Goal: Task Accomplishment & Management: Manage account settings

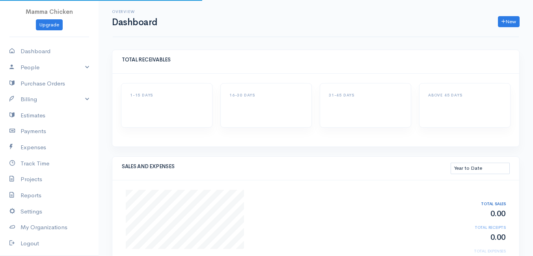
select select "thistoyear"
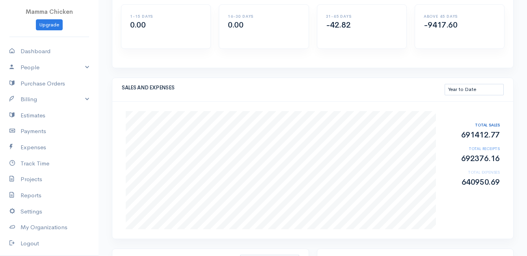
scroll to position [39, 0]
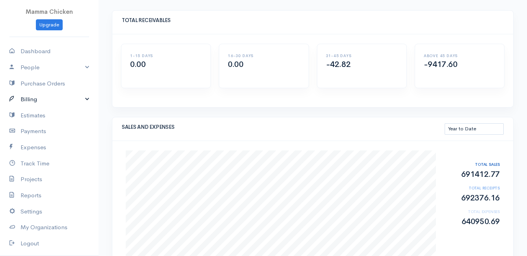
click at [47, 96] on link "Billing" at bounding box center [49, 99] width 98 height 16
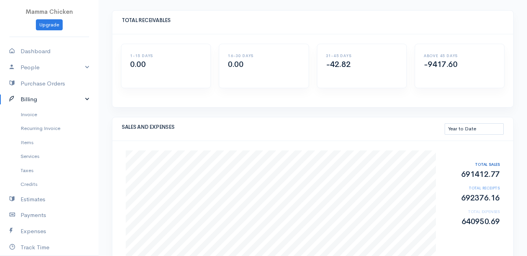
click at [47, 96] on link "Billing" at bounding box center [49, 99] width 98 height 16
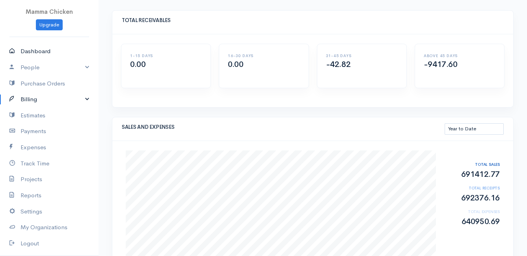
click at [46, 50] on link "Dashboard" at bounding box center [49, 51] width 98 height 16
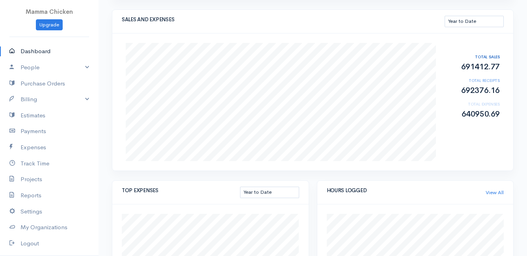
scroll to position [108, 0]
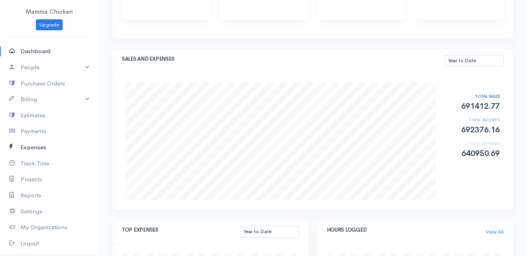
click at [34, 145] on link "Expenses" at bounding box center [49, 147] width 98 height 16
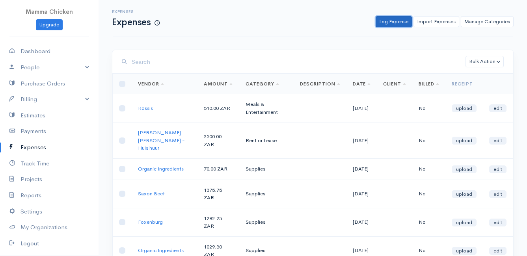
click at [392, 21] on link "Log Expense" at bounding box center [393, 21] width 36 height 11
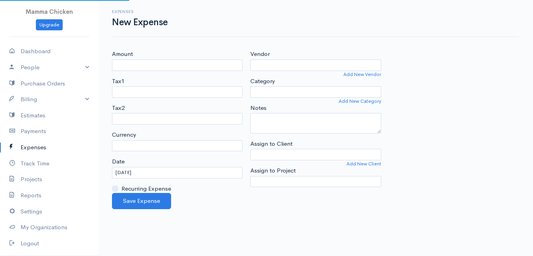
select select "ZAR"
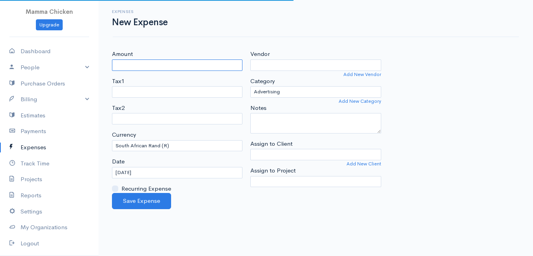
click at [146, 63] on input "Amount" at bounding box center [177, 64] width 130 height 11
type input "100"
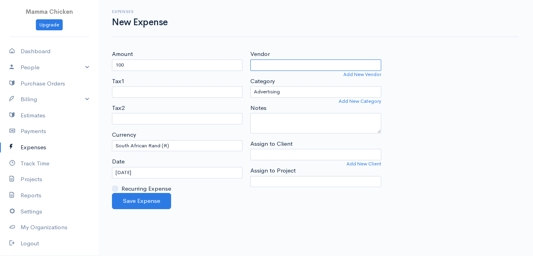
click at [295, 63] on input "Vendor" at bounding box center [315, 64] width 130 height 11
type input "Krag"
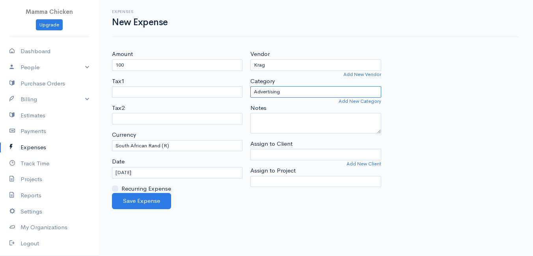
click at [287, 93] on select "Advertising Car & Truck Expenses Contractors Education Education and Training E…" at bounding box center [315, 91] width 130 height 11
click at [159, 175] on input "[DATE]" at bounding box center [177, 172] width 130 height 11
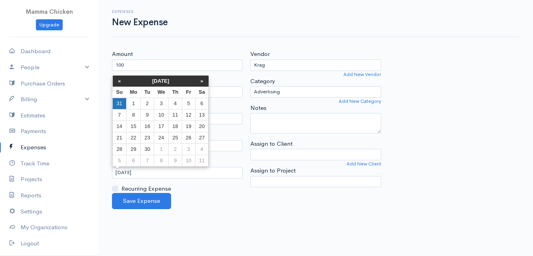
click at [119, 100] on td "31" at bounding box center [120, 103] width 14 height 11
type input "[DATE]"
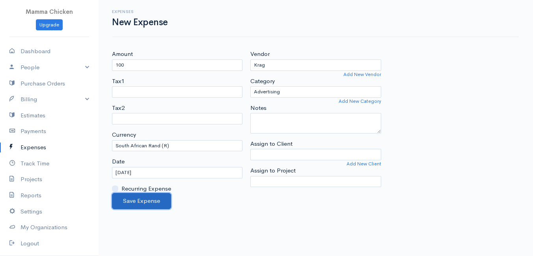
click at [145, 203] on button "Save Expense" at bounding box center [141, 201] width 59 height 16
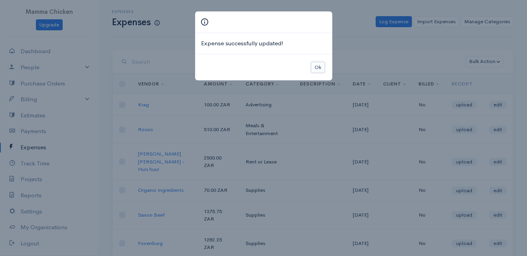
click at [319, 66] on button "Ok" at bounding box center [318, 67] width 14 height 11
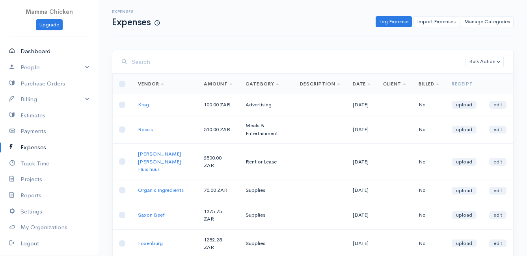
click at [32, 51] on link "Dashboard" at bounding box center [49, 51] width 98 height 16
select select "thistoyear"
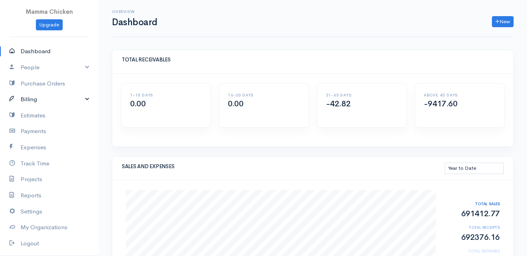
click at [38, 102] on link "Billing" at bounding box center [49, 99] width 98 height 16
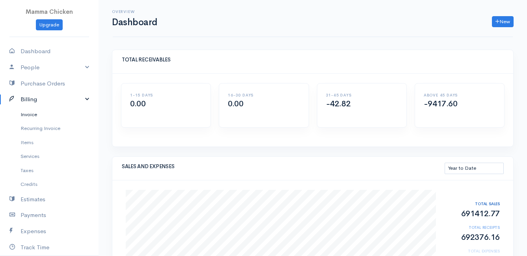
click at [35, 113] on link "Invoice" at bounding box center [49, 115] width 98 height 14
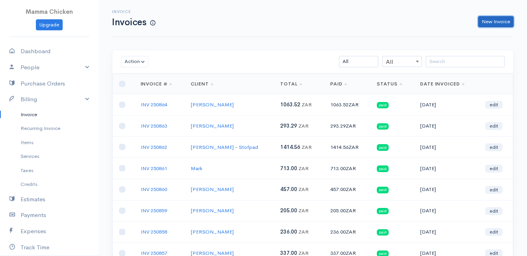
click at [490, 26] on link "New Invoice" at bounding box center [495, 21] width 35 height 11
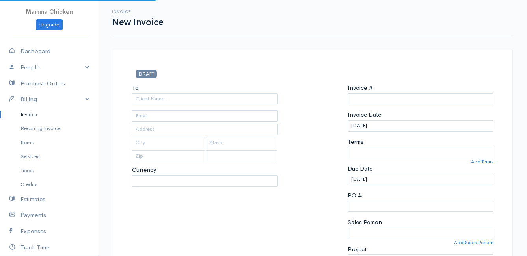
select select "[GEOGRAPHIC_DATA]"
select select "ZAR"
type input "INV 250865"
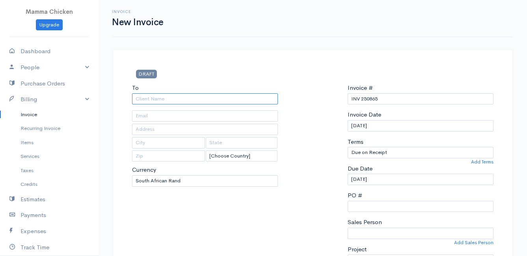
click at [158, 102] on input "To" at bounding box center [205, 98] width 146 height 11
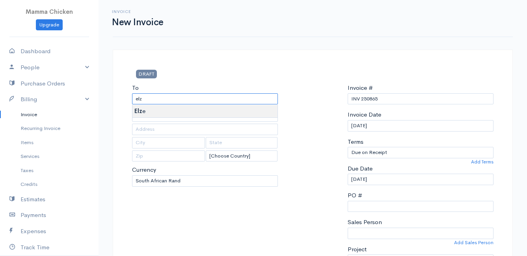
type input "Elze"
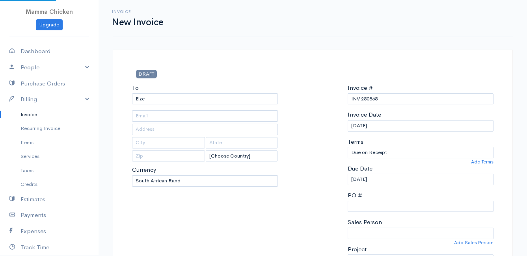
type input "[STREET_ADDRESS]"
type input "Bettys Bay"
type input "7195"
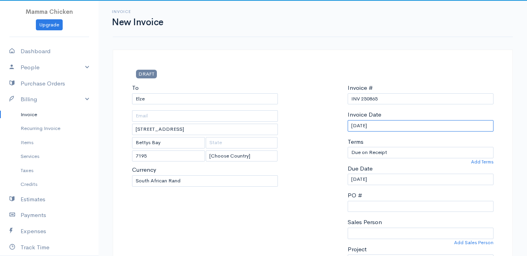
click at [443, 124] on input "[DATE]" at bounding box center [420, 125] width 146 height 11
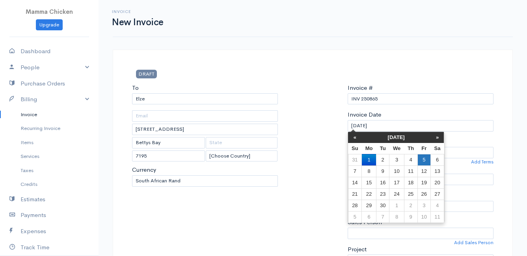
click at [425, 160] on td "5" at bounding box center [423, 159] width 13 height 11
type input "[DATE]"
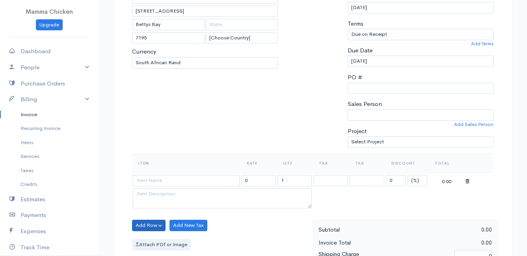
scroll to position [79, 0]
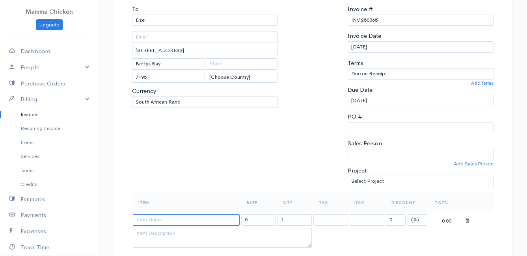
click at [149, 223] on input at bounding box center [186, 219] width 107 height 11
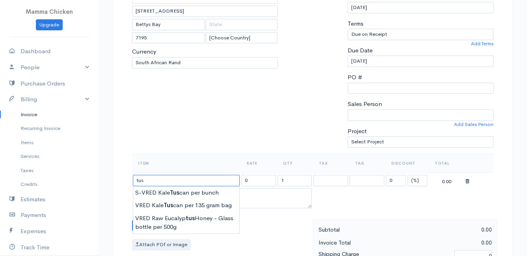
scroll to position [158, 0]
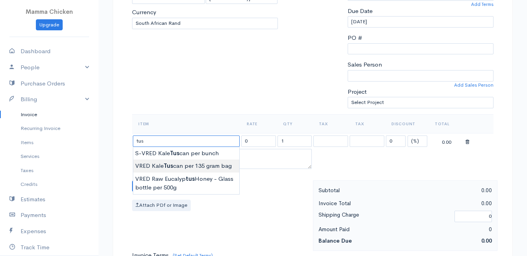
type input "VRED Kale Tuscan per 135 gram bag"
type input "24.00"
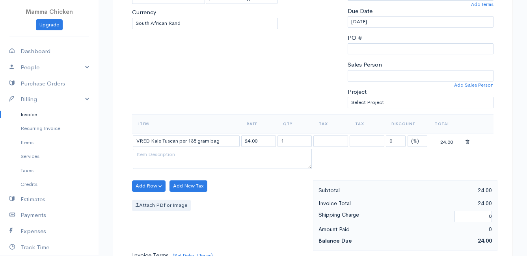
click at [183, 164] on body "Mamma Chicken Upgrade Dashboard People Clients Vendors Staff Users Purchase Ord…" at bounding box center [263, 182] width 527 height 681
click at [150, 187] on button "Add Row" at bounding box center [148, 185] width 33 height 11
click at [146, 200] on link "Add Item Row" at bounding box center [163, 202] width 62 height 14
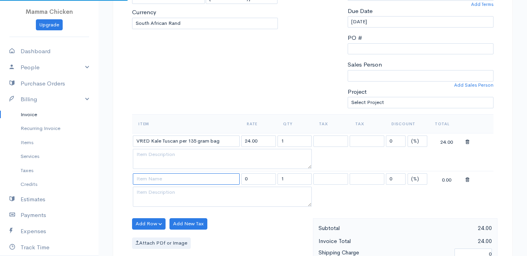
click at [143, 179] on input at bounding box center [186, 178] width 107 height 11
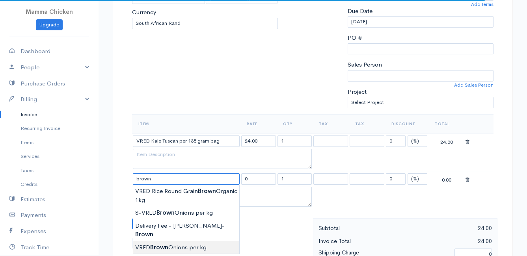
type input "VRED Brown Onions per kg"
type input "29.00"
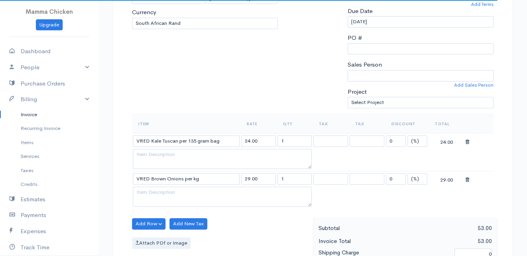
click at [154, 235] on body "Mamma Chicken Upgrade Dashboard People Clients Vendors Staff Users Purchase Ord…" at bounding box center [263, 201] width 527 height 719
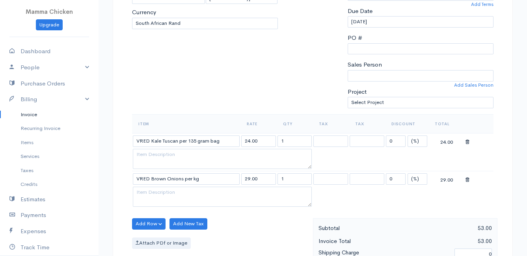
scroll to position [197, 0]
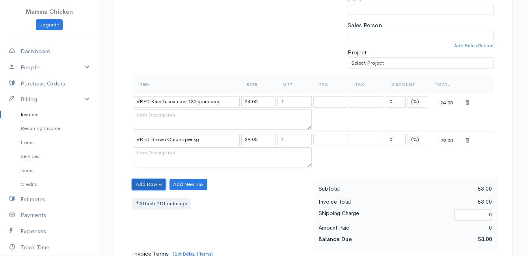
click at [150, 183] on button "Add Row" at bounding box center [148, 184] width 33 height 11
click at [150, 196] on link "Add Item Row" at bounding box center [163, 201] width 62 height 14
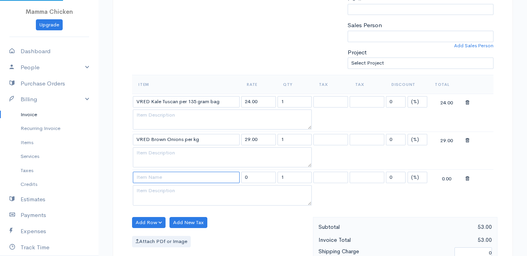
click at [149, 173] on input at bounding box center [186, 177] width 107 height 11
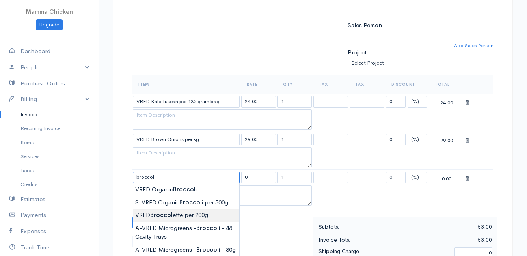
type input "VRED Broccolette per 200g"
type input "44.00"
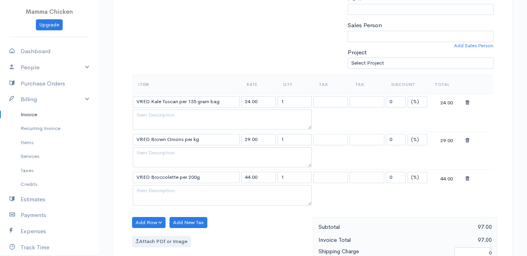
click at [163, 214] on body "Mamma Chicken Upgrade Dashboard People Clients Vendors Staff Users Purchase Ord…" at bounding box center [263, 181] width 527 height 757
click at [142, 221] on button "Add Row" at bounding box center [148, 222] width 33 height 11
click at [155, 192] on link "Add Item Row" at bounding box center [163, 193] width 62 height 14
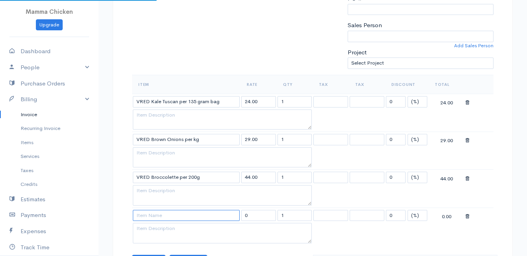
click at [154, 216] on input at bounding box center [186, 215] width 107 height 11
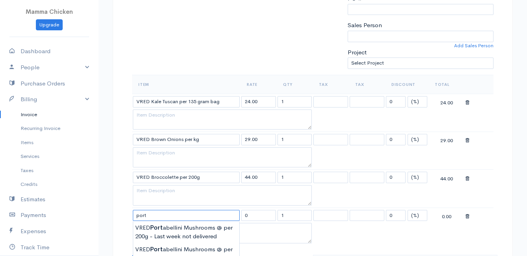
scroll to position [236, 0]
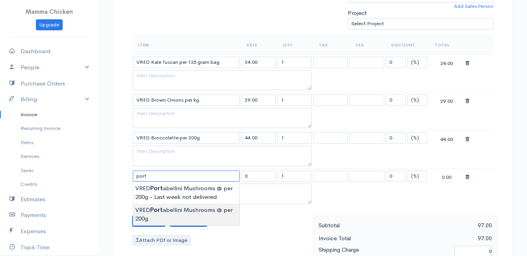
type input "VRED Portabellini Mushrooms @ per 200g"
type input "37.00"
click at [189, 210] on body "Mamma Chicken Upgrade Dashboard People Clients Vendors Staff Users Purchase Ord…" at bounding box center [263, 161] width 527 height 795
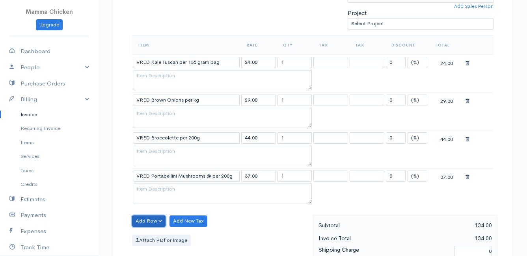
click at [146, 220] on button "Add Row" at bounding box center [148, 221] width 33 height 11
click at [147, 187] on link "Add Item Row" at bounding box center [163, 192] width 62 height 14
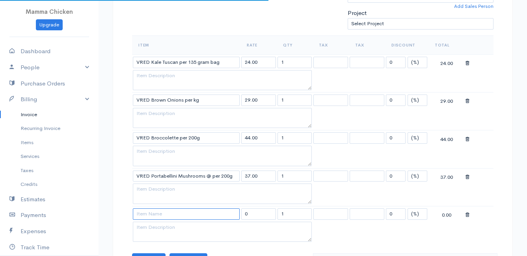
click at [147, 211] on input at bounding box center [186, 213] width 107 height 11
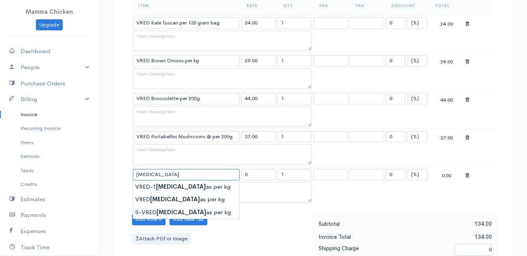
scroll to position [315, 0]
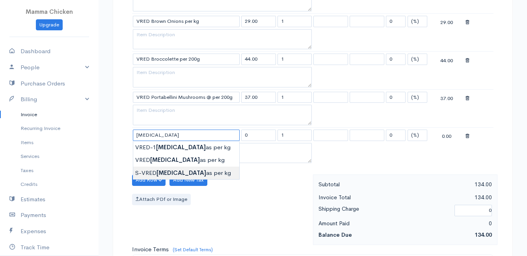
type input "S-VRED Bananas per kg"
type input "46.00"
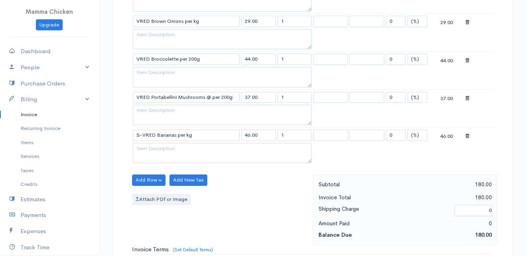
click at [163, 172] on body "Mamma Chicken Upgrade Dashboard People Clients Vendors Staff Users Purchase Ord…" at bounding box center [263, 101] width 527 height 833
click at [145, 178] on button "Add Row" at bounding box center [148, 180] width 33 height 11
click at [149, 193] on link "Add Item Row" at bounding box center [163, 196] width 62 height 14
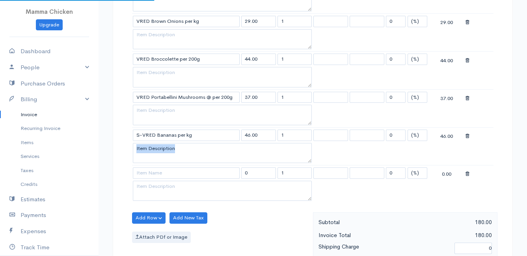
drag, startPoint x: 147, startPoint y: 165, endPoint x: 147, endPoint y: 172, distance: 7.1
click at [148, 167] on tbody "VRED Kale Tuscan per 135 gram bag 24.00 1 0 (%) Flat 24.00 VRED Brown Onions pe…" at bounding box center [312, 89] width 361 height 227
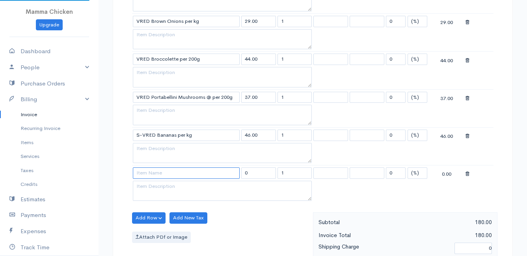
click at [146, 173] on input at bounding box center [186, 172] width 107 height 11
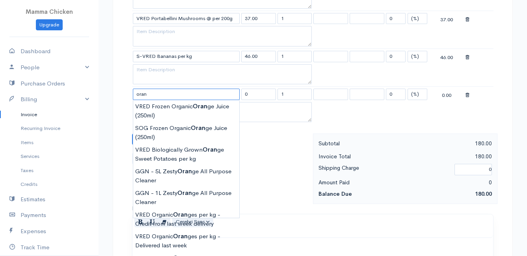
scroll to position [433, 0]
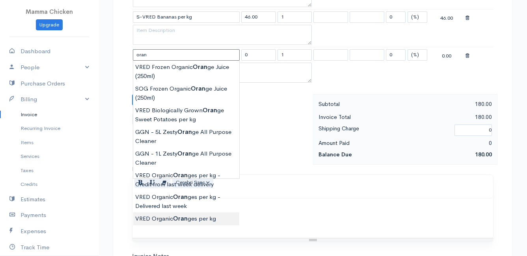
type input "VRED Organic Oranges per kg"
type input "40.00"
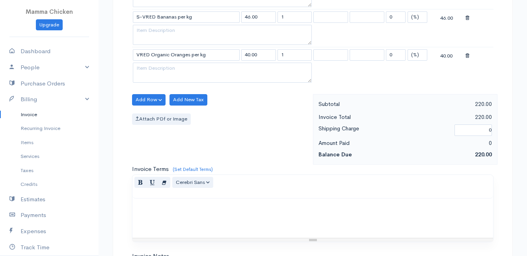
click at [186, 216] on body "Mamma Chicken Upgrade Dashboard People Clients Vendors Staff Users Purchase Ord…" at bounding box center [263, 2] width 527 height 871
click at [146, 99] on button "Add Row" at bounding box center [148, 99] width 33 height 11
click at [150, 115] on link "Add Item Row" at bounding box center [163, 116] width 62 height 14
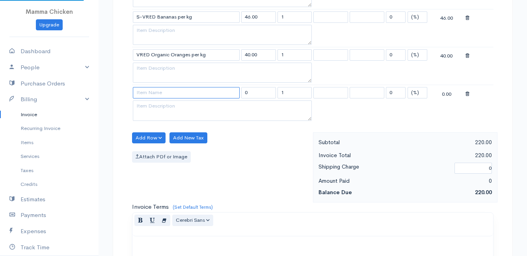
click at [150, 92] on input at bounding box center [186, 92] width 107 height 11
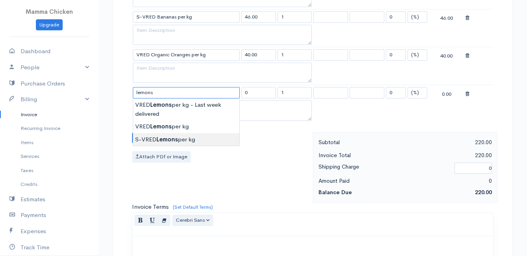
type input "S-VRED Lemons per kg"
type input "32.00"
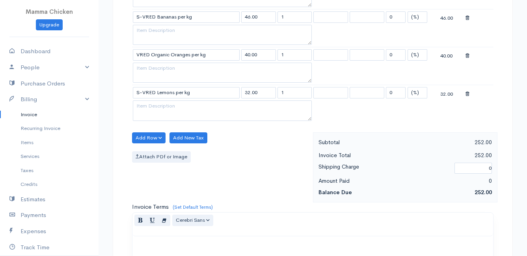
click at [163, 136] on body "Mamma Chicken Upgrade Dashboard People Clients Vendors Staff Users Purchase Ord…" at bounding box center [263, 21] width 527 height 908
click at [150, 136] on button "Add Row" at bounding box center [148, 137] width 33 height 11
click at [151, 151] on link "Add Item Row" at bounding box center [163, 154] width 62 height 14
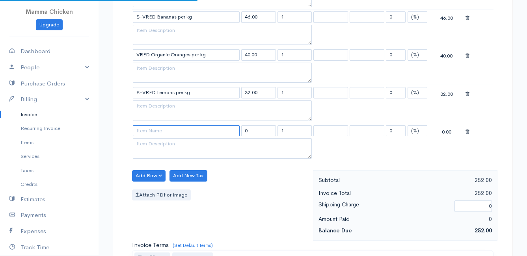
click at [148, 133] on input at bounding box center [186, 130] width 107 height 11
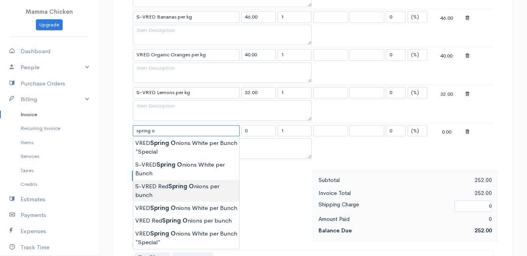
scroll to position [473, 0]
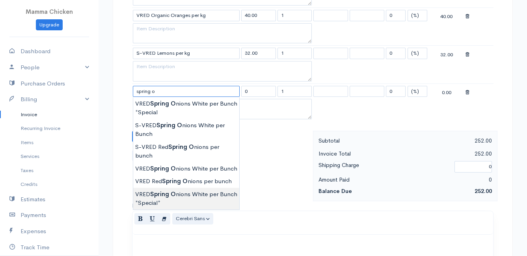
type input "VRED Spring Onions White per Bunch *Special*"
type input "20.00"
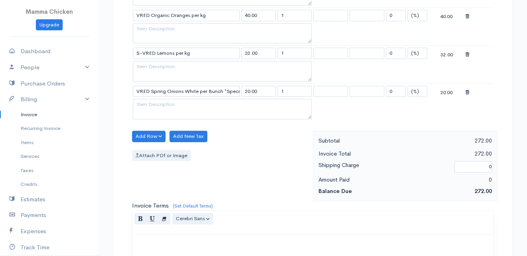
click at [180, 201] on body "Mamma Chicken Upgrade Dashboard People Clients Vendors Staff Users Purchase Ord…" at bounding box center [263, 0] width 527 height 946
click at [149, 137] on button "Add Row" at bounding box center [148, 136] width 33 height 11
click at [151, 149] on link "Add Item Row" at bounding box center [163, 153] width 62 height 14
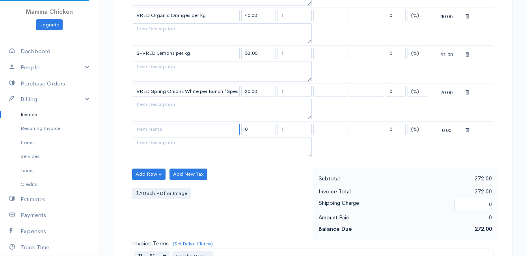
click at [145, 129] on input at bounding box center [186, 129] width 107 height 11
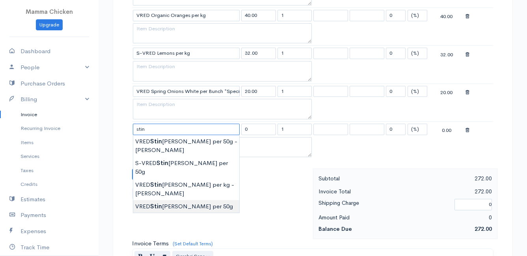
type input "VRED Stinging Nettle per 50g"
type input "24.00"
click at [169, 180] on body "Mamma Chicken Upgrade Dashboard People Clients Vendors Staff Users Purchase Ord…" at bounding box center [263, 19] width 527 height 985
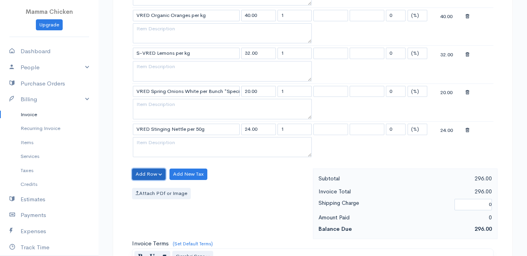
click at [148, 173] on button "Add Row" at bounding box center [148, 174] width 33 height 11
click at [147, 188] on link "Add Item Row" at bounding box center [163, 191] width 62 height 14
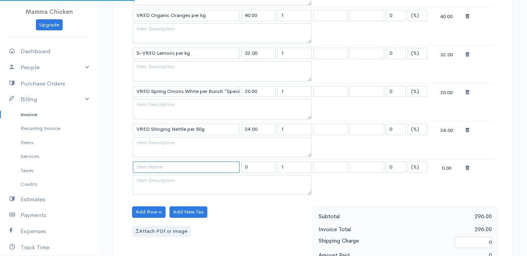
click at [147, 171] on input at bounding box center [186, 167] width 107 height 11
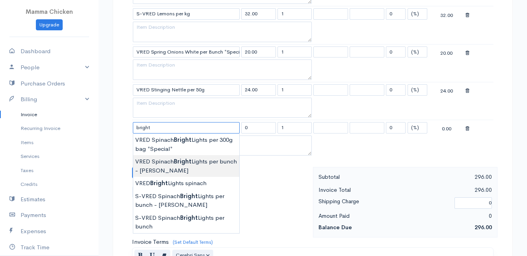
scroll to position [552, 0]
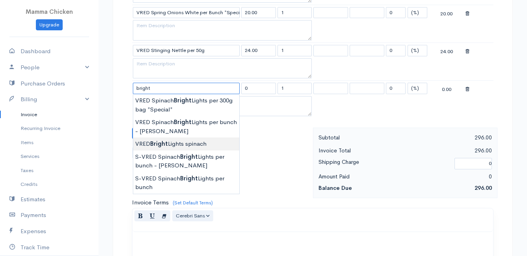
type input "VRED Bright Lights spinach"
type input "30.00"
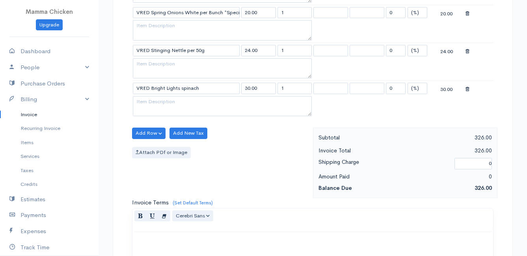
click at [147, 136] on button "Add Row" at bounding box center [148, 133] width 33 height 11
click at [147, 144] on link "Add Item Row" at bounding box center [163, 150] width 62 height 14
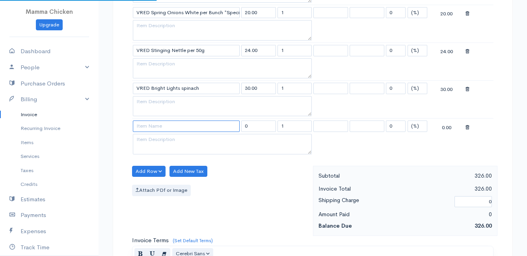
click at [145, 126] on input at bounding box center [186, 126] width 107 height 11
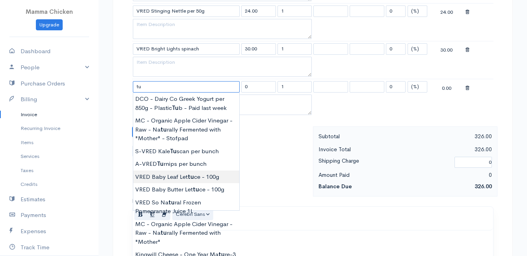
scroll to position [630, 0]
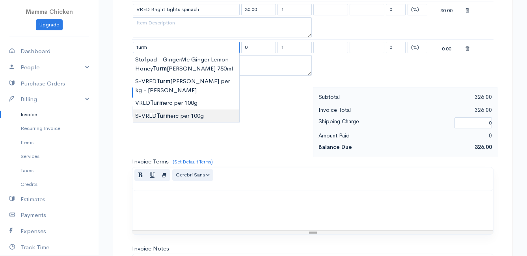
type input "S-VRED Turmerc per 100g"
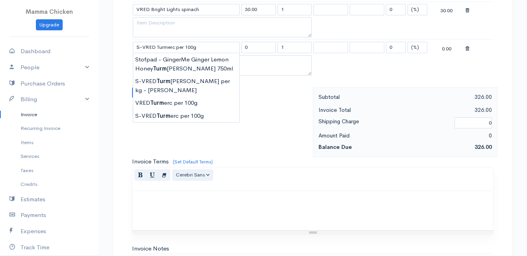
type input "35.00"
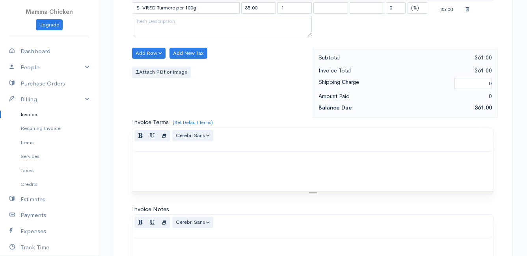
scroll to position [804, 0]
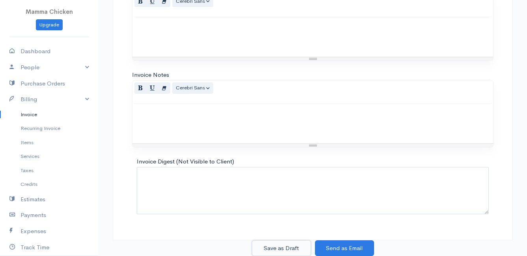
click at [274, 246] on button "Save as Draft" at bounding box center [281, 248] width 59 height 16
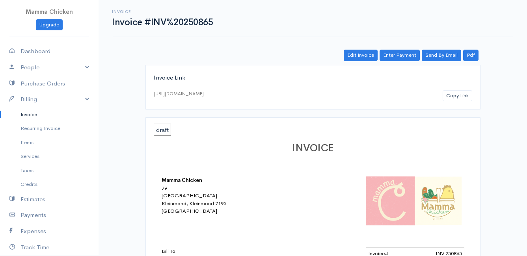
click at [29, 111] on link "Invoice" at bounding box center [49, 115] width 98 height 14
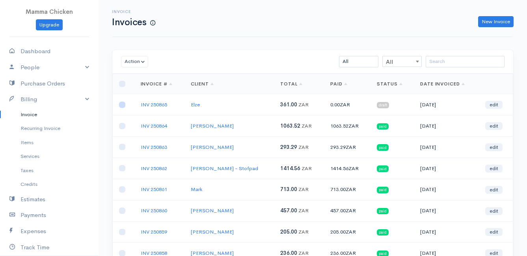
click at [124, 105] on input "checkbox" at bounding box center [122, 105] width 6 height 6
checkbox input "true"
click at [132, 61] on button "Action" at bounding box center [134, 61] width 27 height 11
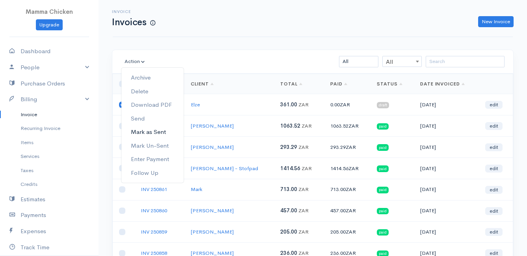
click at [153, 133] on link "Mark as Sent" at bounding box center [152, 132] width 62 height 14
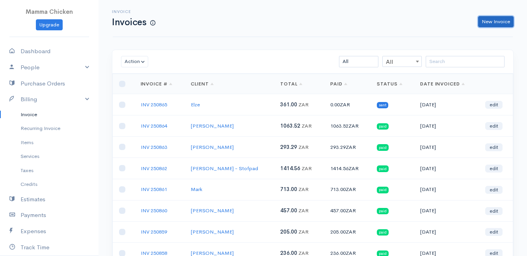
click at [500, 20] on link "New Invoice" at bounding box center [495, 21] width 35 height 11
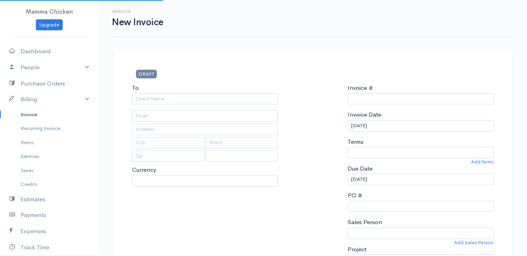
type input "INV 250866"
select select "[GEOGRAPHIC_DATA]"
select select "ZAR"
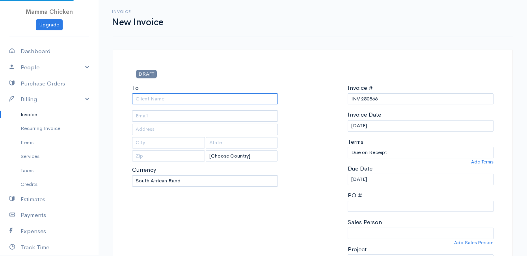
click at [156, 97] on input "To" at bounding box center [205, 98] width 146 height 11
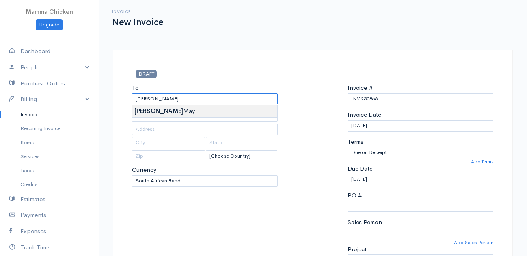
type input "[PERSON_NAME]"
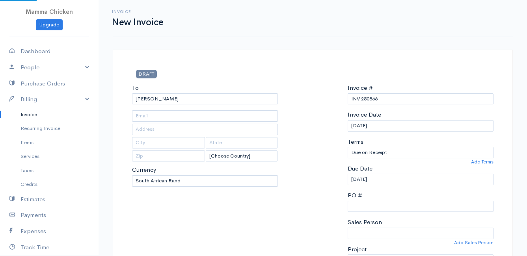
type input "[STREET_ADDRESS]"
type input "[US_STATE]"
type input "7201"
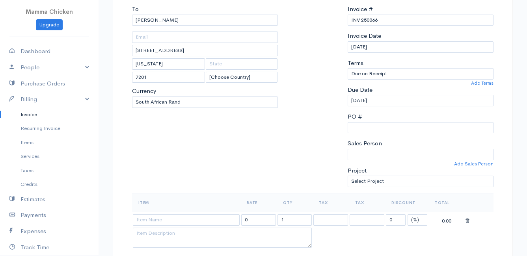
scroll to position [118, 0]
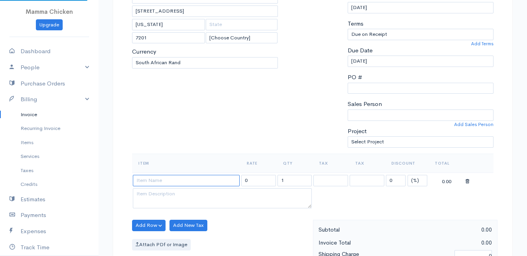
click at [167, 177] on input at bounding box center [186, 180] width 107 height 11
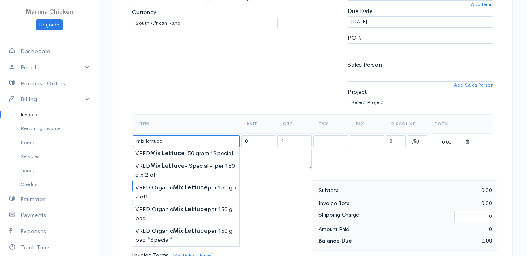
scroll to position [197, 0]
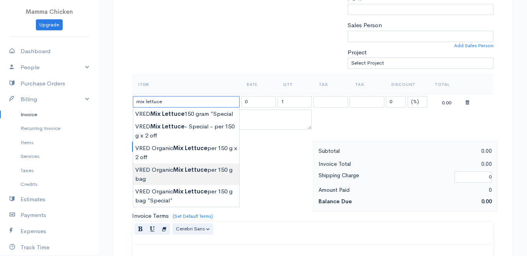
type input "VRED Organic Mix Lettuce per 150 g bag"
type input "21.00"
click at [199, 174] on body "Mamma Chicken Upgrade Dashboard People Clients Vendors Staff Users Purchase Ord…" at bounding box center [263, 143] width 527 height 681
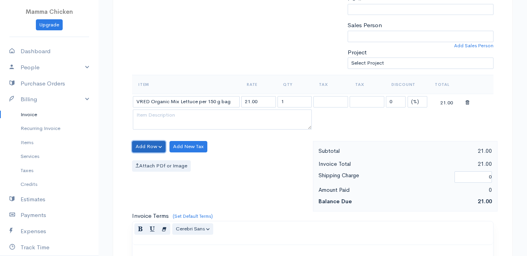
click at [152, 146] on button "Add Row" at bounding box center [148, 146] width 33 height 11
click at [152, 159] on link "Add Item Row" at bounding box center [163, 163] width 62 height 14
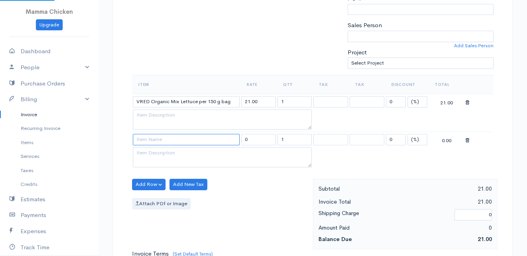
click at [150, 139] on input at bounding box center [186, 139] width 107 height 11
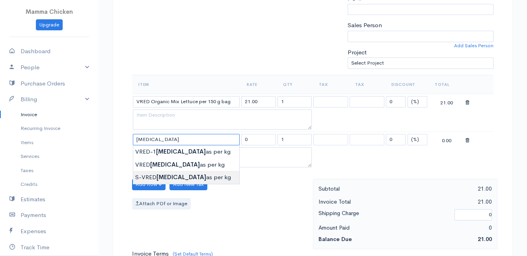
type input "S-VRED Bananas per kg"
type input "46.00"
click at [145, 173] on body "Mamma Chicken Upgrade Dashboard People Clients Vendors Staff Users Purchase Ord…" at bounding box center [263, 162] width 527 height 719
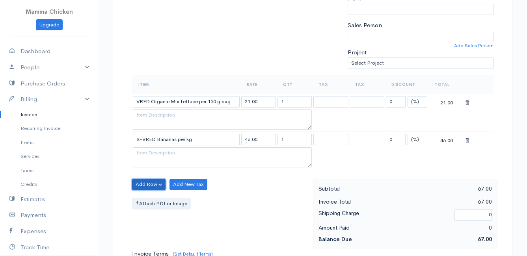
click at [145, 182] on button "Add Row" at bounding box center [148, 184] width 33 height 11
click at [147, 199] on link "Add Item Row" at bounding box center [163, 201] width 62 height 14
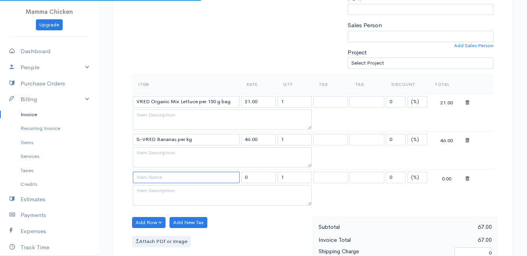
click at [147, 181] on input at bounding box center [186, 177] width 107 height 11
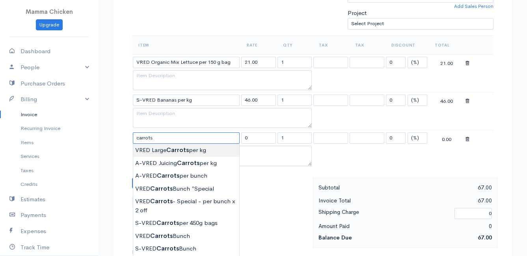
scroll to position [276, 0]
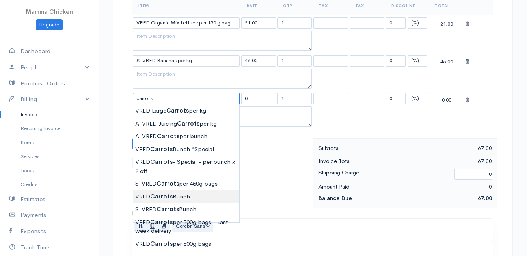
type input "VRED Carrots Bunch"
type input "23.00"
click at [189, 197] on body "Mamma Chicken Upgrade Dashboard People Clients Vendors Staff Users Purchase Ord…" at bounding box center [263, 102] width 527 height 757
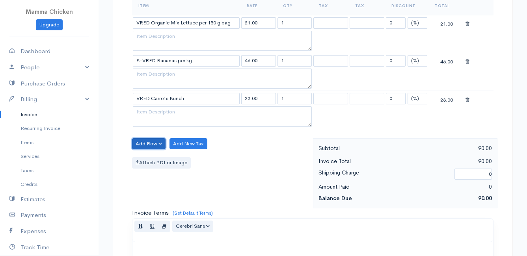
click at [152, 142] on button "Add Row" at bounding box center [148, 143] width 33 height 11
click at [149, 158] on link "Add Item Row" at bounding box center [163, 160] width 62 height 14
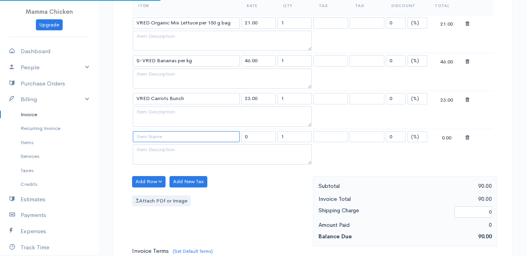
click at [149, 139] on input at bounding box center [186, 136] width 107 height 11
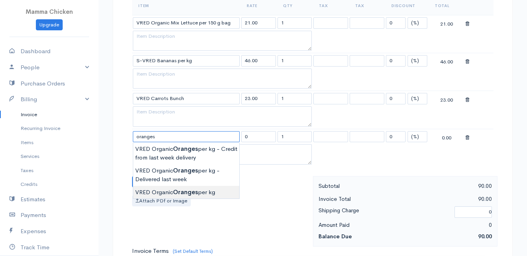
type input "VRED Organic Oranges per kg"
type input "40.00"
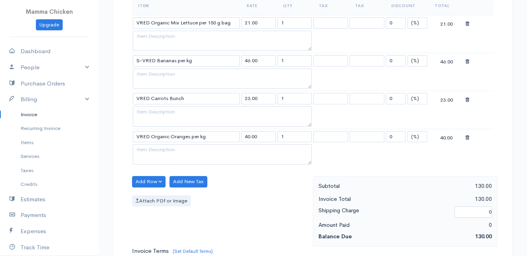
click at [170, 188] on body "Mamma Chicken Upgrade Dashboard People Clients Vendors Staff Users Purchase Ord…" at bounding box center [263, 121] width 527 height 795
drag, startPoint x: 289, startPoint y: 137, endPoint x: 278, endPoint y: 137, distance: 10.6
click at [278, 137] on input "1" at bounding box center [294, 136] width 35 height 11
type input "3"
click at [252, 196] on div "Attach PDf or Image" at bounding box center [220, 200] width 177 height 11
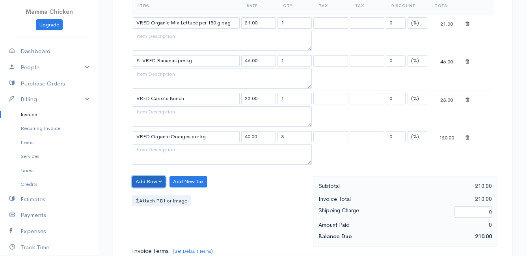
click at [156, 180] on button "Add Row" at bounding box center [148, 181] width 33 height 11
click at [150, 197] on link "Add Item Row" at bounding box center [163, 198] width 62 height 14
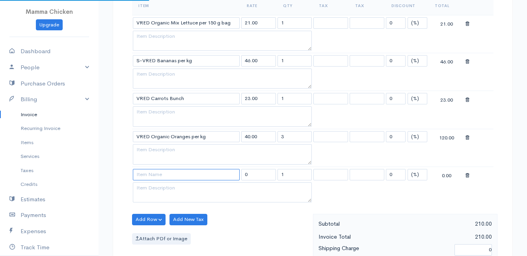
click at [148, 175] on input at bounding box center [186, 174] width 107 height 11
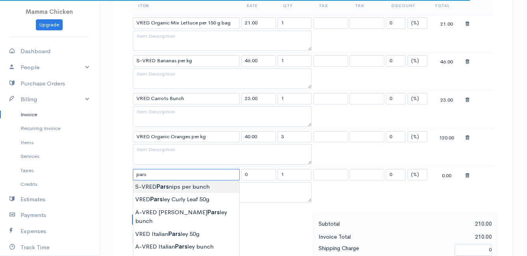
type input "S-VRED Parsnips per bunch"
type input "42.00"
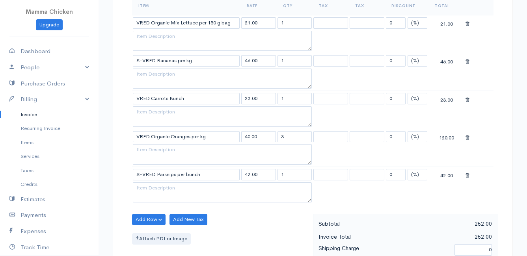
click at [150, 185] on body "Mamma Chicken Upgrade Dashboard People Clients Vendors Staff Users Purchase Ord…" at bounding box center [263, 140] width 527 height 833
click at [151, 217] on button "Add Row" at bounding box center [148, 219] width 33 height 11
click at [156, 190] on link "Add Item Row" at bounding box center [163, 190] width 62 height 14
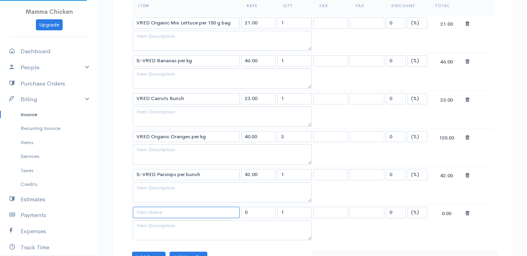
click at [156, 213] on input at bounding box center [186, 212] width 107 height 11
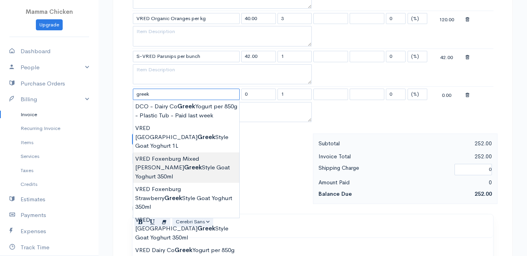
scroll to position [433, 0]
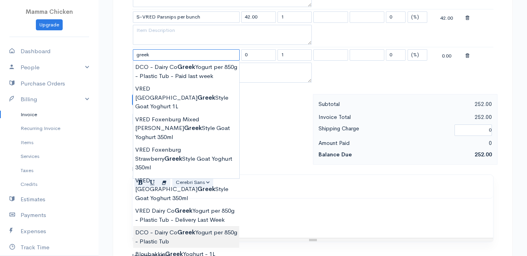
type input "DCO - Dairy Co Greek Yogurt per 850g - Plastic Tub"
type input "82.00"
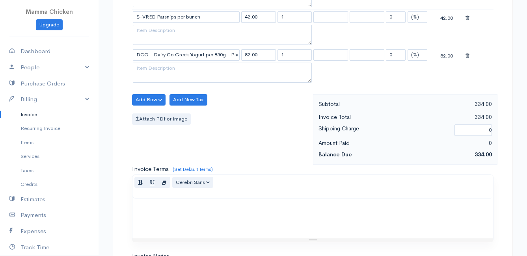
click at [197, 201] on body "Mamma Chicken Upgrade Dashboard People Clients Vendors Staff Users Purchase Ord…" at bounding box center [263, 2] width 527 height 871
click at [150, 100] on button "Add Row" at bounding box center [148, 99] width 33 height 11
click at [148, 113] on link "Add Item Row" at bounding box center [163, 116] width 62 height 14
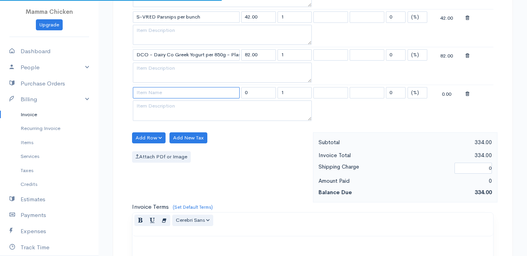
click at [147, 92] on input at bounding box center [186, 92] width 107 height 11
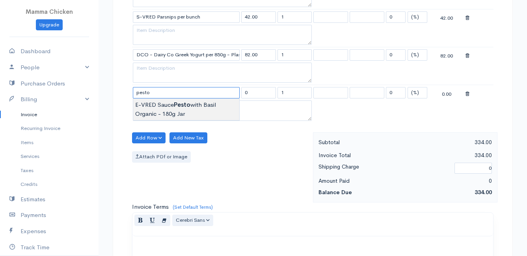
type input "E-VRED Sauce Pesto with Basil Organic - 180g Jar"
type input "110.00"
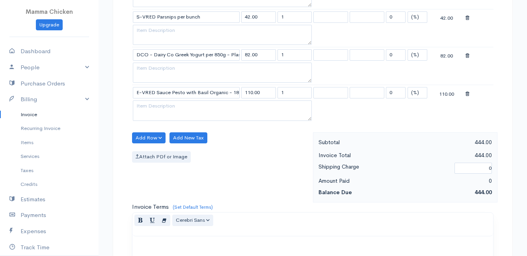
click at [188, 107] on body "Mamma Chicken Upgrade Dashboard People Clients Vendors Staff Users Purchase Ord…" at bounding box center [263, 21] width 527 height 908
click at [144, 140] on button "Add Row" at bounding box center [148, 137] width 33 height 11
click at [144, 152] on link "Add Item Row" at bounding box center [163, 154] width 62 height 14
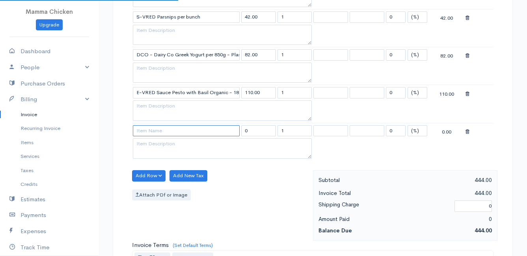
click at [150, 128] on input at bounding box center [186, 130] width 107 height 11
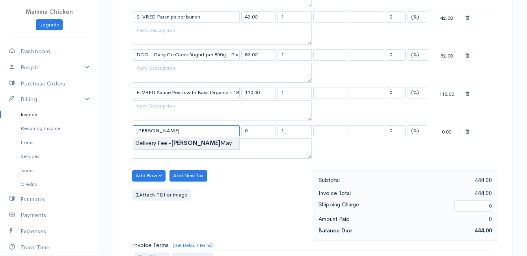
type input "Delivery Fee - [PERSON_NAME]"
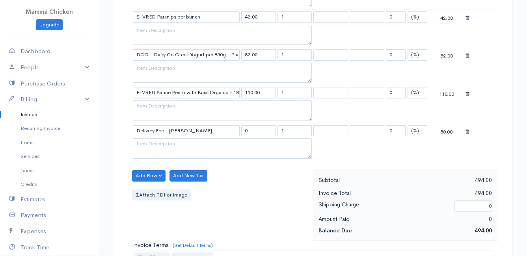
type input "50.00"
click at [150, 144] on body "Mamma Chicken Upgrade Dashboard People Clients Vendors Staff Users Purchase Ord…" at bounding box center [263, 40] width 527 height 946
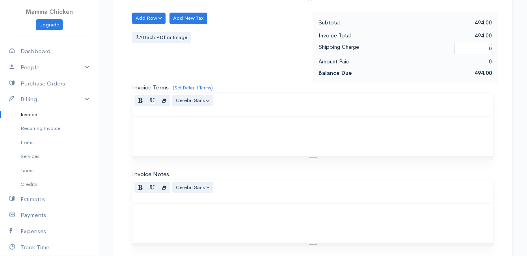
scroll to position [690, 0]
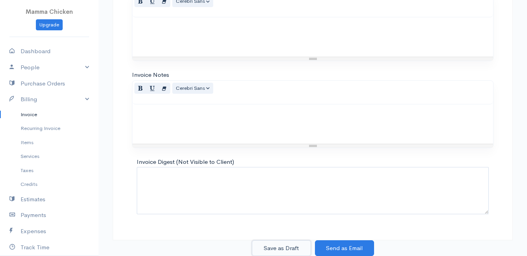
click at [273, 246] on button "Save as Draft" at bounding box center [281, 248] width 59 height 16
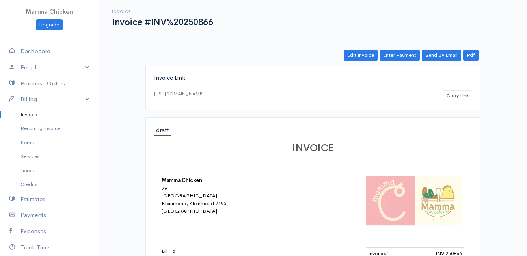
click at [31, 114] on link "Invoice" at bounding box center [49, 115] width 98 height 14
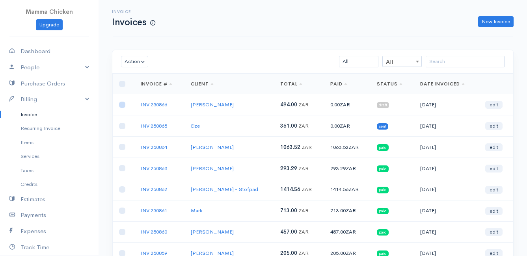
click at [124, 105] on input "checkbox" at bounding box center [122, 105] width 6 height 6
checkbox input "true"
click at [140, 56] on button "Action" at bounding box center [134, 61] width 27 height 11
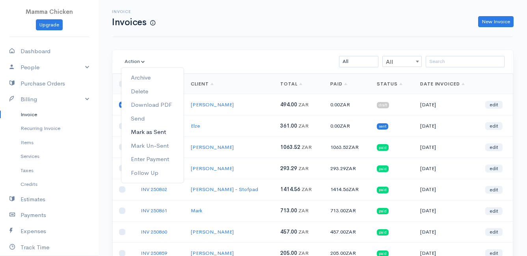
click at [151, 130] on link "Mark as Sent" at bounding box center [152, 132] width 62 height 14
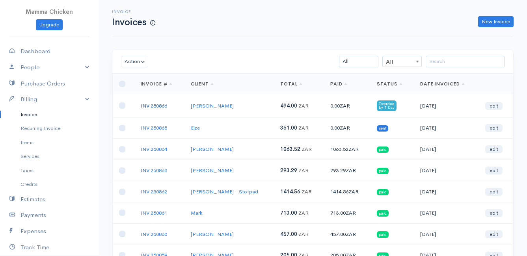
click at [160, 104] on link "INV 250866" at bounding box center [154, 105] width 26 height 7
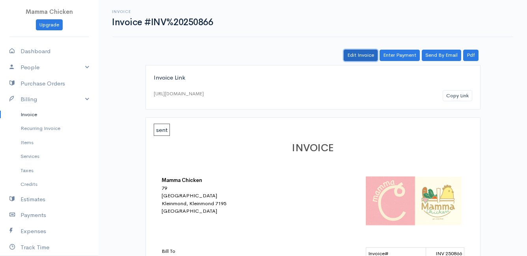
click at [362, 55] on link "Edit Invoice" at bounding box center [361, 55] width 34 height 11
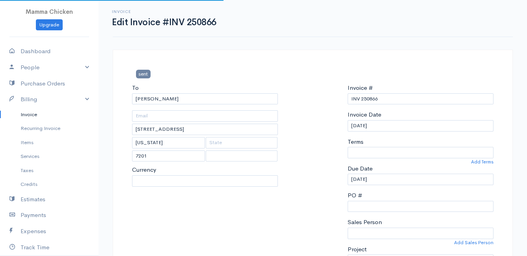
select select
select select "[GEOGRAPHIC_DATA]"
select select "ZAR"
select select "0"
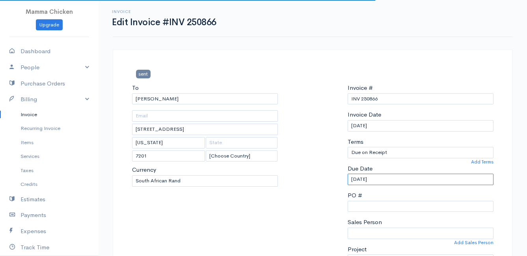
click at [388, 178] on input "[DATE]" at bounding box center [420, 179] width 146 height 11
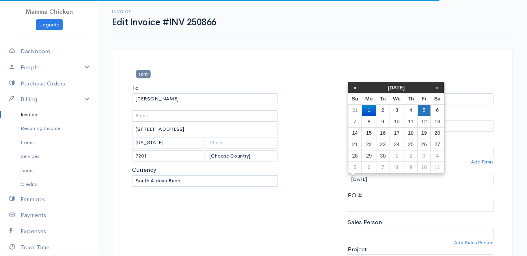
click at [425, 108] on td "5" at bounding box center [423, 110] width 13 height 11
type input "[DATE]"
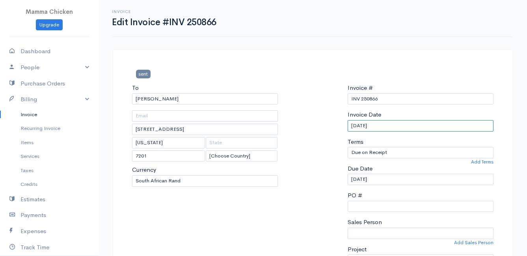
click at [412, 126] on input "[DATE]" at bounding box center [420, 125] width 146 height 11
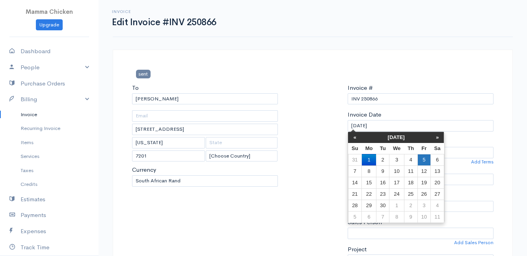
click at [423, 158] on td "5" at bounding box center [423, 159] width 13 height 11
type input "[DATE]"
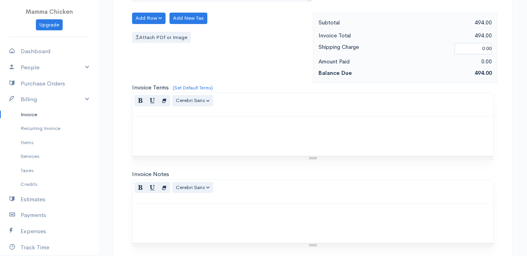
scroll to position [690, 0]
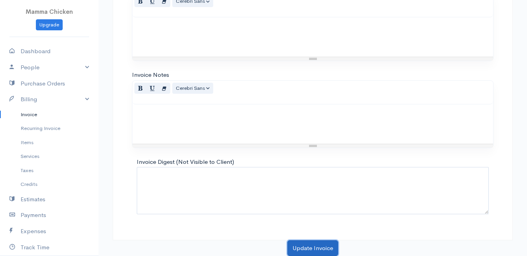
click at [314, 245] on button "Update Invoice" at bounding box center [312, 248] width 51 height 16
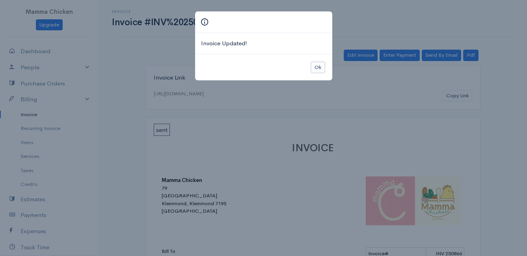
click at [318, 67] on button "Ok" at bounding box center [318, 67] width 14 height 11
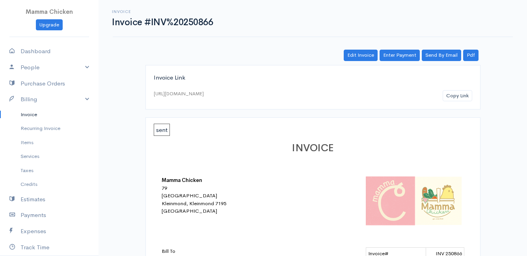
click at [26, 112] on link "Invoice" at bounding box center [49, 115] width 98 height 14
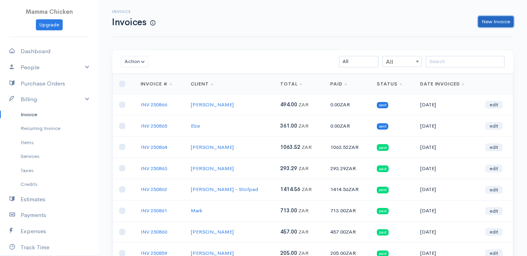
click at [488, 23] on link "New Invoice" at bounding box center [495, 21] width 35 height 11
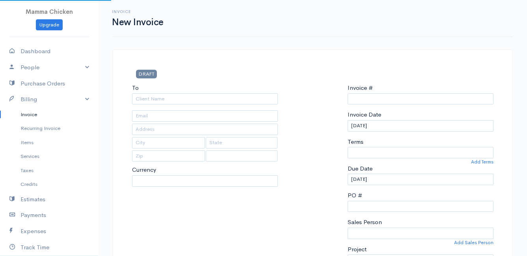
select select "ZAR"
select select "[GEOGRAPHIC_DATA]"
type input "INV 250867"
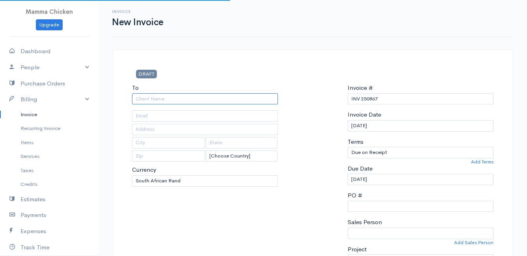
click at [214, 97] on input "To" at bounding box center [205, 98] width 146 height 11
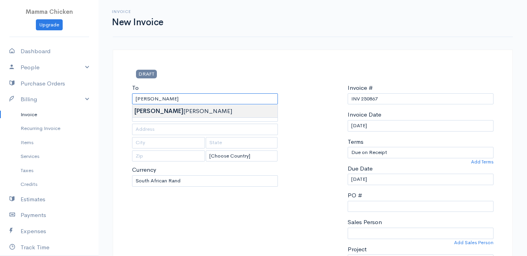
type input "[PERSON_NAME]"
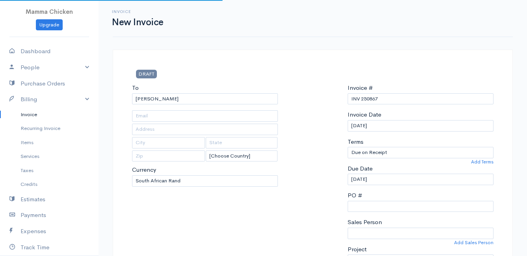
type input "[STREET_ADDRESS]"
type input "Bettys Bay"
type input "7195"
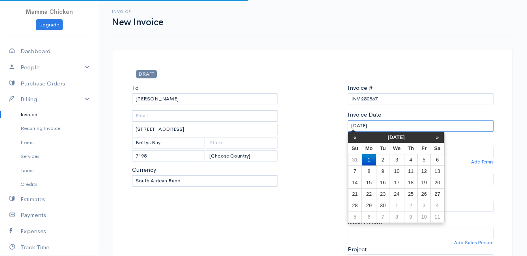
click at [417, 129] on input "[DATE]" at bounding box center [420, 125] width 146 height 11
click at [427, 160] on td "5" at bounding box center [423, 159] width 13 height 11
type input "[DATE]"
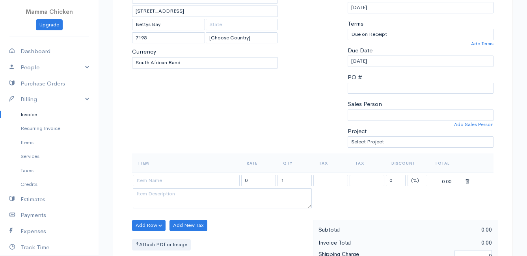
scroll to position [158, 0]
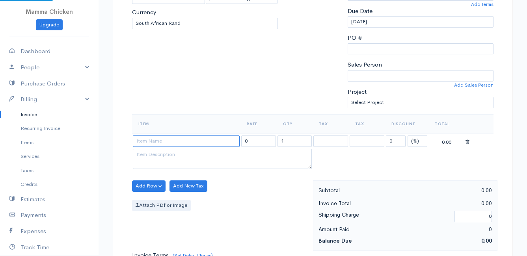
click at [175, 143] on input at bounding box center [186, 141] width 107 height 11
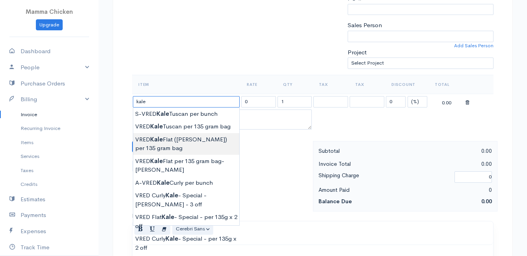
scroll to position [236, 0]
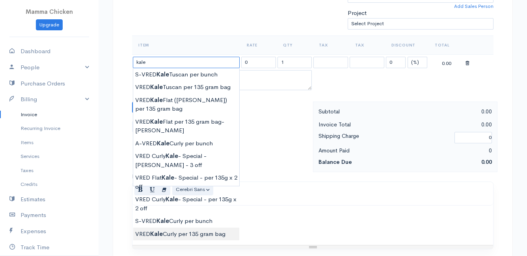
type input "VRED Kale Curly per 135 gram bag"
type input "24.00"
click at [184, 234] on body "Mamma Chicken Upgrade Dashboard People Clients Vendors Staff Users Purchase Ord…" at bounding box center [263, 104] width 527 height 681
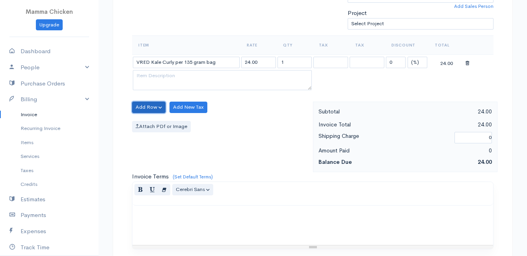
click at [151, 107] on button "Add Row" at bounding box center [148, 107] width 33 height 11
click at [151, 124] on link "Add Item Row" at bounding box center [163, 124] width 62 height 14
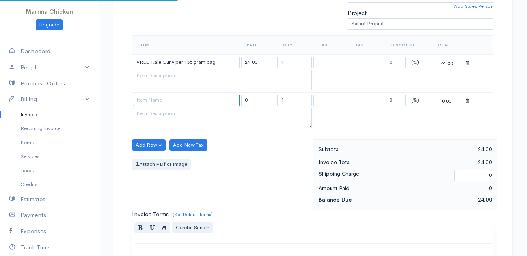
click at [149, 100] on input at bounding box center [186, 100] width 107 height 11
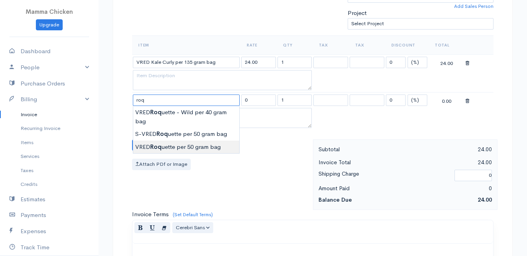
type input "VRED Roquette per 50 gram bag"
type input "22.00"
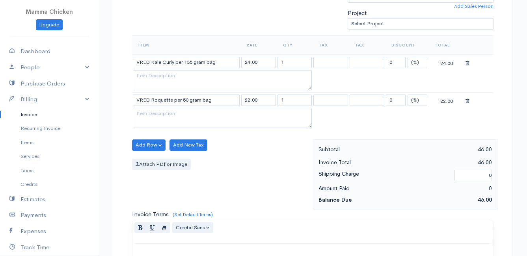
click at [189, 143] on body "Mamma Chicken Upgrade Dashboard People Clients Vendors Staff Users Purchase Ord…" at bounding box center [263, 123] width 527 height 719
click at [145, 143] on button "Add Row" at bounding box center [148, 144] width 33 height 11
click at [148, 159] on link "Add Item Row" at bounding box center [163, 161] width 62 height 14
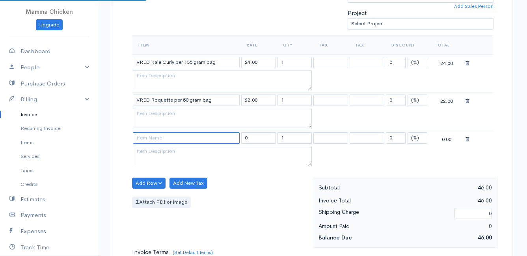
click at [141, 137] on input at bounding box center [186, 137] width 107 height 11
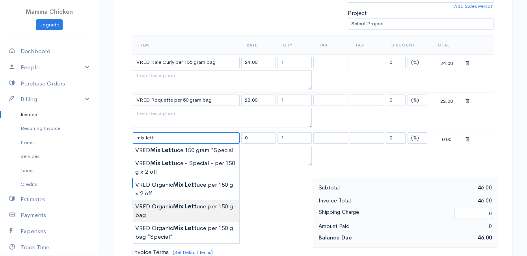
scroll to position [276, 0]
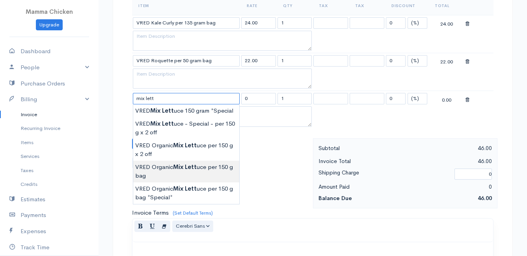
type input "VRED Organic Mix Lettuce per 150 g bag"
type input "21.00"
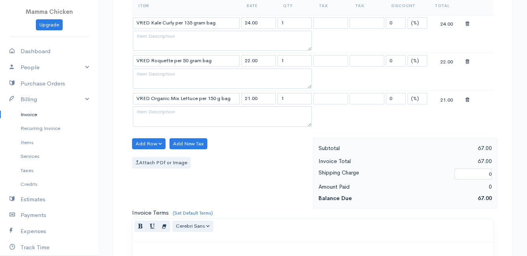
click at [199, 173] on body "Mamma Chicken Upgrade Dashboard People Clients Vendors Staff Users Purchase Ord…" at bounding box center [263, 102] width 527 height 757
drag, startPoint x: 285, startPoint y: 97, endPoint x: 269, endPoint y: 99, distance: 15.8
click at [269, 99] on tr "VRED Organic Mix Lettuce per 150 g bag 21.00 1 0 (%) Flat 21.00" at bounding box center [312, 98] width 361 height 15
type input "3"
click at [244, 154] on div "Add Row Add Item Row Add Time Row Add New Tax Attach PDf or Image" at bounding box center [220, 173] width 185 height 71
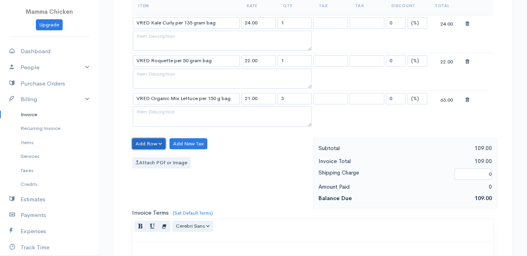
click at [139, 142] on button "Add Row" at bounding box center [148, 143] width 33 height 11
click at [148, 161] on link "Add Item Row" at bounding box center [163, 160] width 62 height 14
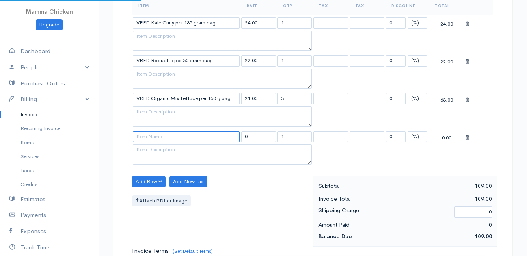
click at [145, 136] on input at bounding box center [186, 136] width 107 height 11
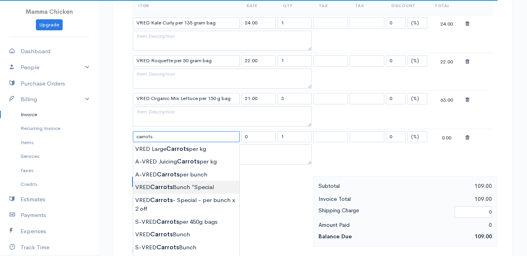
scroll to position [315, 0]
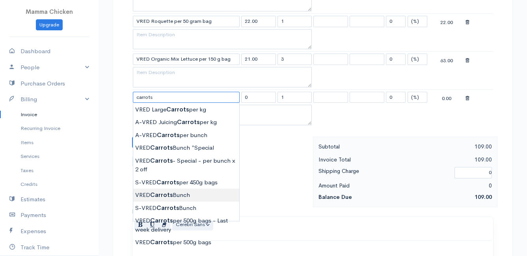
type input "VRED Carrots Bunch"
type input "23.00"
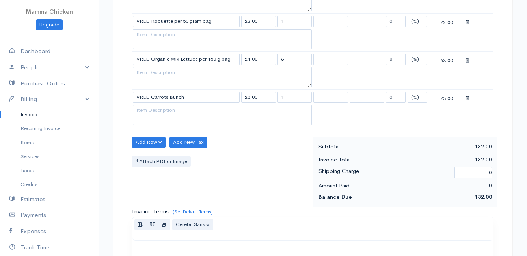
click at [184, 193] on body "Mamma Chicken Upgrade Dashboard People Clients Vendors Staff Users Purchase Ord…" at bounding box center [263, 82] width 527 height 795
click at [145, 141] on button "Add Row" at bounding box center [148, 142] width 33 height 11
click at [151, 157] on link "Add Item Row" at bounding box center [163, 159] width 62 height 14
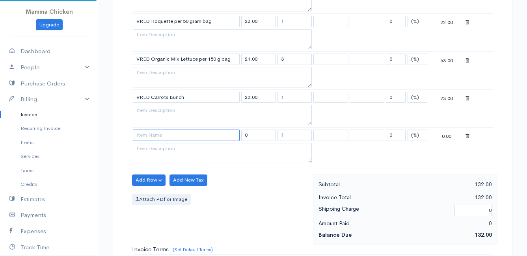
click at [146, 137] on input at bounding box center [186, 135] width 107 height 11
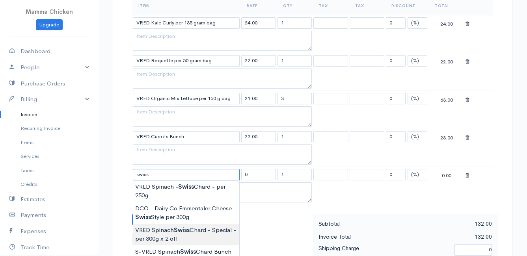
scroll to position [236, 0]
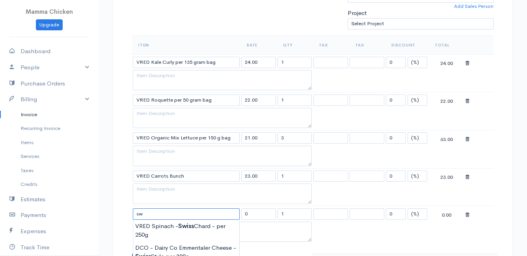
type input "s"
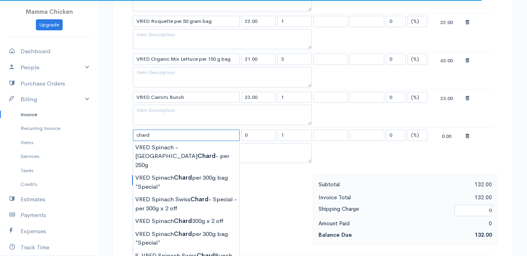
scroll to position [355, 0]
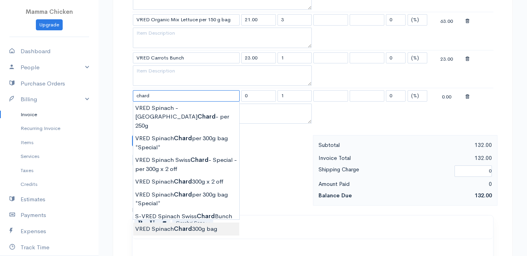
type input "VRED Spinach Chard 300g bag"
type input "30.00"
click at [186, 220] on body "Mamma Chicken Upgrade Dashboard People Clients Vendors Staff Users Purchase Ord…" at bounding box center [263, 61] width 527 height 833
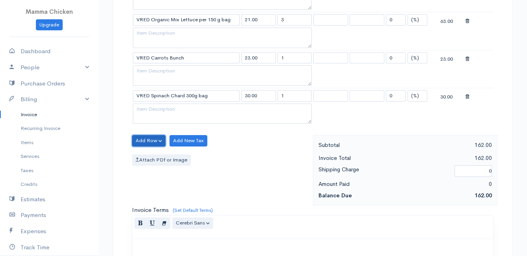
click at [155, 137] on button "Add Row" at bounding box center [148, 140] width 33 height 11
click at [154, 155] on link "Add Item Row" at bounding box center [163, 157] width 62 height 14
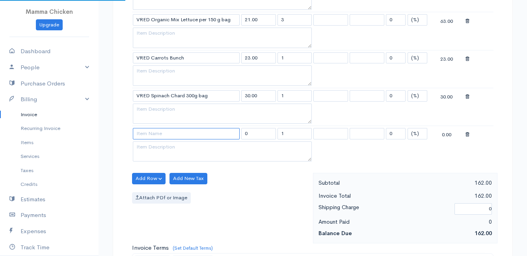
click at [152, 135] on input at bounding box center [186, 133] width 107 height 11
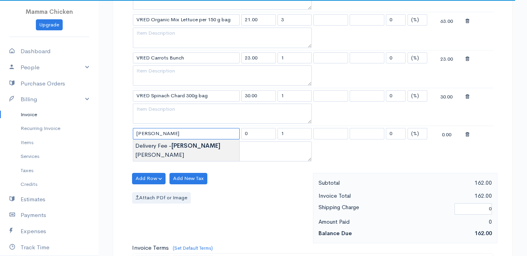
type input "Delivery Fee - [PERSON_NAME]"
type input "20.00"
click at [154, 143] on body "Mamma Chicken Upgrade Dashboard People Clients Vendors Staff Users Purchase Ord…" at bounding box center [263, 80] width 527 height 871
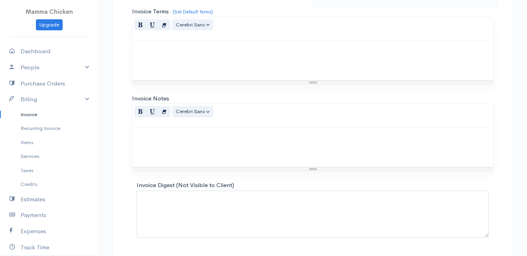
scroll to position [615, 0]
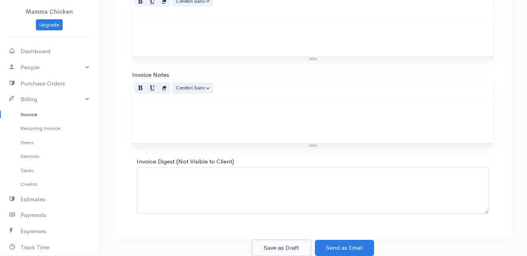
click at [275, 243] on button "Save as Draft" at bounding box center [281, 248] width 59 height 16
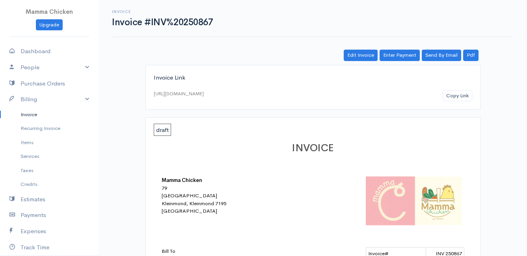
click at [31, 115] on link "Invoice" at bounding box center [49, 115] width 98 height 14
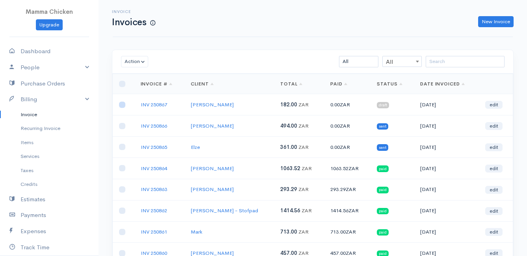
click at [122, 105] on input "checkbox" at bounding box center [122, 105] width 6 height 6
checkbox input "true"
click at [136, 61] on button "Action" at bounding box center [134, 61] width 27 height 11
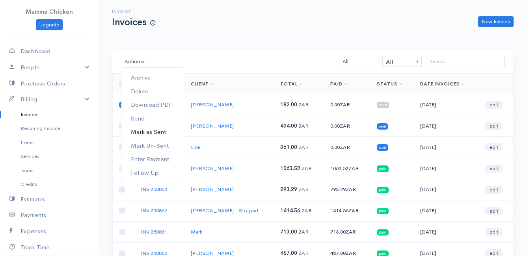
click at [149, 132] on link "Mark as Sent" at bounding box center [152, 132] width 62 height 14
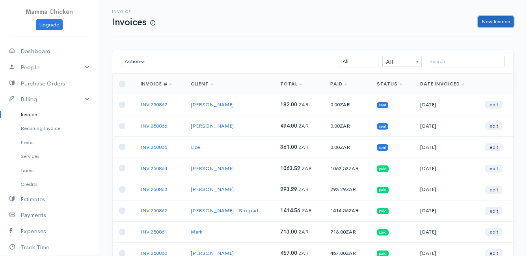
click at [502, 20] on link "New Invoice" at bounding box center [495, 21] width 35 height 11
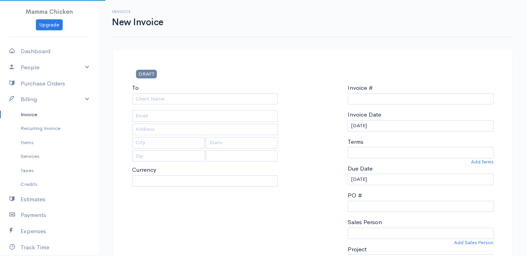
select select "ZAR"
select select "[GEOGRAPHIC_DATA]"
type input "INV 250868"
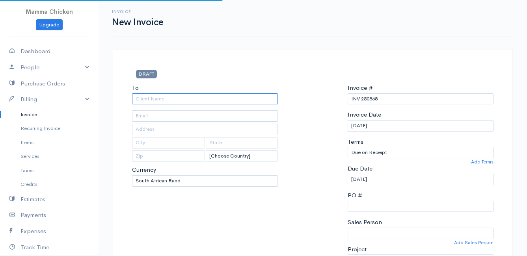
click at [190, 102] on input "To" at bounding box center [205, 98] width 146 height 11
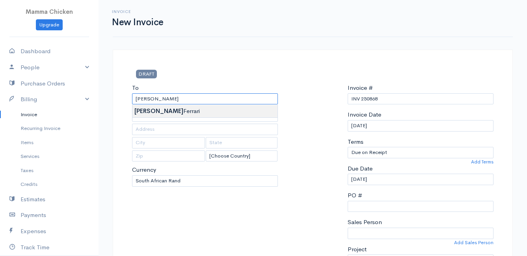
type input "[PERSON_NAME]"
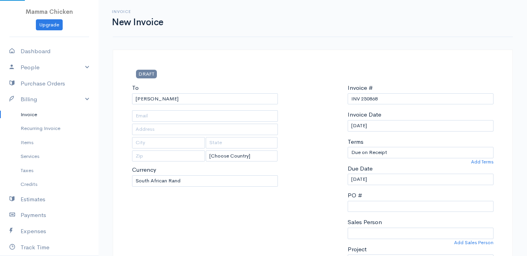
type input "[STREET_ADDRESS][PERSON_NAME]"
type input "[PERSON_NAME] Bay"
type input "7195"
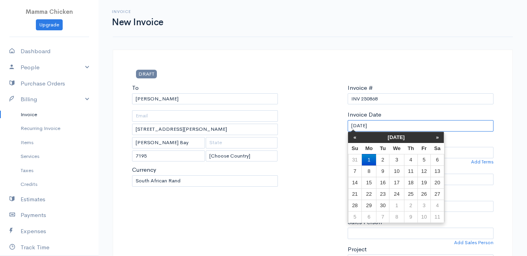
click at [412, 125] on input "[DATE]" at bounding box center [420, 125] width 146 height 11
click at [423, 160] on td "5" at bounding box center [423, 159] width 13 height 11
type input "[DATE]"
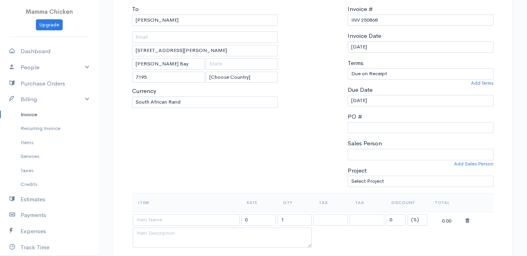
scroll to position [118, 0]
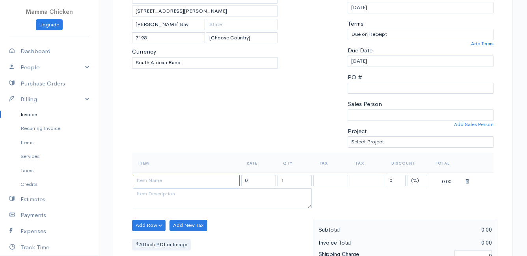
click at [161, 181] on input at bounding box center [186, 180] width 107 height 11
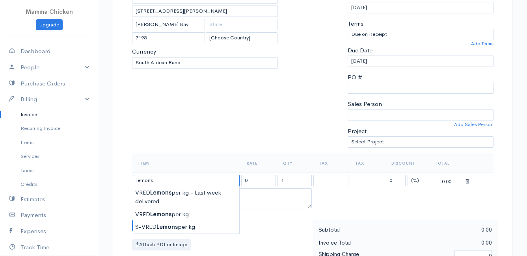
scroll to position [158, 0]
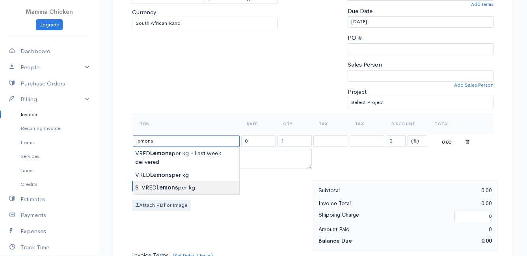
type input "S-VRED Lemons per kg"
type input "32.00"
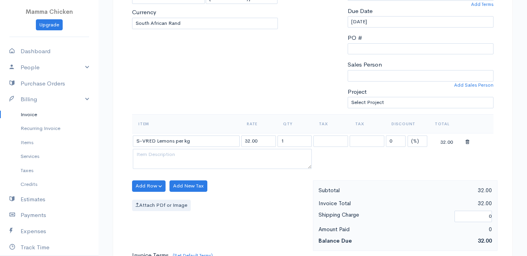
click at [166, 190] on body "Mamma Chicken Upgrade Dashboard People Clients Vendors Staff Users Purchase Ord…" at bounding box center [263, 182] width 527 height 681
click at [145, 184] on button "Add Row" at bounding box center [148, 185] width 33 height 11
click at [147, 199] on link "Add Item Row" at bounding box center [163, 202] width 62 height 14
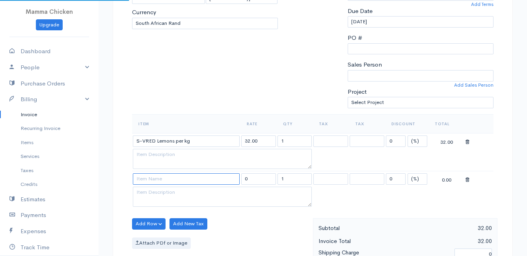
click at [147, 180] on input at bounding box center [186, 178] width 107 height 11
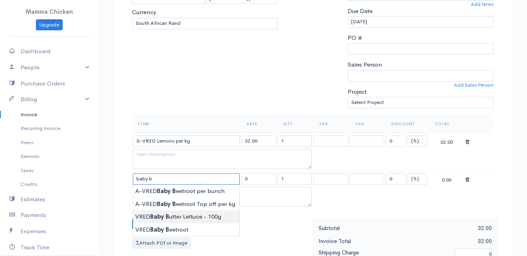
type input "VRED Baby Butter Lettuce - 100g"
type input "24.00"
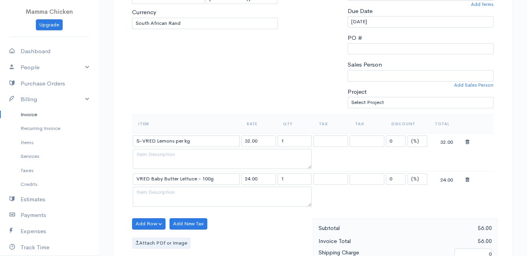
click at [188, 217] on body "Mamma Chicken Upgrade Dashboard People Clients Vendors Staff Users Purchase Ord…" at bounding box center [263, 201] width 527 height 719
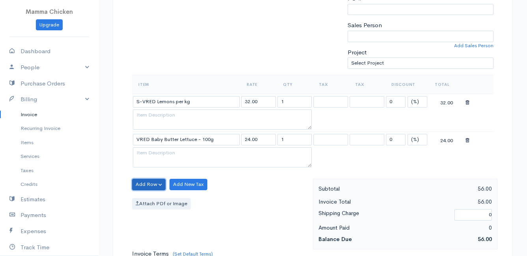
click at [141, 185] on button "Add Row" at bounding box center [148, 184] width 33 height 11
click at [140, 201] on link "Add Item Row" at bounding box center [163, 201] width 62 height 14
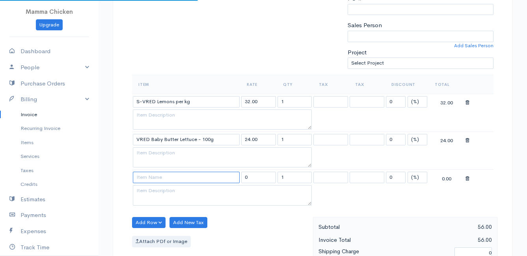
click at [148, 177] on input at bounding box center [186, 177] width 107 height 11
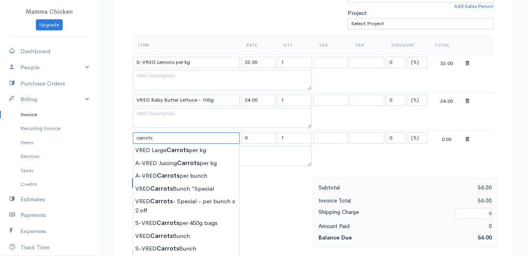
scroll to position [276, 0]
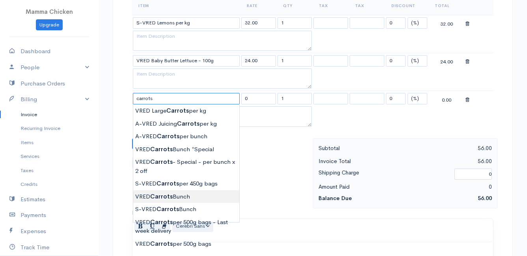
type input "VRED Carrots Bunch"
type input "23.00"
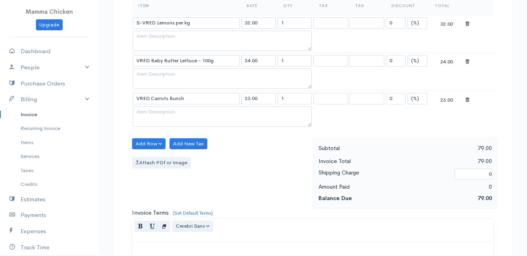
click at [169, 195] on body "Mamma Chicken Upgrade Dashboard People Clients Vendors Staff Users Purchase Ord…" at bounding box center [263, 102] width 527 height 757
click at [147, 143] on button "Add Row" at bounding box center [148, 143] width 33 height 11
click at [143, 160] on link "Add Item Row" at bounding box center [163, 160] width 62 height 14
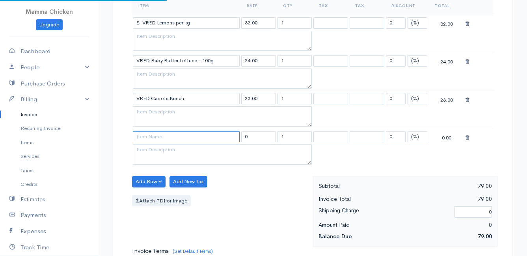
click at [152, 136] on input at bounding box center [186, 136] width 107 height 11
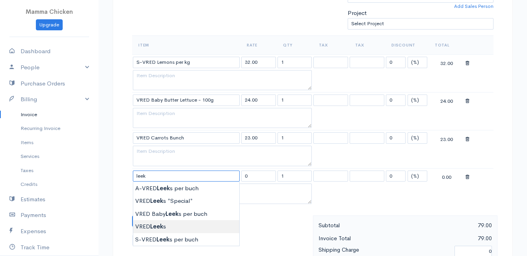
type input "VRED Leeks"
type input "28.00"
click at [172, 228] on body "Mamma Chicken Upgrade Dashboard People Clients Vendors Staff Users Purchase Ord…" at bounding box center [263, 161] width 527 height 795
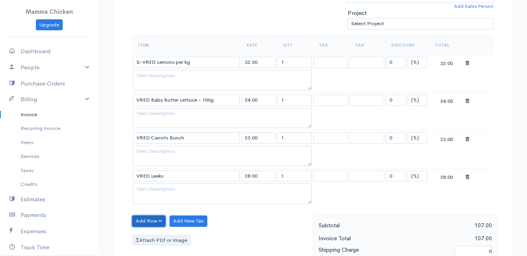
click at [147, 220] on button "Add Row" at bounding box center [148, 221] width 33 height 11
click at [153, 190] on link "Add Item Row" at bounding box center [163, 192] width 62 height 14
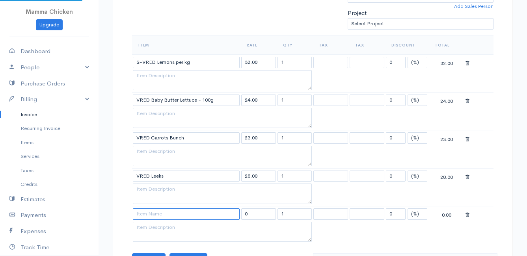
click at [152, 215] on input at bounding box center [186, 213] width 107 height 11
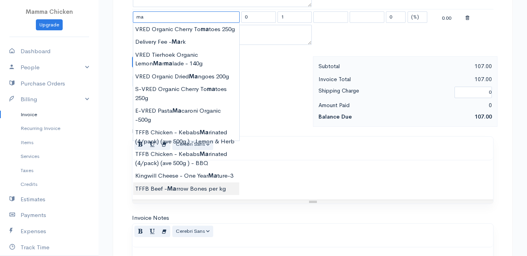
scroll to position [394, 0]
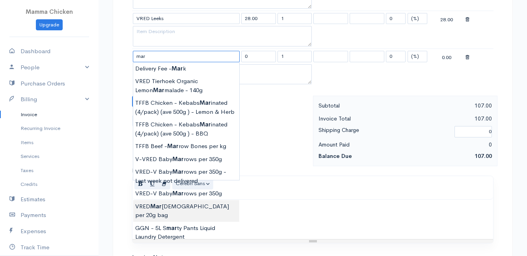
type input "VRED Marjoram per 20g bag"
type input "24.00"
click at [184, 204] on body "Mamma Chicken Upgrade Dashboard People Clients Vendors Staff Users Purchase Ord…" at bounding box center [263, 22] width 527 height 833
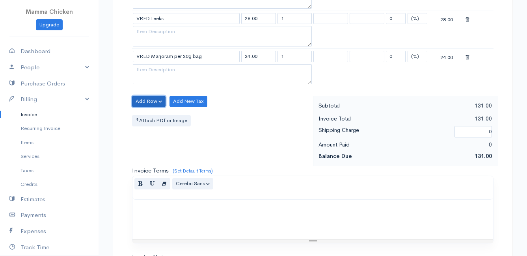
click at [154, 100] on button "Add Row" at bounding box center [148, 101] width 33 height 11
click at [155, 115] on link "Add Item Row" at bounding box center [163, 118] width 62 height 14
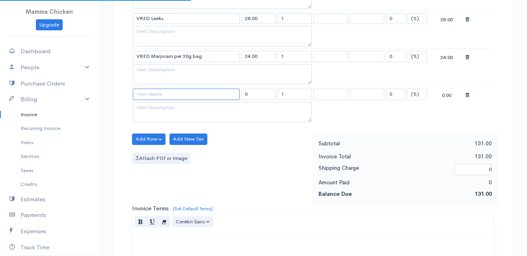
click at [159, 94] on input at bounding box center [186, 94] width 107 height 11
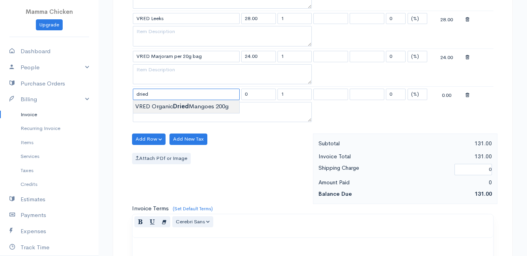
type input "VRED Organic Dried Mangoes 200g"
type input "97.00"
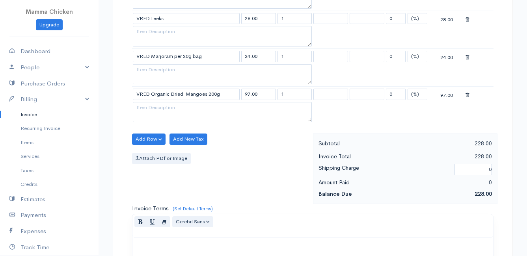
click at [154, 105] on body "Mamma Chicken Upgrade Dashboard People Clients Vendors Staff Users Purchase Ord…" at bounding box center [263, 41] width 527 height 871
click at [152, 136] on button "Add Row" at bounding box center [148, 139] width 33 height 11
click at [147, 153] on link "Add Item Row" at bounding box center [163, 156] width 62 height 14
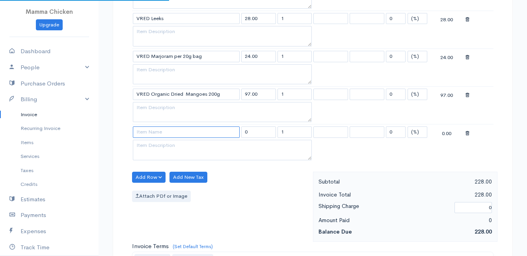
click at [147, 133] on input at bounding box center [186, 131] width 107 height 11
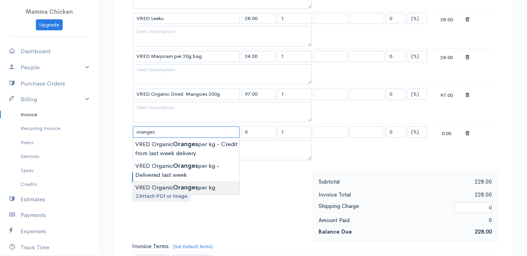
type input "VRED Organic Oranges per kg"
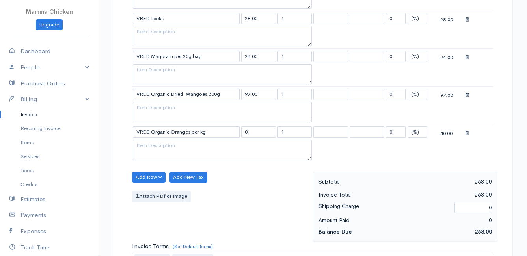
type input "40.00"
click at [180, 186] on body "Mamma Chicken Upgrade Dashboard People Clients Vendors Staff Users Purchase Ord…" at bounding box center [263, 60] width 527 height 908
click at [143, 174] on button "Add Row" at bounding box center [148, 177] width 33 height 11
click at [147, 191] on link "Add Item Row" at bounding box center [163, 194] width 62 height 14
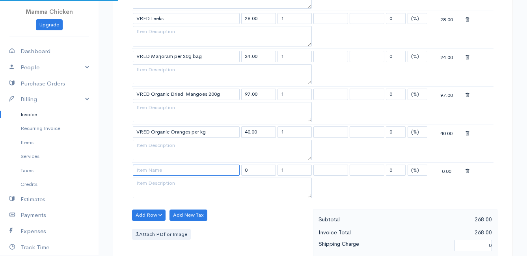
click at [151, 171] on input at bounding box center [186, 170] width 107 height 11
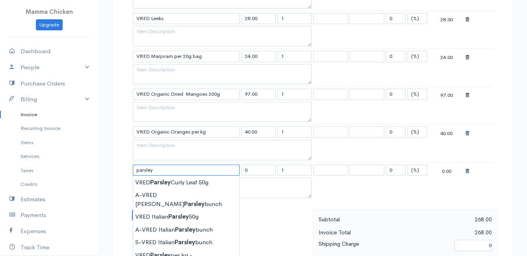
scroll to position [433, 0]
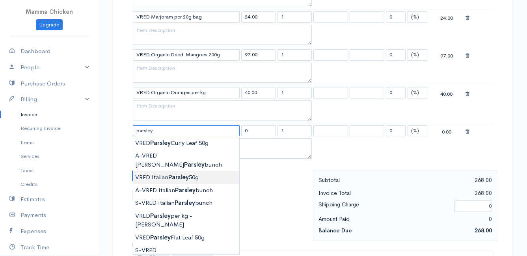
type input "VRED Italian Parsley 50g"
type input "24.00"
click at [181, 164] on body "Mamma Chicken Upgrade Dashboard People Clients Vendors Staff Users Purchase Ord…" at bounding box center [263, 40] width 527 height 946
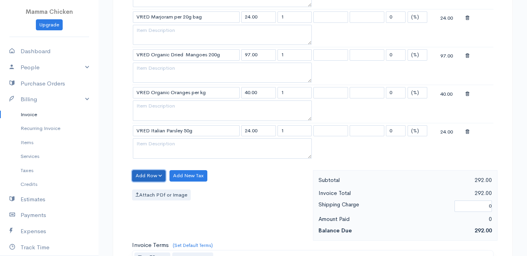
click at [139, 175] on button "Add Row" at bounding box center [148, 175] width 33 height 11
click at [146, 188] on link "Add Item Row" at bounding box center [163, 192] width 62 height 14
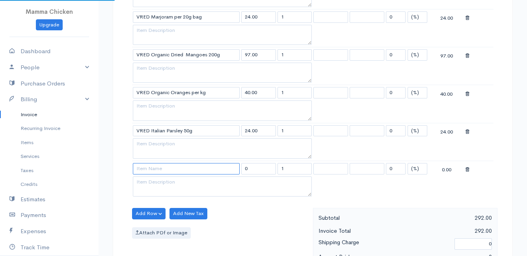
click at [146, 173] on input at bounding box center [186, 168] width 107 height 11
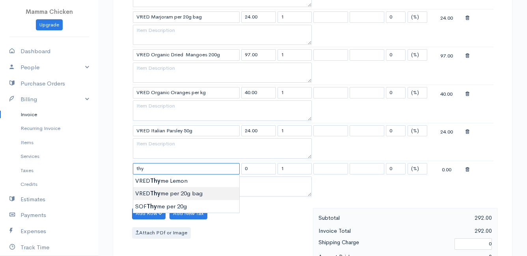
type input "VRED Thyme per 20g bag"
type input "22.00"
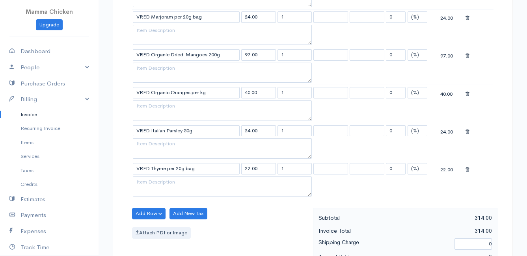
click at [184, 193] on body "Mamma Chicken Upgrade Dashboard People Clients Vendors Staff Users Purchase Ord…" at bounding box center [263, 59] width 527 height 985
click at [143, 212] on button "Add Row" at bounding box center [148, 213] width 33 height 11
click at [150, 227] on link "Add Item Row" at bounding box center [163, 230] width 62 height 14
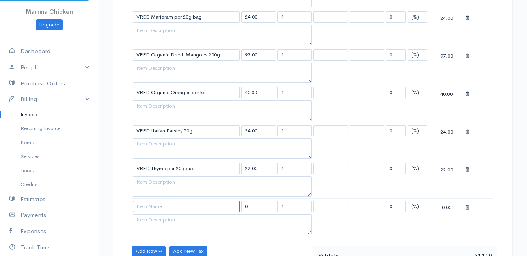
click at [149, 207] on input at bounding box center [186, 206] width 107 height 11
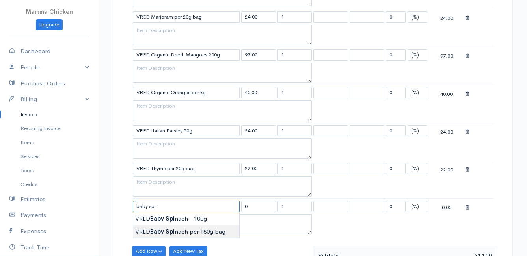
type input "VRED Baby Spinach per 150g bag"
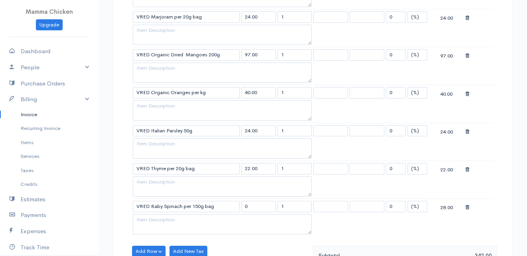
type input "28.00"
click at [191, 230] on body "Mamma Chicken Upgrade Dashboard People Clients Vendors Staff Users Purchase Ord…" at bounding box center [263, 78] width 527 height 1022
drag, startPoint x: 304, startPoint y: 206, endPoint x: 265, endPoint y: 206, distance: 38.6
click at [265, 206] on tr "VRED Baby Spinach per 150g bag 28.00 1 0 (%) Flat 28.00" at bounding box center [312, 206] width 361 height 15
type input "2"
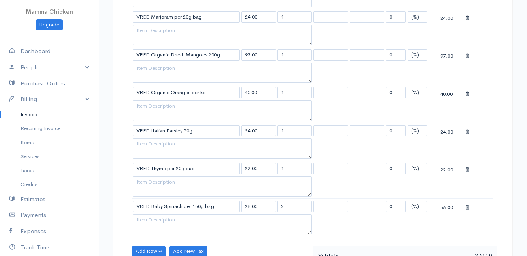
click at [382, 236] on table "Item Rate Qty Tax Tax Discount Total S-VRED Lemons per kg 32.00 1 0 (%) Flat 32…" at bounding box center [312, 37] width 361 height 398
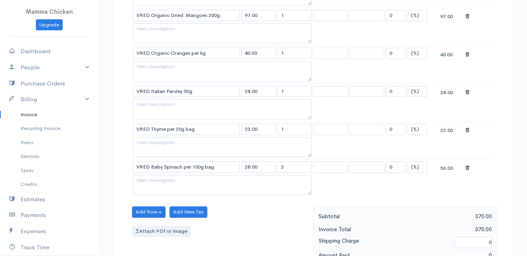
scroll to position [512, 0]
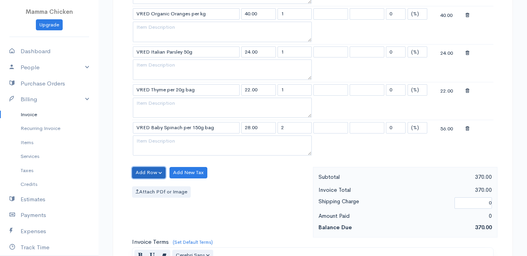
click at [148, 170] on button "Add Row" at bounding box center [148, 172] width 33 height 11
click at [148, 187] on link "Add Item Row" at bounding box center [163, 189] width 62 height 14
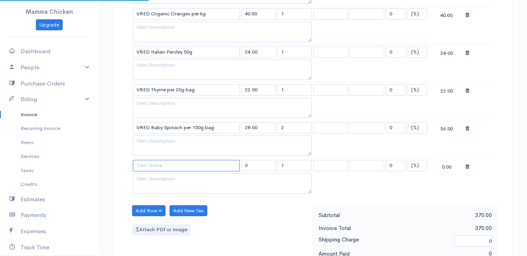
click at [145, 164] on input at bounding box center [186, 165] width 107 height 11
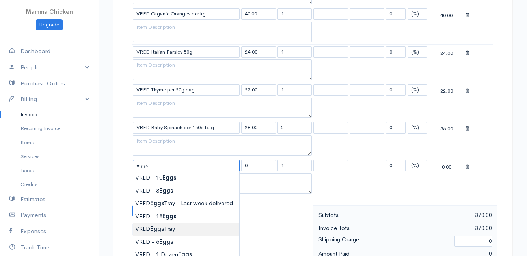
type input "VRED Eggs Tray"
type input "135.00"
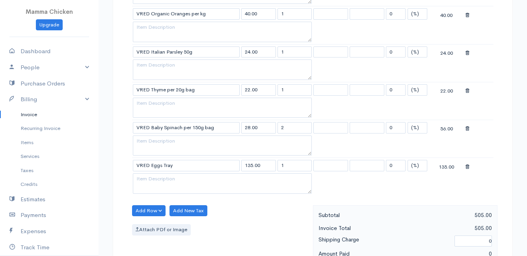
click at [163, 227] on body "Mamma Chicken Upgrade Dashboard People Clients Vendors Staff Users Purchase Ord…" at bounding box center [263, 18] width 527 height 1060
click at [148, 209] on button "Add Row" at bounding box center [148, 210] width 33 height 11
click at [153, 225] on link "Add Item Row" at bounding box center [163, 227] width 62 height 14
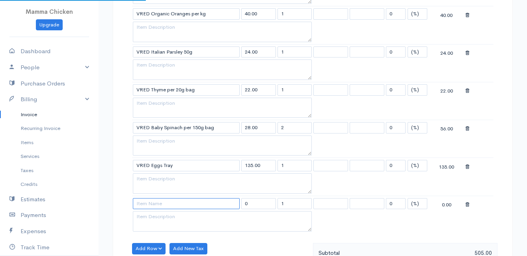
click at [149, 205] on input at bounding box center [186, 203] width 107 height 11
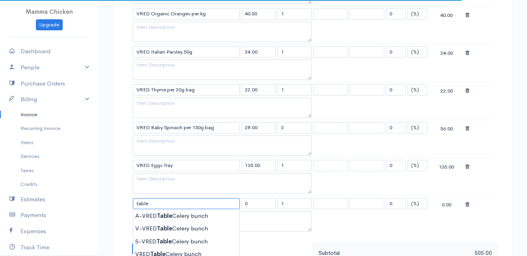
scroll to position [552, 0]
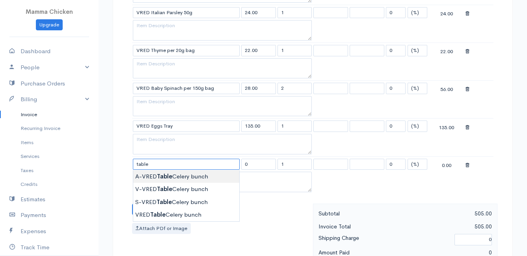
type input "A-VRED Table Celery bunch"
type input "28.00"
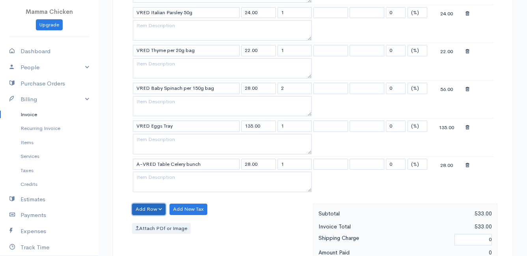
click at [144, 210] on button "Add Row" at bounding box center [148, 209] width 33 height 11
click at [151, 225] on link "Add Item Row" at bounding box center [163, 226] width 62 height 14
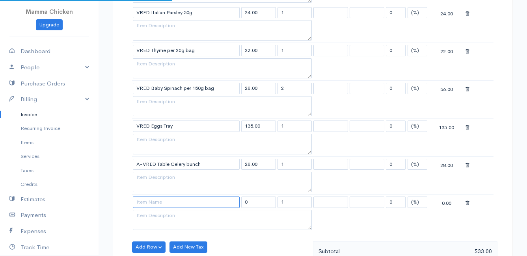
click at [149, 202] on input at bounding box center [186, 202] width 107 height 11
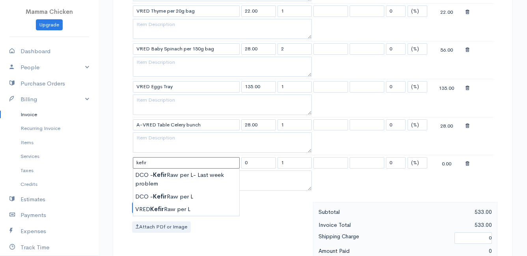
scroll to position [630, 0]
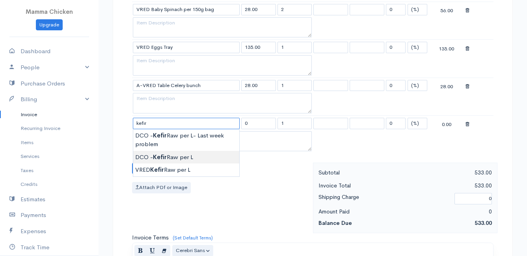
type input "DCO - Kefir Raw per L"
type input "70.00"
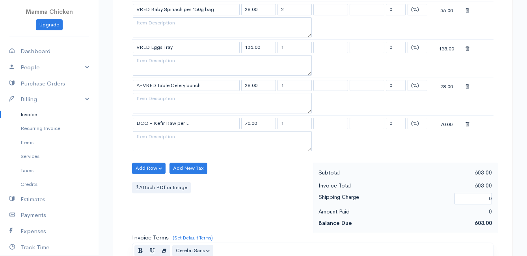
click at [142, 169] on button "Add Row" at bounding box center [148, 168] width 33 height 11
click at [150, 184] on link "Add Item Row" at bounding box center [163, 185] width 62 height 14
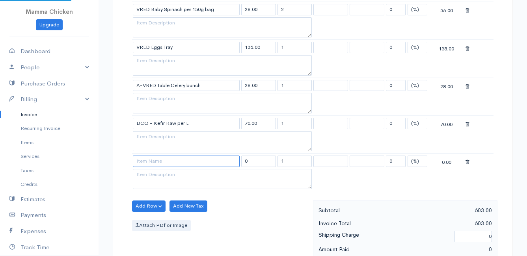
click at [154, 161] on input at bounding box center [186, 161] width 107 height 11
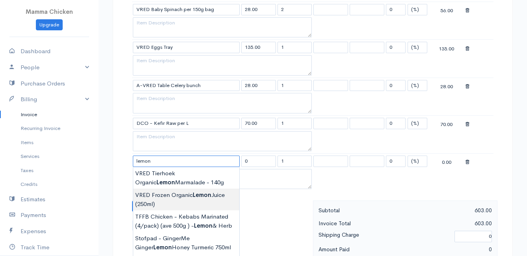
type input "VRED Frozen Organic Lemon Juice (250ml)"
type input "27.00"
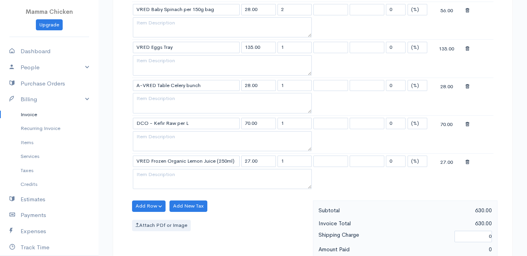
click at [147, 207] on button "Add Row" at bounding box center [148, 206] width 33 height 11
click at [152, 219] on link "Add Item Row" at bounding box center [163, 223] width 62 height 14
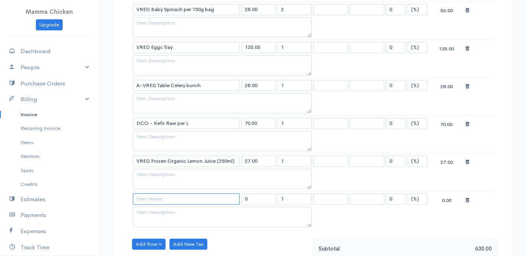
click at [159, 199] on input at bounding box center [186, 198] width 107 height 11
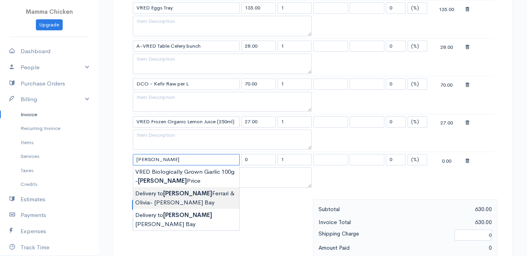
scroll to position [709, 0]
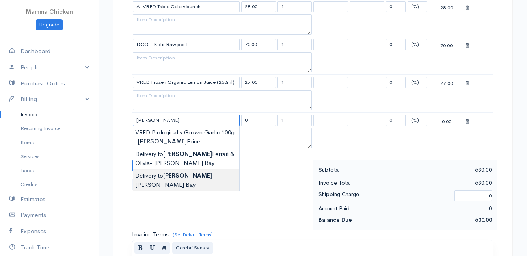
type input "Delivery to [PERSON_NAME] Bay"
type input "120.00"
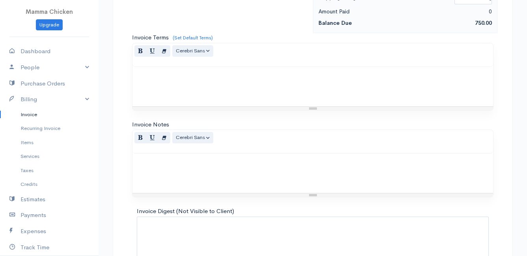
scroll to position [956, 0]
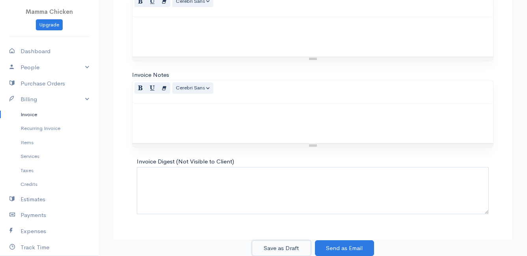
click at [287, 246] on button "Save as Draft" at bounding box center [281, 248] width 59 height 16
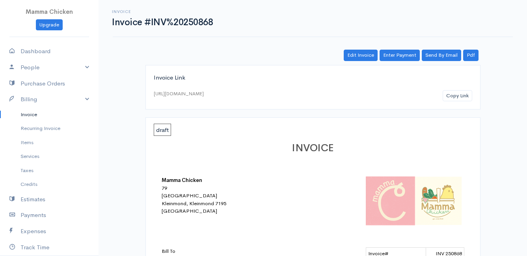
click at [30, 113] on link "Invoice" at bounding box center [49, 115] width 98 height 14
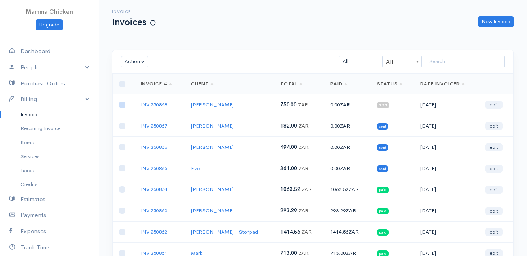
click at [124, 104] on input "checkbox" at bounding box center [122, 105] width 6 height 6
checkbox input "true"
click at [134, 60] on button "Action" at bounding box center [134, 61] width 27 height 11
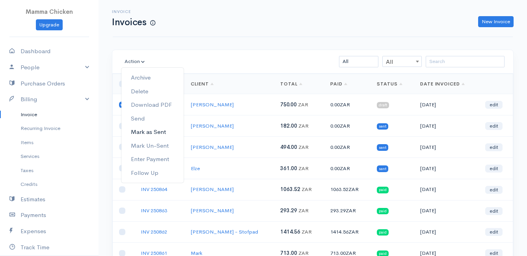
click at [143, 131] on link "Mark as Sent" at bounding box center [152, 132] width 62 height 14
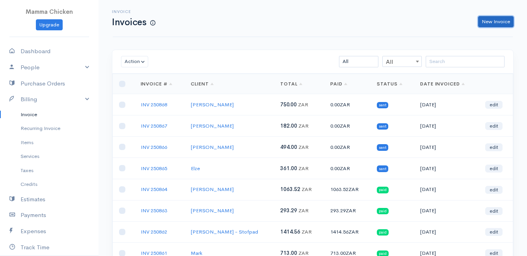
click at [491, 22] on link "New Invoice" at bounding box center [495, 21] width 35 height 11
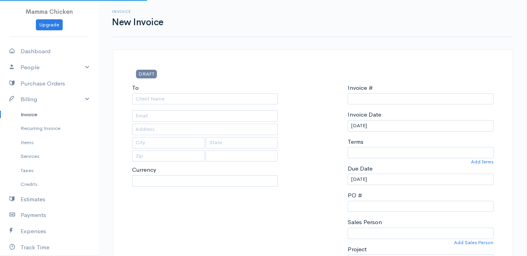
type input "INV 250869"
select select "[GEOGRAPHIC_DATA]"
select select "ZAR"
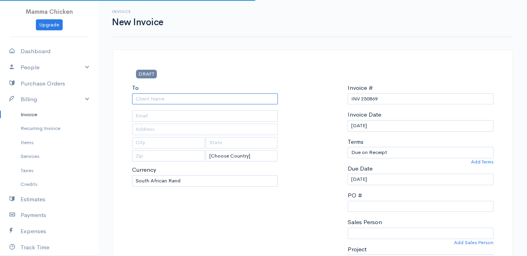
click at [165, 101] on input "To" at bounding box center [205, 98] width 146 height 11
type input "[PERSON_NAME]"
type input "[STREET_ADDRESS]"
type input "Onrust North"
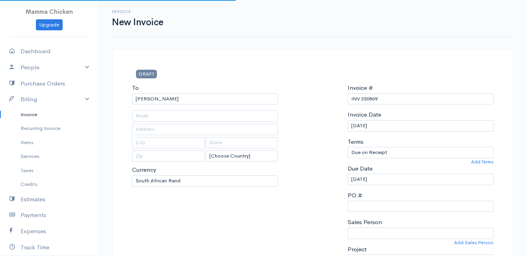
type input "7201"
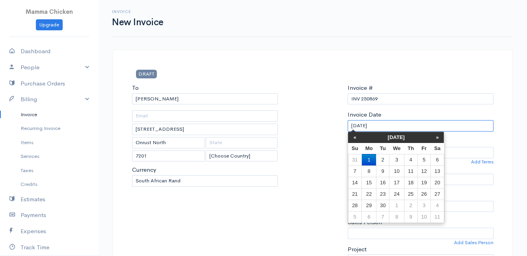
click at [388, 125] on input "[DATE]" at bounding box center [420, 125] width 146 height 11
click at [424, 160] on td "5" at bounding box center [423, 159] width 13 height 11
type input "[DATE]"
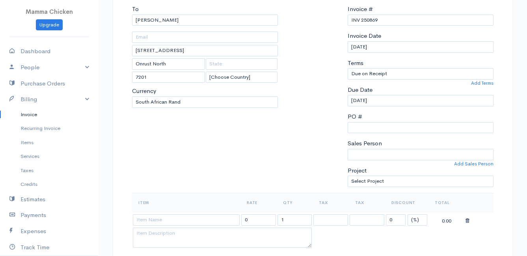
scroll to position [158, 0]
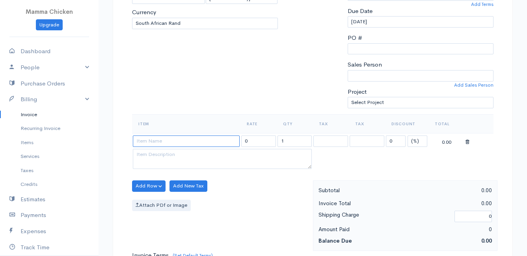
click at [158, 138] on input at bounding box center [186, 141] width 107 height 11
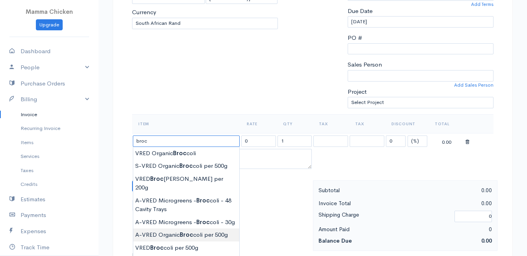
scroll to position [197, 0]
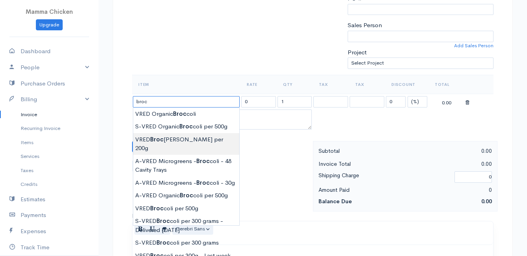
type input "VRED Broccolette per 200g"
type input "44.00"
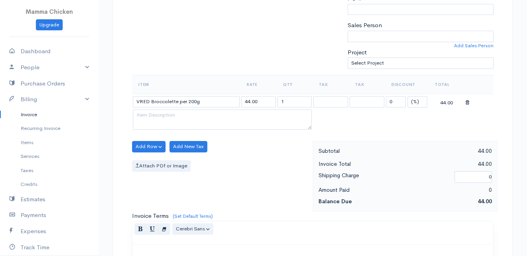
click at [170, 137] on body "Mamma Chicken Upgrade Dashboard People Clients Vendors Staff Users Purchase Ord…" at bounding box center [263, 143] width 527 height 681
drag, startPoint x: 299, startPoint y: 100, endPoint x: 269, endPoint y: 103, distance: 29.7
click at [269, 103] on tr "VRED Broccolette per 200g 44.00 1 0 (%) Flat 44.00" at bounding box center [312, 101] width 361 height 15
type input "2"
click at [262, 150] on div "Add Row Add Item Row Add Time Row Add New Tax Attach PDf or Image" at bounding box center [220, 176] width 185 height 71
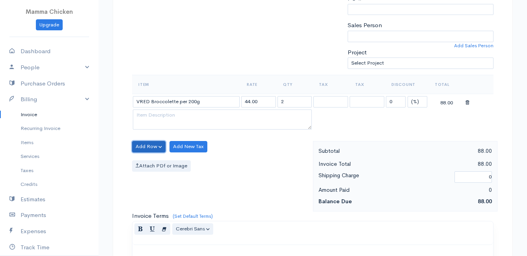
click at [148, 144] on button "Add Row" at bounding box center [148, 146] width 33 height 11
click at [149, 162] on link "Add Item Row" at bounding box center [163, 163] width 62 height 14
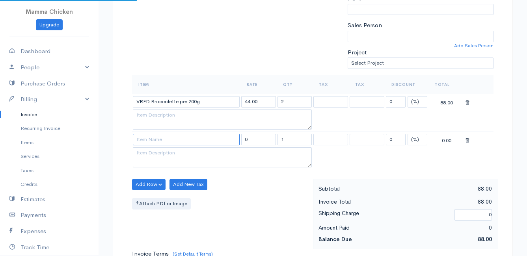
click at [149, 143] on input at bounding box center [186, 139] width 107 height 11
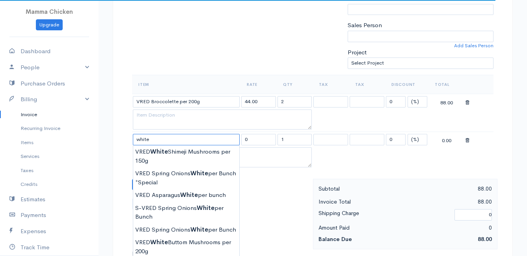
scroll to position [236, 0]
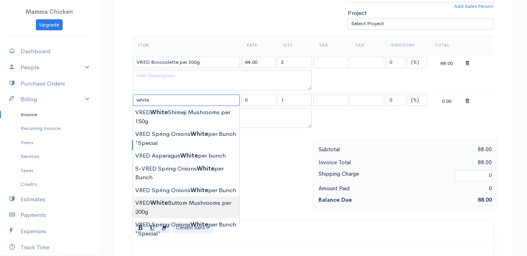
type input "VRED White Buttom Mushrooms per 200g"
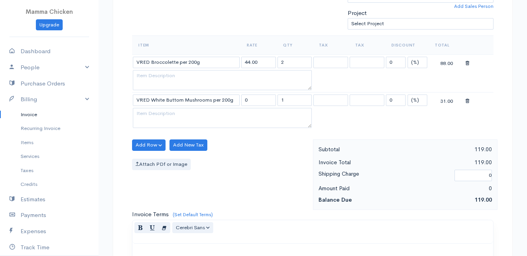
type input "31.00"
click at [183, 206] on body "Mamma Chicken Upgrade Dashboard People Clients Vendors Staff Users Purchase Ord…" at bounding box center [263, 123] width 527 height 719
drag, startPoint x: 285, startPoint y: 100, endPoint x: 273, endPoint y: 101, distance: 12.2
click at [273, 101] on tr "VRED White Buttom Mushrooms per 200g 31.00 1 0 (%) Flat 31.00" at bounding box center [312, 100] width 361 height 15
type input "2"
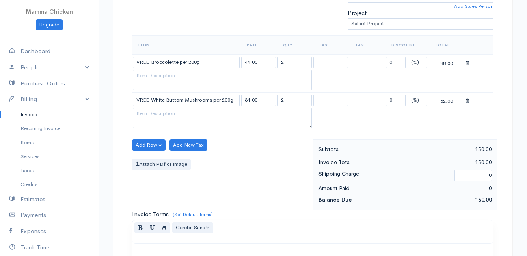
click at [246, 156] on div "Add Row Add Item Row Add Time Row Add New Tax Attach PDf or Image" at bounding box center [220, 174] width 185 height 71
click at [141, 142] on button "Add Row" at bounding box center [148, 144] width 33 height 11
click at [143, 157] on link "Add Item Row" at bounding box center [163, 161] width 62 height 14
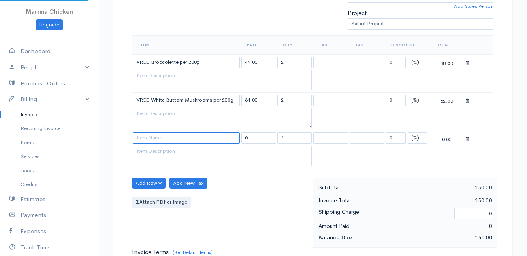
click at [150, 136] on input at bounding box center [186, 137] width 107 height 11
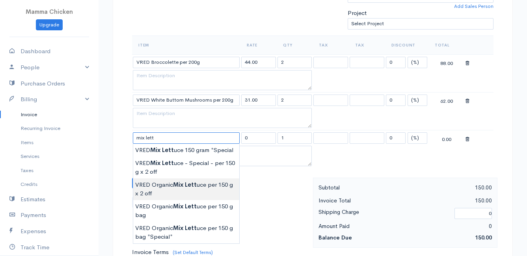
scroll to position [276, 0]
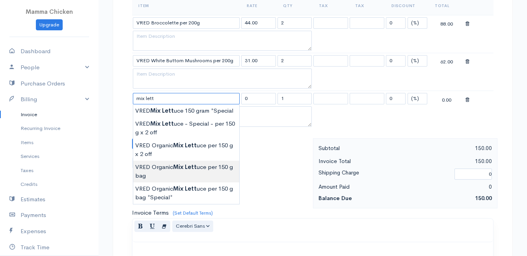
type input "VRED Organic Mix Lettuce per 150 g bag"
type input "21.00"
click at [190, 168] on body "Mamma Chicken Upgrade Dashboard People Clients Vendors Staff Users Purchase Ord…" at bounding box center [263, 102] width 527 height 757
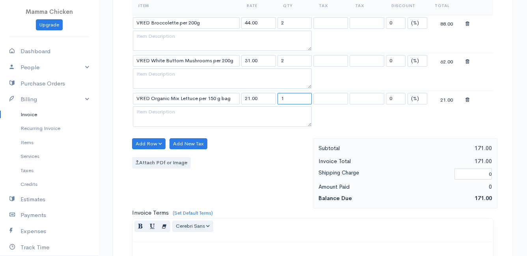
drag, startPoint x: 292, startPoint y: 98, endPoint x: 272, endPoint y: 101, distance: 20.0
click at [272, 101] on tr "VRED Organic Mix Lettuce per 150 g bag 21.00 1 0 (%) Flat 21.00" at bounding box center [312, 98] width 361 height 15
type input "2"
click at [254, 166] on div "Attach PDf or Image" at bounding box center [220, 162] width 177 height 11
click at [142, 143] on button "Add Row" at bounding box center [148, 143] width 33 height 11
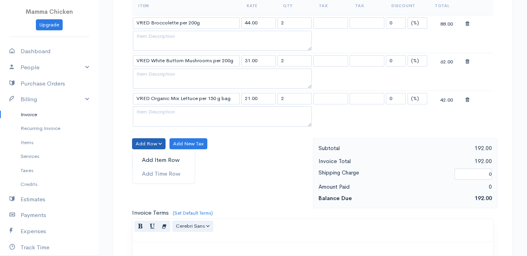
click at [141, 159] on link "Add Item Row" at bounding box center [163, 160] width 62 height 14
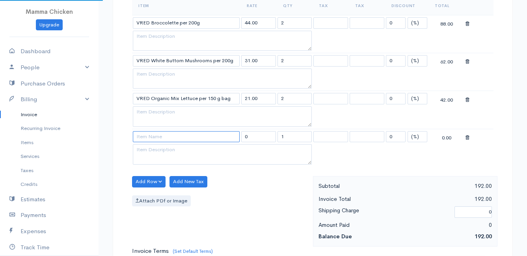
click at [145, 136] on input at bounding box center [186, 136] width 107 height 11
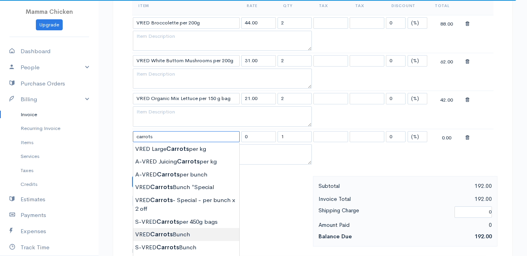
type input "VRED Carrots Bunch"
type input "23.00"
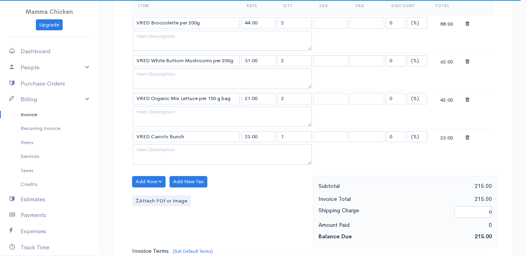
click at [182, 232] on body "Mamma Chicken Upgrade Dashboard People Clients Vendors Staff Users Purchase Ord…" at bounding box center [263, 121] width 527 height 795
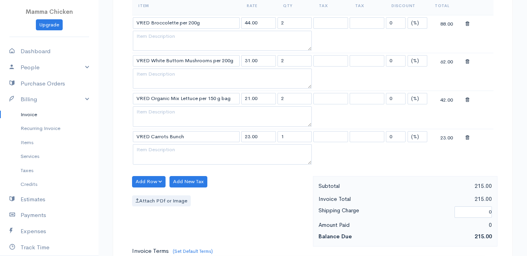
scroll to position [315, 0]
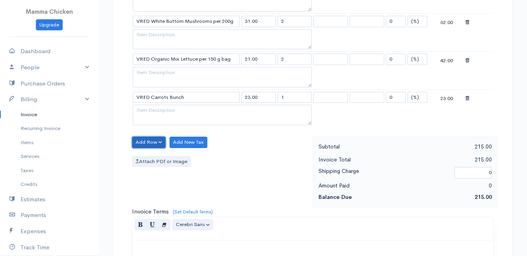
click at [145, 140] on button "Add Row" at bounding box center [148, 142] width 33 height 11
click at [149, 156] on link "Add Item Row" at bounding box center [163, 159] width 62 height 14
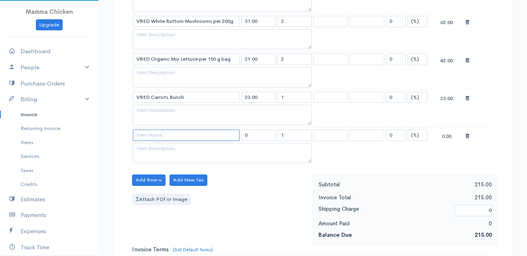
click at [149, 139] on input at bounding box center [186, 135] width 107 height 11
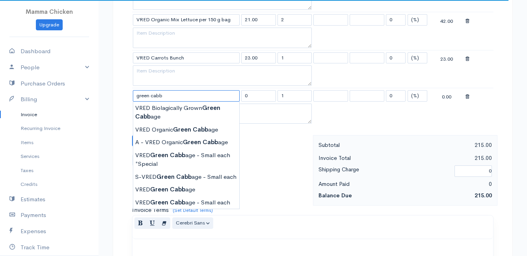
scroll to position [394, 0]
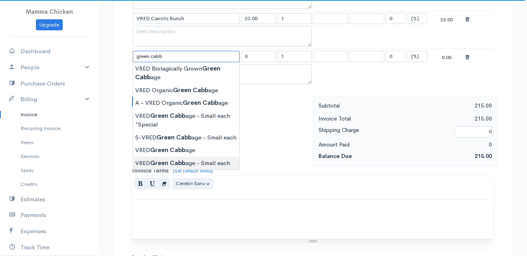
type input "VRED Green Cabbage - Small each"
type input "30.00"
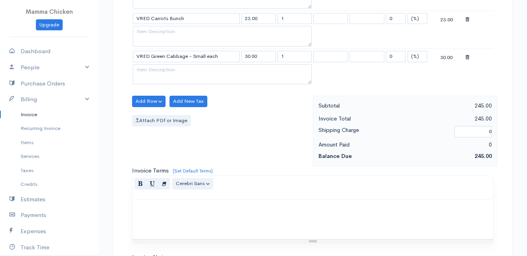
click at [187, 162] on body "Mamma Chicken Upgrade Dashboard People Clients Vendors Staff Users Purchase Ord…" at bounding box center [263, 22] width 527 height 833
click at [151, 98] on button "Add Row" at bounding box center [148, 101] width 33 height 11
click at [150, 115] on link "Add Item Row" at bounding box center [163, 118] width 62 height 14
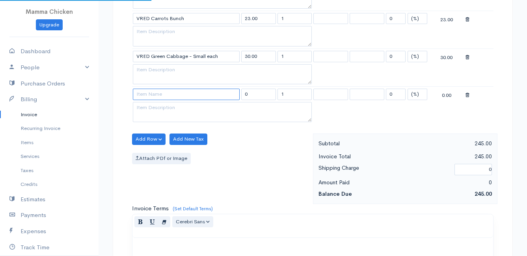
click at [150, 95] on input at bounding box center [186, 94] width 107 height 11
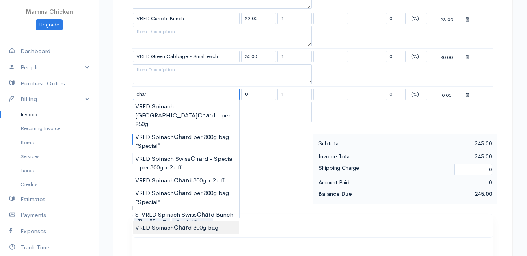
type input "VRED Spinach Chard 300g bag"
type input "30.00"
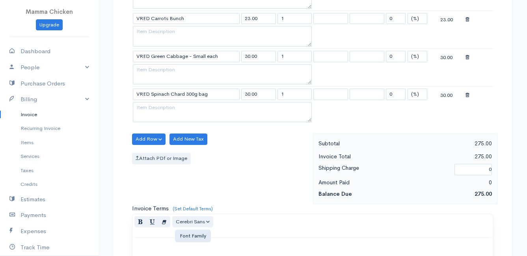
click at [187, 217] on body "Mamma Chicken Upgrade Dashboard People Clients Vendors Staff Users Purchase Ord…" at bounding box center [263, 41] width 527 height 871
click at [140, 138] on button "Add Row" at bounding box center [148, 139] width 33 height 11
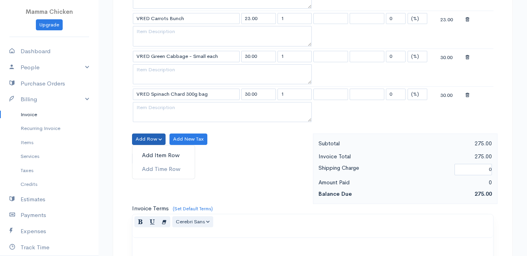
click at [149, 152] on link "Add Item Row" at bounding box center [163, 156] width 62 height 14
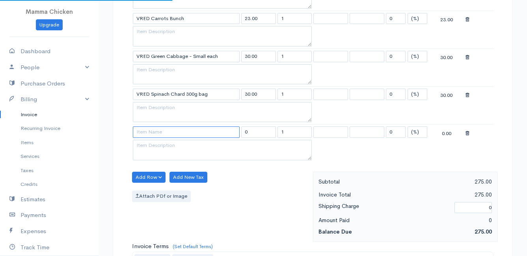
click at [153, 135] on input at bounding box center [186, 131] width 107 height 11
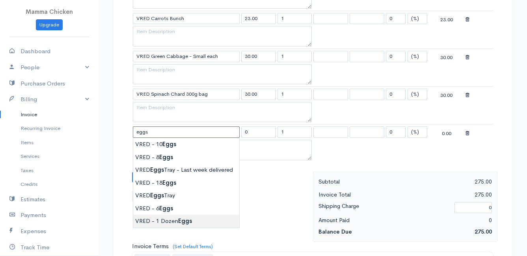
type input "VRED - 1 Dozen Eggs"
type input "70.00"
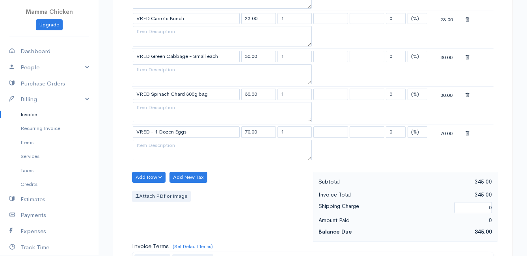
click at [191, 220] on body "Mamma Chicken Upgrade Dashboard People Clients Vendors Staff Users Purchase Ord…" at bounding box center [263, 60] width 527 height 908
click at [148, 177] on button "Add Row" at bounding box center [148, 177] width 33 height 11
click at [147, 193] on link "Add Item Row" at bounding box center [163, 194] width 62 height 14
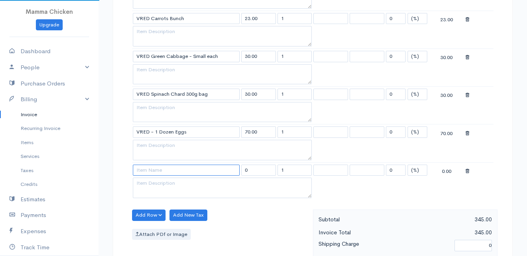
click at [149, 170] on input at bounding box center [186, 170] width 107 height 11
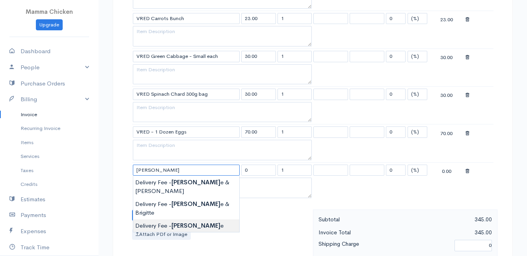
type input "Delivery Fee - [PERSON_NAME]"
type input "50.00"
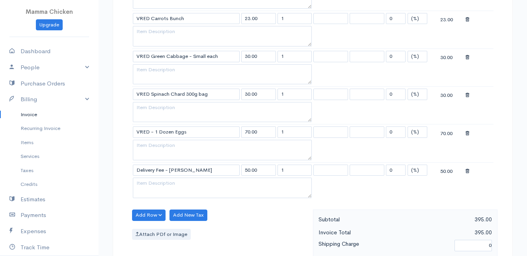
click at [167, 207] on body "Mamma Chicken Upgrade Dashboard People Clients Vendors Staff Users Purchase Ord…" at bounding box center [263, 79] width 527 height 946
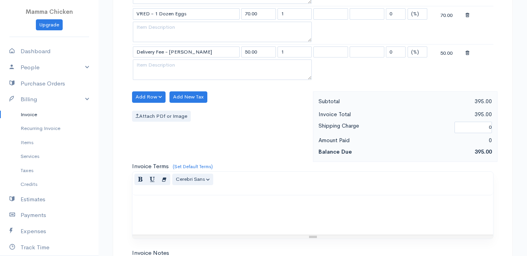
scroll to position [690, 0]
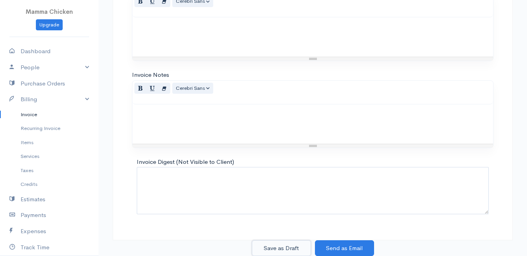
click at [275, 247] on button "Save as Draft" at bounding box center [281, 248] width 59 height 16
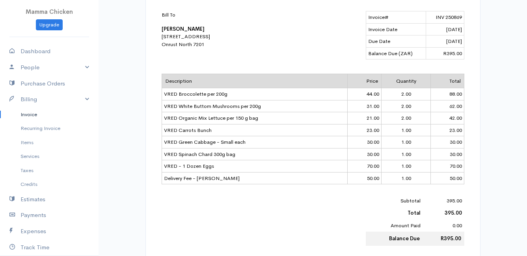
scroll to position [79, 0]
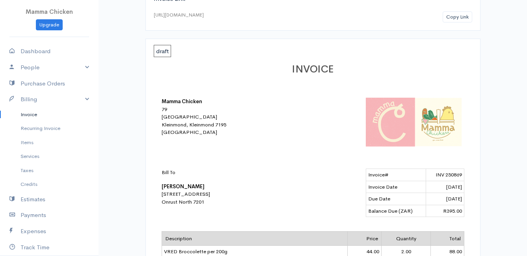
click at [31, 114] on link "Invoice" at bounding box center [49, 115] width 98 height 14
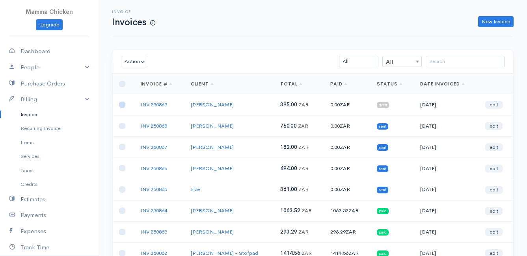
click at [121, 104] on input "checkbox" at bounding box center [122, 105] width 6 height 6
checkbox input "true"
click at [137, 63] on button "Action" at bounding box center [134, 61] width 27 height 11
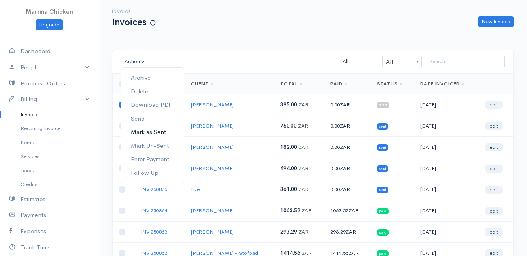
click at [148, 133] on link "Mark as Sent" at bounding box center [152, 132] width 62 height 14
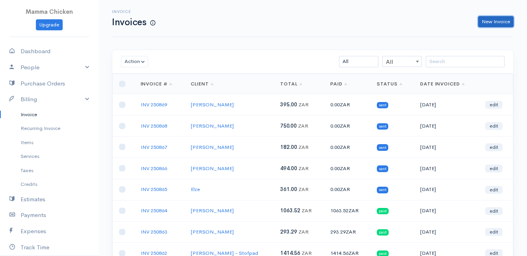
click at [495, 24] on link "New Invoice" at bounding box center [495, 21] width 35 height 11
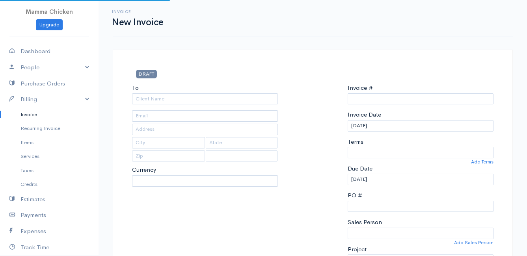
type input "INV 250870"
select select "[GEOGRAPHIC_DATA]"
select select "ZAR"
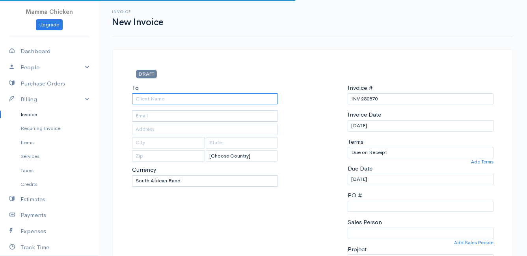
click at [159, 103] on input "To" at bounding box center [205, 98] width 146 height 11
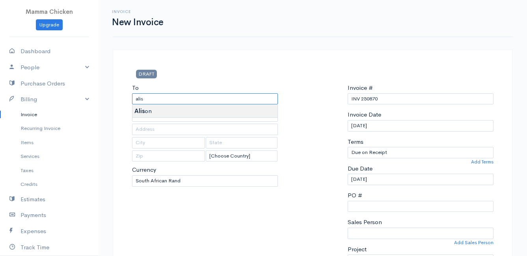
type input "[PERSON_NAME]"
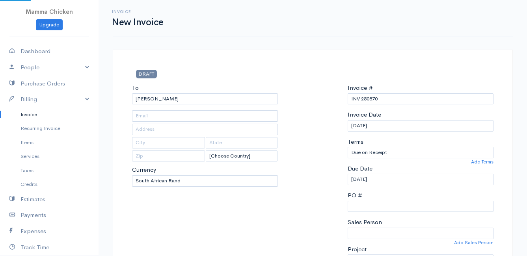
type input "[STREET_ADDRESS][PERSON_NAME]"
type input "[PERSON_NAME] Bay"
type input "7195"
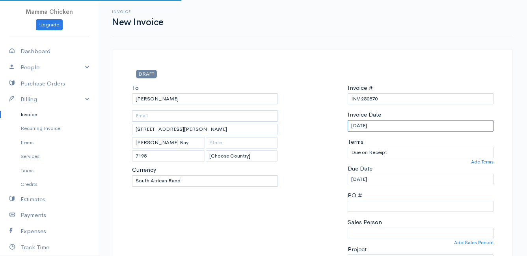
click at [409, 125] on input "[DATE]" at bounding box center [420, 125] width 146 height 11
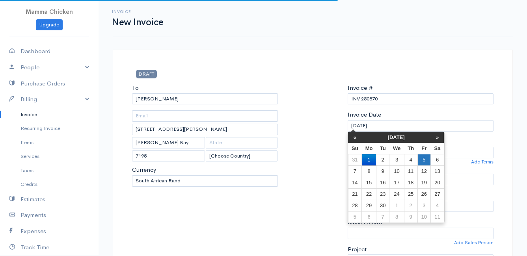
click at [424, 158] on td "5" at bounding box center [423, 159] width 13 height 11
type input "[DATE]"
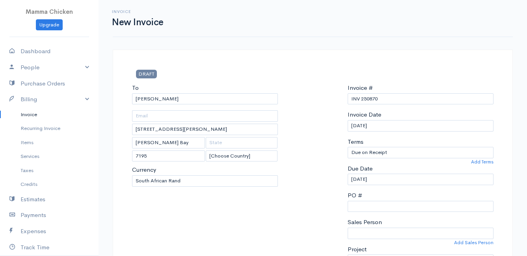
scroll to position [79, 0]
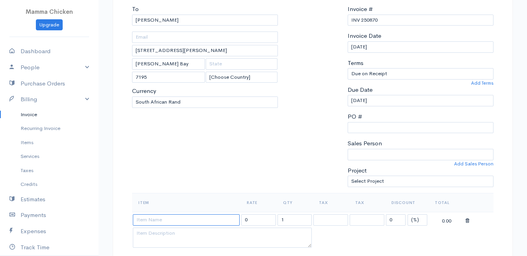
click at [166, 217] on input at bounding box center [186, 219] width 107 height 11
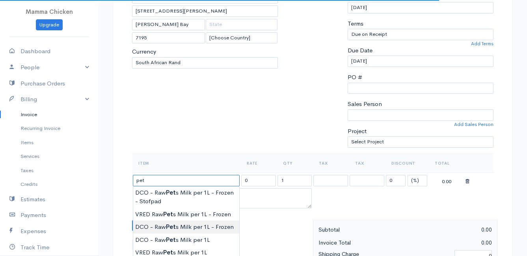
scroll to position [158, 0]
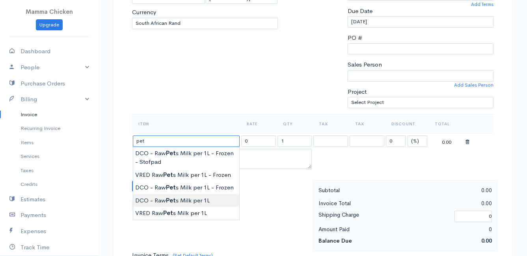
type input "DCO - Raw Pets Milk per 1L"
type input "42.00"
click at [213, 201] on body "Mamma Chicken Upgrade Dashboard People Clients Vendors Staff Users Purchase Ord…" at bounding box center [263, 182] width 527 height 681
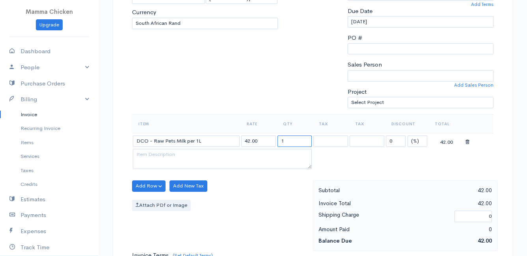
drag, startPoint x: 295, startPoint y: 140, endPoint x: 269, endPoint y: 139, distance: 26.0
click at [269, 139] on tr "DCO - Raw Pets Milk per 1L 42.00 1 0 (%) Flat 42.00" at bounding box center [312, 140] width 361 height 15
type input "3"
click at [241, 185] on div "Add Row Add Item Row Add Time Row Add New Tax Attach PDf or Image" at bounding box center [220, 215] width 185 height 71
click at [143, 179] on div "Item Rate Qty Tax Tax Discount Total DCO - Raw Pets Milk per 1L 42.00 3 0 (%) F…" at bounding box center [312, 147] width 361 height 66
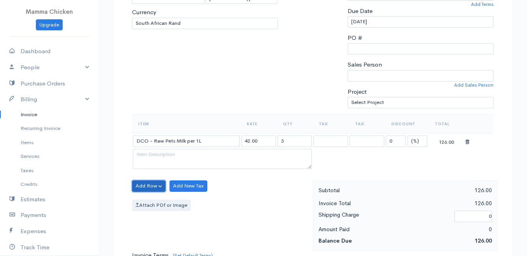
click at [143, 184] on button "Add Row" at bounding box center [148, 185] width 33 height 11
click at [148, 200] on link "Add Item Row" at bounding box center [163, 202] width 62 height 14
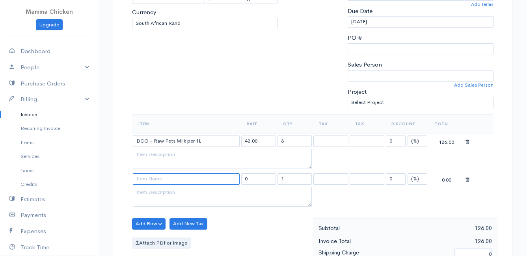
click at [149, 180] on input at bounding box center [186, 178] width 107 height 11
type input "Delivery Fee - [PERSON_NAME]"
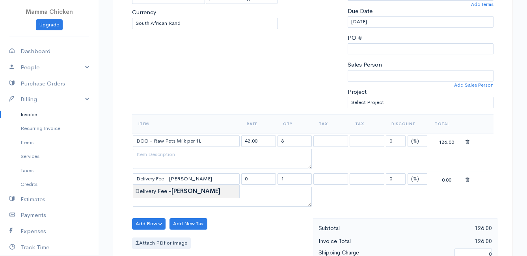
type input "25.00"
click at [152, 188] on body "Mamma Chicken Upgrade Dashboard People Clients Vendors Staff Users Purchase Ord…" at bounding box center [263, 201] width 527 height 719
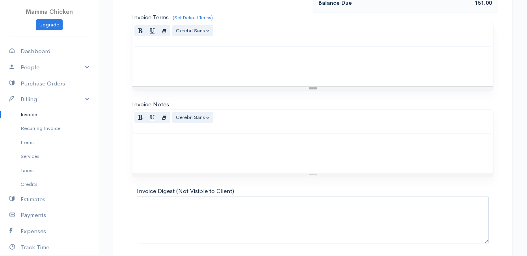
scroll to position [463, 0]
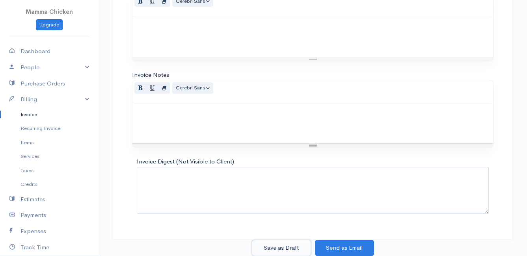
click at [279, 244] on button "Save as Draft" at bounding box center [281, 248] width 59 height 16
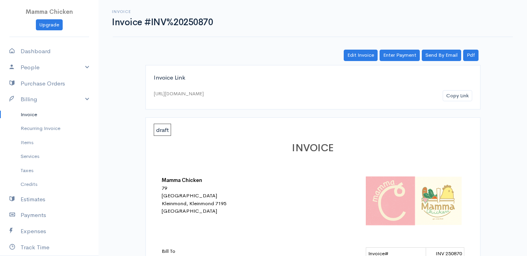
click at [28, 114] on link "Invoice" at bounding box center [49, 115] width 98 height 14
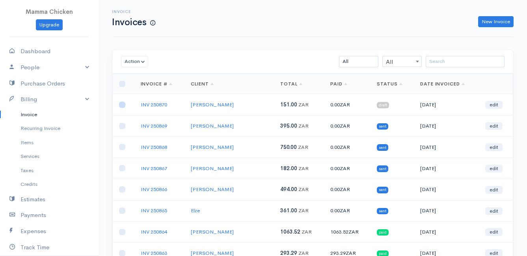
click at [121, 105] on input "checkbox" at bounding box center [122, 105] width 6 height 6
checkbox input "true"
click at [136, 59] on button "Action" at bounding box center [134, 61] width 27 height 11
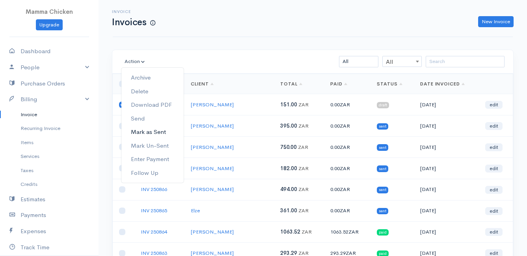
click at [150, 129] on link "Mark as Sent" at bounding box center [152, 132] width 62 height 14
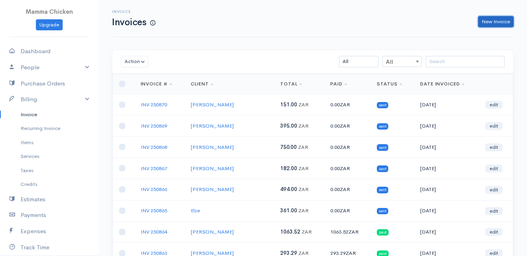
click at [502, 24] on link "New Invoice" at bounding box center [495, 21] width 35 height 11
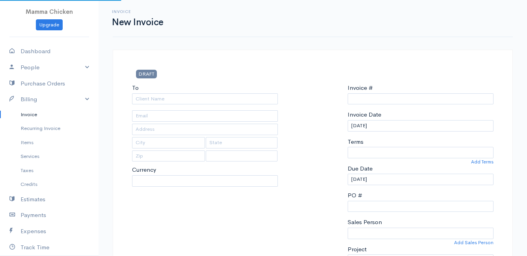
select select "[GEOGRAPHIC_DATA]"
select select "ZAR"
type input "INV 250871"
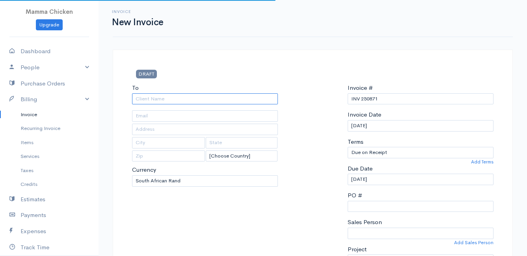
click at [174, 97] on input "To" at bounding box center [205, 98] width 146 height 11
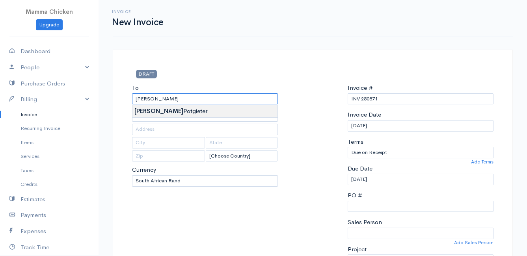
type input "[PERSON_NAME]"
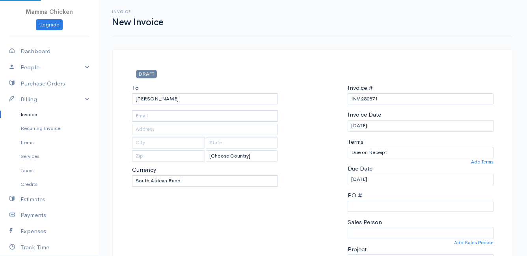
type input "4502 Ixia [PERSON_NAME]"
type input "Bettys Bay"
type input "7195"
click at [400, 128] on input "[DATE]" at bounding box center [420, 125] width 146 height 11
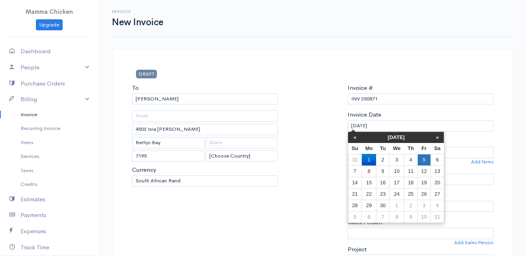
click at [425, 159] on td "5" at bounding box center [423, 159] width 13 height 11
type input "[DATE]"
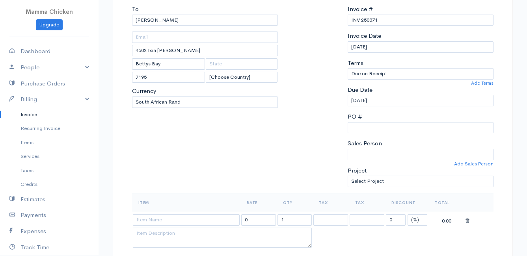
scroll to position [118, 0]
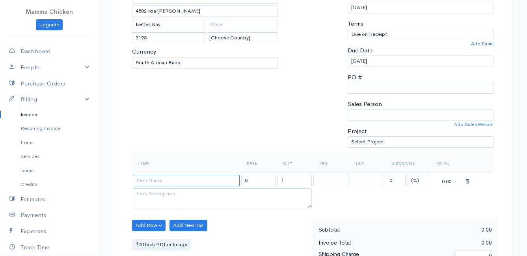
click at [165, 179] on input at bounding box center [186, 180] width 107 height 11
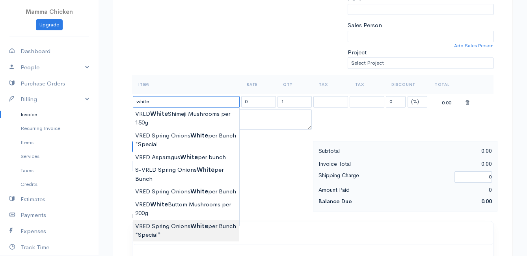
scroll to position [236, 0]
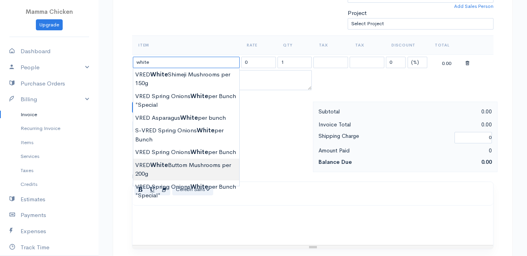
type input "VRED White Buttom Mushrooms per 200g"
type input "31.00"
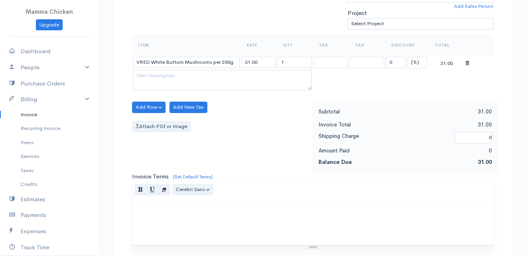
click at [192, 165] on body "Mamma Chicken Upgrade Dashboard People Clients Vendors Staff Users Purchase Ord…" at bounding box center [263, 104] width 527 height 681
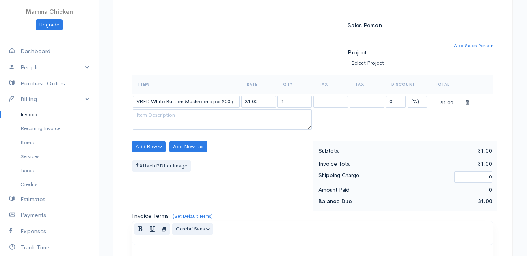
scroll to position [158, 0]
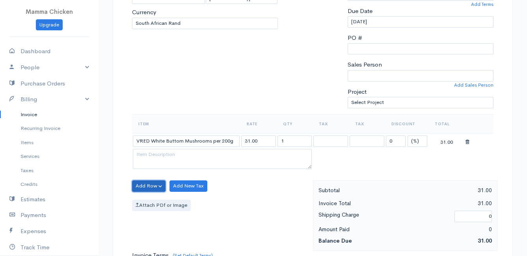
click at [144, 187] on button "Add Row" at bounding box center [148, 185] width 33 height 11
click at [149, 198] on link "Add Item Row" at bounding box center [163, 202] width 62 height 14
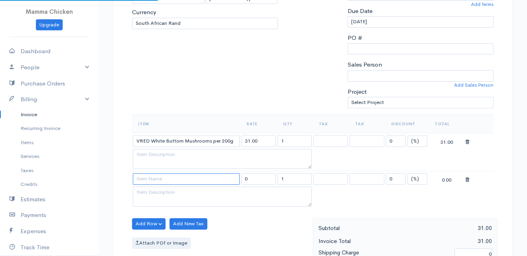
click at [150, 180] on input at bounding box center [186, 178] width 107 height 11
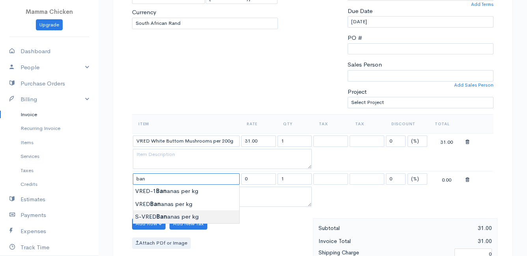
type input "S-VRED Bananas per kg"
type input "46.00"
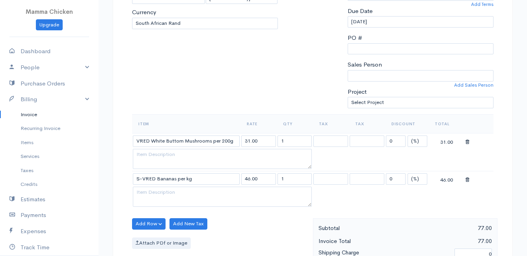
click at [154, 214] on body "Mamma Chicken Upgrade Dashboard People Clients Vendors Staff Users Purchase Ord…" at bounding box center [263, 201] width 527 height 719
click at [140, 223] on button "Add Row" at bounding box center [148, 223] width 33 height 11
click at [147, 193] on link "Add Item Row" at bounding box center [163, 195] width 62 height 14
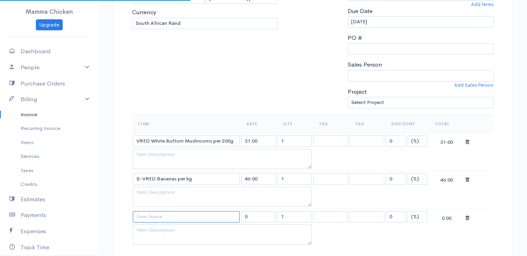
click at [146, 217] on input at bounding box center [186, 216] width 107 height 11
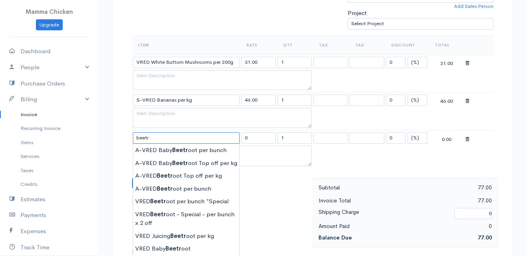
scroll to position [276, 0]
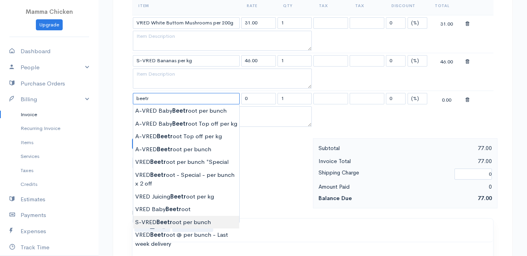
type input "S-VRED Beetroot per bunch"
type input "30.00"
click at [198, 222] on body "Mamma Chicken Upgrade Dashboard People Clients Vendors Staff Users Purchase Ord…" at bounding box center [263, 102] width 527 height 757
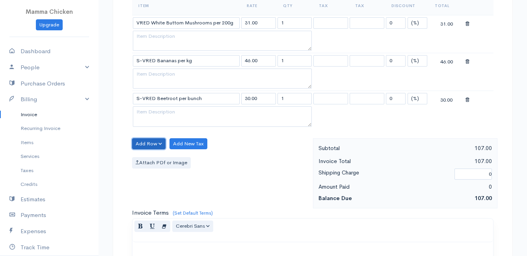
click at [148, 139] on button "Add Row" at bounding box center [148, 143] width 33 height 11
click at [148, 160] on link "Add Item Row" at bounding box center [163, 160] width 62 height 14
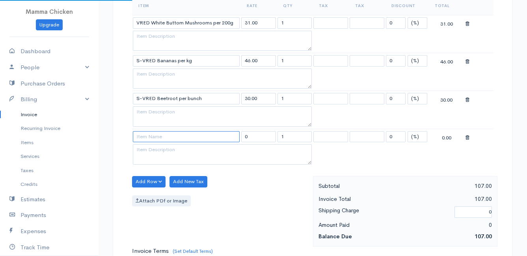
click at [148, 139] on input at bounding box center [186, 136] width 107 height 11
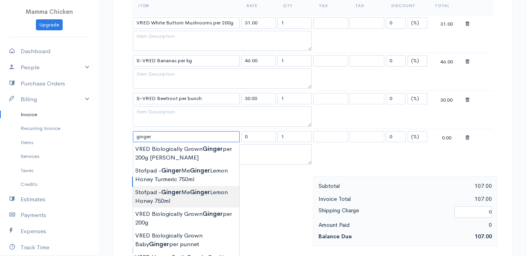
scroll to position [315, 0]
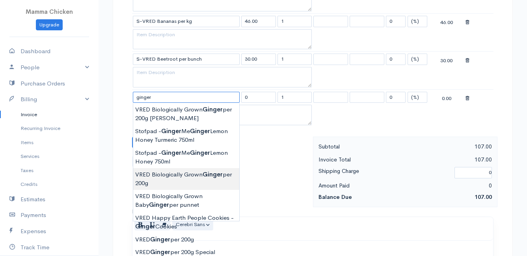
type input "VRED Biologically Grown Ginger per 200g"
type input "58.00"
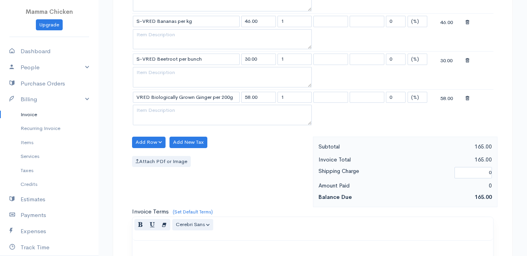
click at [195, 181] on body "Mamma Chicken Upgrade Dashboard People Clients Vendors Staff Users Purchase Ord…" at bounding box center [263, 82] width 527 height 795
click at [152, 139] on button "Add Row" at bounding box center [148, 142] width 33 height 11
click at [152, 160] on link "Add Item Row" at bounding box center [163, 159] width 62 height 14
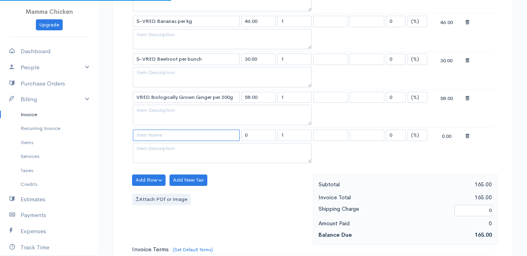
click at [150, 135] on input at bounding box center [186, 135] width 107 height 11
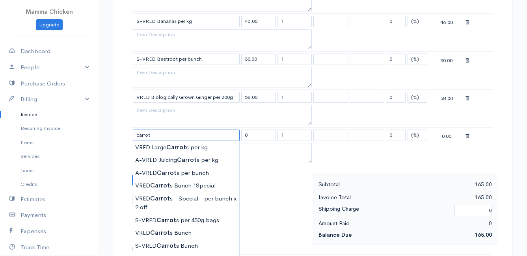
scroll to position [355, 0]
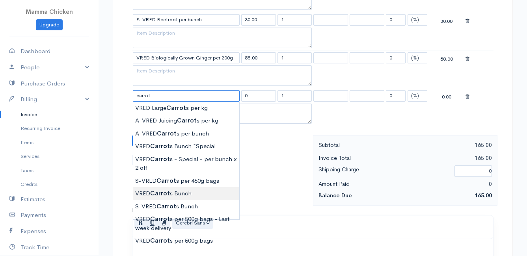
type input "VRED Carrots Bunch"
type input "23.00"
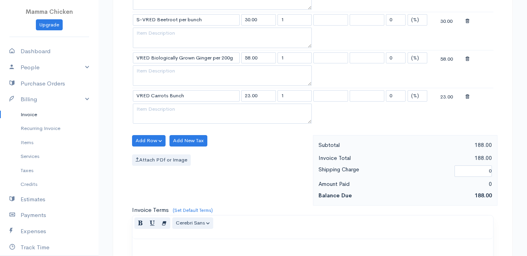
click at [177, 192] on body "Mamma Chicken Upgrade Dashboard People Clients Vendors Staff Users Purchase Ord…" at bounding box center [263, 61] width 527 height 833
click at [145, 140] on button "Add Row" at bounding box center [148, 140] width 33 height 11
click at [155, 154] on link "Add Item Row" at bounding box center [163, 157] width 62 height 14
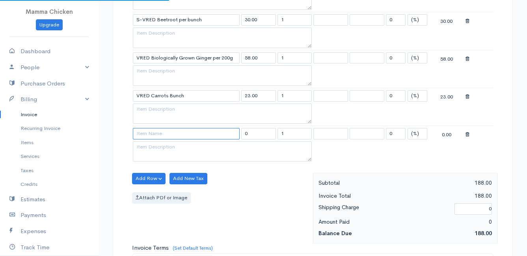
click at [153, 133] on input at bounding box center [186, 133] width 107 height 11
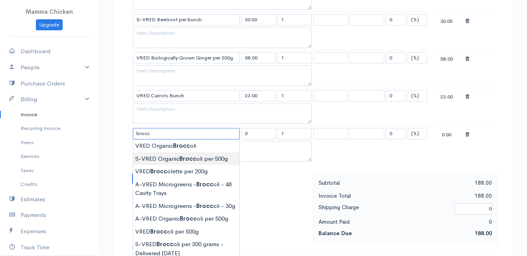
scroll to position [394, 0]
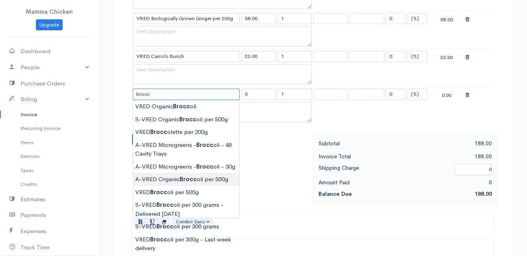
type input "A-VRED Organic Broccoli per 500g"
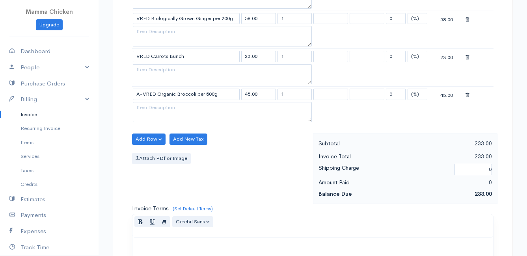
click at [187, 180] on body "Mamma Chicken Upgrade Dashboard People Clients Vendors Staff Users Purchase Ord…" at bounding box center [263, 41] width 527 height 871
click at [151, 136] on button "Add Row" at bounding box center [148, 139] width 33 height 11
click at [149, 154] on link "Add Item Row" at bounding box center [163, 156] width 62 height 14
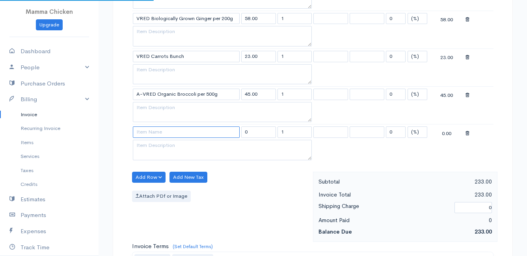
click at [147, 128] on input at bounding box center [186, 131] width 107 height 11
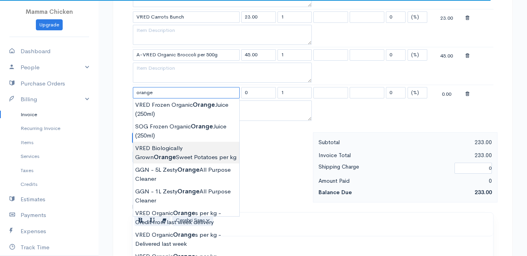
scroll to position [473, 0]
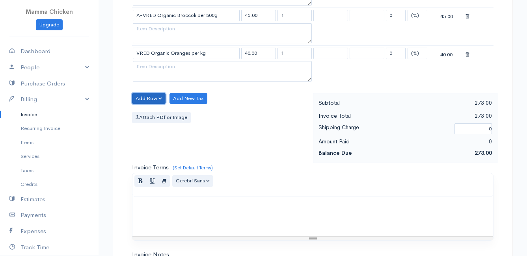
click at [141, 96] on button "Add Row" at bounding box center [148, 98] width 33 height 11
click at [143, 113] on link "Add Item Row" at bounding box center [163, 115] width 62 height 14
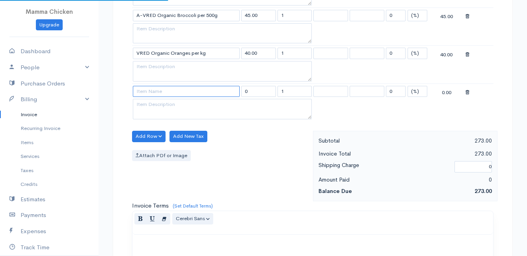
click at [152, 92] on input at bounding box center [186, 91] width 107 height 11
click at [170, 144] on body "Mamma Chicken Upgrade Dashboard People Clients Vendors Staff Users Purchase Ord…" at bounding box center [263, 0] width 527 height 946
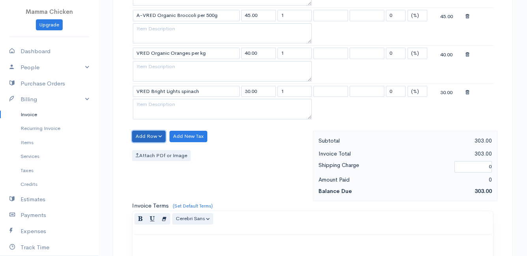
click at [143, 136] on button "Add Row" at bounding box center [148, 136] width 33 height 11
click at [147, 150] on link "Add Item Row" at bounding box center [163, 153] width 62 height 14
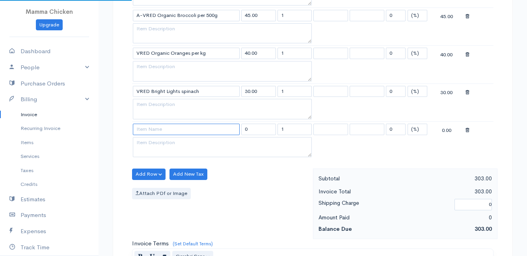
click at [143, 127] on input at bounding box center [186, 129] width 107 height 11
click at [151, 142] on body "Mamma Chicken Upgrade Dashboard People Clients Vendors Staff Users Purchase Ord…" at bounding box center [263, 19] width 527 height 985
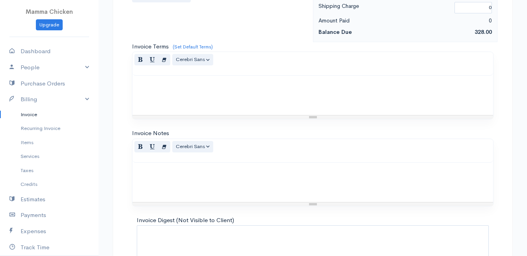
scroll to position [728, 0]
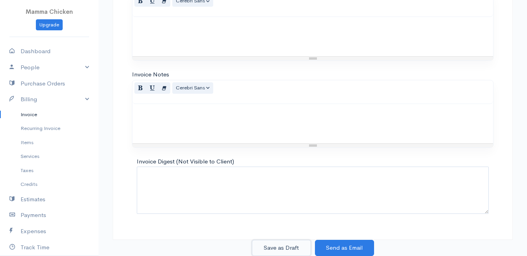
click at [269, 249] on button "Save as Draft" at bounding box center [281, 248] width 59 height 16
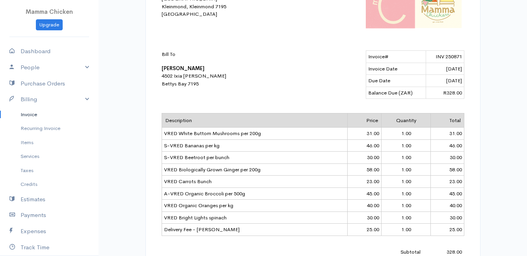
scroll to position [158, 0]
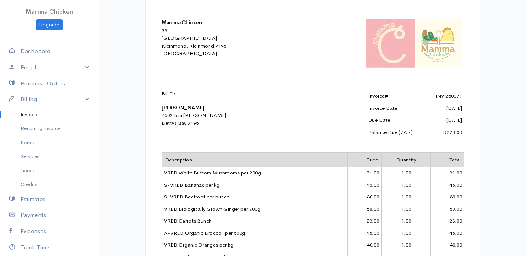
click at [28, 114] on link "Invoice" at bounding box center [49, 115] width 98 height 14
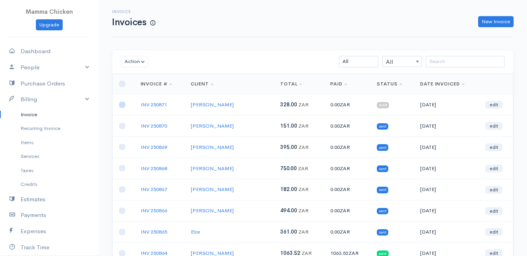
click at [121, 105] on input "checkbox" at bounding box center [122, 105] width 6 height 6
click at [137, 60] on button "Action" at bounding box center [134, 61] width 27 height 11
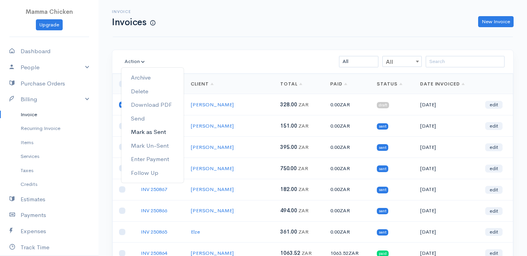
click at [157, 133] on link "Mark as Sent" at bounding box center [152, 132] width 62 height 14
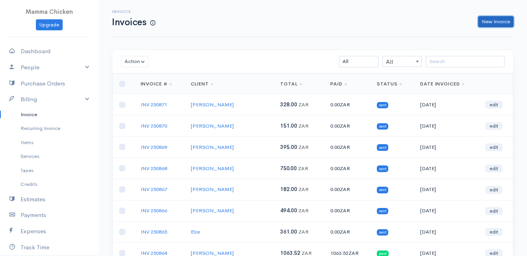
click at [484, 19] on link "New Invoice" at bounding box center [495, 21] width 35 height 11
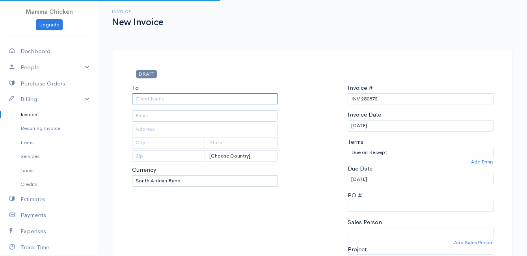
click at [220, 100] on input "To" at bounding box center [205, 98] width 146 height 11
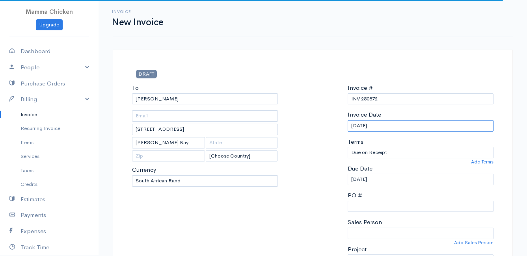
click at [416, 125] on input "[DATE]" at bounding box center [420, 125] width 146 height 11
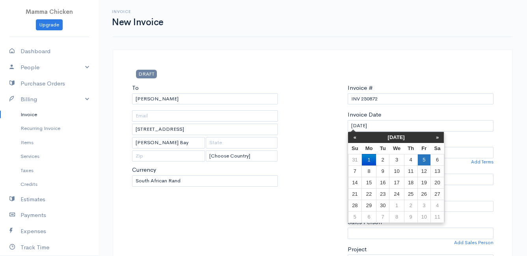
click at [425, 159] on td "5" at bounding box center [423, 159] width 13 height 11
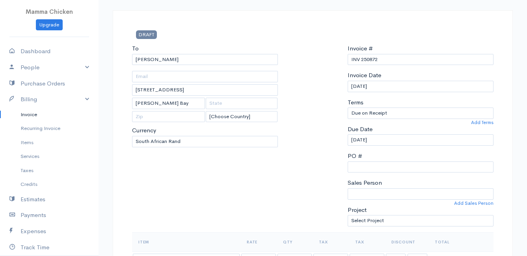
scroll to position [79, 0]
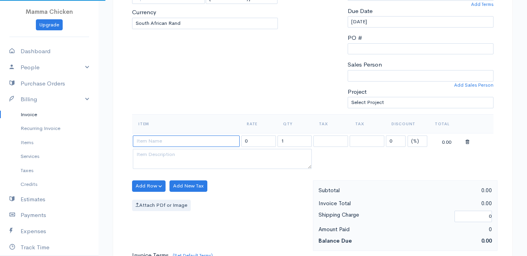
click at [166, 141] on div "DRAFT To [PERSON_NAME] 1 [PERSON_NAME][GEOGRAPHIC_DATA] [PERSON_NAME][GEOGRAPHI…" at bounding box center [313, 199] width 400 height 615
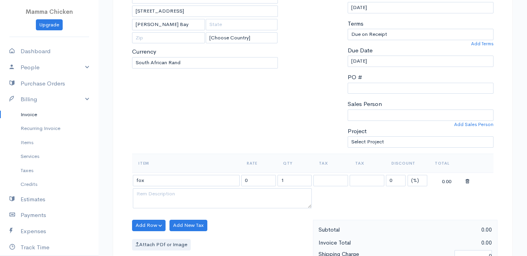
scroll to position [158, 0]
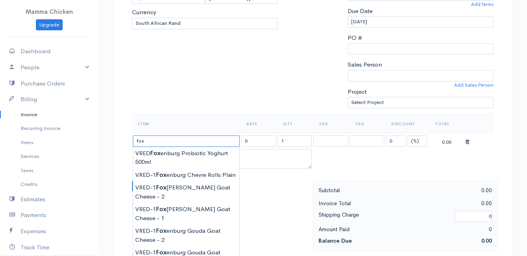
click at [168, 142] on input "fox" at bounding box center [186, 141] width 107 height 11
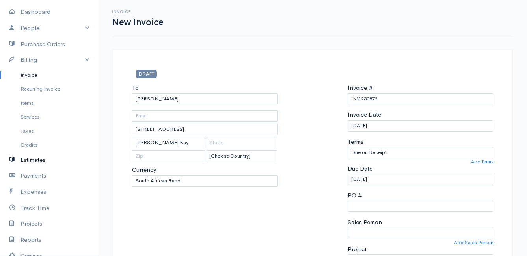
scroll to position [79, 0]
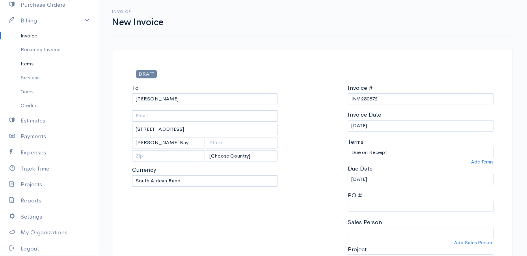
click at [31, 62] on link "Items" at bounding box center [49, 64] width 98 height 14
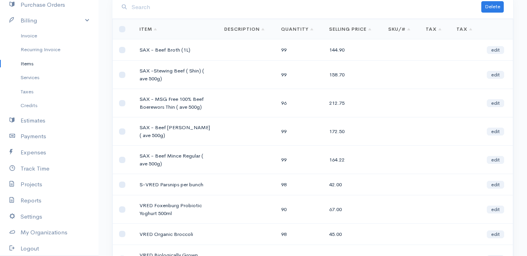
scroll to position [15, 0]
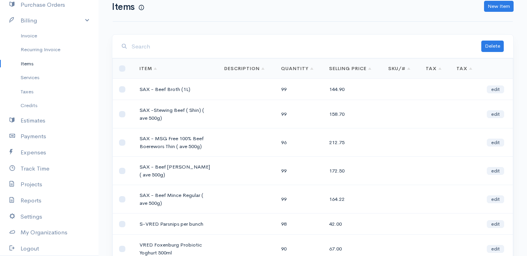
click at [144, 41] on input "search" at bounding box center [306, 47] width 349 height 16
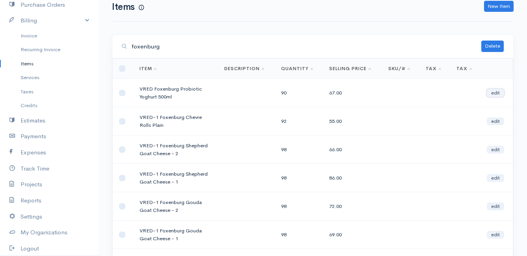
click at [500, 93] on link "edit" at bounding box center [495, 93] width 17 height 8
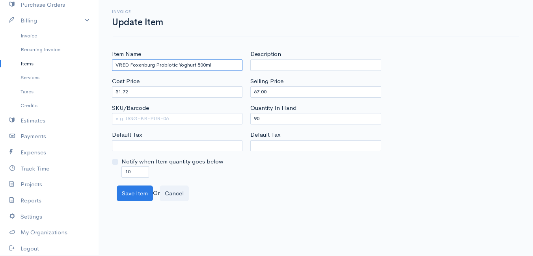
click at [128, 65] on input "VRED Foxenburg Probiotic Yoghurt 500ml" at bounding box center [177, 64] width 130 height 11
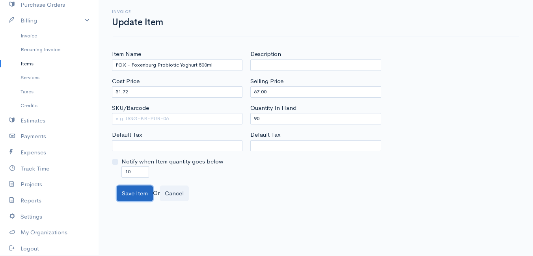
click at [139, 192] on button "Save Item" at bounding box center [135, 194] width 36 height 16
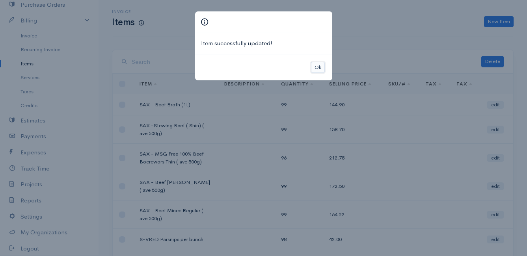
click at [316, 66] on button "Ok" at bounding box center [318, 67] width 14 height 11
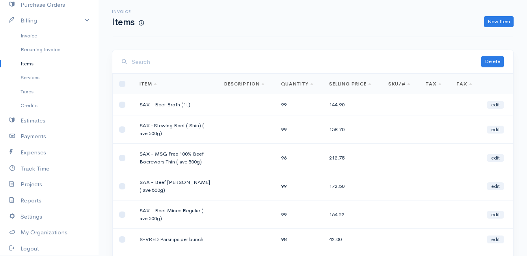
click at [167, 64] on input "search" at bounding box center [306, 62] width 349 height 16
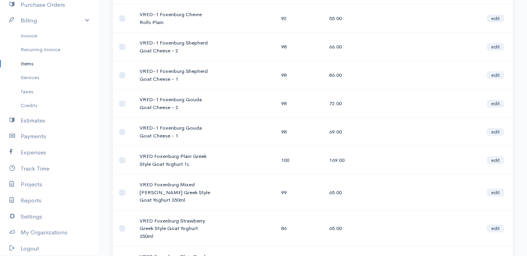
scroll to position [158, 0]
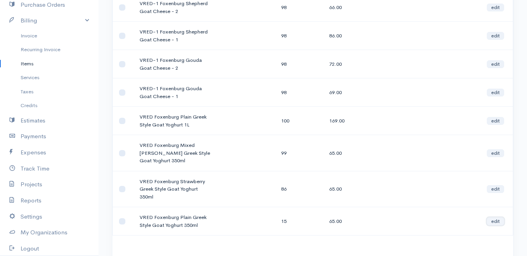
click at [497, 219] on link "edit" at bounding box center [495, 221] width 17 height 8
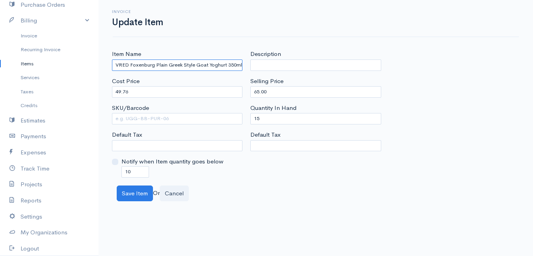
click at [127, 63] on input "VRED Foxenburg Plain Greek Style Goat Yoghurt 350ml" at bounding box center [177, 64] width 130 height 11
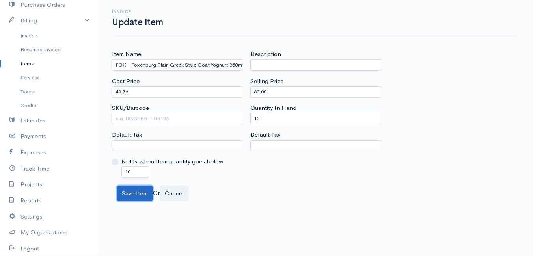
click at [132, 194] on button "Save Item" at bounding box center [135, 194] width 36 height 16
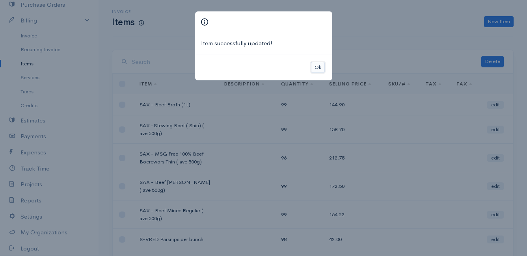
click at [320, 67] on button "Ok" at bounding box center [318, 67] width 14 height 11
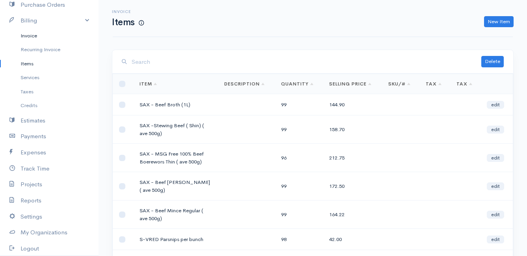
click at [30, 33] on link "Invoice" at bounding box center [49, 36] width 98 height 14
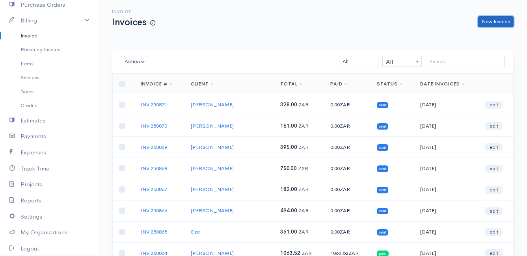
click at [488, 19] on link "New Invoice" at bounding box center [495, 21] width 35 height 11
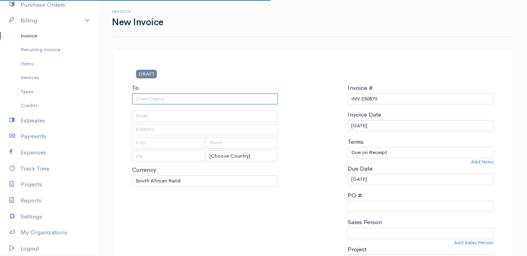
click at [196, 98] on input "To" at bounding box center [205, 98] width 146 height 11
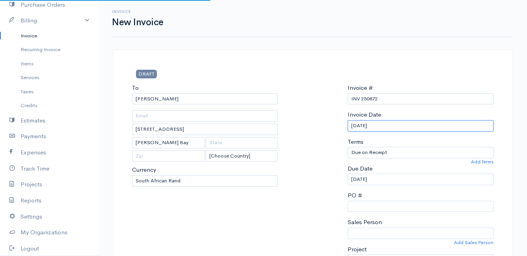
click at [397, 124] on input "[DATE]" at bounding box center [420, 125] width 146 height 11
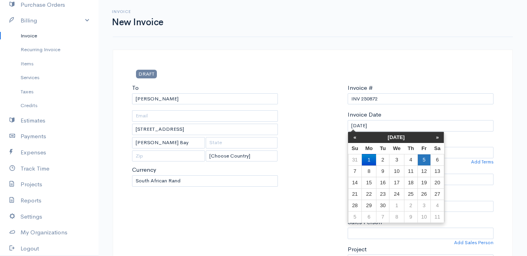
click at [427, 161] on td "5" at bounding box center [423, 159] width 13 height 11
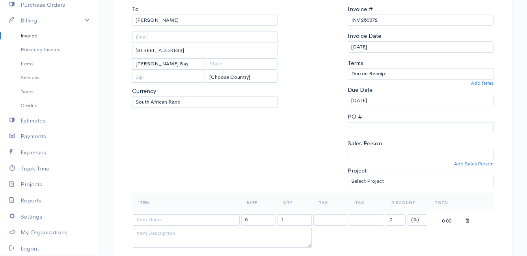
scroll to position [118, 0]
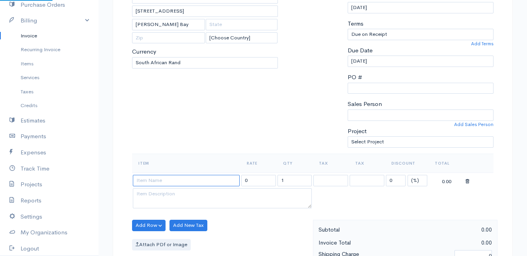
click at [165, 182] on input at bounding box center [186, 180] width 107 height 11
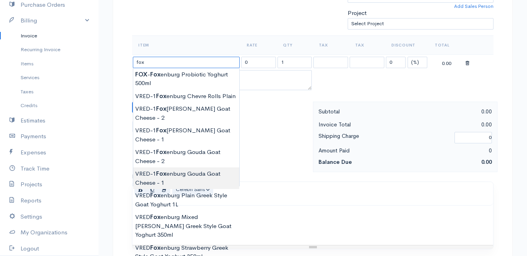
scroll to position [276, 0]
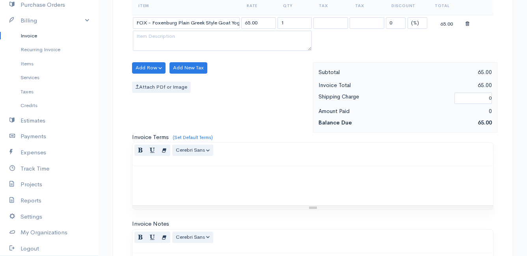
click at [171, 220] on body "Mamma Chicken Upgrade Dashboard People Clients Vendors Staff Users Purchase Ord…" at bounding box center [263, 64] width 527 height 681
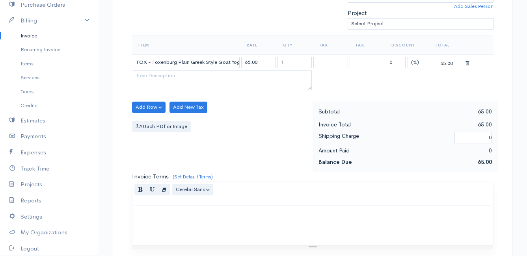
scroll to position [197, 0]
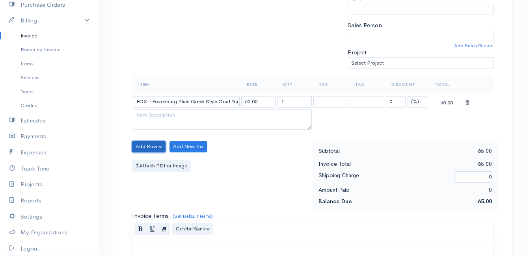
click at [146, 143] on button "Add Row" at bounding box center [148, 146] width 33 height 11
click at [148, 163] on link "Add Item Row" at bounding box center [163, 163] width 62 height 14
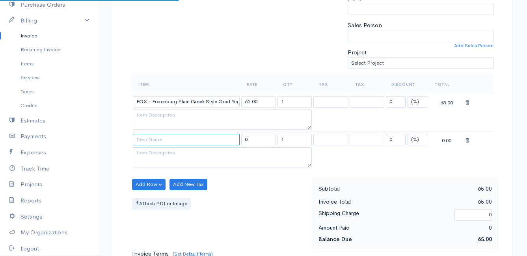
click at [148, 141] on input at bounding box center [186, 139] width 107 height 11
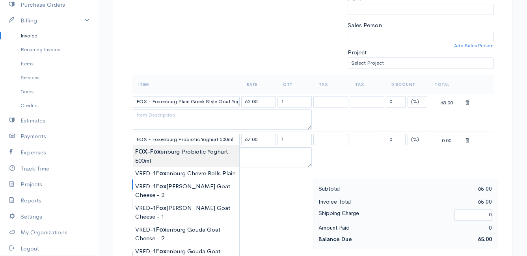
click at [163, 150] on body "Mamma Chicken Upgrade Dashboard People Clients Vendors Staff Users Purchase Ord…" at bounding box center [263, 162] width 527 height 719
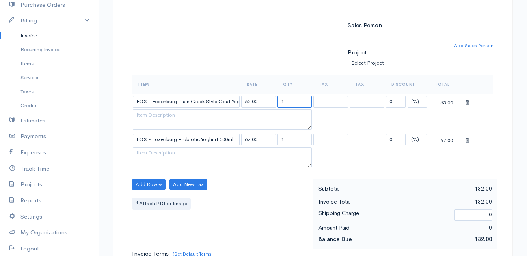
click at [294, 101] on input "1" at bounding box center [294, 101] width 35 height 11
click at [291, 140] on input "1" at bounding box center [294, 139] width 35 height 11
click at [359, 155] on table "Item Rate Qty Tax Tax Discount Total FOX - Foxenburg Plain Greek Style Goat Yog…" at bounding box center [312, 122] width 361 height 95
click at [155, 183] on button "Add Row" at bounding box center [148, 184] width 33 height 11
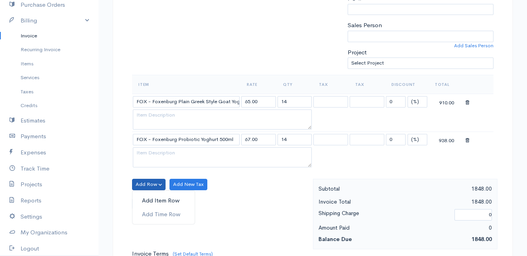
click at [152, 195] on link "Add Item Row" at bounding box center [163, 201] width 62 height 14
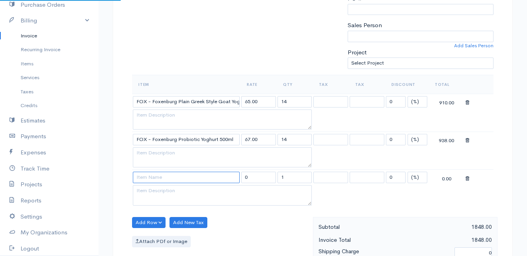
click at [152, 176] on input at bounding box center [186, 177] width 107 height 11
click at [154, 189] on body "Mamma Chicken Upgrade Dashboard People Clients Vendors Staff Users Purchase Ord…" at bounding box center [263, 181] width 527 height 757
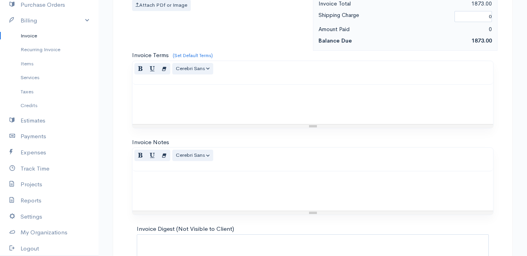
scroll to position [501, 0]
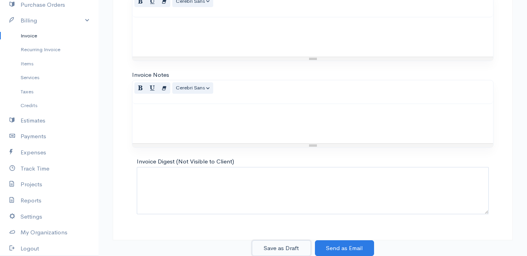
click at [277, 247] on button "Save as Draft" at bounding box center [281, 248] width 59 height 16
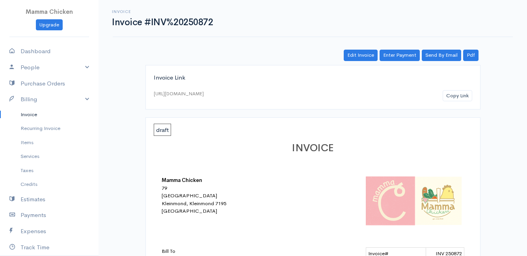
click at [31, 111] on link "Invoice" at bounding box center [49, 115] width 98 height 14
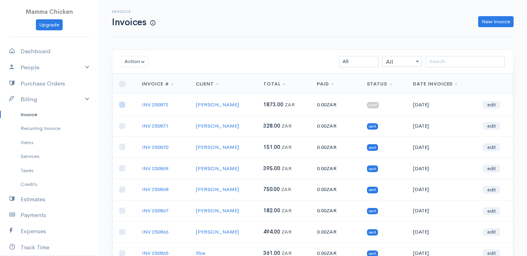
click at [121, 104] on input "checkbox" at bounding box center [122, 105] width 6 height 6
click at [135, 59] on button "Action" at bounding box center [134, 61] width 27 height 11
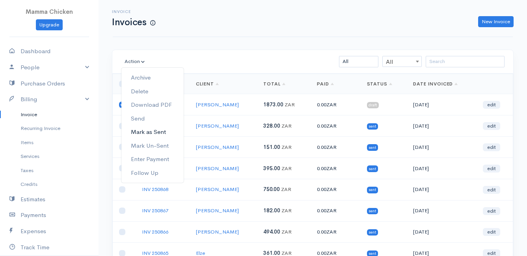
click at [156, 130] on link "Mark as Sent" at bounding box center [152, 132] width 62 height 14
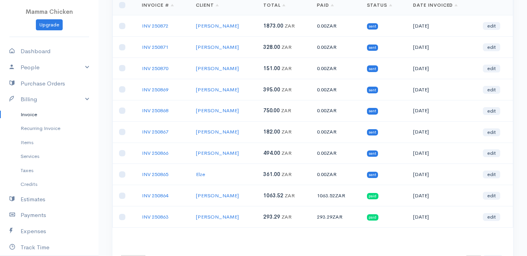
scroll to position [118, 0]
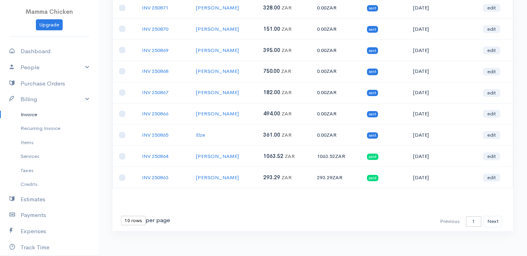
click at [131, 219] on select "10 rows 25 rows 50 rows" at bounding box center [133, 220] width 24 height 9
click at [121, 216] on select "10 rows 25 rows 50 rows" at bounding box center [133, 220] width 24 height 9
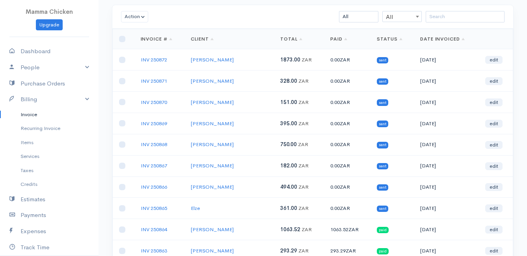
scroll to position [0, 0]
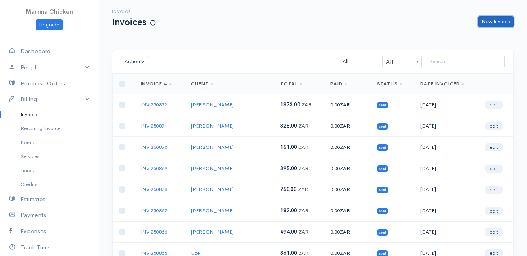
drag, startPoint x: 493, startPoint y: 21, endPoint x: 472, endPoint y: 30, distance: 22.9
click at [493, 21] on link "New Invoice" at bounding box center [495, 21] width 35 height 11
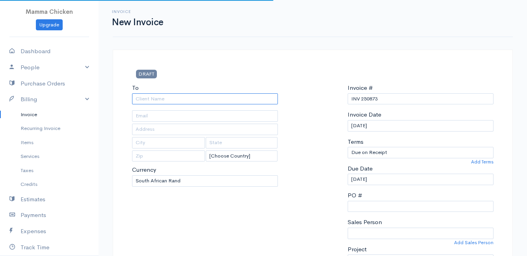
click at [163, 99] on input "To" at bounding box center [205, 98] width 146 height 11
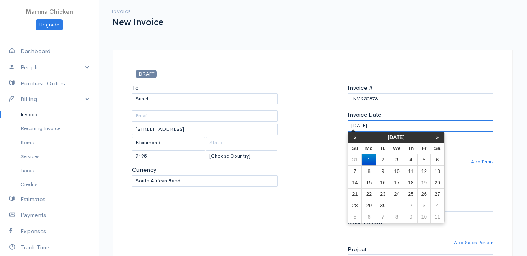
click at [402, 127] on input "[DATE]" at bounding box center [420, 125] width 146 height 11
click at [423, 158] on td "5" at bounding box center [423, 159] width 13 height 11
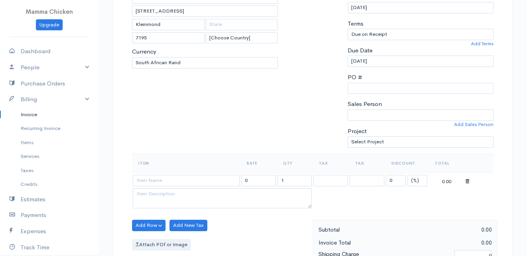
scroll to position [197, 0]
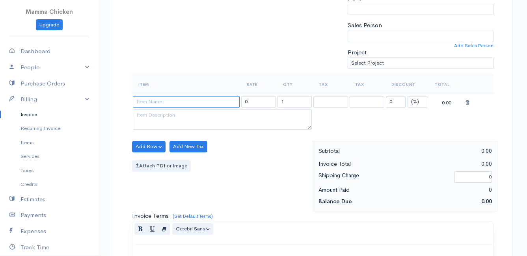
click at [172, 102] on input at bounding box center [186, 101] width 107 height 11
click at [182, 147] on body "Mamma Chicken Upgrade Dashboard People Clients Vendors Staff Users Purchase Ord…" at bounding box center [263, 143] width 527 height 681
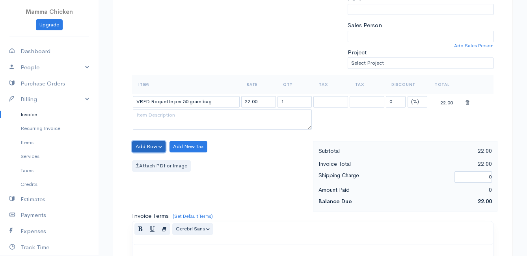
click at [138, 146] on button "Add Row" at bounding box center [148, 146] width 33 height 11
click at [153, 163] on link "Add Item Row" at bounding box center [163, 163] width 62 height 14
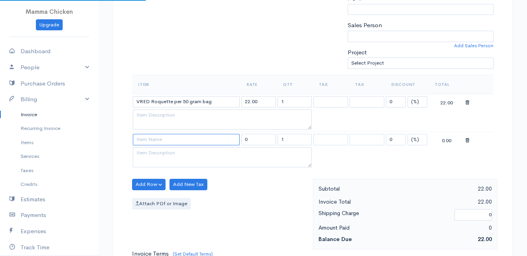
click at [150, 141] on input at bounding box center [186, 139] width 107 height 11
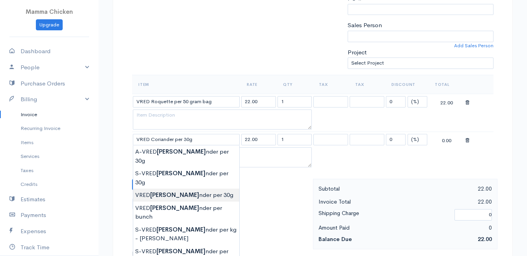
click at [184, 178] on body "Mamma Chicken Upgrade Dashboard People Clients Vendors Staff Users Purchase Ord…" at bounding box center [263, 162] width 527 height 719
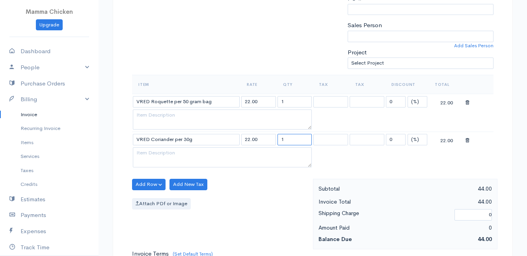
drag, startPoint x: 292, startPoint y: 137, endPoint x: 264, endPoint y: 139, distance: 27.6
click at [266, 139] on tr "VRED Coriander per 30g 22.00 1 0 (%) Flat 22.00" at bounding box center [312, 139] width 361 height 15
click at [146, 183] on button "Add Row" at bounding box center [148, 184] width 33 height 11
click at [149, 200] on link "Add Item Row" at bounding box center [163, 201] width 62 height 14
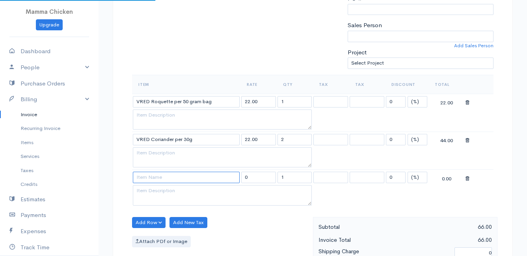
click at [152, 178] on input at bounding box center [186, 177] width 107 height 11
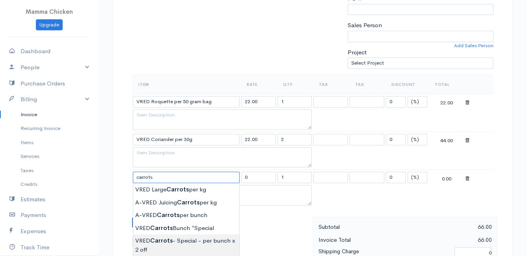
scroll to position [276, 0]
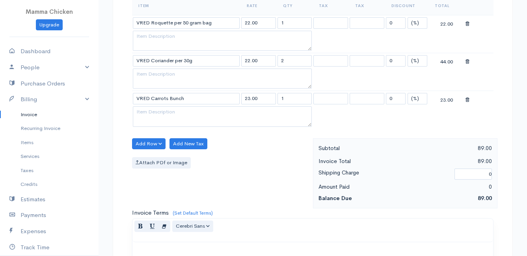
click at [184, 196] on body "Mamma Chicken Upgrade Dashboard People Clients Vendors Staff Users Purchase Ord…" at bounding box center [263, 102] width 527 height 757
drag, startPoint x: 298, startPoint y: 97, endPoint x: 269, endPoint y: 99, distance: 29.2
click at [269, 99] on tr "VRED Carrots Bunch 23.00 1 0 (%) Flat 23.00" at bounding box center [312, 98] width 361 height 15
click at [258, 141] on div "Add Row Add Item Row Add Time Row Add New Tax Attach PDf or Image" at bounding box center [220, 173] width 185 height 71
click at [150, 144] on button "Add Row" at bounding box center [148, 143] width 33 height 11
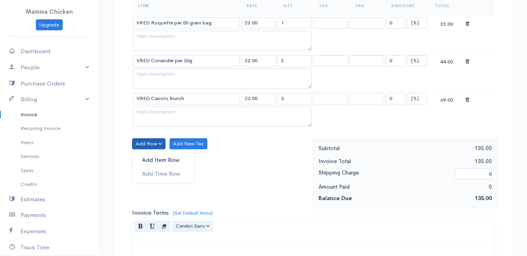
click at [152, 160] on link "Add Item Row" at bounding box center [163, 160] width 62 height 14
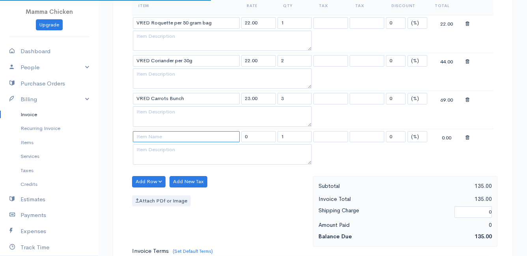
click at [152, 141] on input at bounding box center [186, 136] width 107 height 11
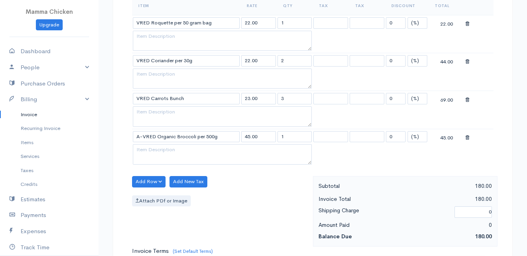
click at [185, 220] on body "Mamma Chicken Upgrade Dashboard People Clients Vendors Staff Users Purchase Ord…" at bounding box center [263, 121] width 527 height 795
drag, startPoint x: 289, startPoint y: 138, endPoint x: 257, endPoint y: 136, distance: 31.6
click at [257, 136] on tr "A-VRED Organic Broccoli per 500g 45.00 1 0 (%) Flat 45.00" at bounding box center [312, 136] width 361 height 15
click at [231, 201] on div "Attach PDf or Image" at bounding box center [220, 200] width 177 height 11
click at [144, 179] on button "Add Row" at bounding box center [148, 181] width 33 height 11
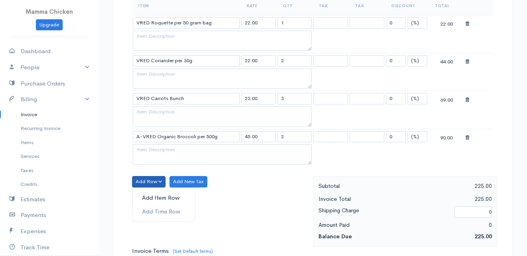
click at [151, 199] on link "Add Item Row" at bounding box center [163, 198] width 62 height 14
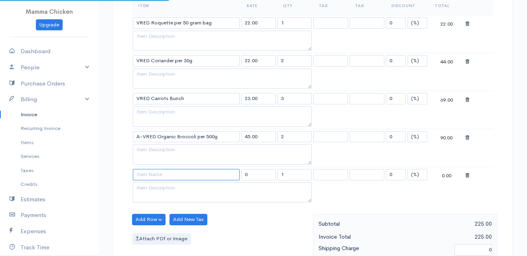
click at [145, 175] on input at bounding box center [186, 174] width 107 height 11
click at [173, 205] on body "Mamma Chicken Upgrade Dashboard People Clients Vendors Staff Users Purchase Ord…" at bounding box center [263, 140] width 527 height 833
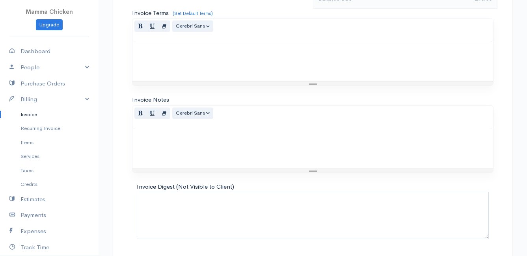
scroll to position [577, 0]
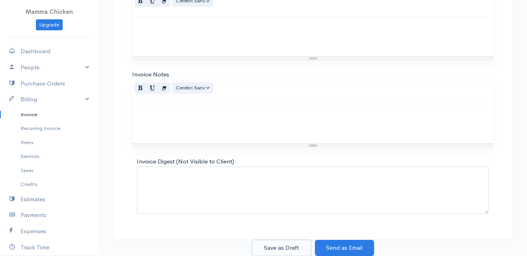
click at [275, 247] on button "Save as Draft" at bounding box center [281, 248] width 59 height 16
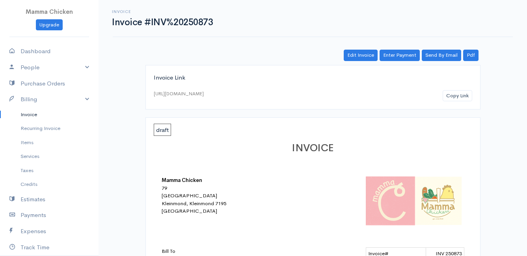
click at [26, 114] on link "Invoice" at bounding box center [49, 115] width 98 height 14
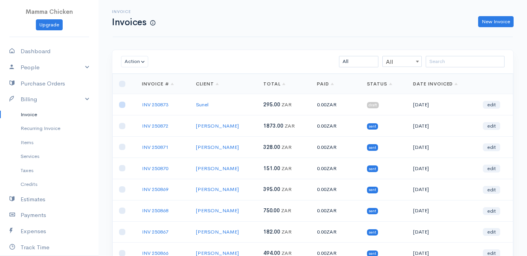
click at [122, 106] on input "checkbox" at bounding box center [122, 105] width 6 height 6
click at [132, 62] on button "Action" at bounding box center [134, 61] width 27 height 11
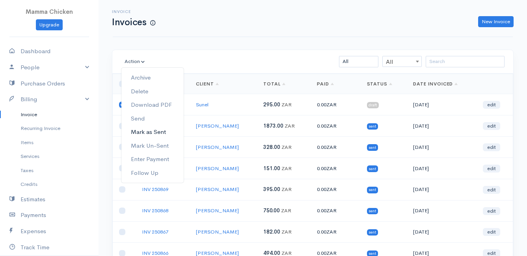
click at [147, 131] on link "Mark as Sent" at bounding box center [152, 132] width 62 height 14
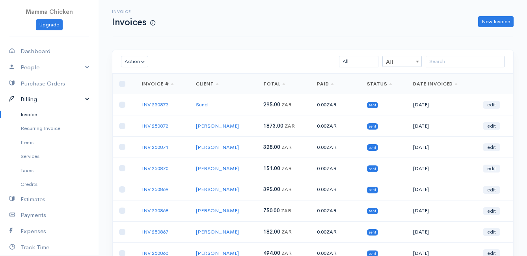
click at [37, 98] on link "Billing" at bounding box center [49, 99] width 98 height 16
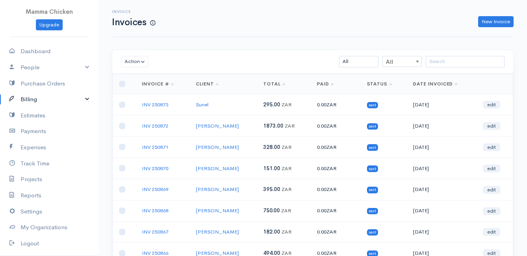
click at [37, 98] on link "Billing" at bounding box center [49, 99] width 98 height 16
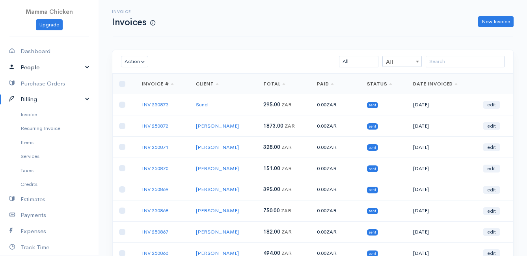
click at [28, 66] on link "People" at bounding box center [49, 67] width 98 height 16
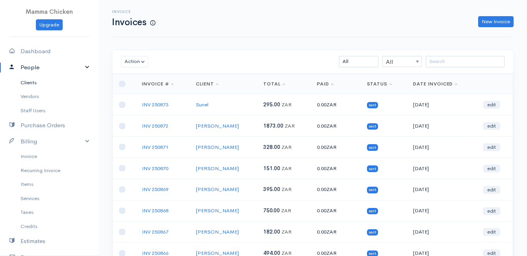
click at [37, 80] on link "Clients" at bounding box center [49, 83] width 98 height 14
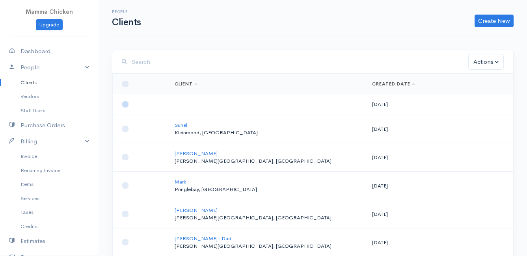
click at [124, 103] on input "checkbox" at bounding box center [125, 104] width 6 height 6
click at [479, 62] on button "Actions" at bounding box center [485, 62] width 35 height 16
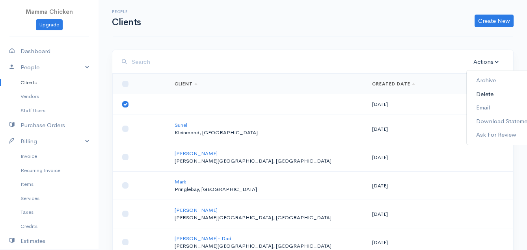
click at [491, 93] on link "Delete" at bounding box center [504, 94] width 76 height 14
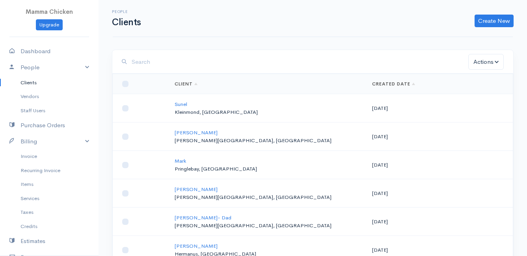
click at [205, 62] on input "search" at bounding box center [300, 62] width 336 height 16
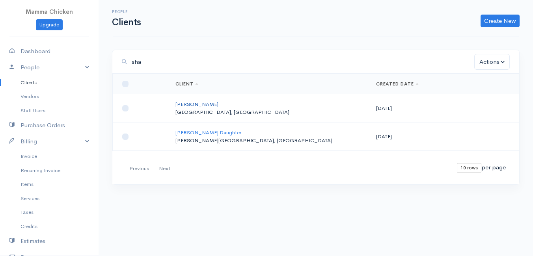
click at [197, 104] on link "[PERSON_NAME]" at bounding box center [196, 104] width 43 height 7
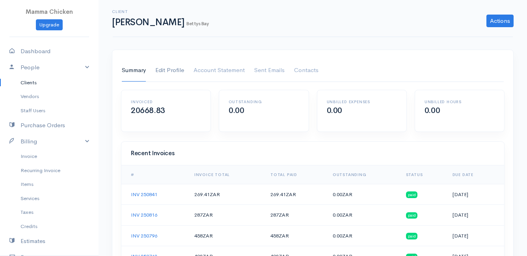
click at [171, 71] on link "Edit Profile" at bounding box center [169, 70] width 29 height 22
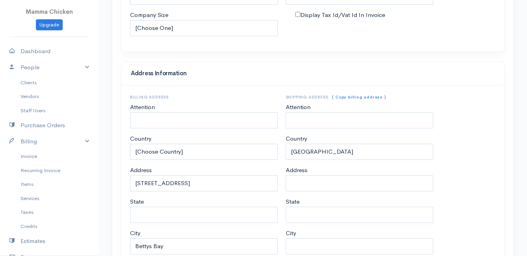
scroll to position [394, 0]
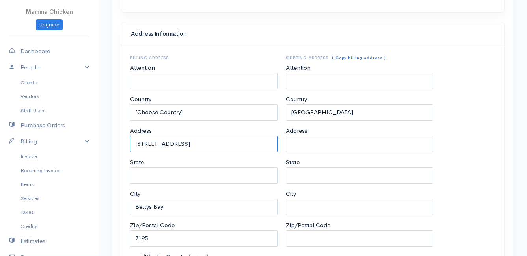
drag, startPoint x: 201, startPoint y: 145, endPoint x: 132, endPoint y: 146, distance: 69.3
click at [132, 146] on input "[STREET_ADDRESS]" at bounding box center [204, 144] width 148 height 16
paste input "[STREET_ADDRESS][PERSON_NAME]"
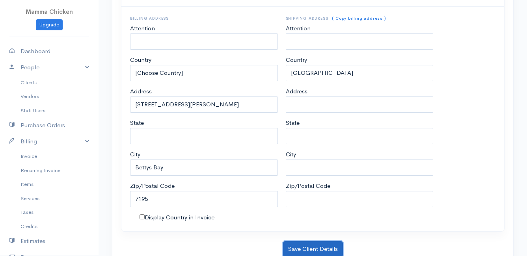
click at [317, 248] on button "Save Client Details" at bounding box center [313, 249] width 60 height 16
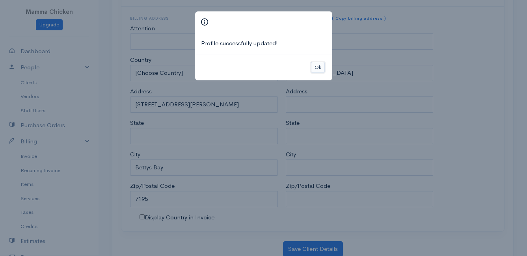
click at [318, 64] on button "Ok" at bounding box center [318, 67] width 14 height 11
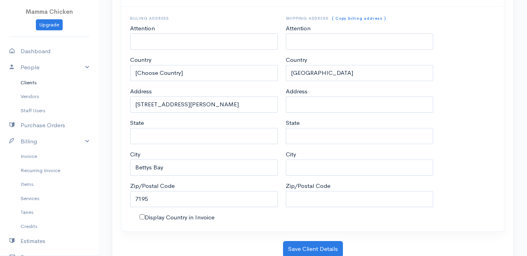
click at [30, 82] on link "Clients" at bounding box center [49, 83] width 98 height 14
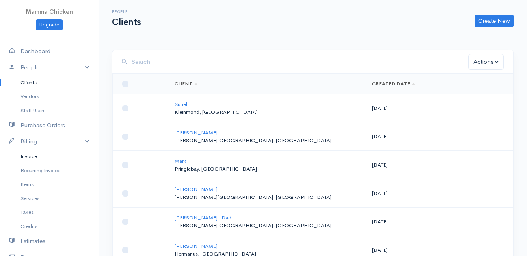
click at [28, 153] on link "Invoice" at bounding box center [49, 156] width 98 height 14
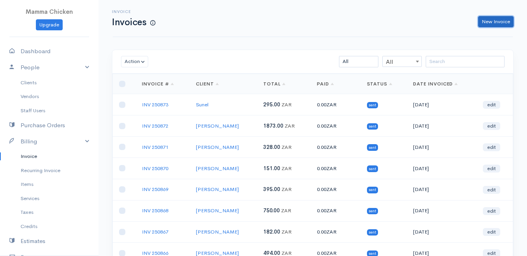
click at [496, 22] on link "New Invoice" at bounding box center [495, 21] width 35 height 11
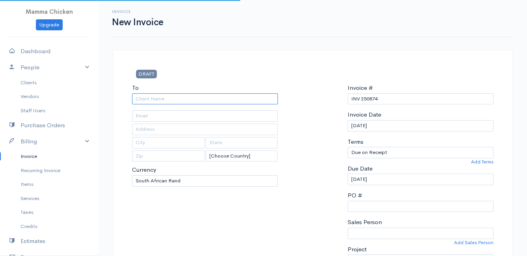
click at [165, 100] on input "To" at bounding box center [205, 98] width 146 height 11
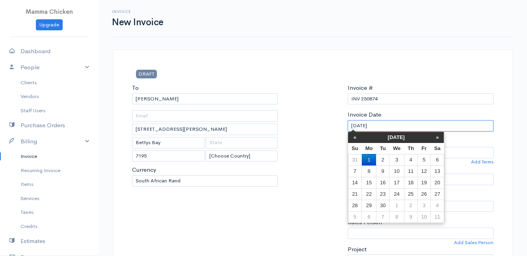
click at [442, 121] on input "[DATE]" at bounding box center [420, 125] width 146 height 11
click at [426, 161] on td "5" at bounding box center [423, 159] width 13 height 11
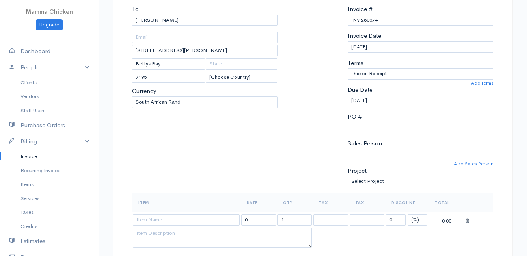
scroll to position [118, 0]
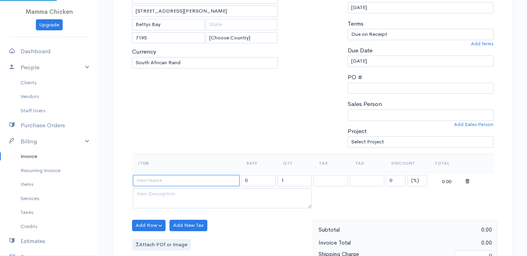
click at [178, 176] on input at bounding box center [186, 180] width 107 height 11
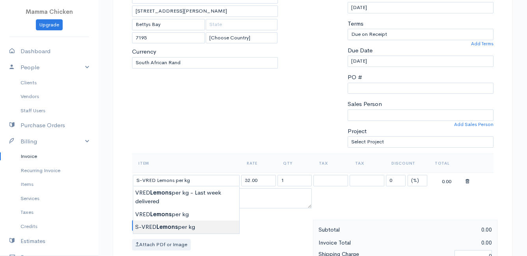
click at [178, 225] on body "Mamma Chicken Upgrade Dashboard People Clients Vendors Staff Users Purchase Ord…" at bounding box center [263, 222] width 527 height 681
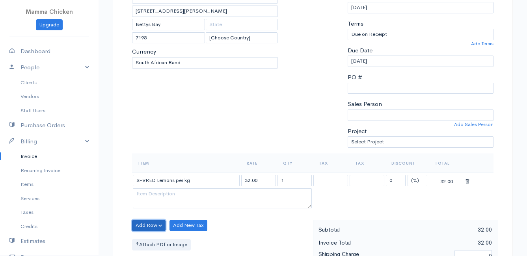
click at [151, 221] on button "Add Row" at bounding box center [148, 225] width 33 height 11
click at [154, 195] on link "Add Item Row" at bounding box center [163, 196] width 62 height 14
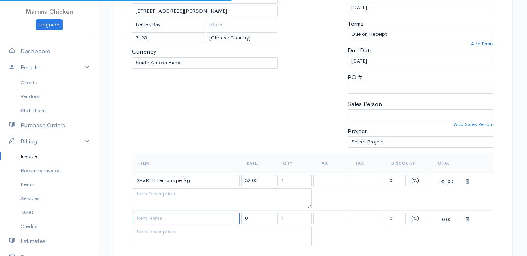
click at [147, 216] on input at bounding box center [186, 218] width 107 height 11
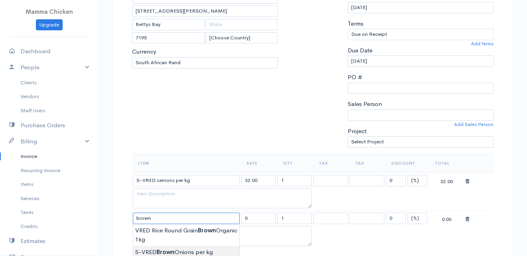
scroll to position [236, 0]
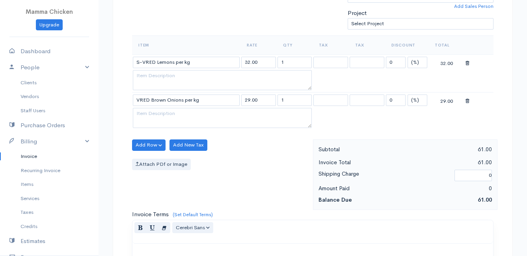
click at [171, 158] on body "Mamma Chicken Upgrade Dashboard People Clients Vendors Staff Users Purchase Ord…" at bounding box center [263, 123] width 527 height 719
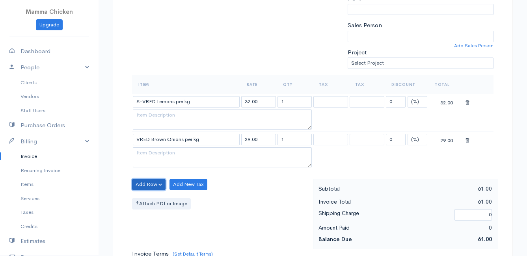
click at [150, 182] on button "Add Row" at bounding box center [148, 184] width 33 height 11
click at [152, 198] on link "Add Item Row" at bounding box center [163, 201] width 62 height 14
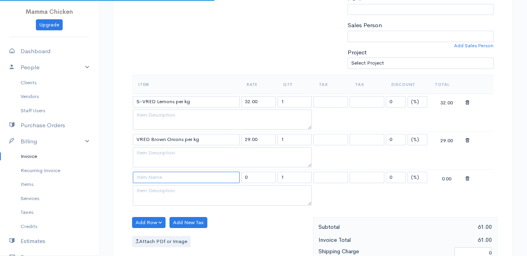
click at [151, 179] on input at bounding box center [186, 177] width 107 height 11
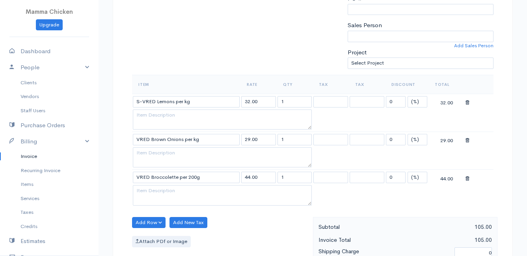
click at [156, 214] on body "Mamma Chicken Upgrade Dashboard People Clients Vendors Staff Users Purchase Ord…" at bounding box center [263, 181] width 527 height 757
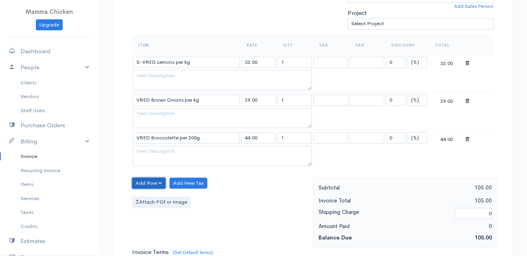
click at [144, 181] on button "Add Row" at bounding box center [148, 183] width 33 height 11
click at [153, 197] on link "Add Item Row" at bounding box center [163, 200] width 62 height 14
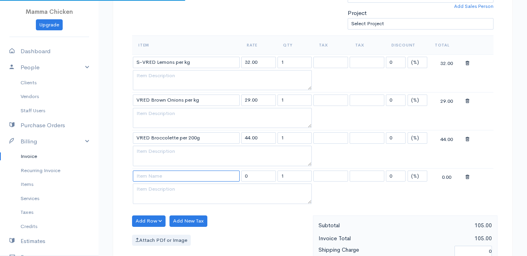
click at [152, 176] on input at bounding box center [186, 176] width 107 height 11
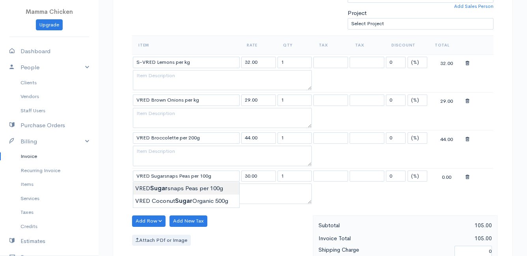
click at [158, 187] on body "Mamma Chicken Upgrade Dashboard People Clients Vendors Staff Users Purchase Ord…" at bounding box center [263, 161] width 527 height 795
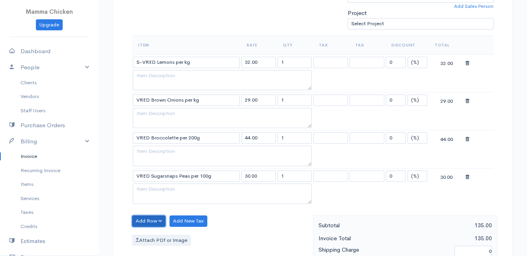
click at [154, 221] on button "Add Row" at bounding box center [148, 221] width 33 height 11
drag, startPoint x: 160, startPoint y: 189, endPoint x: 160, endPoint y: 198, distance: 8.3
click at [160, 189] on link "Add Item Row" at bounding box center [163, 192] width 62 height 14
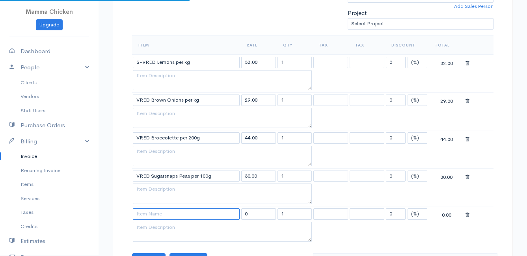
click at [158, 217] on input at bounding box center [186, 213] width 107 height 11
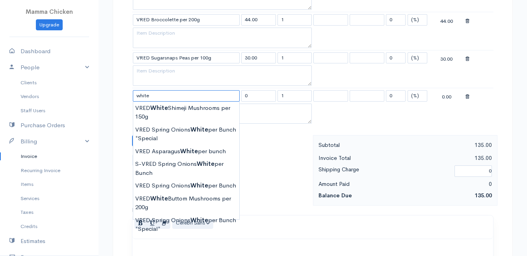
scroll to position [394, 0]
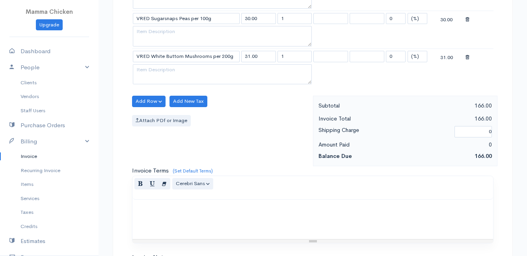
click at [174, 160] on body "Mamma Chicken Upgrade Dashboard People Clients Vendors Staff Users Purchase Ord…" at bounding box center [263, 22] width 527 height 833
click at [147, 102] on button "Add Row" at bounding box center [148, 101] width 33 height 11
click at [148, 117] on link "Add Item Row" at bounding box center [163, 118] width 62 height 14
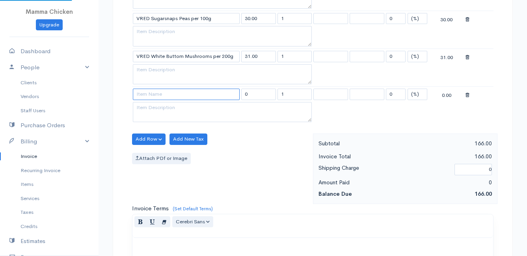
click at [151, 97] on input at bounding box center [186, 94] width 107 height 11
click at [162, 132] on body "Mamma Chicken Upgrade Dashboard People Clients Vendors Staff Users Purchase Ord…" at bounding box center [263, 41] width 527 height 871
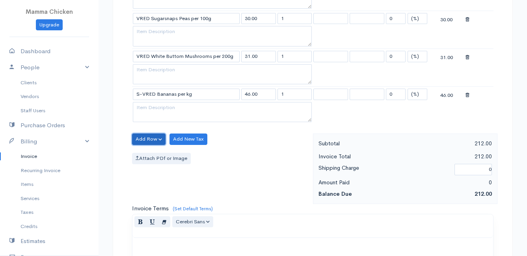
click at [149, 138] on button "Add Row" at bounding box center [148, 139] width 33 height 11
click at [149, 155] on link "Add Item Row" at bounding box center [163, 156] width 62 height 14
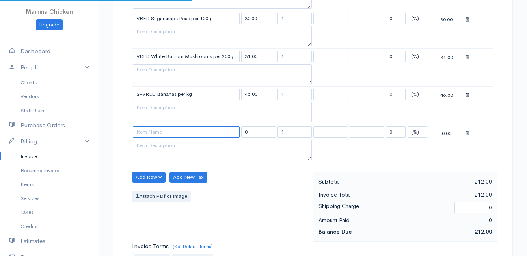
click at [151, 136] on input at bounding box center [186, 131] width 107 height 11
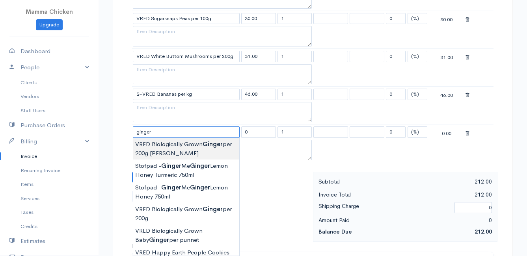
scroll to position [433, 0]
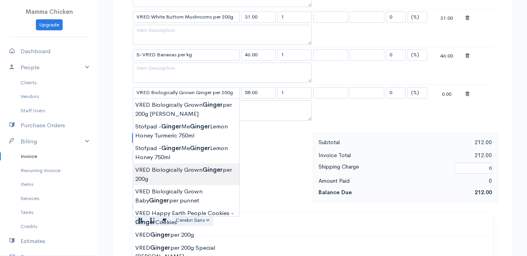
click at [202, 176] on body "Mamma Chicken Upgrade Dashboard People Clients Vendors Staff Users Purchase Ord…" at bounding box center [263, 21] width 527 height 908
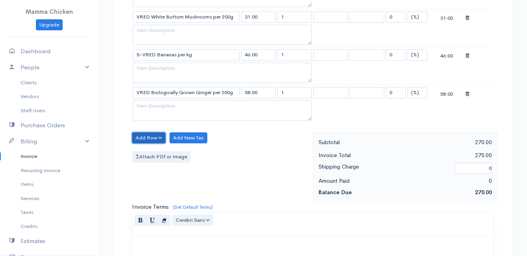
click at [149, 135] on button "Add Row" at bounding box center [148, 137] width 33 height 11
click at [148, 153] on link "Add Item Row" at bounding box center [163, 154] width 62 height 14
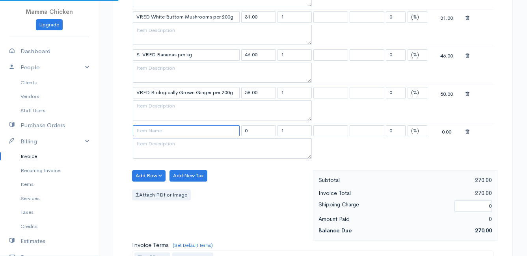
click at [148, 134] on input at bounding box center [186, 130] width 107 height 11
click at [173, 144] on body "Mamma Chicken Upgrade Dashboard People Clients Vendors Staff Users Purchase Ord…" at bounding box center [263, 40] width 527 height 946
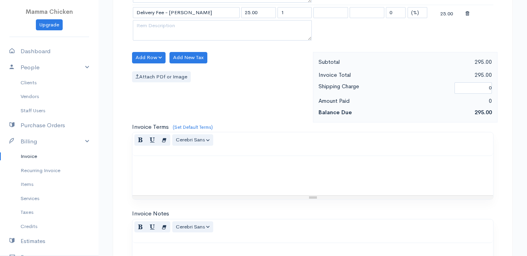
scroll to position [690, 0]
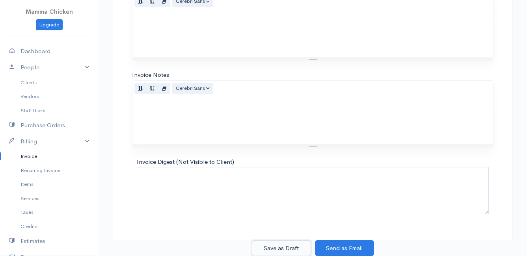
click at [275, 248] on button "Save as Draft" at bounding box center [281, 248] width 59 height 16
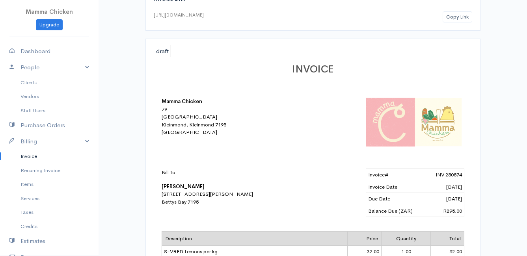
scroll to position [39, 0]
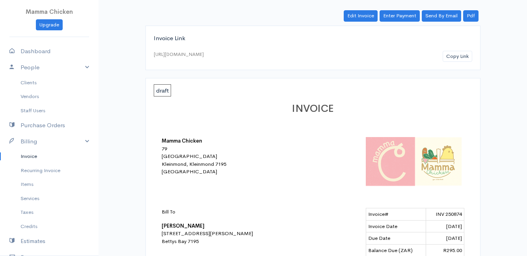
click at [27, 154] on link "Invoice" at bounding box center [49, 156] width 98 height 14
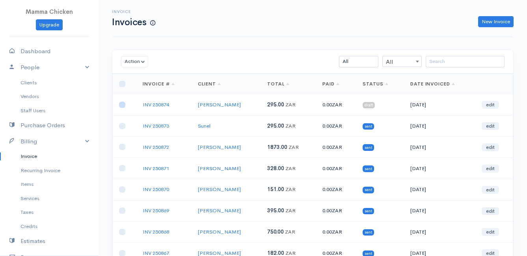
click at [121, 104] on input "checkbox" at bounding box center [122, 105] width 6 height 6
click at [141, 64] on button "Action" at bounding box center [134, 61] width 27 height 11
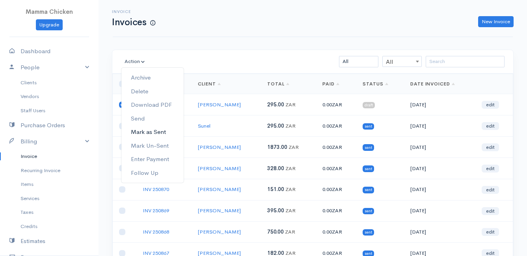
click at [167, 132] on link "Mark as Sent" at bounding box center [152, 132] width 62 height 14
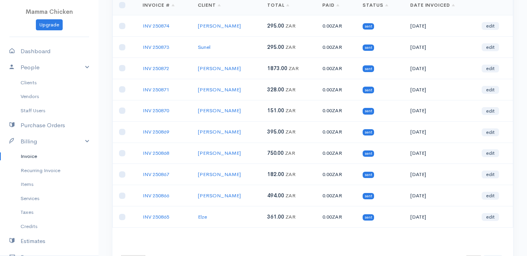
scroll to position [118, 0]
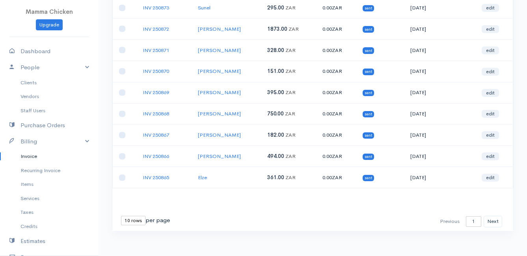
click at [141, 222] on select "10 rows 25 rows 50 rows" at bounding box center [133, 220] width 24 height 9
click at [121, 216] on select "10 rows 25 rows 50 rows" at bounding box center [133, 220] width 24 height 9
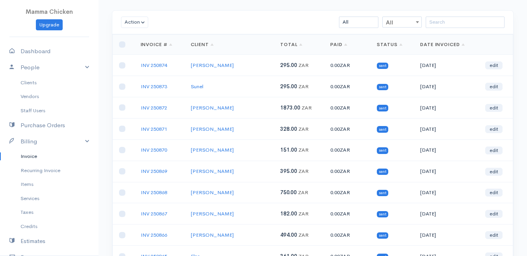
scroll to position [0, 0]
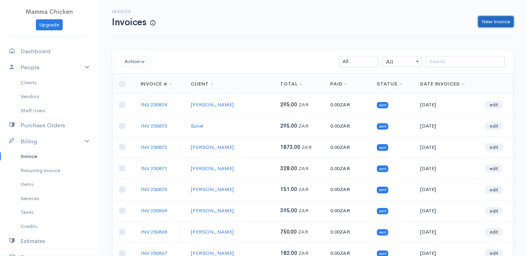
click at [497, 21] on link "New Invoice" at bounding box center [495, 21] width 35 height 11
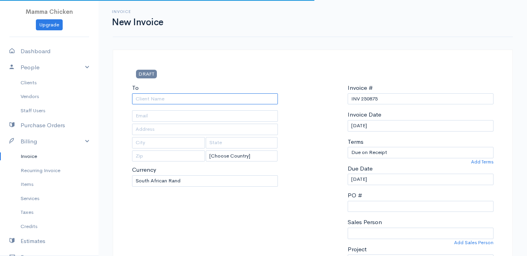
click at [163, 98] on input "To" at bounding box center [205, 98] width 146 height 11
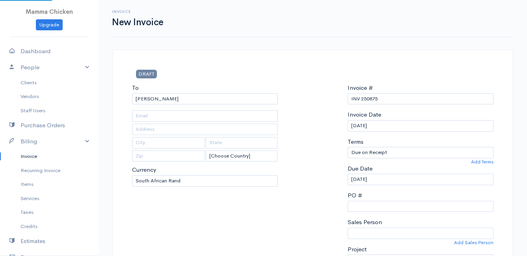
click at [401, 127] on input "[DATE]" at bounding box center [420, 125] width 146 height 11
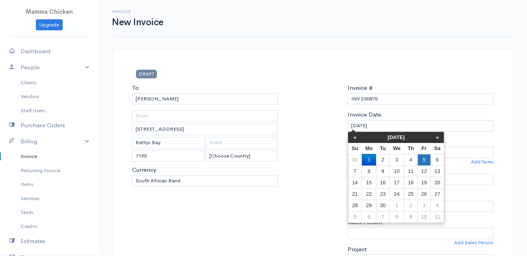
click at [421, 160] on td "5" at bounding box center [423, 159] width 13 height 11
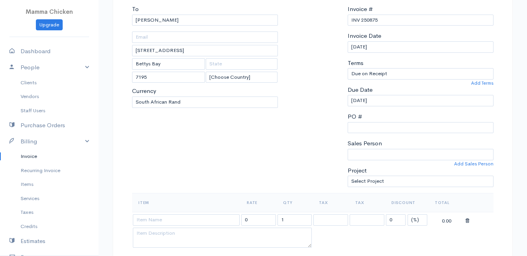
scroll to position [118, 0]
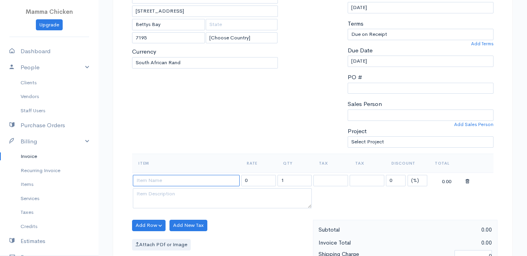
click at [169, 182] on input at bounding box center [186, 180] width 107 height 11
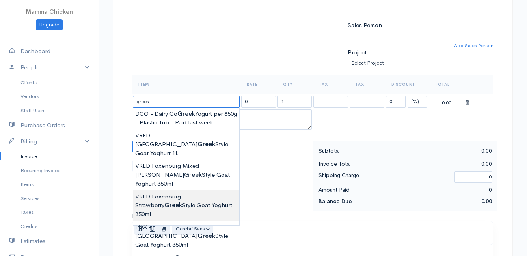
scroll to position [236, 0]
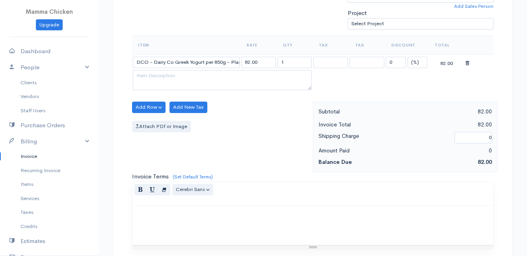
click at [192, 209] on body "Mamma Chicken Upgrade Dashboard People Clients Vendors Staff Users Purchase Ord…" at bounding box center [263, 104] width 527 height 681
drag, startPoint x: 290, startPoint y: 62, endPoint x: 262, endPoint y: 63, distance: 27.2
click at [262, 63] on tr "DCO - Dairy Co Greek Yogurt per 850g - Plastic Tub 82.00 1 0 (%) Flat 82.00" at bounding box center [312, 61] width 361 height 15
click at [241, 115] on div "Add Row Add Item Row Add Time Row Add New Tax Attach PDf or Image" at bounding box center [220, 137] width 185 height 71
click at [147, 106] on button "Add Row" at bounding box center [148, 107] width 33 height 11
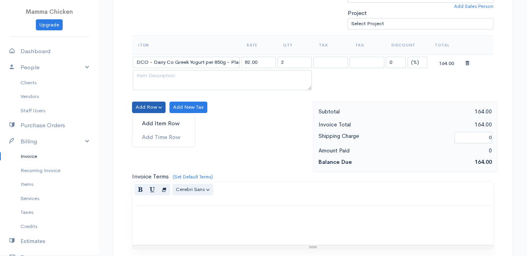
click at [147, 119] on link "Add Item Row" at bounding box center [163, 124] width 62 height 14
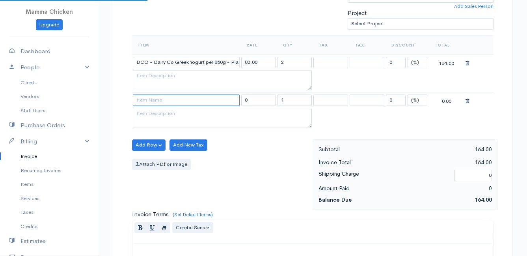
click at [148, 100] on input at bounding box center [186, 100] width 107 height 11
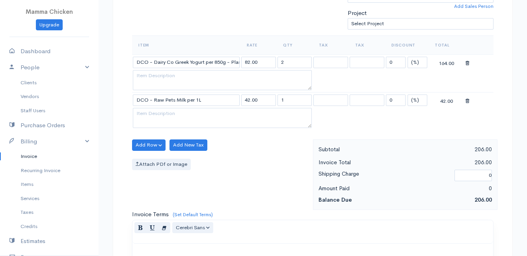
click at [212, 160] on body "Mamma Chicken Upgrade Dashboard People Clients Vendors Staff Users Purchase Ord…" at bounding box center [263, 123] width 527 height 719
click at [150, 144] on button "Add Row" at bounding box center [148, 144] width 33 height 11
click at [152, 158] on link "Add Item Row" at bounding box center [163, 161] width 62 height 14
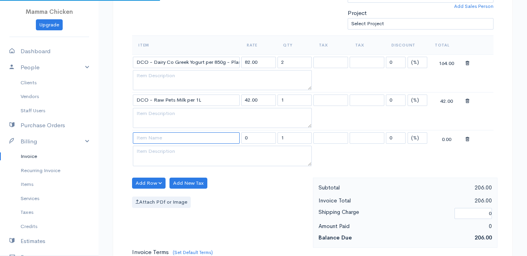
click at [152, 137] on input at bounding box center [186, 137] width 107 height 11
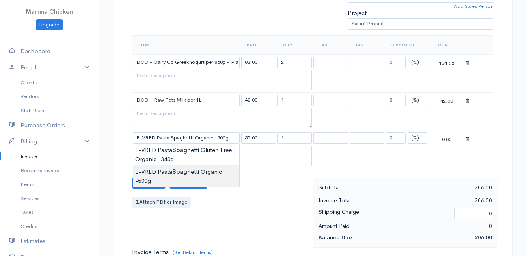
click at [159, 175] on body "Mamma Chicken Upgrade Dashboard People Clients Vendors Staff Users Purchase Ord…" at bounding box center [263, 142] width 527 height 757
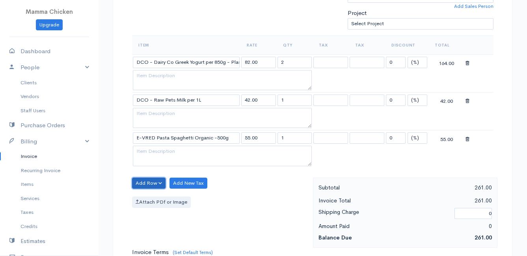
click at [144, 180] on button "Add Row" at bounding box center [148, 183] width 33 height 11
click at [146, 199] on link "Add Item Row" at bounding box center [163, 200] width 62 height 14
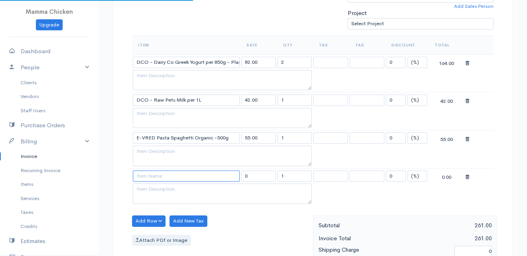
click at [150, 175] on input at bounding box center [186, 176] width 107 height 11
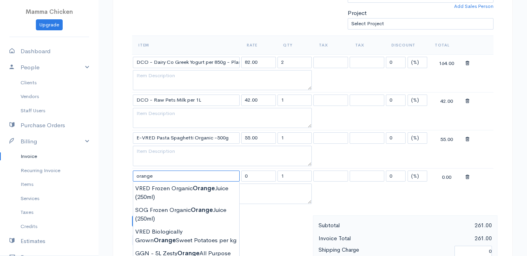
scroll to position [276, 0]
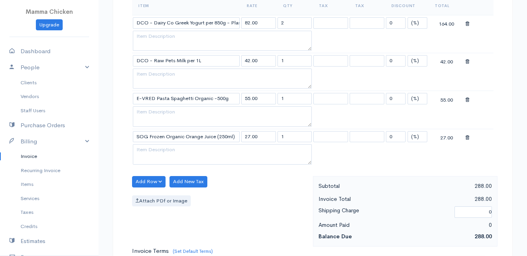
click at [188, 173] on body "Mamma Chicken Upgrade Dashboard People Clients Vendors Staff Users Purchase Ord…" at bounding box center [263, 121] width 527 height 795
click at [146, 181] on button "Add Row" at bounding box center [148, 181] width 33 height 11
click at [151, 197] on link "Add Item Row" at bounding box center [163, 198] width 62 height 14
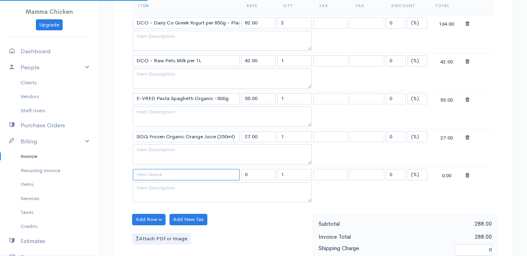
click at [148, 176] on input at bounding box center [186, 174] width 107 height 11
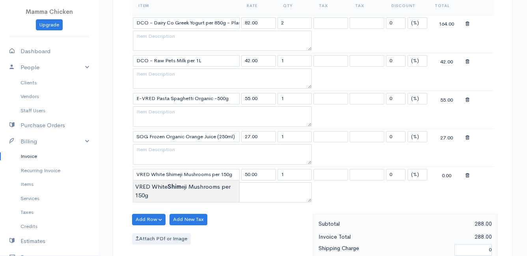
click at [156, 186] on body "Mamma Chicken Upgrade Dashboard People Clients Vendors Staff Users Purchase Ord…" at bounding box center [263, 140] width 527 height 833
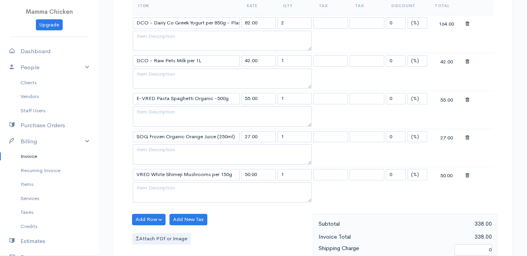
scroll to position [315, 0]
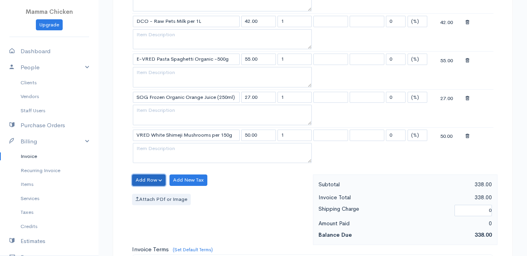
click at [141, 178] on button "Add Row" at bounding box center [148, 180] width 33 height 11
click at [142, 196] on link "Add Item Row" at bounding box center [163, 196] width 62 height 14
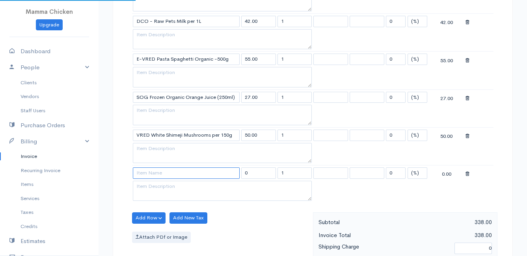
click at [150, 175] on input at bounding box center [186, 172] width 107 height 11
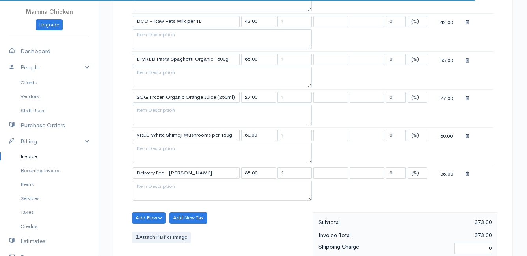
click at [162, 184] on body "Mamma Chicken Upgrade Dashboard People Clients Vendors Staff Users Purchase Ord…" at bounding box center [263, 120] width 527 height 871
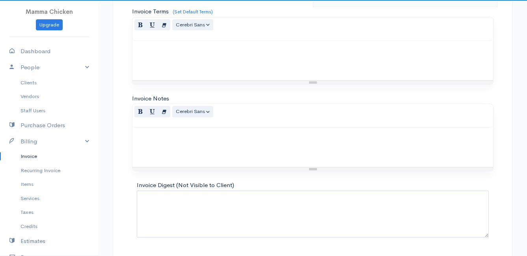
scroll to position [615, 0]
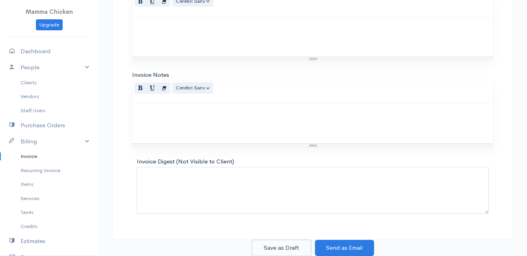
click at [288, 245] on button "Save as Draft" at bounding box center [281, 248] width 59 height 16
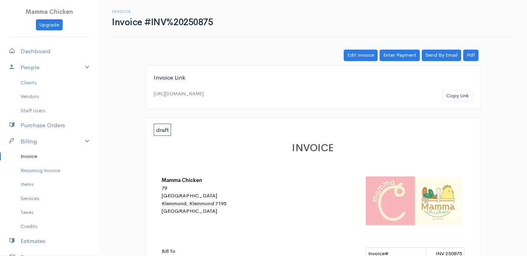
click at [33, 156] on link "Invoice" at bounding box center [49, 156] width 98 height 14
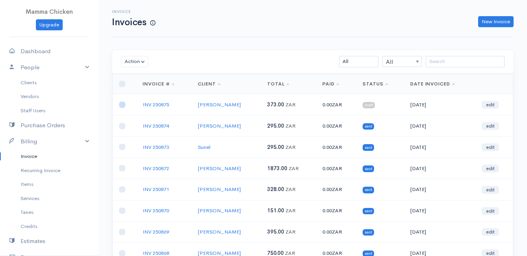
click at [124, 105] on input "checkbox" at bounding box center [122, 105] width 6 height 6
click at [137, 60] on button "Action" at bounding box center [134, 61] width 27 height 11
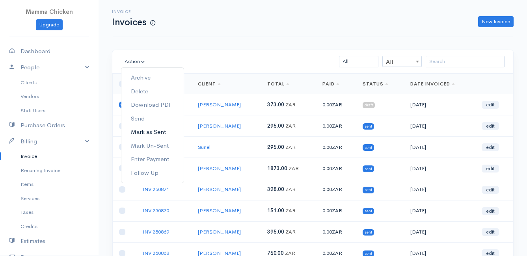
click at [149, 131] on link "Mark as Sent" at bounding box center [152, 132] width 62 height 14
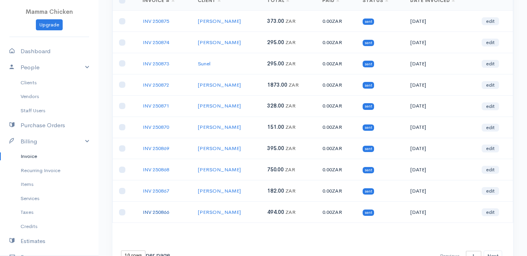
scroll to position [123, 0]
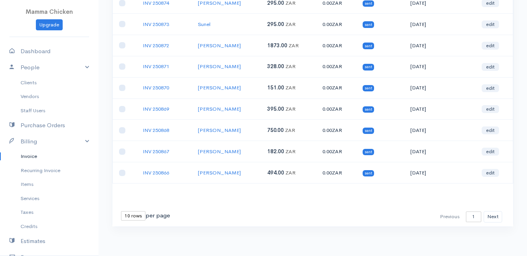
click at [135, 218] on select "10 rows 25 rows 50 rows" at bounding box center [133, 215] width 24 height 9
click at [121, 211] on select "10 rows 25 rows 50 rows" at bounding box center [133, 215] width 24 height 9
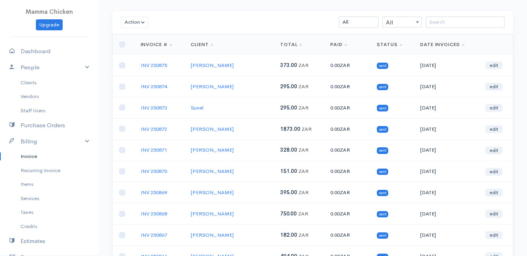
scroll to position [0, 0]
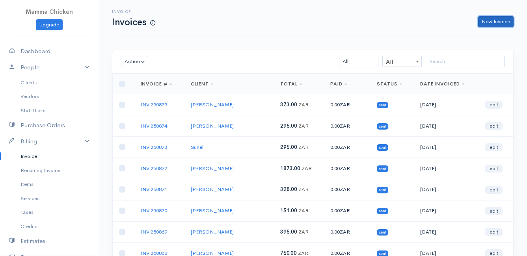
click at [501, 20] on link "New Invoice" at bounding box center [495, 21] width 35 height 11
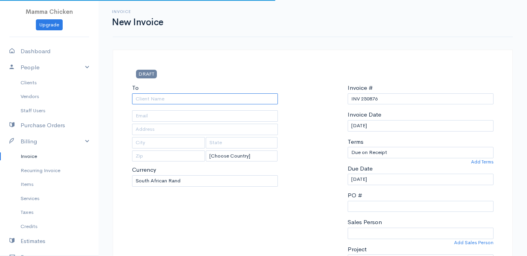
click at [188, 98] on input "To" at bounding box center [205, 98] width 146 height 11
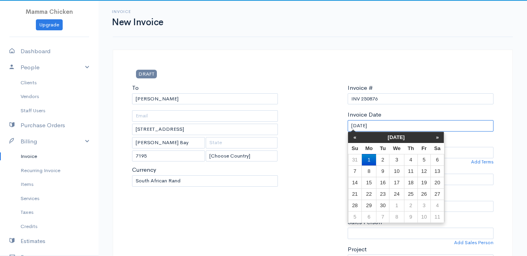
click at [403, 123] on input "[DATE]" at bounding box center [420, 125] width 146 height 11
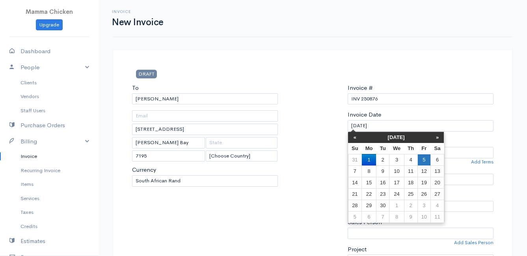
click at [424, 159] on td "5" at bounding box center [423, 159] width 13 height 11
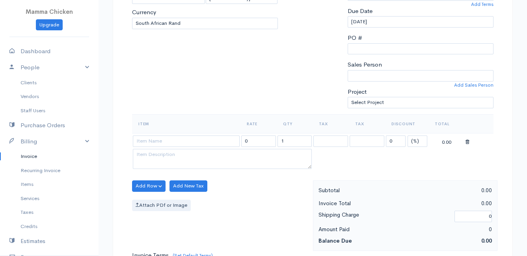
scroll to position [197, 0]
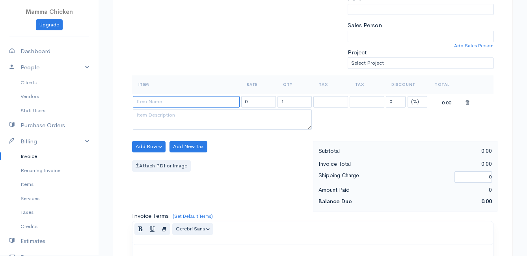
click at [167, 100] on input at bounding box center [186, 101] width 107 height 11
click at [194, 206] on body "Mamma Chicken Upgrade Dashboard People Clients Vendors Staff Users Purchase Ord…" at bounding box center [263, 143] width 527 height 681
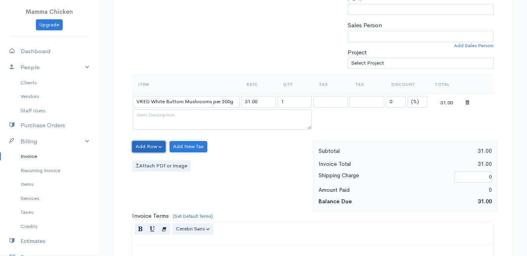
click at [148, 144] on button "Add Row" at bounding box center [148, 146] width 33 height 11
click at [149, 164] on link "Add Item Row" at bounding box center [163, 163] width 62 height 14
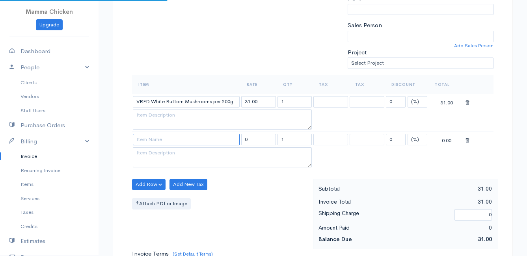
click at [150, 140] on input at bounding box center [186, 139] width 107 height 11
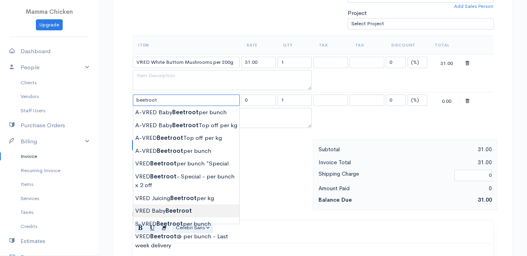
scroll to position [276, 0]
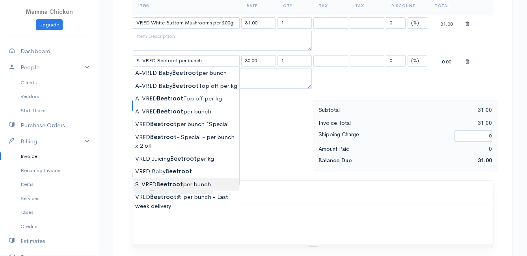
click at [202, 182] on body "Mamma Chicken Upgrade Dashboard People Clients Vendors Staff Users Purchase Ord…" at bounding box center [263, 83] width 527 height 719
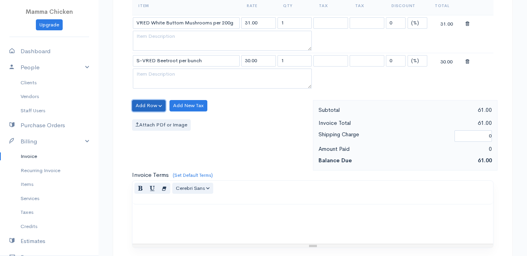
click at [146, 108] on button "Add Row" at bounding box center [148, 105] width 33 height 11
click at [146, 123] on link "Add Item Row" at bounding box center [163, 122] width 62 height 14
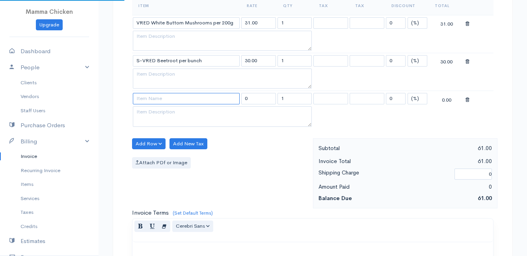
click at [147, 98] on input at bounding box center [186, 98] width 107 height 11
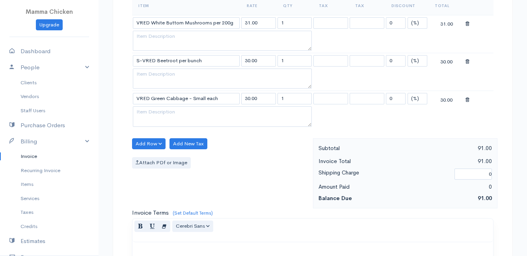
click at [188, 201] on body "Mamma Chicken Upgrade Dashboard People Clients Vendors Staff Users Purchase Ord…" at bounding box center [263, 102] width 527 height 757
click at [147, 139] on button "Add Row" at bounding box center [148, 143] width 33 height 11
click at [154, 158] on link "Add Item Row" at bounding box center [163, 160] width 62 height 14
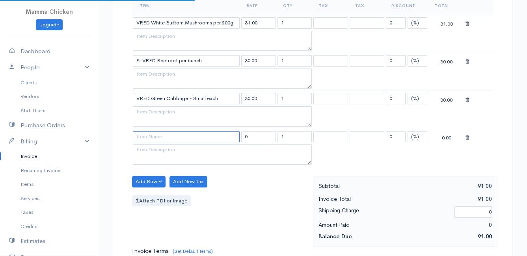
click at [156, 136] on input at bounding box center [186, 136] width 107 height 11
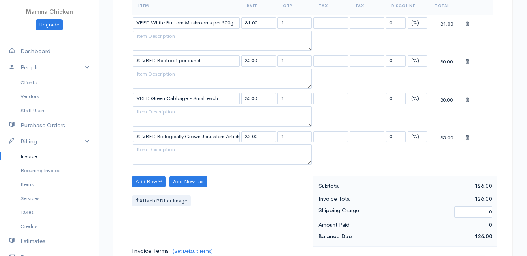
click at [173, 176] on body "Mamma Chicken Upgrade Dashboard People Clients Vendors Staff Users Purchase Ord…" at bounding box center [263, 121] width 527 height 795
click at [146, 182] on button "Add Row" at bounding box center [148, 181] width 33 height 11
click at [144, 195] on link "Add Item Row" at bounding box center [163, 198] width 62 height 14
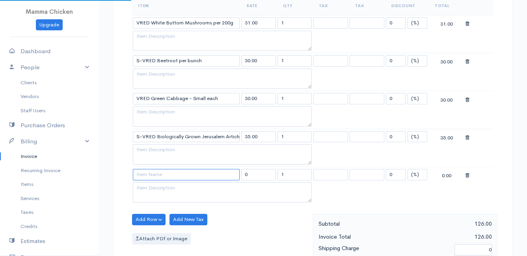
click at [147, 175] on input at bounding box center [186, 174] width 107 height 11
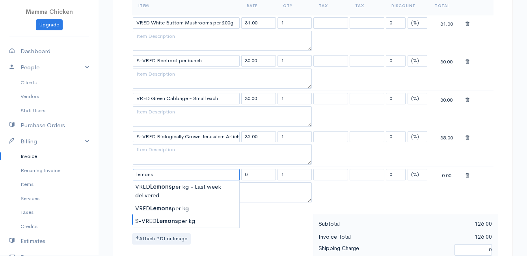
scroll to position [315, 0]
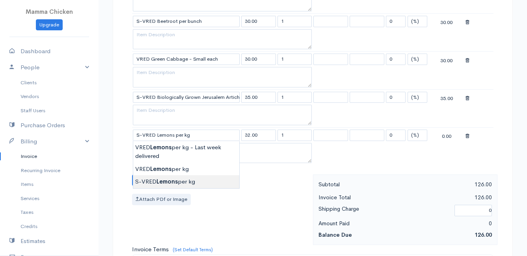
click at [173, 180] on body "Mamma Chicken Upgrade Dashboard People Clients Vendors Staff Users Purchase Ord…" at bounding box center [263, 101] width 527 height 833
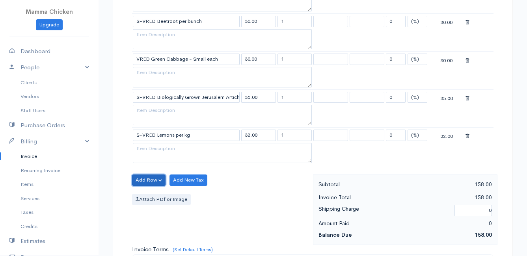
click at [152, 179] on button "Add Row" at bounding box center [148, 180] width 33 height 11
click at [155, 196] on link "Add Item Row" at bounding box center [163, 196] width 62 height 14
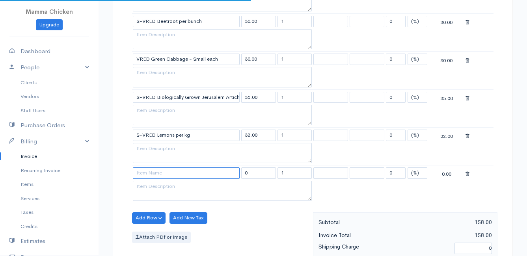
click at [153, 171] on input at bounding box center [186, 172] width 107 height 11
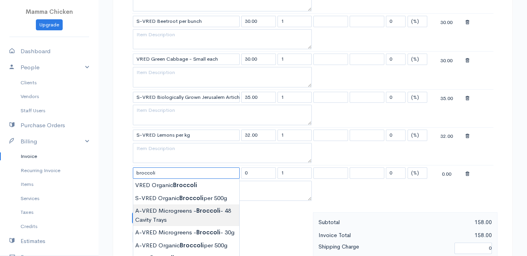
scroll to position [355, 0]
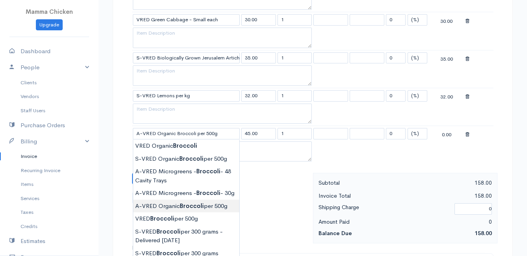
click at [176, 213] on body "Mamma Chicken Upgrade Dashboard People Clients Vendors Staff Users Purchase Ord…" at bounding box center [263, 80] width 527 height 871
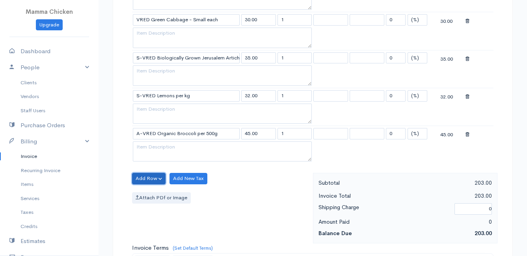
click at [147, 175] on button "Add Row" at bounding box center [148, 178] width 33 height 11
click at [149, 193] on link "Add Item Row" at bounding box center [163, 195] width 62 height 14
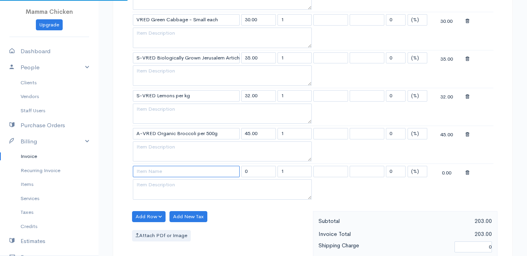
click at [146, 172] on input at bounding box center [186, 171] width 107 height 11
click at [197, 223] on body "Mamma Chicken Upgrade Dashboard People Clients Vendors Staff Users Purchase Ord…" at bounding box center [263, 99] width 527 height 908
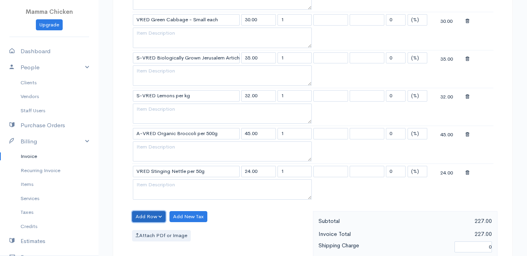
click at [145, 215] on button "Add Row" at bounding box center [148, 216] width 33 height 11
click at [150, 188] on link "Add Item Row" at bounding box center [163, 187] width 62 height 14
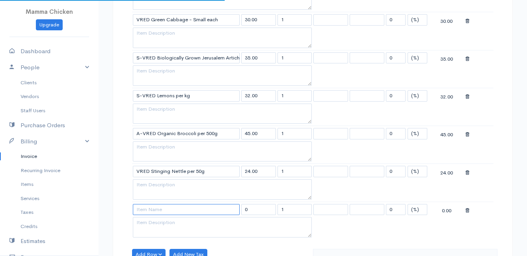
click at [147, 209] on input at bounding box center [186, 209] width 107 height 11
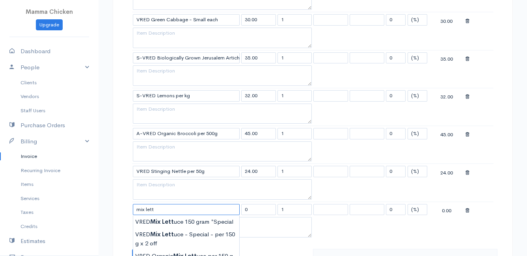
scroll to position [433, 0]
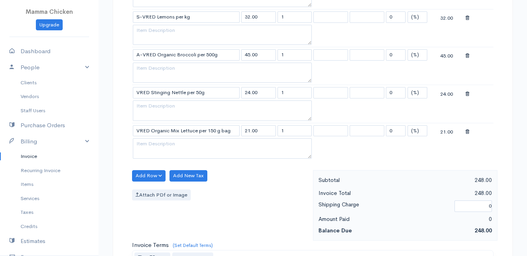
click at [171, 205] on body "Mamma Chicken Upgrade Dashboard People Clients Vendors Staff Users Purchase Ord…" at bounding box center [263, 40] width 527 height 946
click at [152, 176] on button "Add Row" at bounding box center [148, 175] width 33 height 11
click at [151, 193] on link "Add Item Row" at bounding box center [163, 192] width 62 height 14
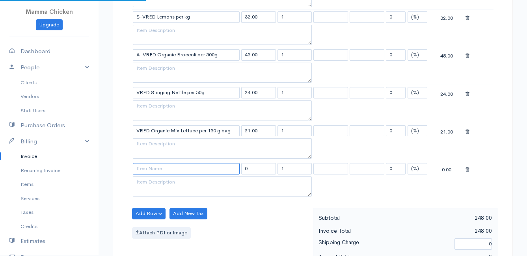
click at [151, 170] on input at bounding box center [186, 168] width 107 height 11
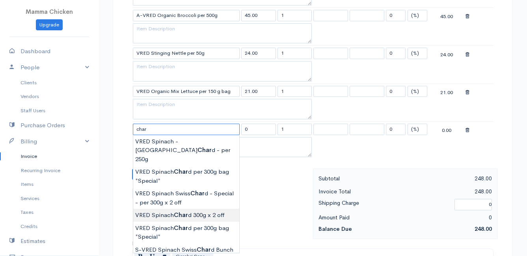
scroll to position [512, 0]
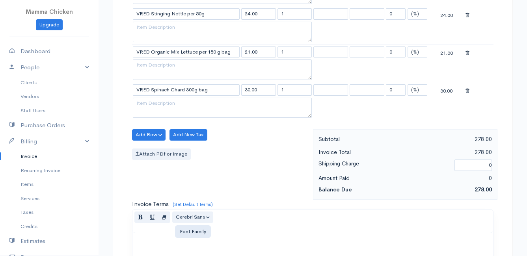
click at [149, 133] on button "Add Row" at bounding box center [148, 134] width 33 height 11
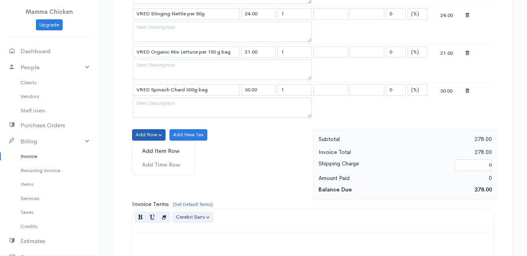
click at [147, 150] on link "Add Item Row" at bounding box center [163, 151] width 62 height 14
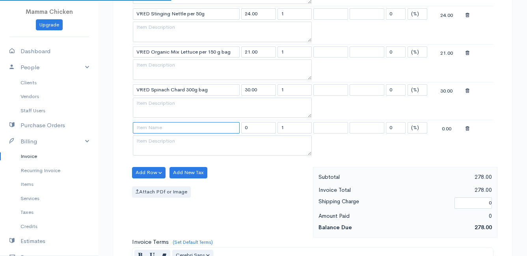
click at [150, 126] on input at bounding box center [186, 127] width 107 height 11
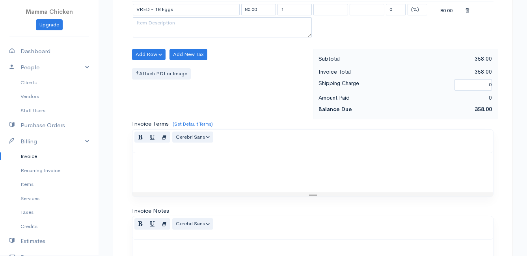
scroll to position [766, 0]
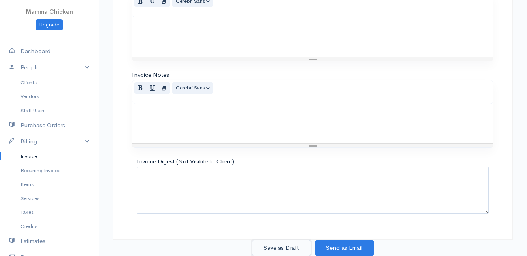
click at [277, 246] on button "Save as Draft" at bounding box center [281, 248] width 59 height 16
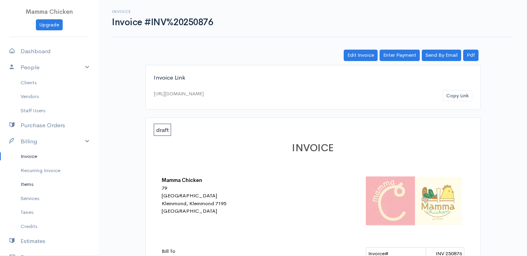
click at [34, 183] on link "Items" at bounding box center [49, 184] width 98 height 14
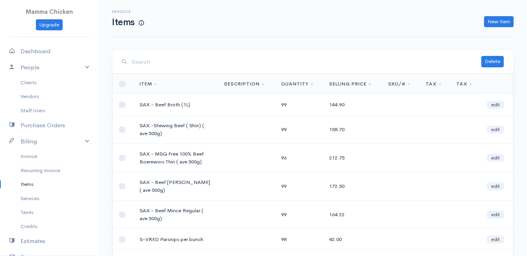
click at [189, 62] on input "search" at bounding box center [306, 62] width 349 height 16
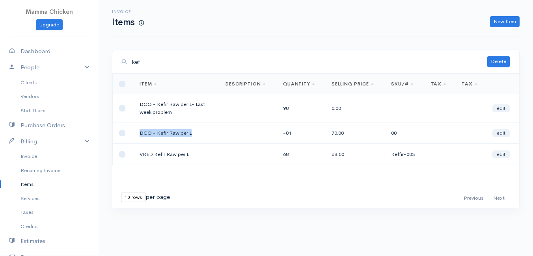
drag, startPoint x: 190, startPoint y: 133, endPoint x: 133, endPoint y: 132, distance: 57.5
click at [133, 132] on tr "DCO - Kefir Raw per L -81 70.00 08 edit" at bounding box center [316, 133] width 406 height 21
drag, startPoint x: 133, startPoint y: 132, endPoint x: 148, endPoint y: 133, distance: 15.0
copy tr "DCO - Kefir Raw per L"
click at [500, 20] on link "New Item" at bounding box center [505, 21] width 30 height 11
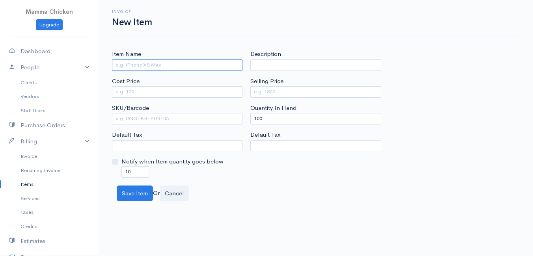
click at [139, 65] on input "Item Name" at bounding box center [177, 64] width 130 height 11
paste input "DCO - Kefir Raw per L"
drag, startPoint x: 139, startPoint y: 65, endPoint x: 167, endPoint y: 125, distance: 66.6
click at [167, 125] on div "Item Name DCO - Kefir Raw per L Cost Price SKU/Barcode Default Tax Notify when …" at bounding box center [177, 114] width 138 height 128
click at [127, 64] on input "DCO - Kefir Raw per L" at bounding box center [177, 64] width 130 height 11
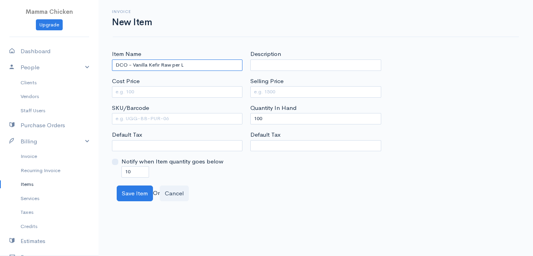
click at [195, 67] on input "DCO - Vanilla Kefir Raw per L" at bounding box center [177, 64] width 130 height 11
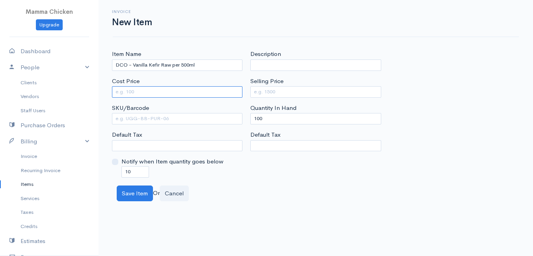
click at [181, 89] on input "Cost Price" at bounding box center [177, 91] width 130 height 11
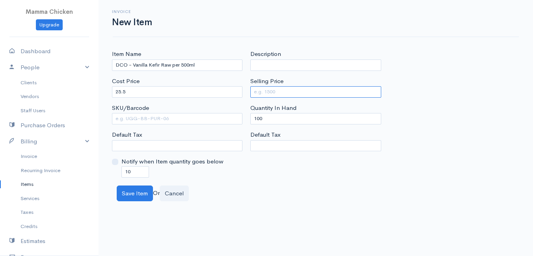
click at [266, 95] on input "Selling Price" at bounding box center [315, 91] width 130 height 11
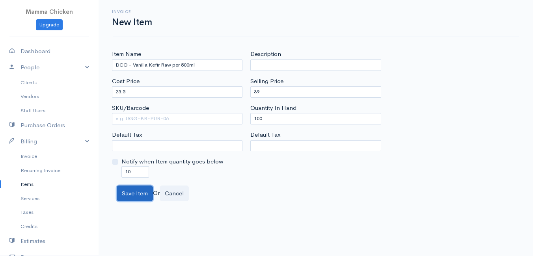
click at [140, 194] on button "Save Item" at bounding box center [135, 194] width 36 height 16
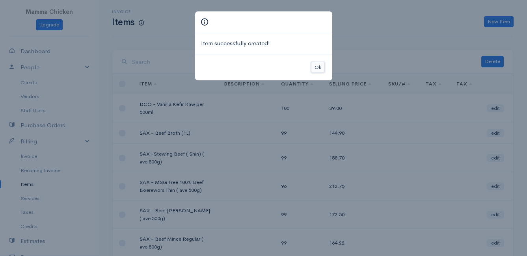
click at [316, 67] on button "Ok" at bounding box center [318, 67] width 14 height 11
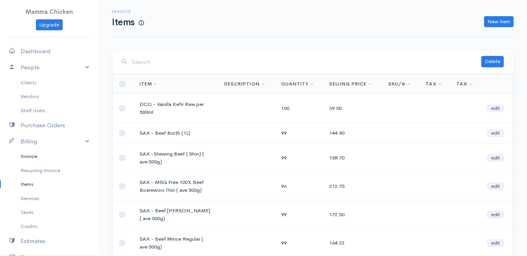
click at [27, 156] on link "Invoice" at bounding box center [49, 156] width 98 height 14
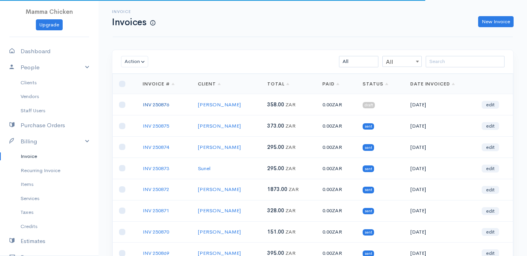
click at [158, 103] on link "INV 250876" at bounding box center [156, 104] width 26 height 7
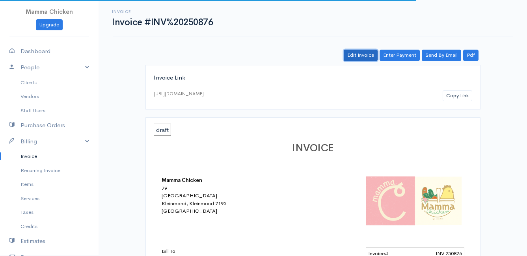
click at [360, 55] on link "Edit Invoice" at bounding box center [361, 55] width 34 height 11
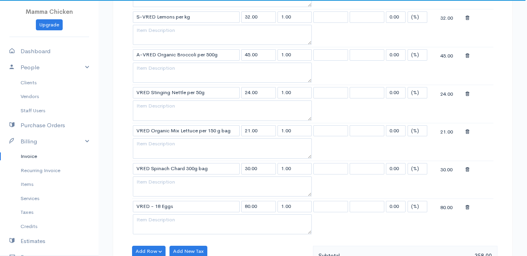
scroll to position [473, 0]
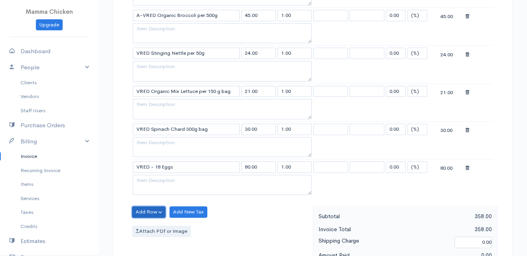
click at [139, 212] on button "Add Row" at bounding box center [148, 211] width 33 height 11
click at [147, 228] on link "Add Item Row" at bounding box center [163, 228] width 62 height 14
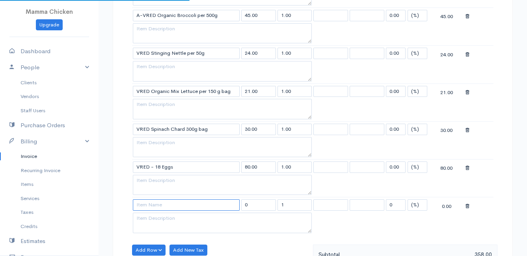
click at [149, 207] on input at bounding box center [186, 204] width 107 height 11
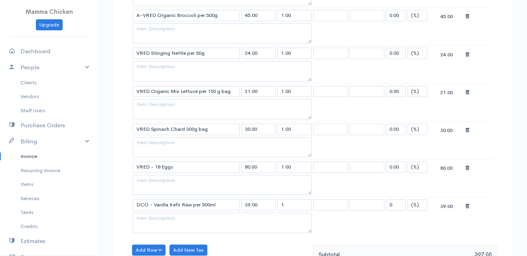
click at [158, 219] on body "Mamma Chicken Upgrade Dashboard People Clients Vendors Staff Users Purchase Ord…" at bounding box center [263, 57] width 527 height 1060
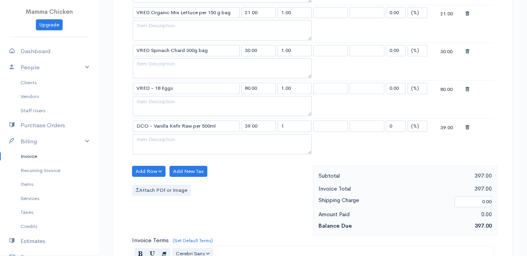
scroll to position [591, 0]
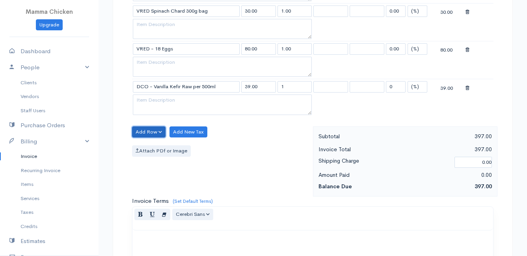
click at [143, 130] on button "Add Row" at bounding box center [148, 131] width 33 height 11
click at [151, 149] on link "Add Item Row" at bounding box center [163, 148] width 62 height 14
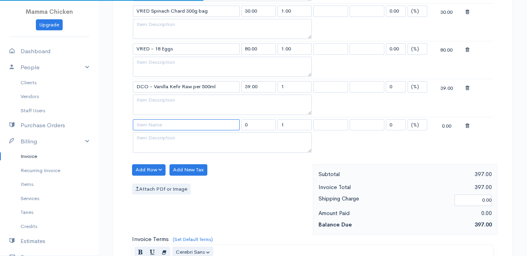
click at [154, 128] on input at bounding box center [186, 124] width 107 height 11
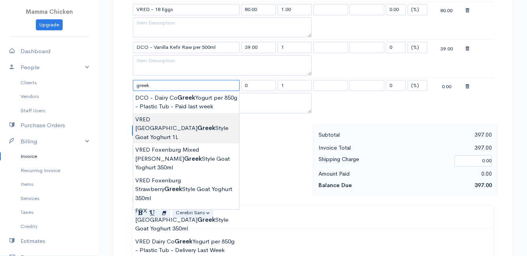
scroll to position [670, 0]
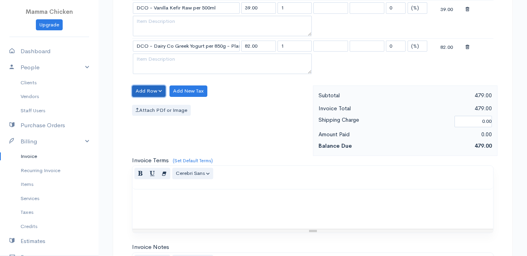
click at [142, 93] on button "Add Row" at bounding box center [148, 90] width 33 height 11
click at [149, 108] on link "Add Item Row" at bounding box center [163, 107] width 62 height 14
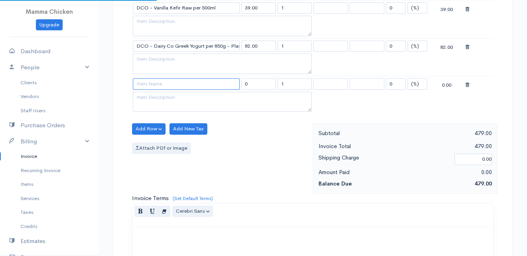
click at [149, 85] on input at bounding box center [186, 83] width 107 height 11
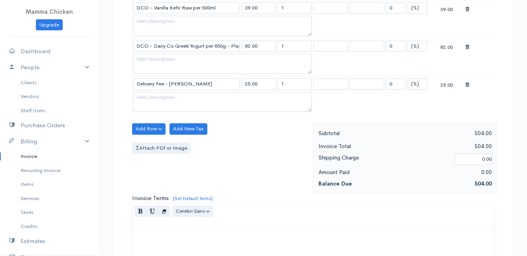
click at [234, 160] on div "Add Row Add Item Row Add Time Row Add New Tax Attach PDf or Image" at bounding box center [220, 158] width 185 height 71
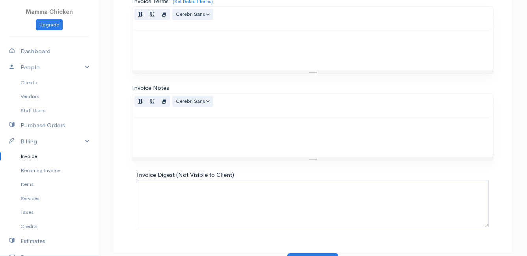
scroll to position [880, 0]
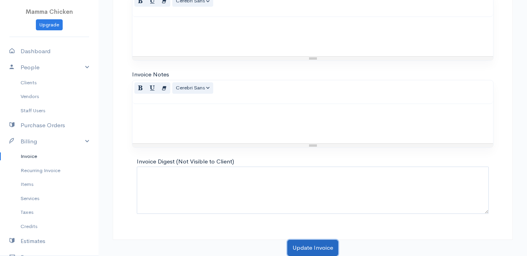
click at [307, 243] on button "Update Invoice" at bounding box center [312, 248] width 51 height 16
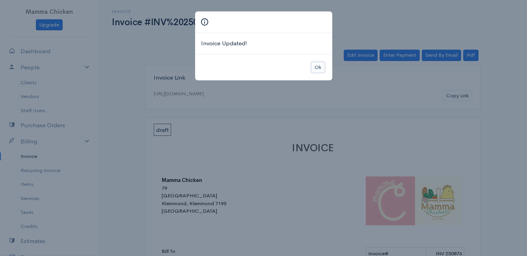
click at [317, 63] on button "Ok" at bounding box center [318, 67] width 14 height 11
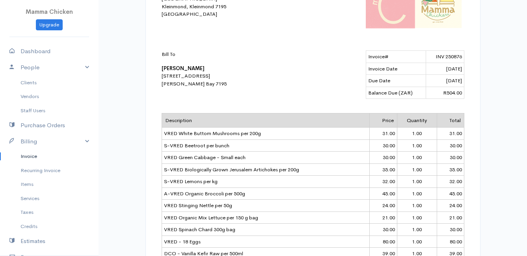
scroll to position [276, 0]
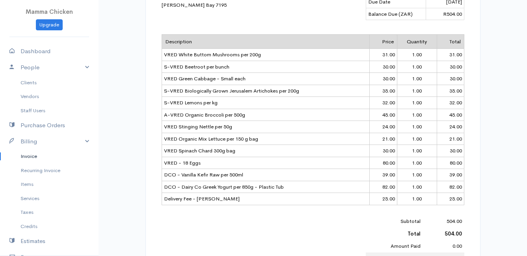
click at [25, 154] on link "Invoice" at bounding box center [49, 156] width 98 height 14
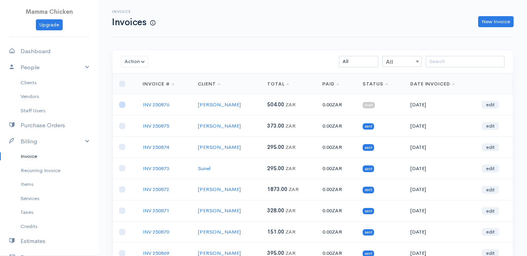
click at [122, 105] on input "checkbox" at bounding box center [122, 105] width 6 height 6
click at [135, 58] on button "Action" at bounding box center [134, 61] width 27 height 11
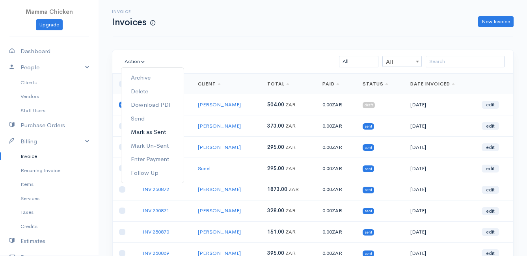
click at [153, 132] on link "Mark as Sent" at bounding box center [152, 132] width 62 height 14
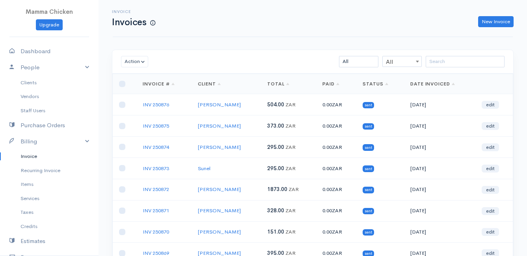
scroll to position [123, 0]
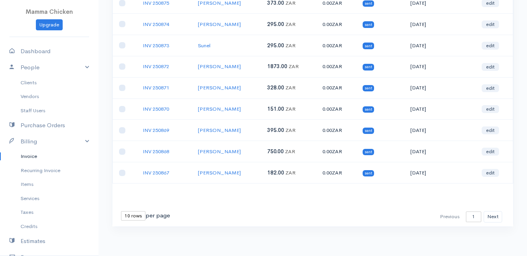
click at [125, 215] on select "10 rows 25 rows 50 rows" at bounding box center [133, 215] width 24 height 9
click at [121, 211] on select "10 rows 25 rows 50 rows" at bounding box center [133, 215] width 24 height 9
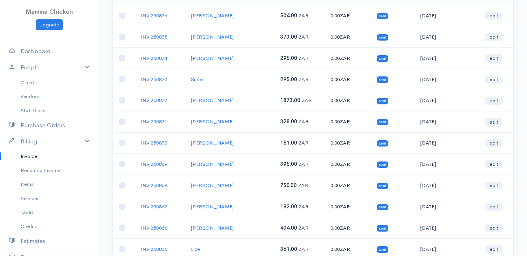
scroll to position [0, 0]
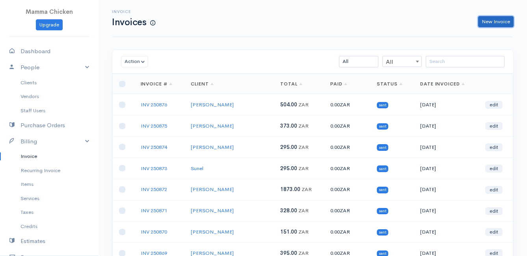
click at [499, 21] on link "New Invoice" at bounding box center [495, 21] width 35 height 11
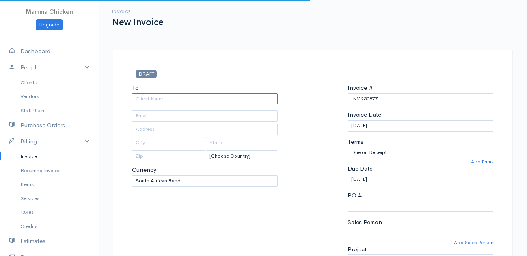
click at [178, 99] on input "To" at bounding box center [205, 98] width 146 height 11
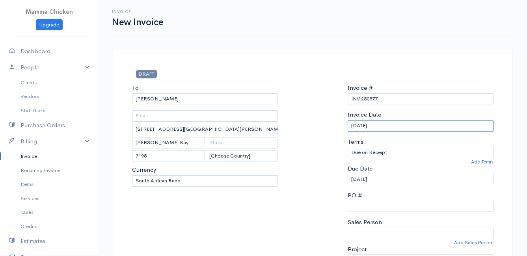
click at [392, 123] on input "[DATE]" at bounding box center [420, 125] width 146 height 11
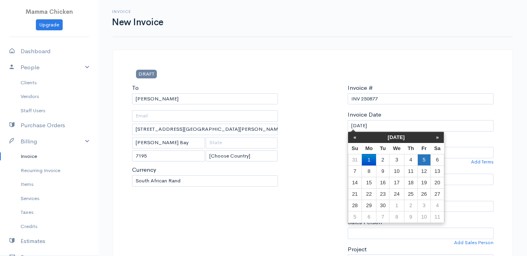
click at [425, 160] on td "5" at bounding box center [423, 159] width 13 height 11
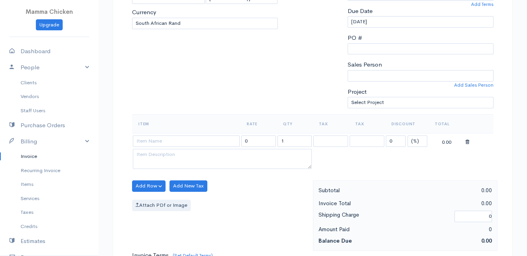
scroll to position [197, 0]
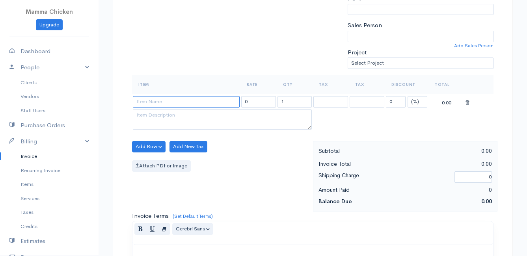
click at [143, 103] on input at bounding box center [186, 101] width 107 height 11
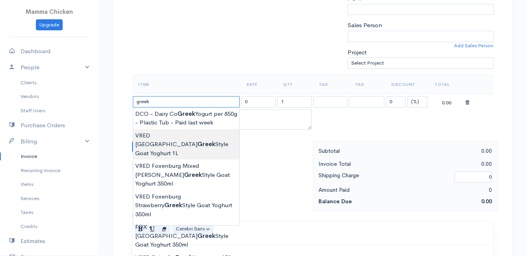
scroll to position [236, 0]
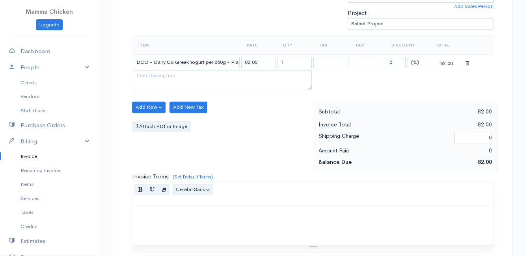
click at [203, 208] on body "Mamma Chicken Upgrade Dashboard People Clients Vendors Staff Users Purchase Ord…" at bounding box center [263, 104] width 527 height 681
click at [149, 106] on button "Add Row" at bounding box center [148, 107] width 33 height 11
click at [150, 126] on link "Add Item Row" at bounding box center [163, 124] width 62 height 14
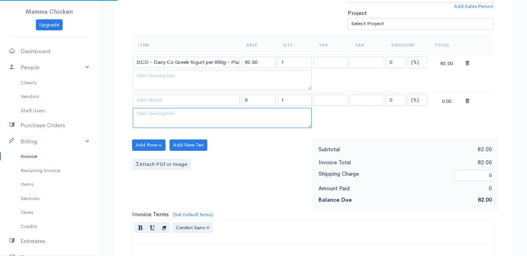
click at [156, 108] on textarea at bounding box center [222, 118] width 179 height 20
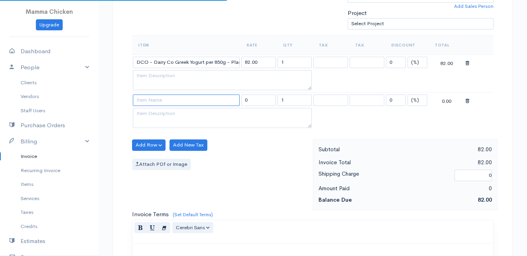
click at [155, 99] on input at bounding box center [186, 100] width 107 height 11
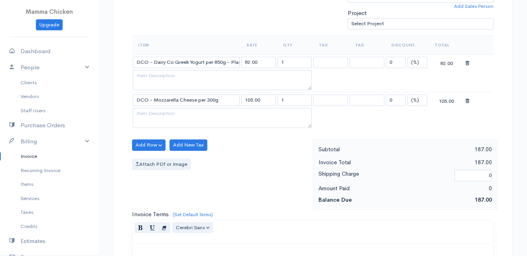
click at [190, 152] on body "Mamma Chicken Upgrade Dashboard People Clients Vendors Staff Users Purchase Ord…" at bounding box center [263, 123] width 527 height 719
click at [147, 141] on button "Add Row" at bounding box center [148, 144] width 33 height 11
click at [152, 158] on link "Add Item Row" at bounding box center [163, 161] width 62 height 14
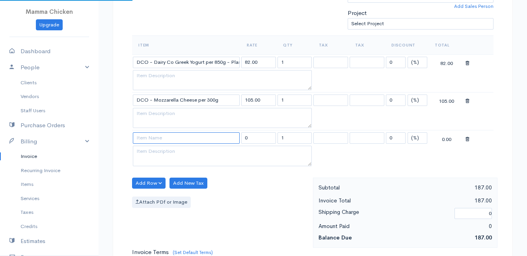
click at [143, 136] on input at bounding box center [186, 137] width 107 height 11
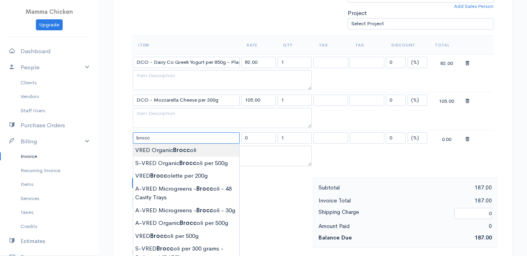
scroll to position [276, 0]
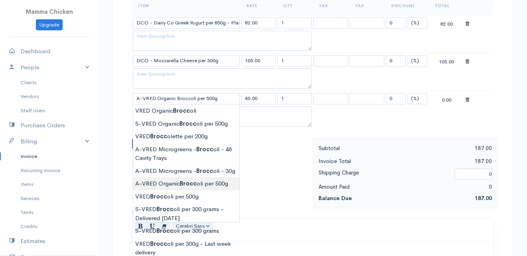
click at [180, 181] on body "Mamma Chicken Upgrade Dashboard People Clients Vendors Staff Users Purchase Ord…" at bounding box center [263, 102] width 527 height 757
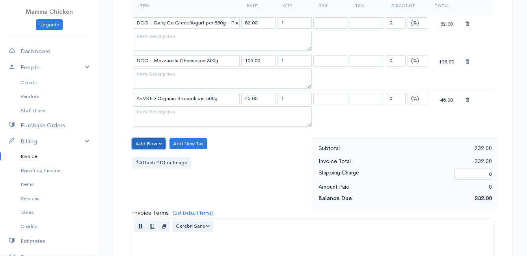
click at [144, 143] on button "Add Row" at bounding box center [148, 143] width 33 height 11
click at [149, 157] on link "Add Item Row" at bounding box center [163, 160] width 62 height 14
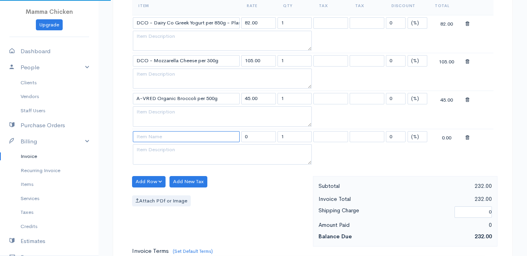
click at [146, 135] on input at bounding box center [186, 136] width 107 height 11
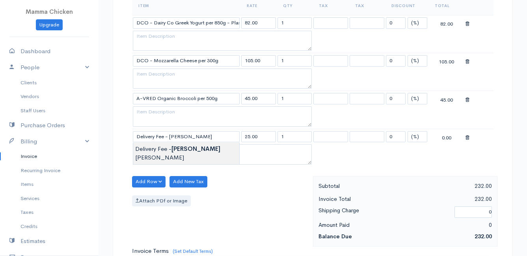
click at [200, 144] on body "Mamma Chicken Upgrade Dashboard People Clients Vendors Staff Users Purchase Ord…" at bounding box center [263, 121] width 527 height 795
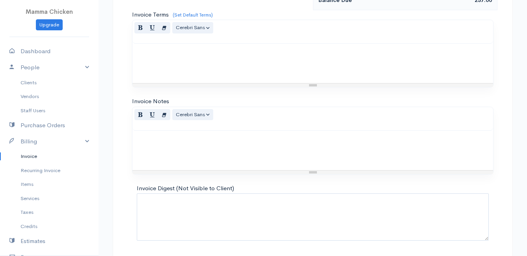
scroll to position [539, 0]
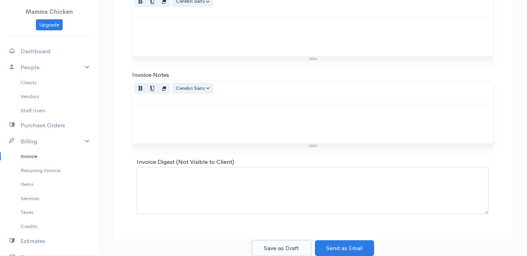
click at [281, 245] on button "Save as Draft" at bounding box center [281, 248] width 59 height 16
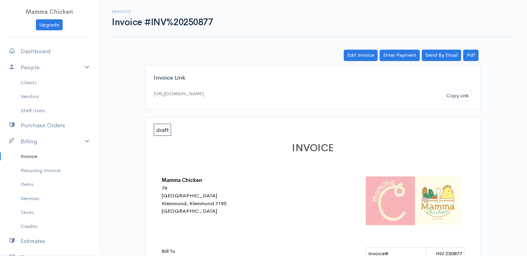
scroll to position [118, 0]
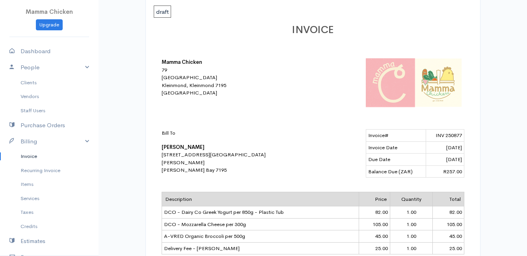
click at [27, 155] on link "Invoice" at bounding box center [49, 156] width 98 height 14
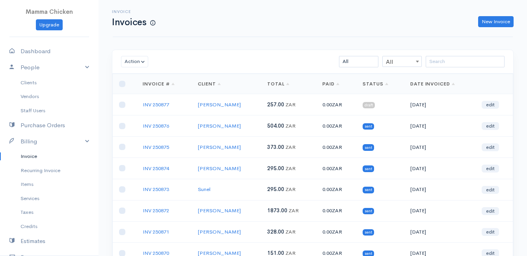
scroll to position [123, 0]
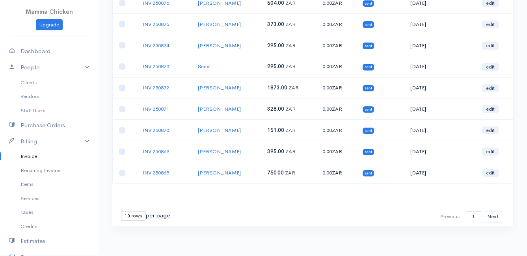
click at [125, 211] on div "First Previous 1 2 3 4 5 6 7 8 9 10 11 12 13 14 15 16 17 18 19 20 21 22 23 24 2…" at bounding box center [312, 216] width 401 height 19
click at [128, 219] on select "10 rows 25 rows 50 rows" at bounding box center [133, 215] width 24 height 9
click at [121, 211] on select "10 rows 25 rows 50 rows" at bounding box center [133, 215] width 24 height 9
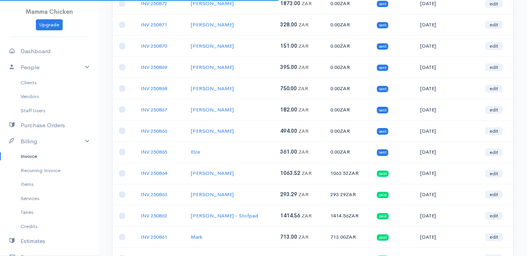
scroll to position [0, 0]
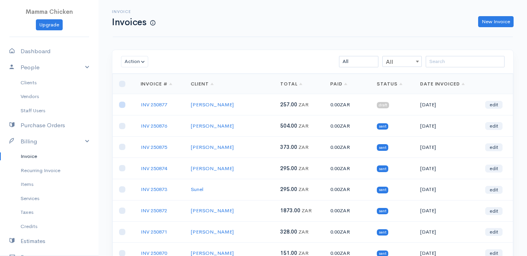
click at [124, 106] on input "checkbox" at bounding box center [122, 105] width 6 height 6
click at [137, 64] on button "Action" at bounding box center [134, 61] width 27 height 11
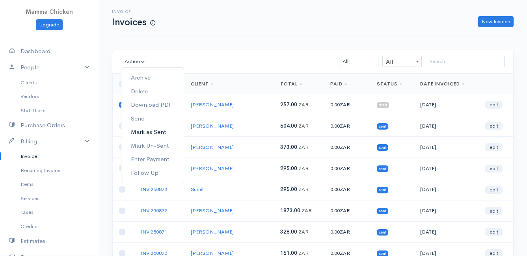
click at [163, 131] on link "Mark as Sent" at bounding box center [152, 132] width 62 height 14
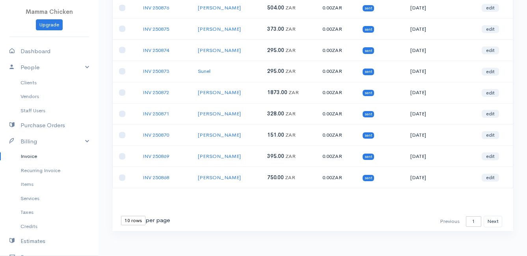
scroll to position [123, 0]
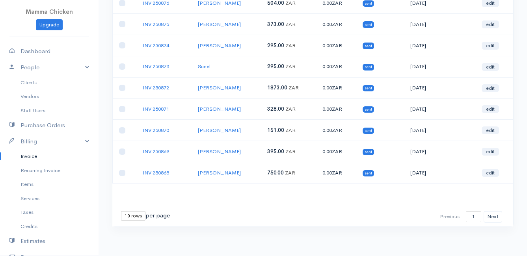
click at [130, 213] on select "10 rows 25 rows 50 rows" at bounding box center [133, 215] width 24 height 9
click at [121, 211] on select "10 rows 25 rows 50 rows" at bounding box center [133, 215] width 24 height 9
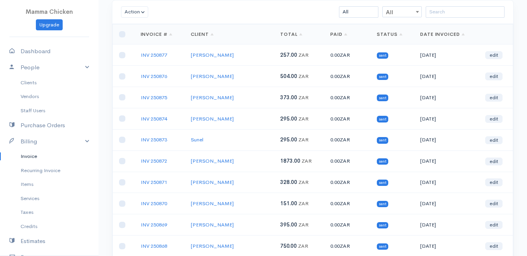
scroll to position [0, 0]
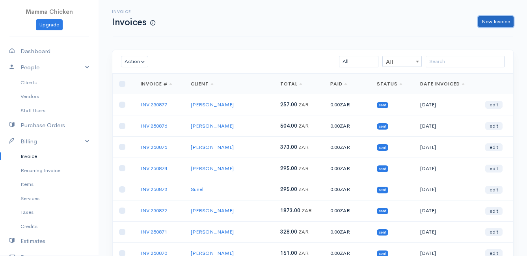
click at [498, 22] on link "New Invoice" at bounding box center [495, 21] width 35 height 11
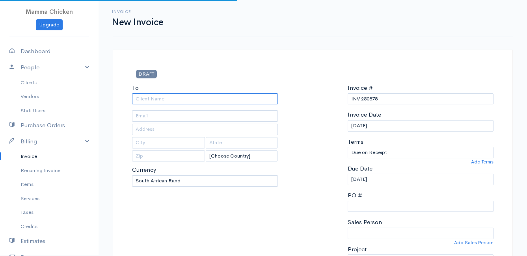
click at [173, 101] on input "To" at bounding box center [205, 98] width 146 height 11
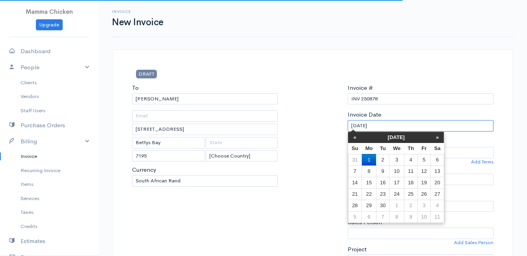
click at [402, 128] on input "[DATE]" at bounding box center [420, 125] width 146 height 11
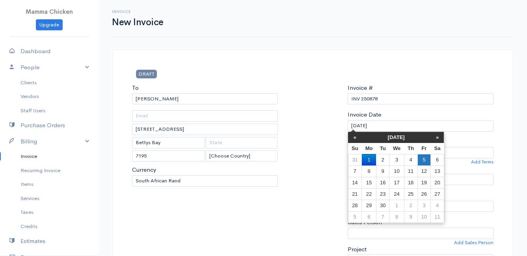
click at [424, 158] on td "5" at bounding box center [423, 159] width 13 height 11
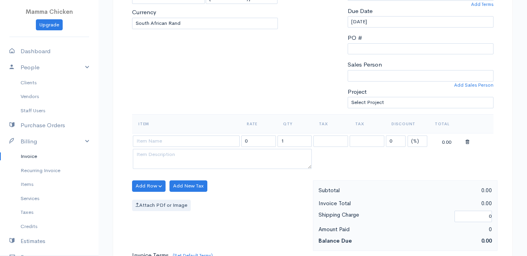
scroll to position [197, 0]
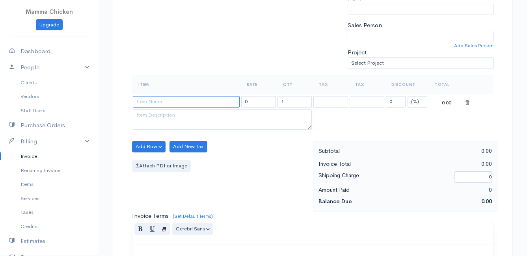
click at [145, 102] on input at bounding box center [186, 101] width 107 height 11
click at [182, 164] on body "Mamma Chicken Upgrade Dashboard People Clients Vendors Staff Users Purchase Ord…" at bounding box center [263, 143] width 527 height 681
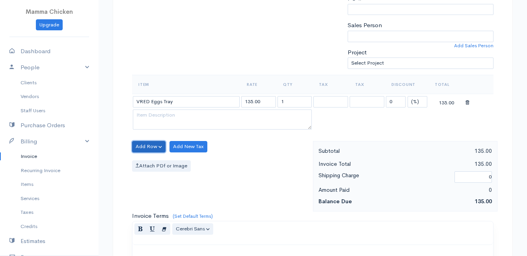
click at [146, 148] on button "Add Row" at bounding box center [148, 146] width 33 height 11
click at [149, 160] on link "Add Item Row" at bounding box center [163, 163] width 62 height 14
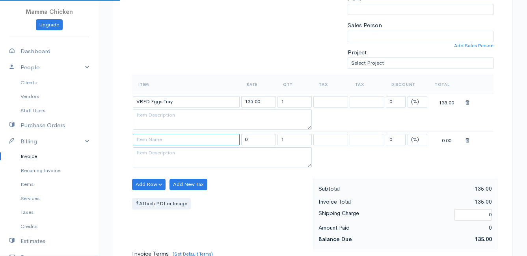
click at [145, 136] on input at bounding box center [186, 139] width 107 height 11
click at [164, 197] on body "Mamma Chicken Upgrade Dashboard People Clients Vendors Staff Users Purchase Ord…" at bounding box center [263, 162] width 527 height 719
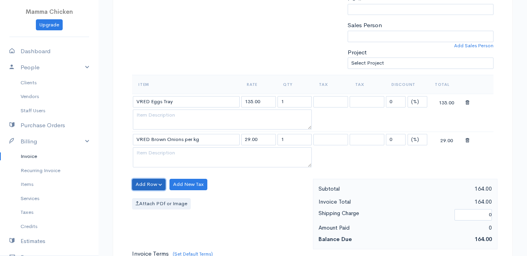
click at [146, 182] on button "Add Row" at bounding box center [148, 184] width 33 height 11
click at [146, 199] on link "Add Item Row" at bounding box center [163, 201] width 62 height 14
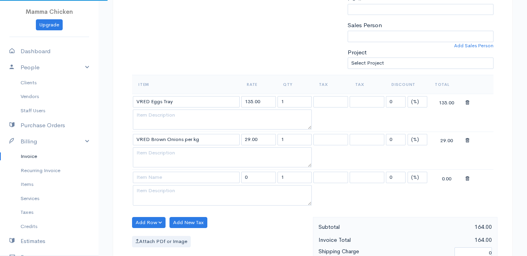
click at [153, 171] on td at bounding box center [186, 177] width 108 height 15
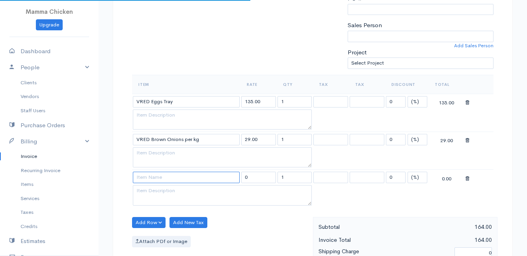
click at [150, 179] on input at bounding box center [186, 177] width 107 height 11
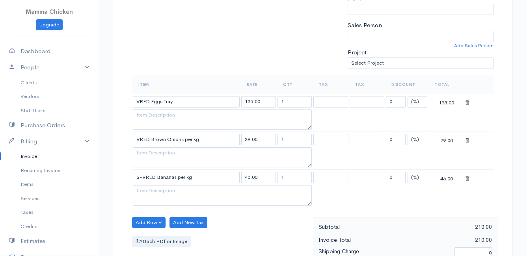
click at [165, 216] on body "Mamma Chicken Upgrade Dashboard People Clients Vendors Staff Users Purchase Ord…" at bounding box center [263, 181] width 527 height 757
click at [143, 224] on button "Add Row" at bounding box center [148, 222] width 33 height 11
click at [158, 191] on link "Add Item Row" at bounding box center [163, 193] width 62 height 14
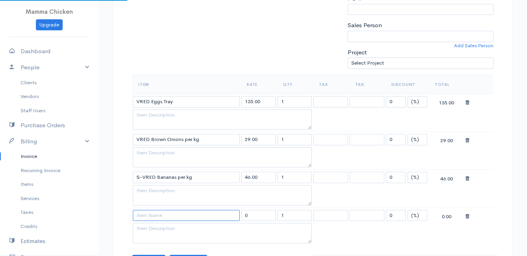
click at [147, 216] on input at bounding box center [186, 215] width 107 height 11
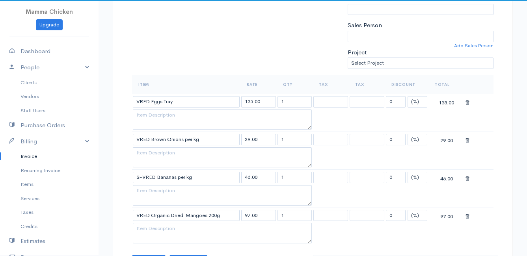
click at [157, 228] on body "Mamma Chicken Upgrade Dashboard People Clients Vendors Staff Users Purchase Ord…" at bounding box center [263, 200] width 527 height 795
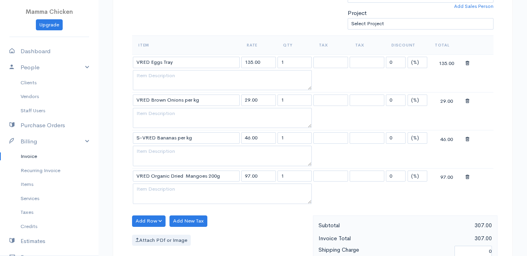
scroll to position [276, 0]
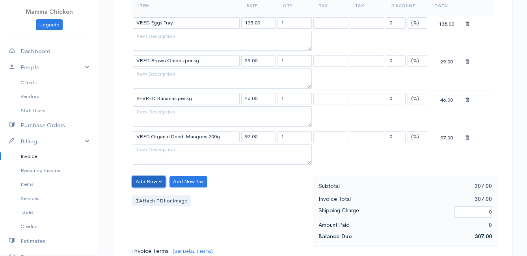
click at [142, 181] on button "Add Row" at bounding box center [148, 181] width 33 height 11
click at [146, 195] on link "Add Item Row" at bounding box center [163, 198] width 62 height 14
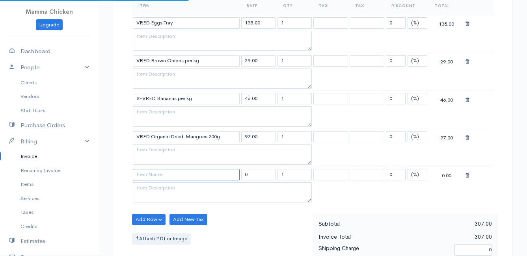
click at [148, 174] on input at bounding box center [186, 174] width 107 height 11
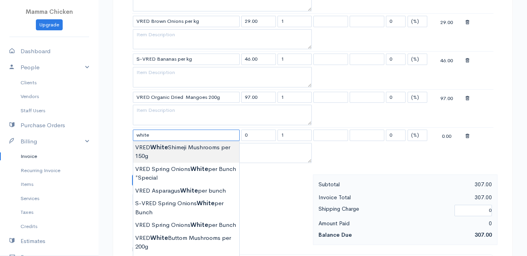
scroll to position [355, 0]
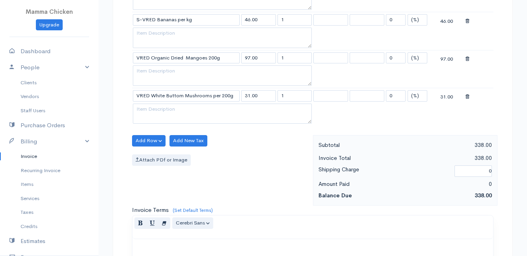
click at [202, 199] on body "Mamma Chicken Upgrade Dashboard People Clients Vendors Staff Users Purchase Ord…" at bounding box center [263, 61] width 527 height 833
click at [142, 138] on button "Add Row" at bounding box center [148, 140] width 33 height 11
click at [143, 155] on link "Add Item Row" at bounding box center [163, 157] width 62 height 14
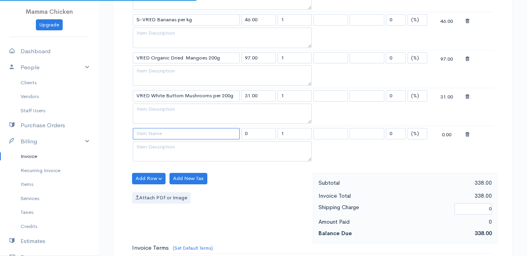
click at [144, 135] on input at bounding box center [186, 133] width 107 height 11
click at [182, 132] on input "broccoli" at bounding box center [186, 133] width 107 height 11
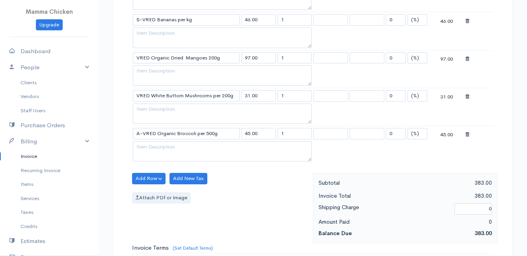
click at [184, 214] on body "Mamma Chicken Upgrade Dashboard People Clients Vendors Staff Users Purchase Ord…" at bounding box center [263, 80] width 527 height 871
click at [143, 175] on button "Add Row" at bounding box center [148, 178] width 33 height 11
click at [152, 192] on link "Add Item Row" at bounding box center [163, 195] width 62 height 14
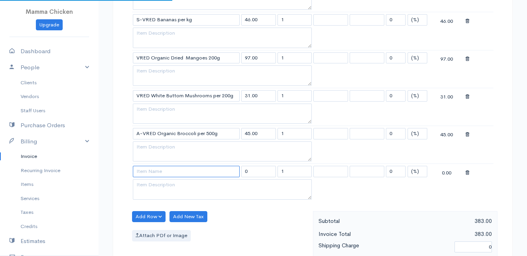
click at [152, 173] on input at bounding box center [186, 171] width 107 height 11
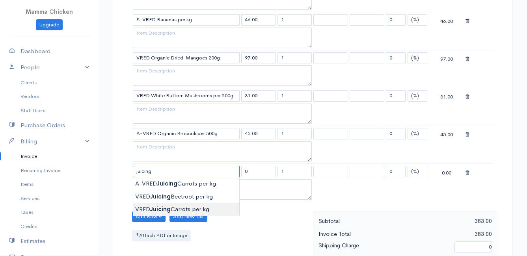
scroll to position [394, 0]
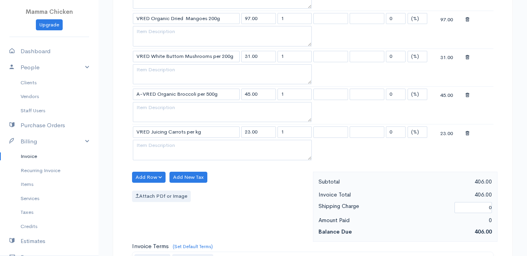
click at [182, 168] on body "Mamma Chicken Upgrade Dashboard People Clients Vendors Staff Users Purchase Ord…" at bounding box center [263, 60] width 527 height 908
click at [144, 174] on button "Add Row" at bounding box center [148, 177] width 33 height 11
click at [156, 191] on link "Add Item Row" at bounding box center [163, 194] width 62 height 14
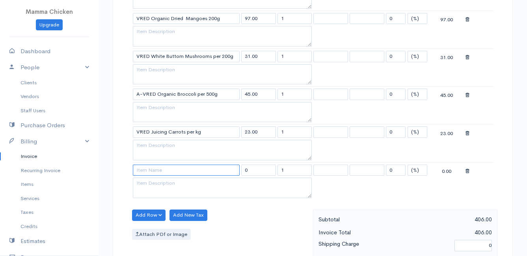
click at [154, 165] on input at bounding box center [186, 170] width 107 height 11
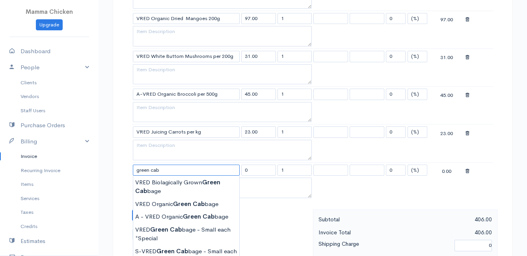
scroll to position [473, 0]
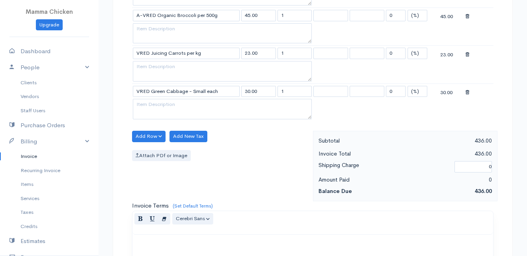
click at [183, 196] on body "Mamma Chicken Upgrade Dashboard People Clients Vendors Staff Users Purchase Ord…" at bounding box center [263, 0] width 527 height 946
click at [143, 132] on button "Add Row" at bounding box center [148, 136] width 33 height 11
click at [145, 150] on link "Add Item Row" at bounding box center [163, 153] width 62 height 14
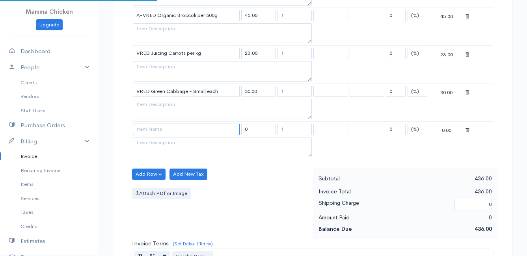
click at [150, 128] on input at bounding box center [186, 129] width 107 height 11
click at [165, 173] on body "Mamma Chicken Upgrade Dashboard People Clients Vendors Staff Users Purchase Ord…" at bounding box center [263, 19] width 527 height 985
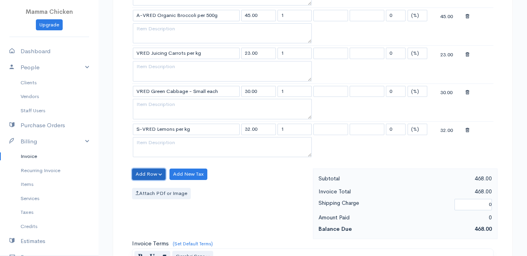
click at [150, 176] on button "Add Row" at bounding box center [148, 174] width 33 height 11
click at [150, 186] on link "Add Item Row" at bounding box center [163, 191] width 62 height 14
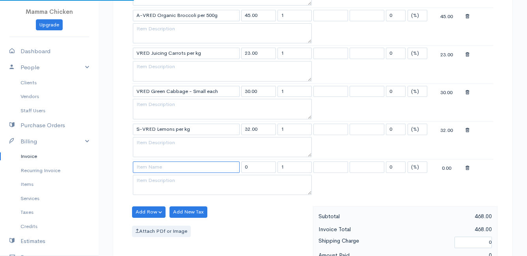
click at [150, 167] on input at bounding box center [186, 167] width 107 height 11
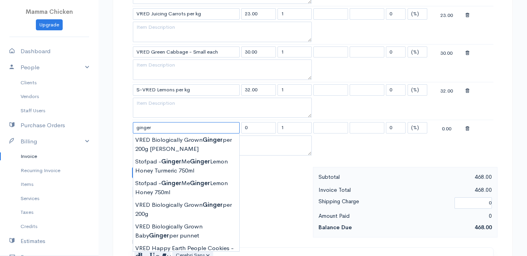
scroll to position [552, 0]
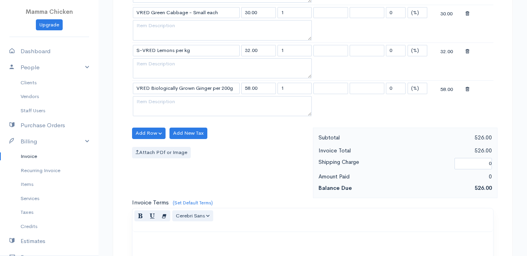
click at [193, 169] on div "Add Row Add Item Row Add Time Row Add New Tax Attach PDf or Image" at bounding box center [220, 163] width 185 height 71
drag, startPoint x: 193, startPoint y: 169, endPoint x: 138, endPoint y: 173, distance: 54.9
click at [138, 173] on div "Add Row Add Item Row Add Time Row Add New Tax Attach PDf or Image" at bounding box center [220, 163] width 185 height 71
click at [156, 134] on button "Add Row" at bounding box center [148, 133] width 33 height 11
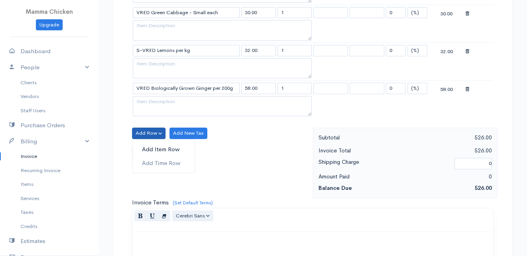
click at [156, 149] on link "Add Item Row" at bounding box center [163, 150] width 62 height 14
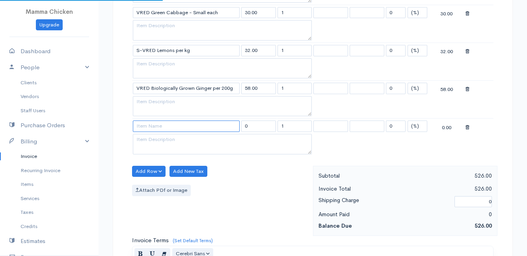
click at [154, 130] on input at bounding box center [186, 126] width 107 height 11
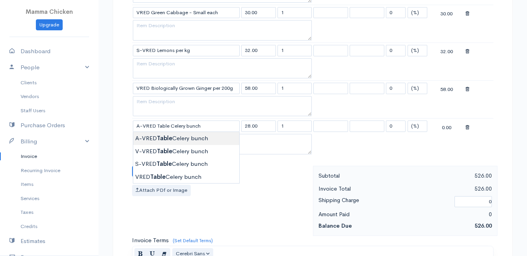
click at [210, 136] on textarea at bounding box center [222, 144] width 179 height 20
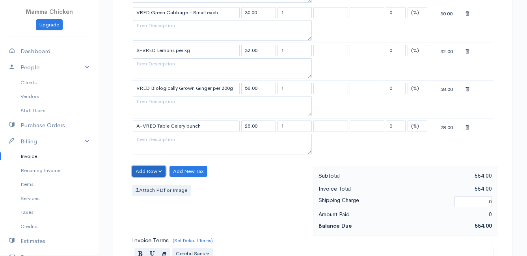
click at [148, 170] on button "Add Row" at bounding box center [148, 171] width 33 height 11
click at [148, 185] on link "Add Item Row" at bounding box center [163, 188] width 62 height 14
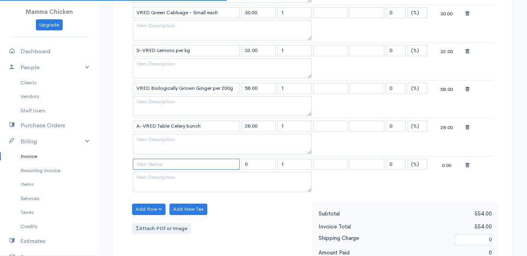
click at [151, 163] on input at bounding box center [186, 164] width 107 height 11
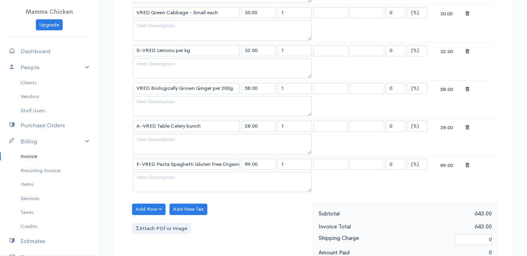
click at [153, 208] on button "Add Row" at bounding box center [148, 209] width 33 height 11
click at [157, 223] on link "Add Item Row" at bounding box center [163, 226] width 62 height 14
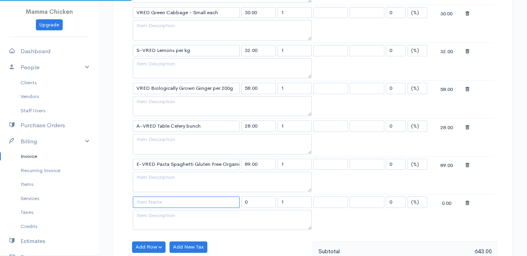
click at [154, 202] on input at bounding box center [186, 202] width 107 height 11
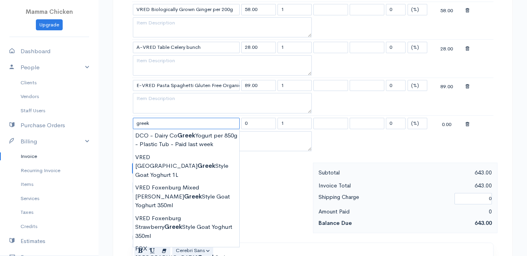
scroll to position [709, 0]
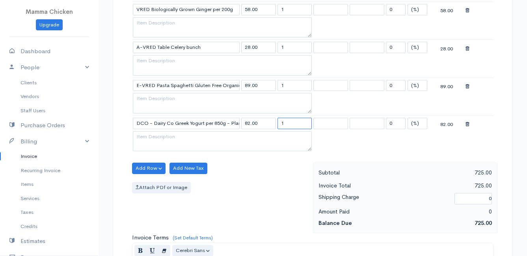
drag, startPoint x: 295, startPoint y: 120, endPoint x: 275, endPoint y: 123, distance: 21.1
click at [275, 123] on tr "DCO - Dairy Co Greek Yogurt per 850g - Plastic Tub 82.00 1 0 (%) Flat 82.00" at bounding box center [312, 122] width 361 height 15
click at [265, 178] on div "Add Row Add Item Row Add Time Row Add New Tax Attach PDf or Image" at bounding box center [220, 198] width 185 height 71
click at [151, 170] on button "Add Row" at bounding box center [148, 168] width 33 height 11
click at [151, 181] on link "Add Item Row" at bounding box center [163, 185] width 62 height 14
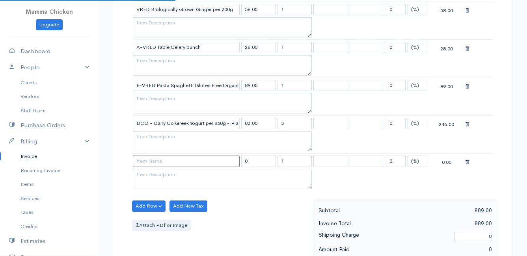
click at [150, 163] on input at bounding box center [186, 161] width 107 height 11
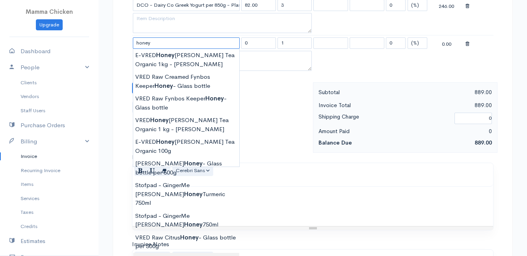
scroll to position [788, 0]
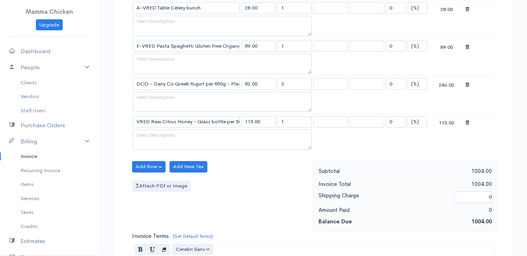
scroll to position [630, 0]
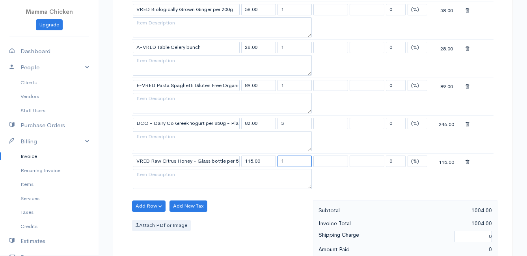
drag, startPoint x: 286, startPoint y: 162, endPoint x: 275, endPoint y: 162, distance: 11.4
click at [275, 162] on tr "VRED Raw Citrus Honey - Glass bottle per 500g 115.00 1 0 (%) Flat 115.00" at bounding box center [312, 161] width 361 height 15
click at [241, 233] on div "Add Row Add Item Row Add Time Row Add New Tax Attach PDf or Image" at bounding box center [220, 236] width 185 height 71
click at [144, 205] on button "Add Row" at bounding box center [148, 206] width 33 height 11
click at [147, 220] on link "Add Item Row" at bounding box center [163, 223] width 62 height 14
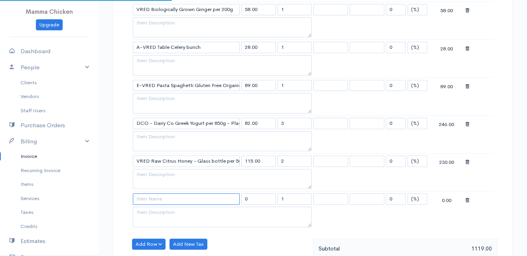
click at [147, 195] on input at bounding box center [186, 198] width 107 height 11
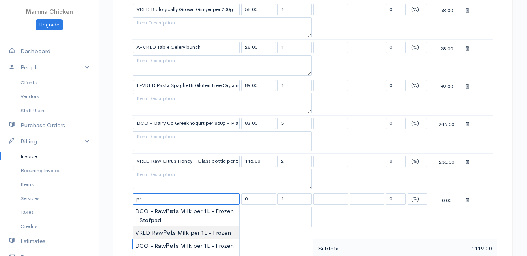
scroll to position [670, 0]
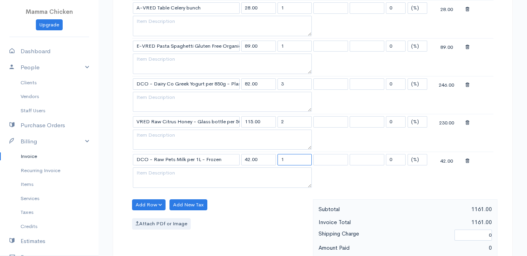
drag, startPoint x: 299, startPoint y: 160, endPoint x: 265, endPoint y: 160, distance: 33.9
click at [265, 160] on tr "DCO - Raw Pets Milk per 1L - Frozen 42.00 1 0 (%) Flat 42.00" at bounding box center [312, 159] width 361 height 15
click at [242, 218] on div "Attach PDf or Image" at bounding box center [220, 223] width 177 height 11
click at [153, 202] on button "Add Row" at bounding box center [148, 204] width 33 height 11
click at [153, 216] on link "Add Item Row" at bounding box center [163, 221] width 62 height 14
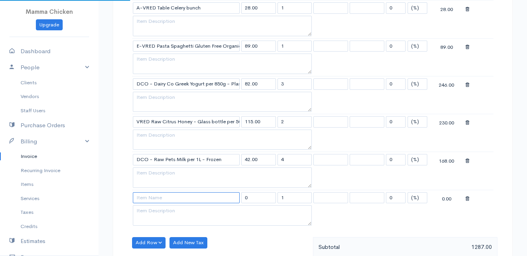
click at [152, 193] on input at bounding box center [186, 197] width 107 height 11
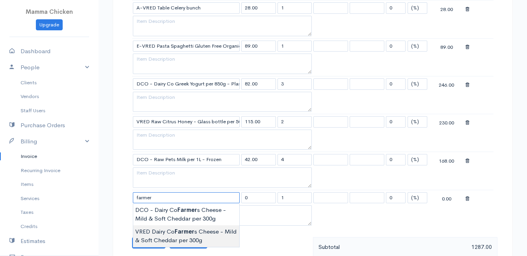
scroll to position [709, 0]
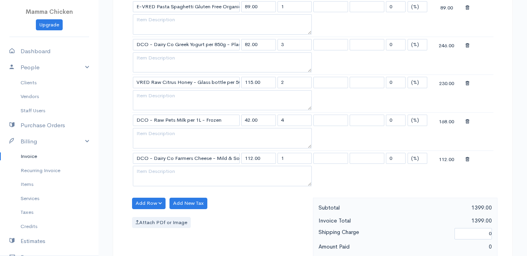
click at [149, 201] on button "Add Row" at bounding box center [148, 203] width 33 height 11
click at [150, 216] on link "Add Item Row" at bounding box center [163, 220] width 62 height 14
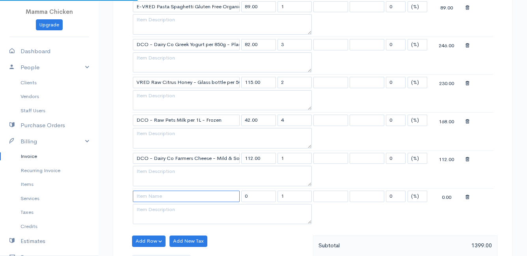
click at [146, 197] on input at bounding box center [186, 196] width 107 height 11
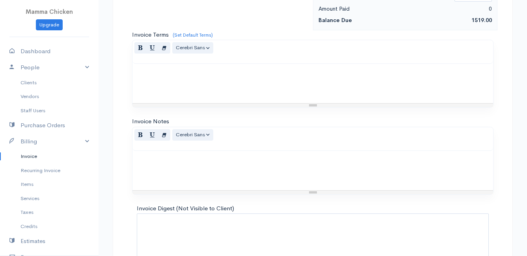
scroll to position [1032, 0]
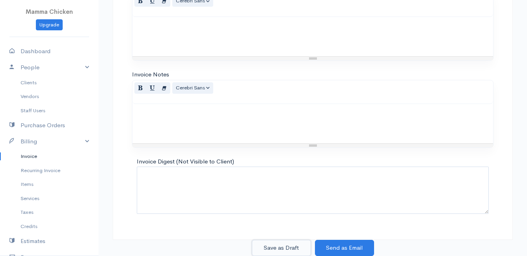
click at [291, 245] on button "Save as Draft" at bounding box center [281, 248] width 59 height 16
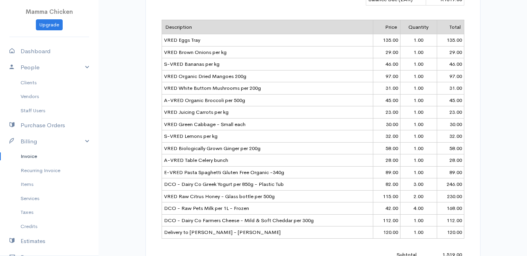
scroll to position [93, 0]
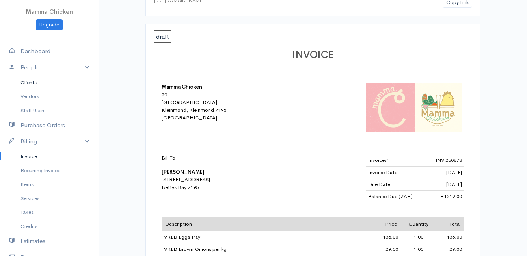
click at [35, 81] on link "Clients" at bounding box center [49, 83] width 98 height 14
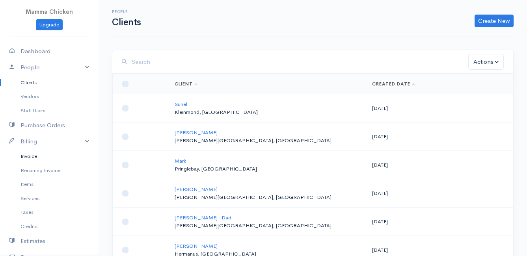
click at [24, 155] on link "Invoice" at bounding box center [49, 156] width 98 height 14
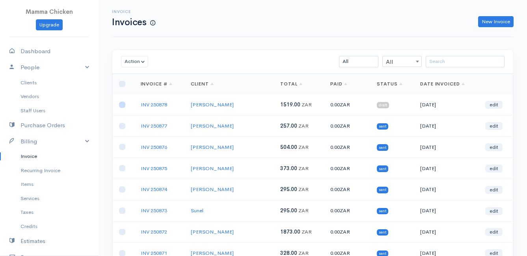
click at [120, 104] on input "checkbox" at bounding box center [122, 105] width 6 height 6
click at [129, 63] on button "Action" at bounding box center [134, 61] width 27 height 11
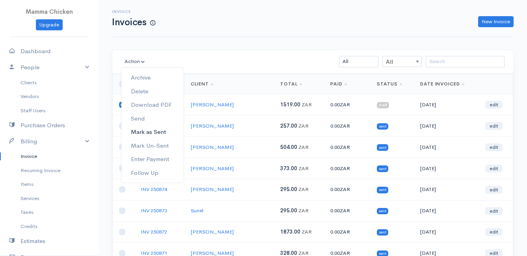
click at [162, 133] on link "Mark as Sent" at bounding box center [152, 132] width 62 height 14
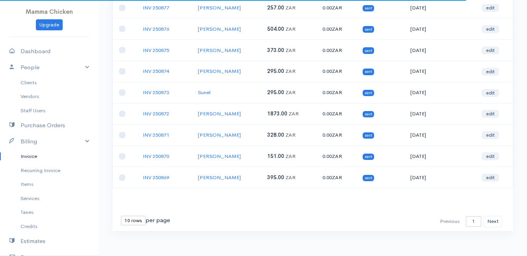
scroll to position [123, 0]
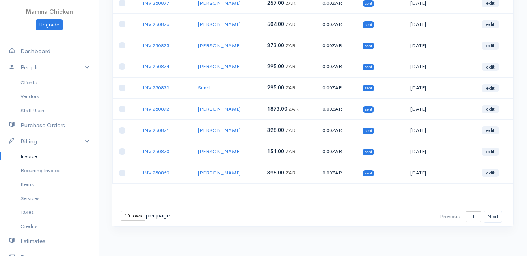
click at [135, 213] on select "10 rows 25 rows 50 rows" at bounding box center [133, 215] width 24 height 9
click at [121, 211] on select "10 rows 25 rows 50 rows" at bounding box center [133, 215] width 24 height 9
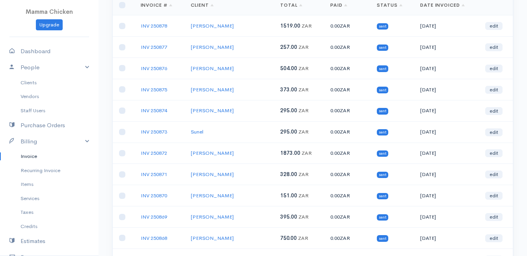
scroll to position [0, 0]
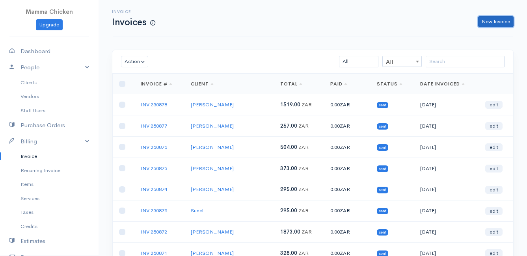
click at [498, 20] on link "New Invoice" at bounding box center [495, 21] width 35 height 11
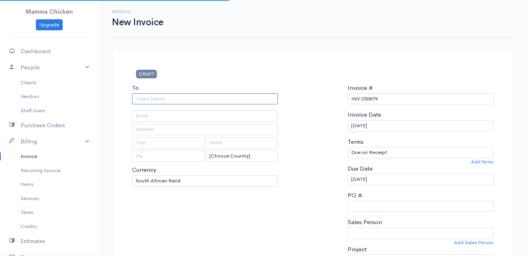
click at [143, 103] on input "To" at bounding box center [205, 98] width 146 height 11
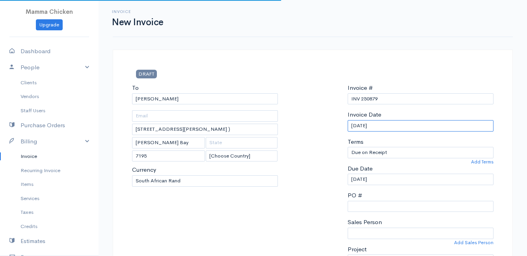
click at [406, 130] on input "[DATE]" at bounding box center [420, 125] width 146 height 11
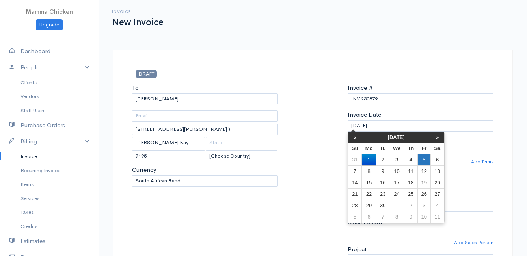
click at [423, 161] on td "5" at bounding box center [423, 159] width 13 height 11
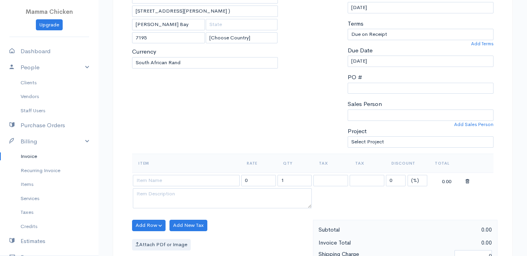
scroll to position [158, 0]
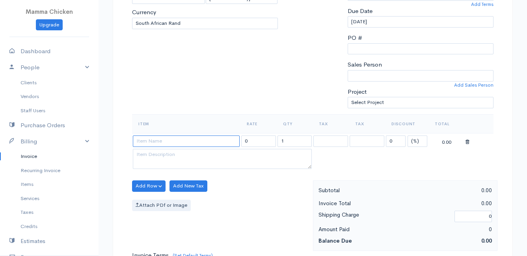
click at [147, 141] on input at bounding box center [186, 141] width 107 height 11
click at [176, 153] on body "Mamma Chicken Upgrade Dashboard People Clients Vendors Staff Users Purchase Ord…" at bounding box center [263, 182] width 527 height 681
click at [143, 187] on button "Add Row" at bounding box center [148, 185] width 33 height 11
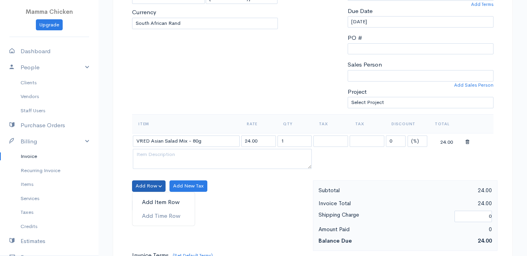
click at [145, 199] on link "Add Item Row" at bounding box center [163, 202] width 62 height 14
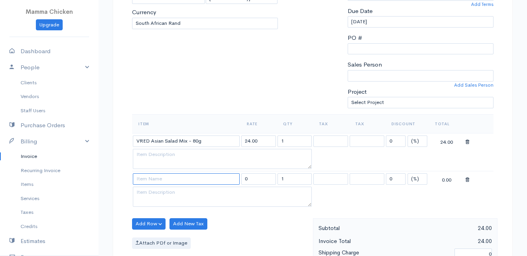
click at [154, 179] on input at bounding box center [186, 178] width 107 height 11
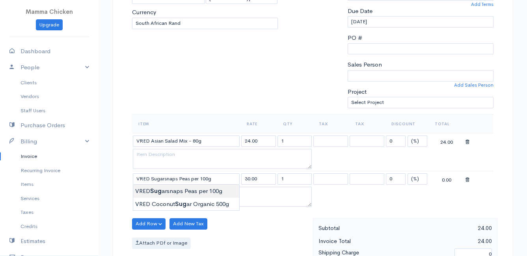
click at [161, 191] on body "Mamma Chicken Upgrade Dashboard People Clients Vendors Staff Users Purchase Ord…" at bounding box center [263, 201] width 527 height 719
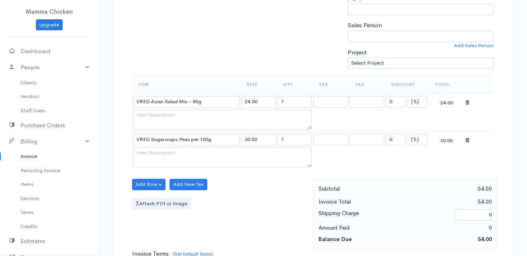
scroll to position [236, 0]
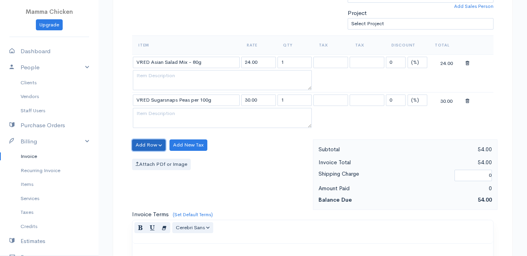
click at [140, 143] on button "Add Row" at bounding box center [148, 144] width 33 height 11
click at [148, 159] on link "Add Item Row" at bounding box center [163, 161] width 62 height 14
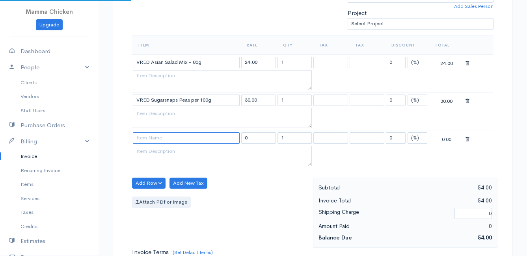
click at [153, 135] on input at bounding box center [186, 137] width 107 height 11
click at [169, 236] on body "Mamma Chicken Upgrade Dashboard People Clients Vendors Staff Users Purchase Ord…" at bounding box center [263, 142] width 527 height 757
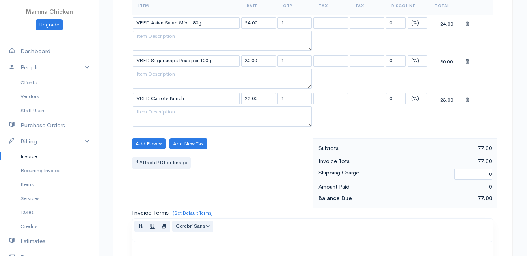
scroll to position [315, 0]
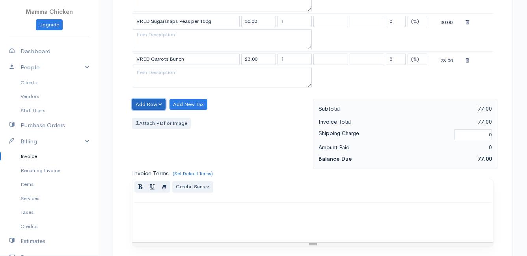
click at [150, 102] on button "Add Row" at bounding box center [148, 104] width 33 height 11
click at [150, 118] on link "Add Item Row" at bounding box center [163, 121] width 62 height 14
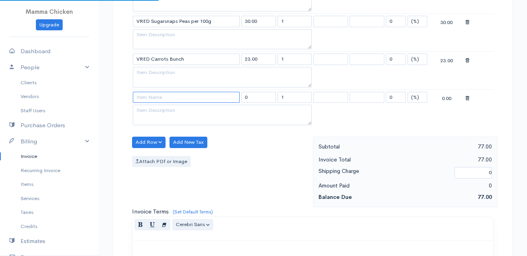
click at [154, 93] on input at bounding box center [186, 97] width 107 height 11
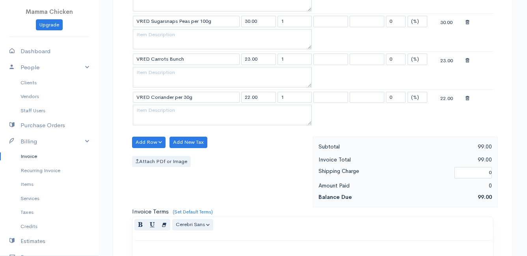
click at [206, 136] on body "Mamma Chicken Upgrade Dashboard People Clients Vendors Staff Users Purchase Ord…" at bounding box center [263, 82] width 527 height 795
click at [141, 143] on button "Add Row" at bounding box center [148, 142] width 33 height 11
click at [148, 160] on link "Add Item Row" at bounding box center [163, 159] width 62 height 14
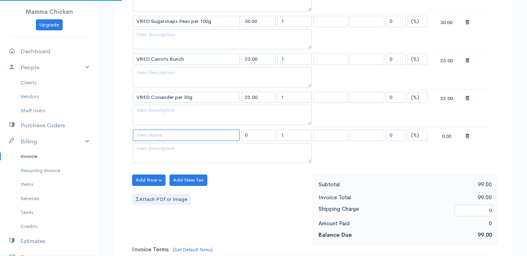
click at [148, 136] on input at bounding box center [186, 135] width 107 height 11
click at [176, 182] on body "Mamma Chicken Upgrade Dashboard People Clients Vendors Staff Users Purchase Ord…" at bounding box center [263, 101] width 527 height 833
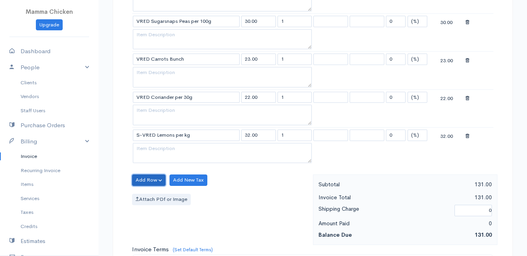
click at [139, 179] on button "Add Row" at bounding box center [148, 180] width 33 height 11
click at [144, 195] on link "Add Item Row" at bounding box center [163, 196] width 62 height 14
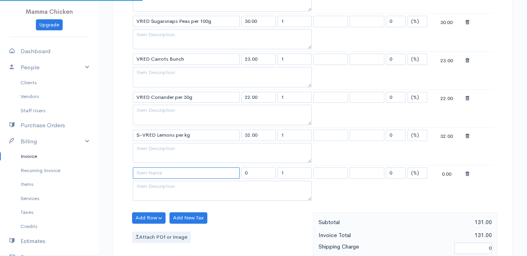
click at [146, 171] on input at bounding box center [186, 172] width 107 height 11
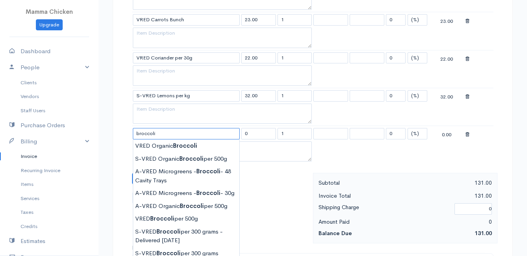
scroll to position [394, 0]
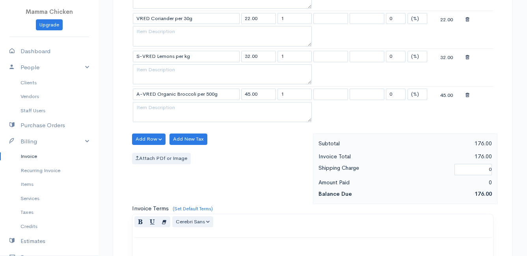
click at [173, 178] on body "Mamma Chicken Upgrade Dashboard People Clients Vendors Staff Users Purchase Ord…" at bounding box center [263, 41] width 527 height 871
click at [142, 141] on button "Add Row" at bounding box center [148, 139] width 33 height 11
click at [269, 149] on div "Add Row Add Item Row Add Time Row Add New Tax Attach PDf or Image" at bounding box center [220, 169] width 185 height 71
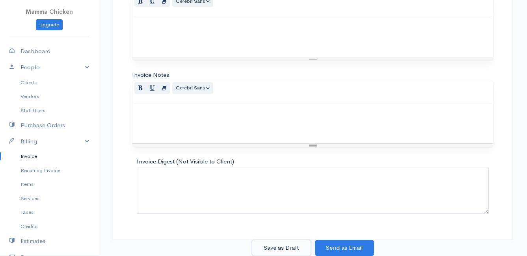
click at [271, 245] on button "Save as Draft" at bounding box center [281, 248] width 59 height 16
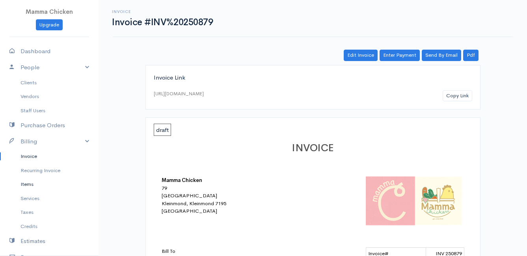
click at [28, 184] on link "Items" at bounding box center [49, 184] width 98 height 14
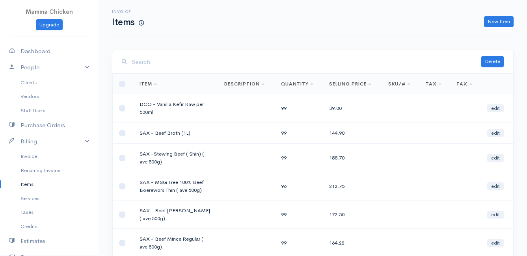
click at [178, 62] on input "search" at bounding box center [306, 62] width 349 height 16
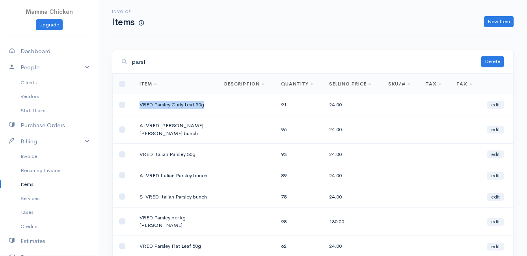
drag, startPoint x: 204, startPoint y: 105, endPoint x: 136, endPoint y: 106, distance: 68.2
click at [136, 106] on td "VRED Parsley Curly Leaf 50g" at bounding box center [175, 104] width 85 height 21
drag, startPoint x: 136, startPoint y: 106, endPoint x: 152, endPoint y: 101, distance: 16.6
copy td "VRED Parsley Curly Leaf 50g"
click at [501, 19] on link "New Item" at bounding box center [499, 21] width 30 height 11
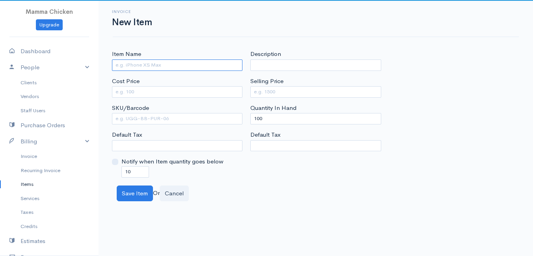
click at [148, 65] on input "Item Name" at bounding box center [177, 64] width 130 height 11
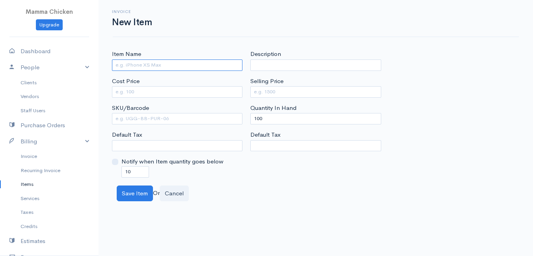
paste input "VRED Parsley Curly Leaf 50g"
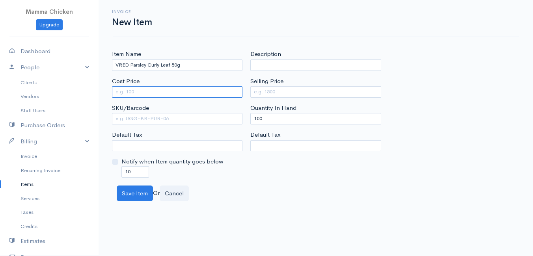
click at [193, 91] on input "Cost Price" at bounding box center [177, 91] width 130 height 11
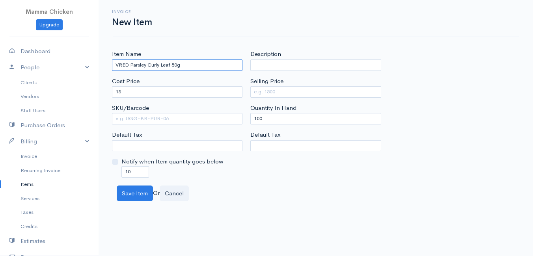
click at [201, 65] on input "VRED Parsley Curly Leaf 50g" at bounding box center [177, 64] width 130 height 11
click at [186, 64] on input "VRED Parsley Curly Leaf 50g - Special*" at bounding box center [177, 64] width 130 height 11
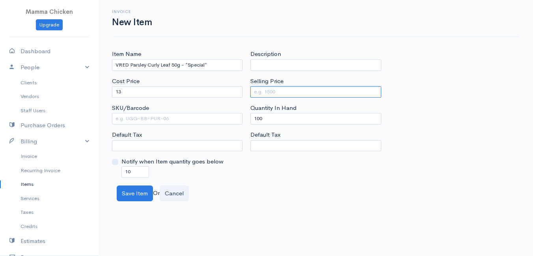
click at [268, 95] on input "Selling Price" at bounding box center [315, 91] width 130 height 11
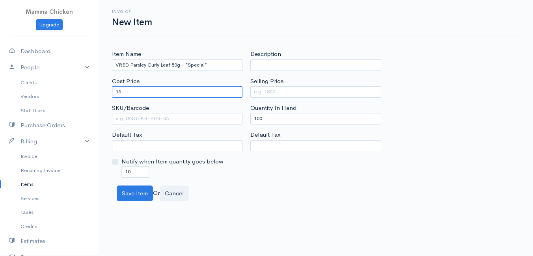
click at [180, 95] on input "13" at bounding box center [177, 91] width 130 height 11
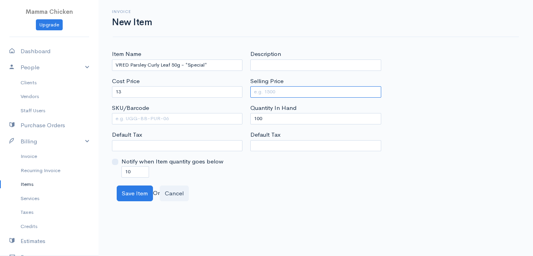
click at [293, 95] on input "Selling Price" at bounding box center [315, 91] width 130 height 11
click at [425, 55] on div "Item Name VRED Parsley Curly Leaf 50g - *Special* Cost Price 13 SKU/Barcode Def…" at bounding box center [315, 114] width 415 height 128
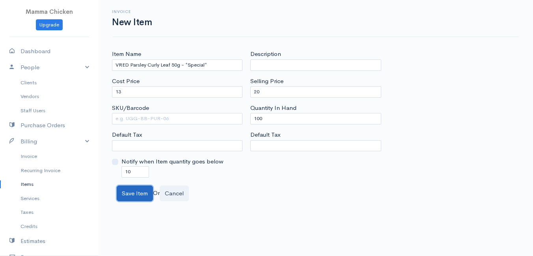
click at [129, 193] on button "Save Item" at bounding box center [135, 194] width 36 height 16
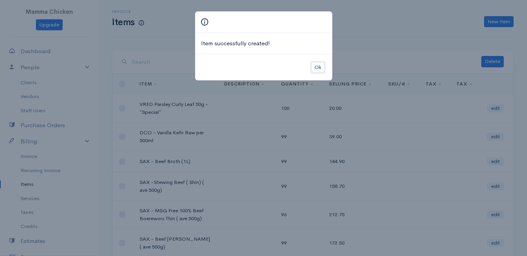
click at [320, 66] on button "Ok" at bounding box center [318, 67] width 14 height 11
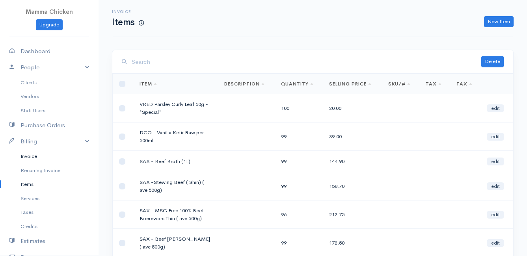
click at [30, 160] on link "Invoice" at bounding box center [49, 156] width 98 height 14
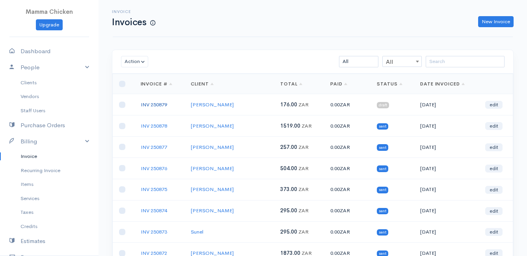
click at [146, 105] on link "INV 250879" at bounding box center [154, 104] width 26 height 7
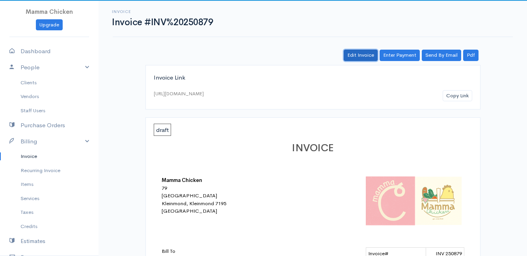
click at [355, 55] on link "Edit Invoice" at bounding box center [361, 55] width 34 height 11
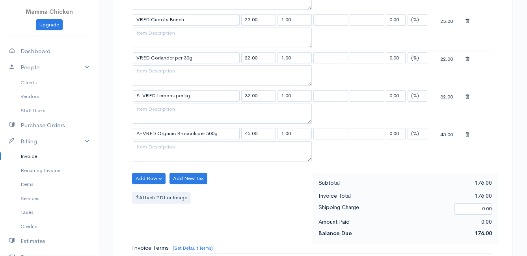
scroll to position [394, 0]
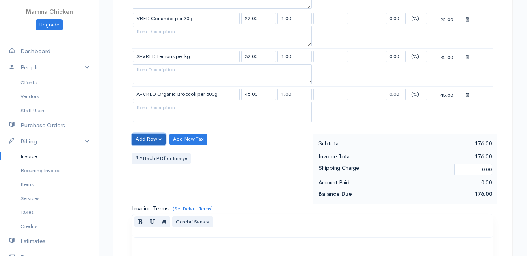
click at [144, 137] on button "Add Row" at bounding box center [148, 139] width 33 height 11
click at [148, 153] on link "Add Item Row" at bounding box center [163, 156] width 62 height 14
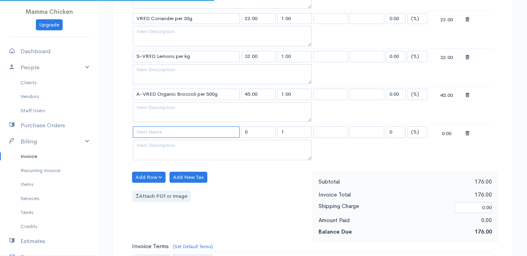
click at [147, 134] on input at bounding box center [186, 131] width 107 height 11
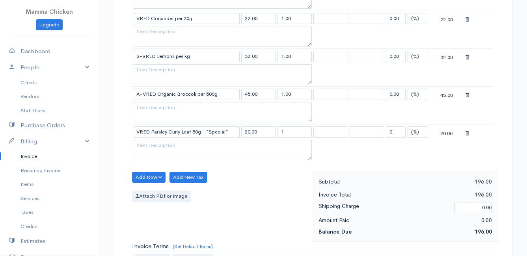
click at [181, 146] on body "Mamma Chicken Upgrade Dashboard People Clients Vendors Staff Users Purchase Ord…" at bounding box center [263, 60] width 527 height 908
click at [150, 176] on button "Add Row" at bounding box center [148, 177] width 33 height 11
click at [150, 191] on link "Add Item Row" at bounding box center [163, 194] width 62 height 14
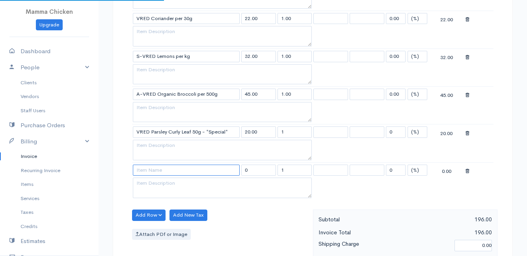
click at [152, 175] on input at bounding box center [186, 170] width 107 height 11
click at [167, 206] on body "Mamma Chicken Upgrade Dashboard People Clients Vendors Staff Users Purchase Ord…" at bounding box center [263, 79] width 527 height 946
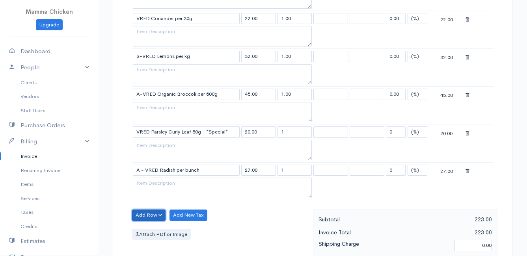
click at [148, 217] on button "Add Row" at bounding box center [148, 215] width 33 height 11
drag, startPoint x: 150, startPoint y: 186, endPoint x: 154, endPoint y: 200, distance: 14.2
click at [150, 186] on link "Add Item Row" at bounding box center [163, 186] width 62 height 14
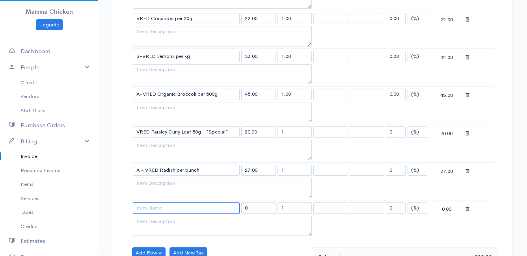
click at [153, 210] on input at bounding box center [186, 208] width 107 height 11
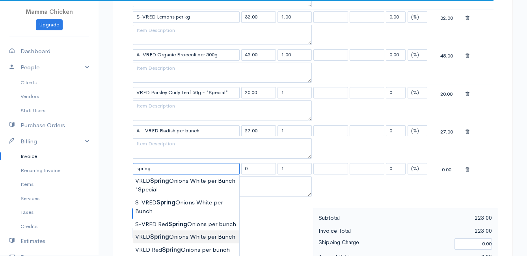
scroll to position [473, 0]
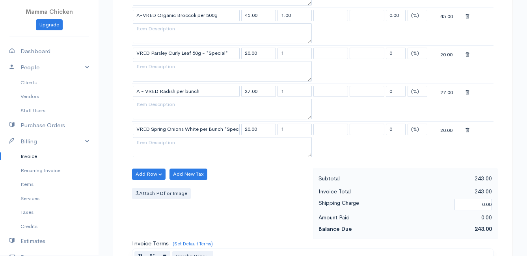
click at [197, 235] on body "Mamma Chicken Upgrade Dashboard People Clients Vendors Staff Users Purchase Ord…" at bounding box center [263, 19] width 527 height 985
click at [144, 171] on button "Add Row" at bounding box center [148, 174] width 33 height 11
click at [152, 190] on link "Add Item Row" at bounding box center [163, 191] width 62 height 14
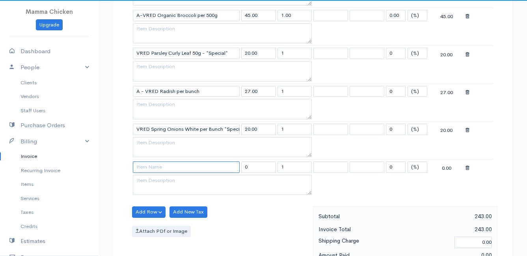
click at [161, 170] on input at bounding box center [186, 167] width 107 height 11
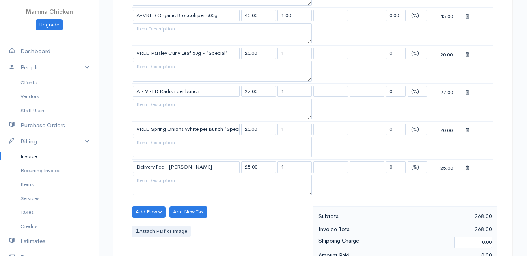
click at [162, 175] on body "Mamma Chicken Upgrade Dashboard People Clients Vendors Staff Users Purchase Ord…" at bounding box center [263, 38] width 527 height 1022
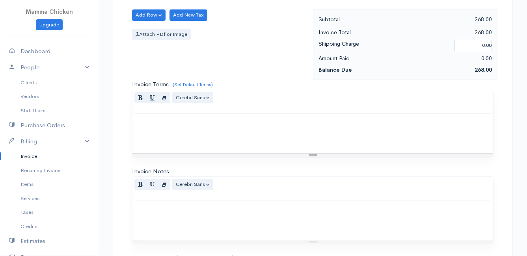
scroll to position [766, 0]
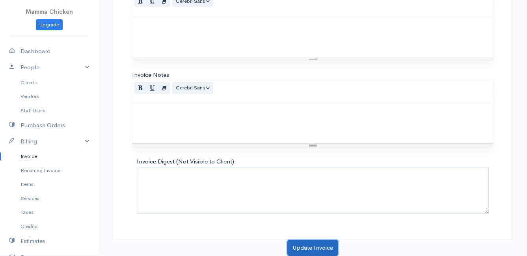
click at [301, 248] on button "Update Invoice" at bounding box center [312, 248] width 51 height 16
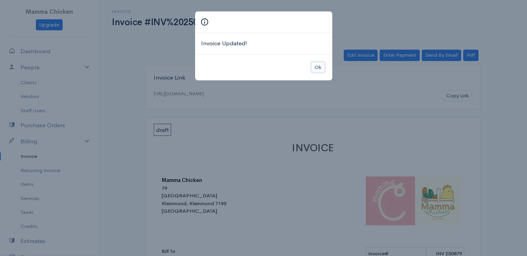
click at [318, 67] on button "Ok" at bounding box center [318, 67] width 14 height 11
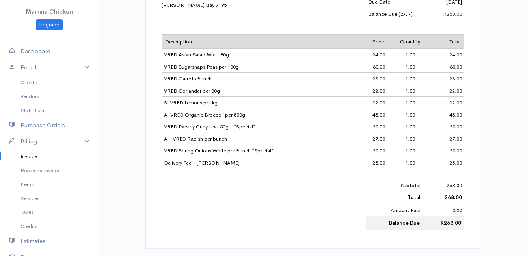
scroll to position [39, 0]
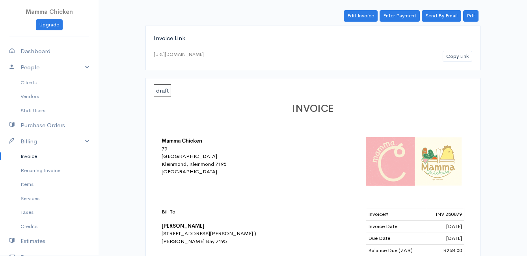
click at [25, 154] on link "Invoice" at bounding box center [49, 156] width 98 height 14
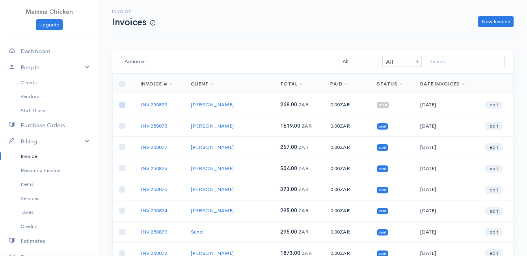
click at [122, 105] on input "checkbox" at bounding box center [122, 105] width 6 height 6
click at [135, 63] on button "Action" at bounding box center [134, 61] width 27 height 11
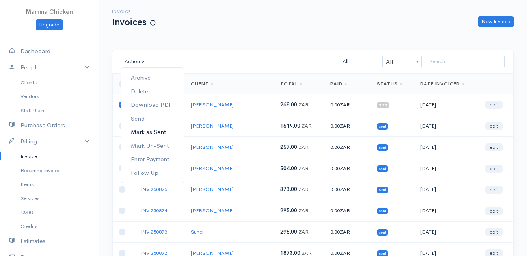
click at [153, 130] on link "Mark as Sent" at bounding box center [152, 132] width 62 height 14
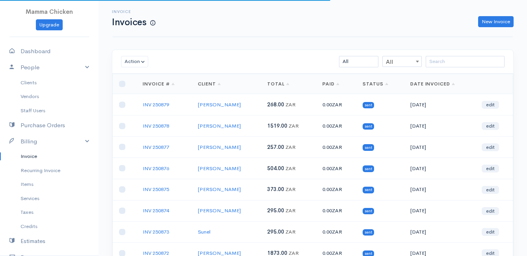
scroll to position [123, 0]
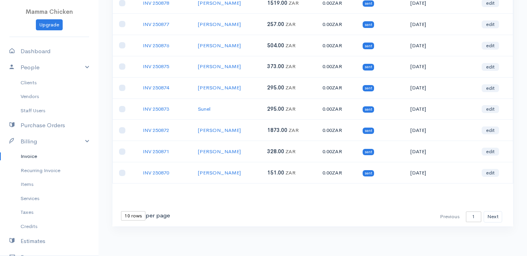
click at [137, 217] on select "10 rows 25 rows 50 rows" at bounding box center [133, 215] width 24 height 9
click at [121, 211] on select "10 rows 25 rows 50 rows" at bounding box center [133, 215] width 24 height 9
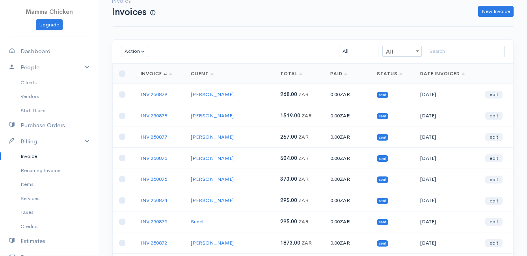
scroll to position [0, 0]
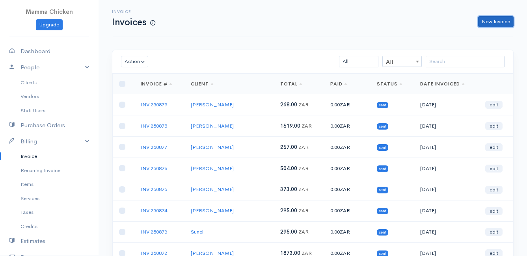
drag, startPoint x: 491, startPoint y: 24, endPoint x: 455, endPoint y: 48, distance: 42.9
click at [491, 24] on link "New Invoice" at bounding box center [495, 21] width 35 height 11
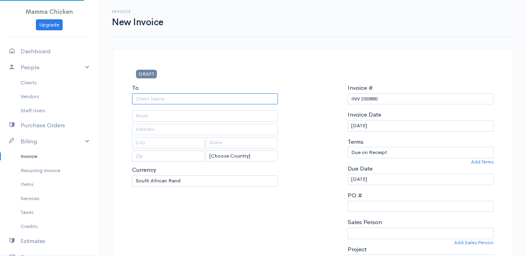
click at [137, 96] on input "To" at bounding box center [205, 98] width 146 height 11
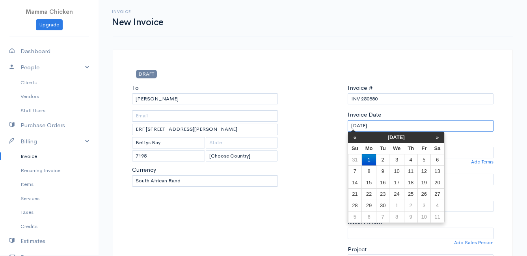
click at [409, 126] on input "[DATE]" at bounding box center [420, 125] width 146 height 11
click at [427, 156] on td "5" at bounding box center [423, 159] width 13 height 11
click at [427, 156] on select "Due on Receipt After 7 days After 15 days After 30 days After 45 days After 60 …" at bounding box center [420, 152] width 146 height 11
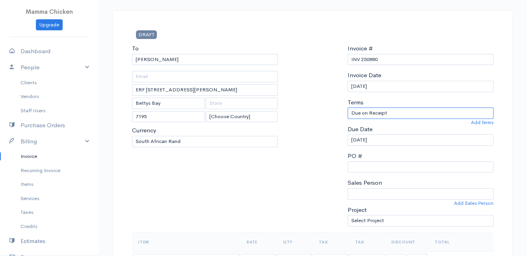
scroll to position [79, 0]
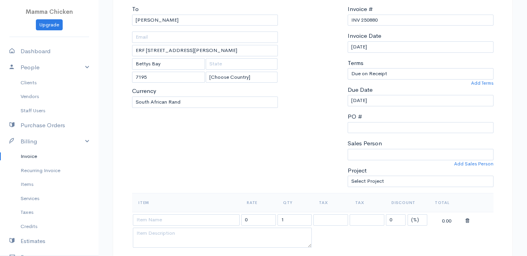
click at [251, 137] on div "To [PERSON_NAME] ERF [STREET_ADDRESS][PERSON_NAME] ) [GEOGRAPHIC_DATA] 7195 [Ch…" at bounding box center [205, 99] width 154 height 188
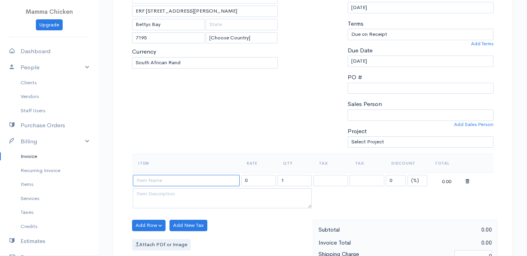
click at [142, 182] on input at bounding box center [186, 180] width 107 height 11
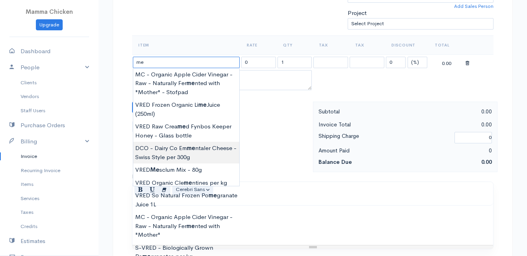
scroll to position [276, 0]
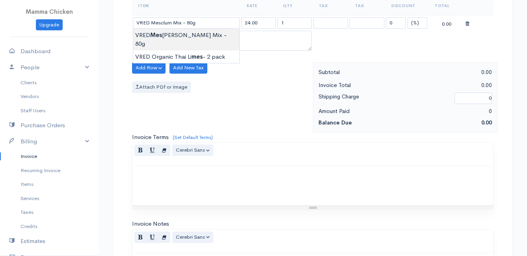
click at [161, 33] on body "Mamma Chicken Upgrade Dashboard People Clients Vendors Staff Users Purchase Ord…" at bounding box center [263, 64] width 527 height 681
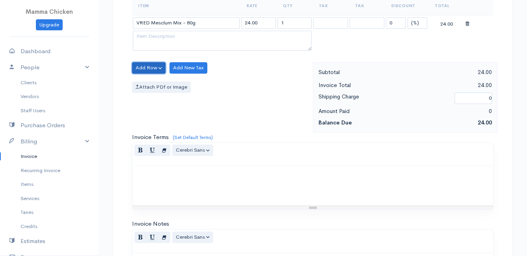
click at [152, 67] on button "Add Row" at bounding box center [148, 67] width 33 height 11
click at [141, 64] on button "Add Row" at bounding box center [148, 67] width 33 height 11
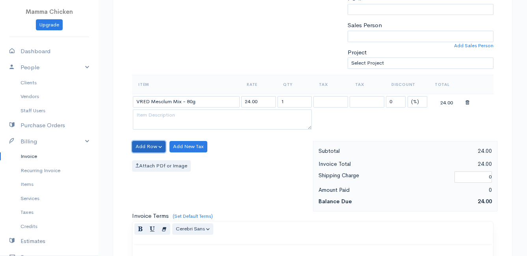
click at [152, 149] on button "Add Row" at bounding box center [148, 146] width 33 height 11
click at [150, 163] on link "Add Item Row" at bounding box center [163, 163] width 62 height 14
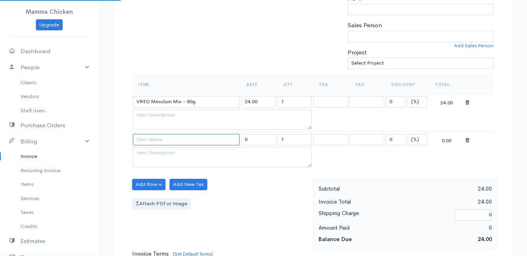
click at [158, 140] on input at bounding box center [186, 139] width 107 height 11
click at [161, 175] on body "Mamma Chicken Upgrade Dashboard People Clients Vendors Staff Users Purchase Ord…" at bounding box center [263, 162] width 527 height 719
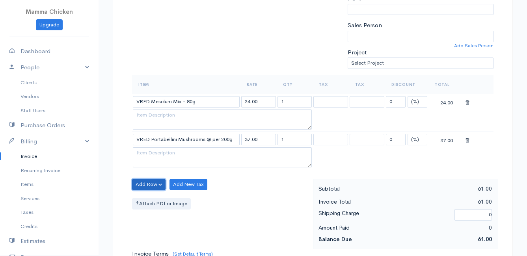
click at [150, 182] on button "Add Row" at bounding box center [148, 184] width 33 height 11
click at [154, 196] on link "Add Item Row" at bounding box center [163, 201] width 62 height 14
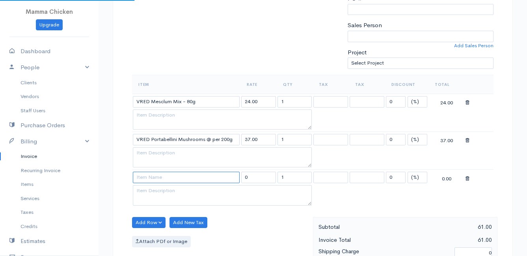
click at [153, 178] on input at bounding box center [186, 177] width 107 height 11
click at [159, 191] on body "Mamma Chicken Upgrade Dashboard People Clients Vendors Staff Users Purchase Ord…" at bounding box center [263, 181] width 527 height 757
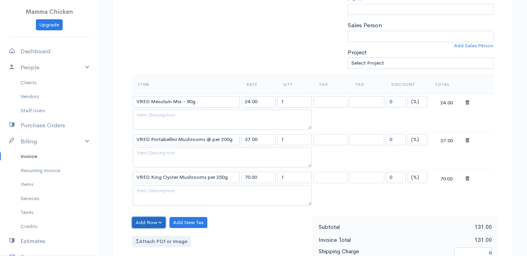
click at [148, 219] on button "Add Row" at bounding box center [148, 222] width 33 height 11
click at [157, 194] on link "Add Item Row" at bounding box center [163, 193] width 62 height 14
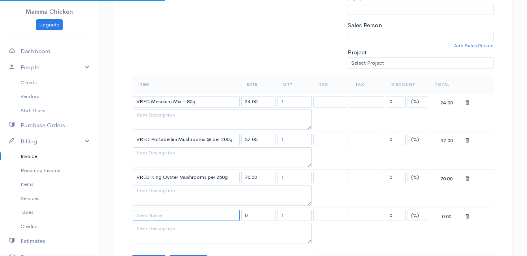
click at [147, 213] on input at bounding box center [186, 215] width 107 height 11
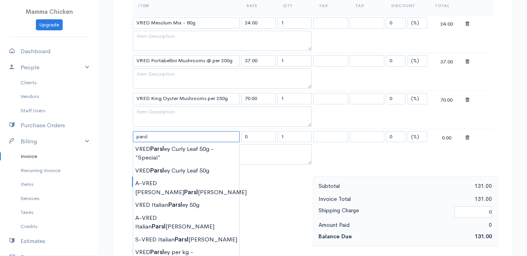
scroll to position [315, 0]
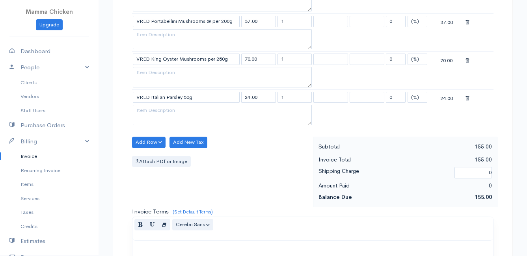
click at [192, 167] on body "Mamma Chicken Upgrade Dashboard People Clients Vendors Staff Users Purchase Ord…" at bounding box center [263, 82] width 527 height 795
click at [148, 142] on button "Add Row" at bounding box center [148, 142] width 33 height 11
click at [152, 157] on link "Add Item Row" at bounding box center [163, 159] width 62 height 14
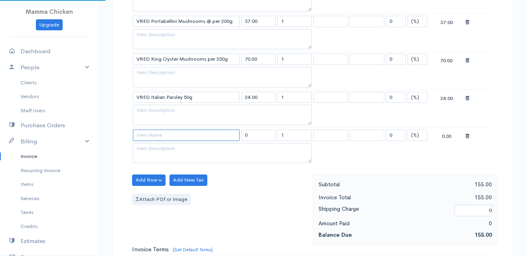
click at [146, 132] on input at bounding box center [186, 135] width 107 height 11
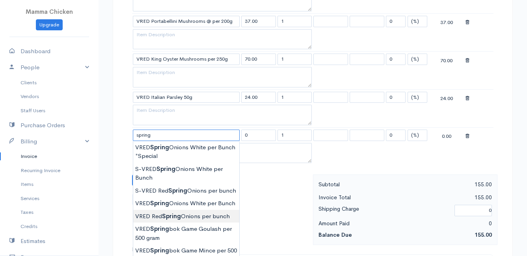
scroll to position [394, 0]
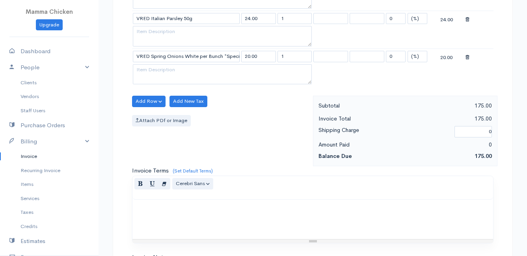
click at [182, 205] on body "Mamma Chicken Upgrade Dashboard People Clients Vendors Staff Users Purchase Ord…" at bounding box center [263, 22] width 527 height 833
click at [153, 100] on button "Add Row" at bounding box center [148, 101] width 33 height 11
click at [151, 117] on link "Add Item Row" at bounding box center [163, 118] width 62 height 14
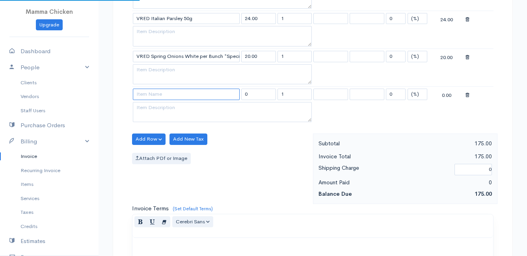
click at [148, 99] on input at bounding box center [186, 94] width 107 height 11
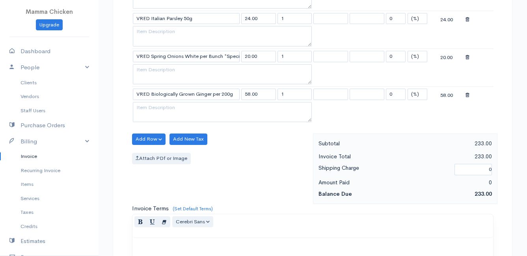
click at [193, 173] on body "Mamma Chicken Upgrade Dashboard People Clients Vendors Staff Users Purchase Ord…" at bounding box center [263, 41] width 527 height 871
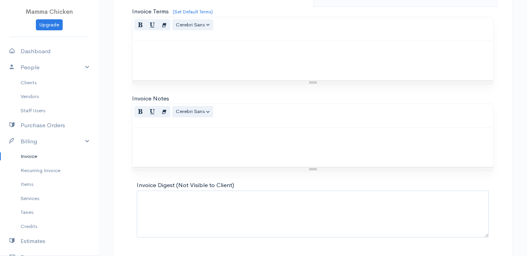
scroll to position [615, 0]
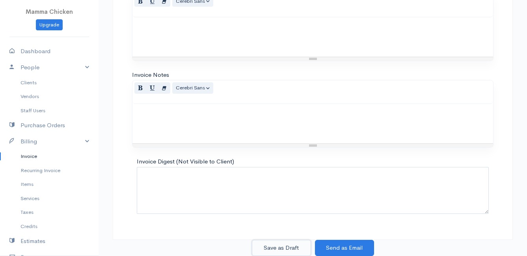
click at [283, 246] on button "Save as Draft" at bounding box center [281, 248] width 59 height 16
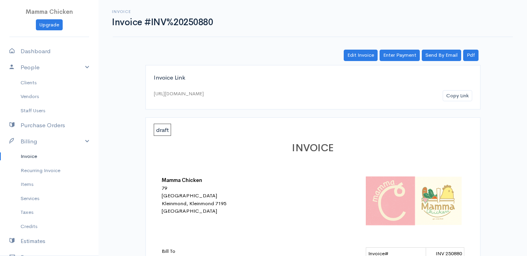
click at [38, 156] on link "Invoice" at bounding box center [49, 156] width 98 height 14
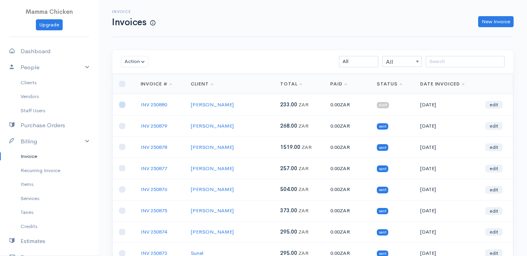
drag, startPoint x: 122, startPoint y: 106, endPoint x: 124, endPoint y: 98, distance: 8.3
click at [122, 106] on input "checkbox" at bounding box center [122, 105] width 6 height 6
click at [133, 63] on button "Action" at bounding box center [134, 61] width 27 height 11
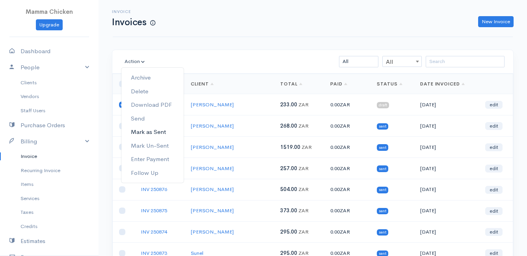
click at [152, 132] on link "Mark as Sent" at bounding box center [152, 132] width 62 height 14
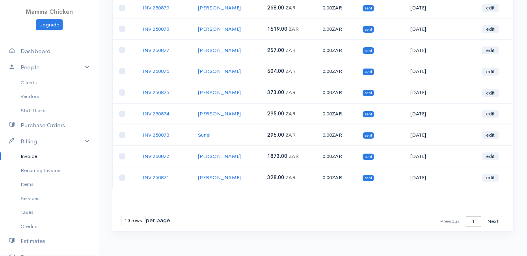
scroll to position [123, 0]
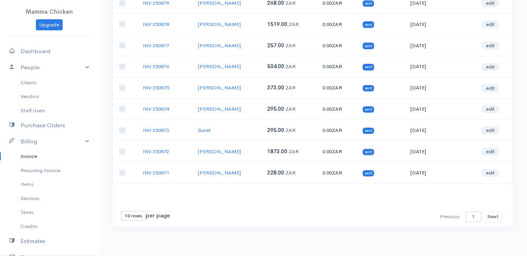
click at [129, 219] on select "10 rows 25 rows 50 rows" at bounding box center [133, 215] width 24 height 9
click at [121, 211] on select "10 rows 25 rows 50 rows" at bounding box center [133, 215] width 24 height 9
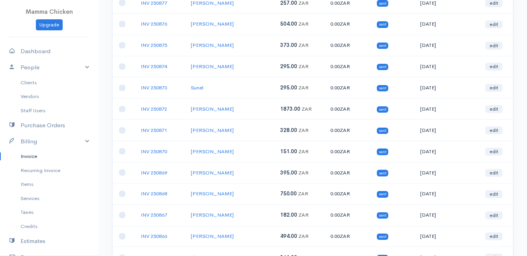
scroll to position [0, 0]
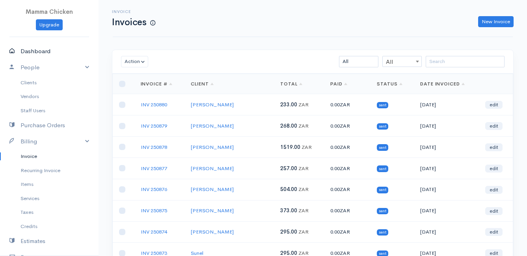
click at [38, 48] on link "Dashboard" at bounding box center [49, 51] width 98 height 16
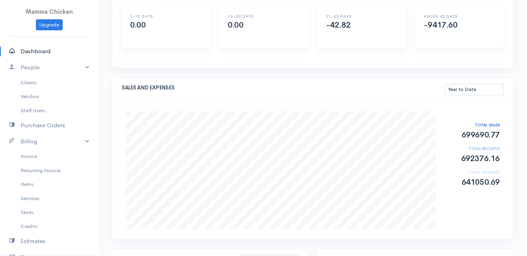
scroll to position [118, 0]
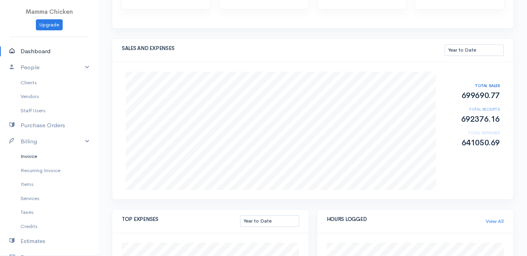
click at [31, 159] on link "Invoice" at bounding box center [49, 156] width 98 height 14
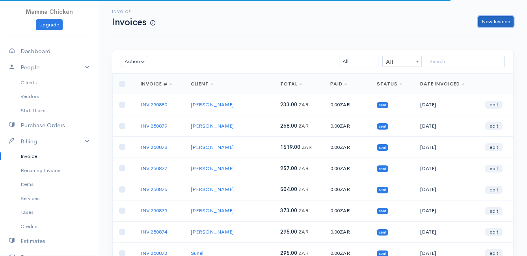
click at [491, 22] on link "New Invoice" at bounding box center [495, 21] width 35 height 11
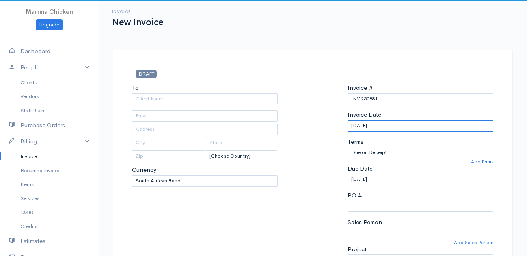
click at [405, 126] on input "[DATE]" at bounding box center [420, 125] width 146 height 11
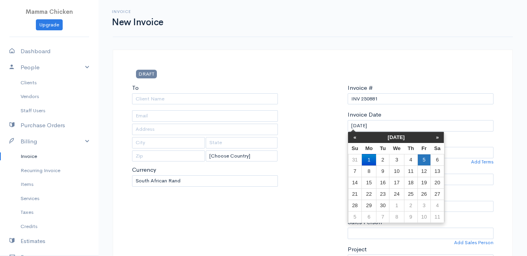
click at [423, 160] on td "5" at bounding box center [423, 159] width 13 height 11
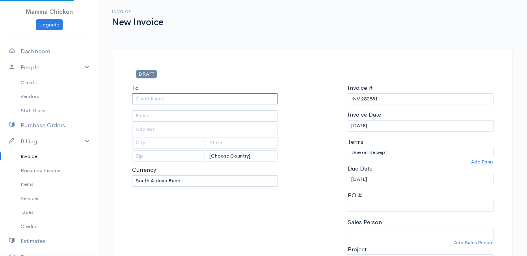
click at [165, 98] on input "To" at bounding box center [205, 98] width 146 height 11
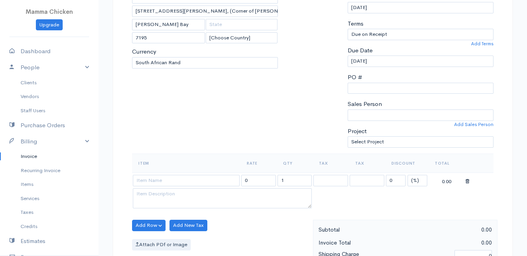
scroll to position [158, 0]
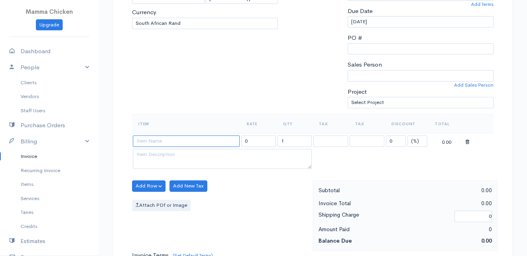
click at [176, 140] on input at bounding box center [186, 141] width 107 height 11
click at [180, 150] on body "Mamma Chicken Upgrade Dashboard People Clients Vendors Staff Users Purchase Ord…" at bounding box center [263, 182] width 527 height 681
drag, startPoint x: 288, startPoint y: 139, endPoint x: 272, endPoint y: 140, distance: 15.8
click at [272, 140] on tr "VRED Baby Butter Lettuce - 100g 24.00 1 0 (%) Flat 24.00" at bounding box center [312, 140] width 361 height 15
click at [256, 193] on div "Add Row Add Item Row Add Time Row Add New Tax Attach PDf or Image" at bounding box center [220, 215] width 185 height 71
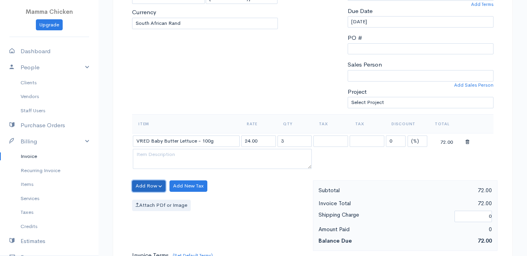
click at [146, 185] on button "Add Row" at bounding box center [148, 185] width 33 height 11
click at [145, 201] on link "Add Item Row" at bounding box center [163, 202] width 62 height 14
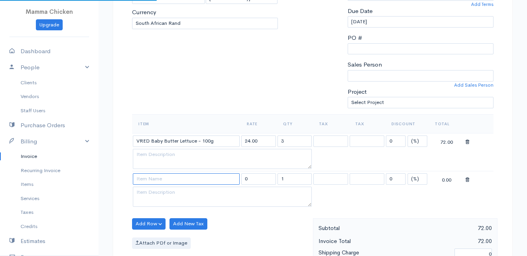
click at [144, 178] on input at bounding box center [186, 178] width 107 height 11
click at [167, 235] on body "Mamma Chicken Upgrade Dashboard People Clients Vendors Staff Users Purchase Ord…" at bounding box center [263, 201] width 527 height 719
drag, startPoint x: 292, startPoint y: 180, endPoint x: 270, endPoint y: 181, distance: 21.7
click at [271, 181] on tr "VRED Brown Onions per kg 29.00 1 0 (%) Flat 29.00" at bounding box center [312, 178] width 361 height 15
click at [268, 219] on div "Add Row Add Item Row Add Time Row Add New Tax Attach PDf or Image" at bounding box center [220, 253] width 185 height 71
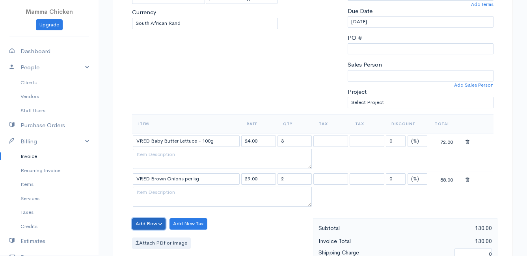
click at [153, 224] on button "Add Row" at bounding box center [148, 223] width 33 height 11
click at [153, 194] on link "Add Item Row" at bounding box center [163, 195] width 62 height 14
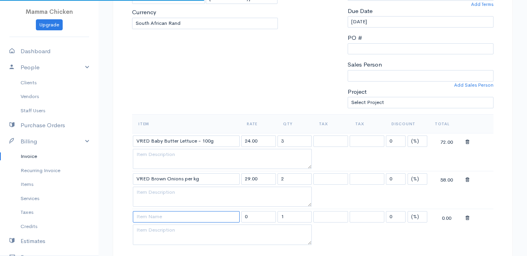
click at [149, 215] on input at bounding box center [186, 216] width 107 height 11
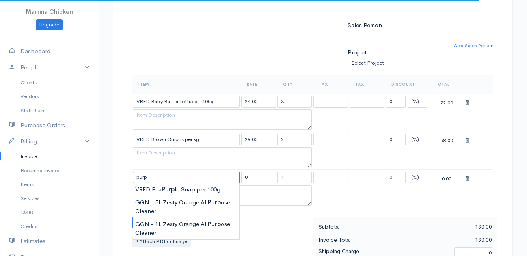
scroll to position [236, 0]
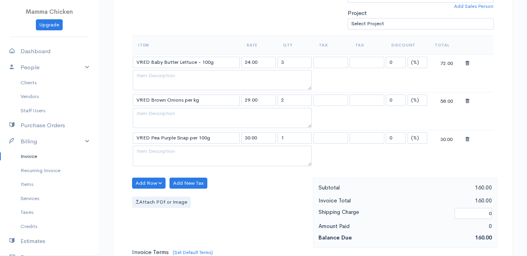
click at [184, 149] on body "Mamma Chicken Upgrade Dashboard People Clients Vendors Staff Users Purchase Ord…" at bounding box center [263, 142] width 527 height 757
drag, startPoint x: 290, startPoint y: 135, endPoint x: 271, endPoint y: 137, distance: 18.6
click at [271, 137] on tr "VRED Pea Purple Snap per 100g 30.00 1 0 (%) Flat 30.00" at bounding box center [312, 137] width 361 height 15
click at [241, 214] on div "Add Row Add Item Row Add Time Row Add New Tax Attach PDf or Image" at bounding box center [220, 213] width 185 height 71
click at [145, 181] on button "Add Row" at bounding box center [148, 183] width 33 height 11
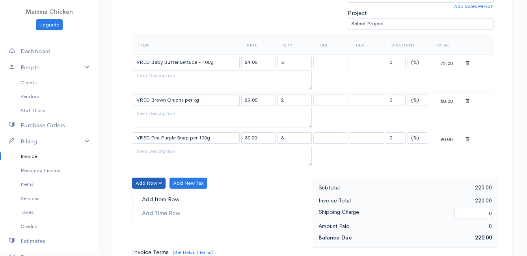
click at [147, 195] on link "Add Item Row" at bounding box center [163, 200] width 62 height 14
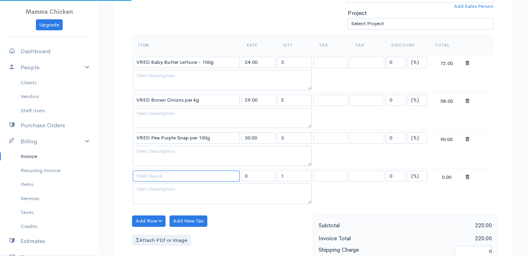
click at [144, 173] on input at bounding box center [186, 176] width 107 height 11
click at [164, 188] on body "Mamma Chicken Upgrade Dashboard People Clients Vendors Staff Users Purchase Ord…" at bounding box center [263, 161] width 527 height 795
drag, startPoint x: 288, startPoint y: 179, endPoint x: 273, endPoint y: 176, distance: 14.9
click at [273, 176] on tr "VRED Sugarsnaps Peas per 100g 30.00 1 0 (%) Flat 30.00" at bounding box center [312, 175] width 361 height 15
click at [216, 233] on div "Add Row Add Item Row Add Time Row Add New Tax Attach PDf or Image" at bounding box center [220, 251] width 185 height 71
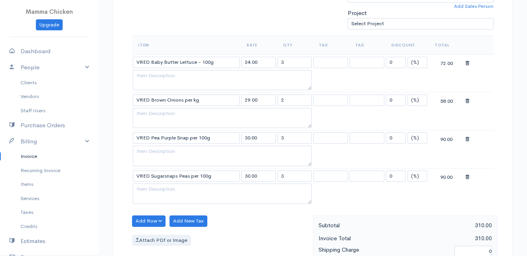
scroll to position [315, 0]
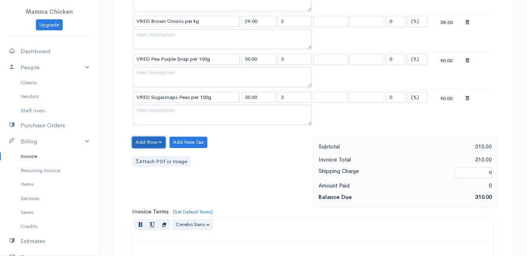
click at [153, 137] on button "Add Row" at bounding box center [148, 142] width 33 height 11
click at [144, 158] on link "Add Item Row" at bounding box center [163, 159] width 62 height 14
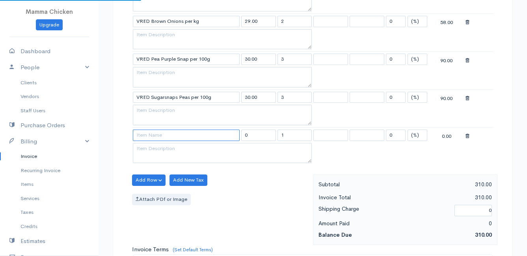
click at [146, 138] on input at bounding box center [186, 135] width 107 height 11
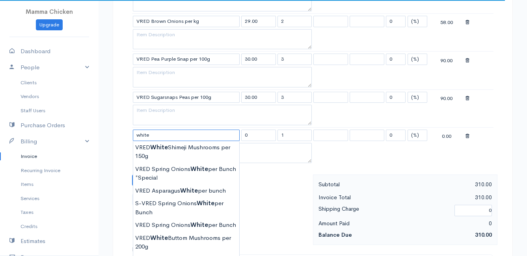
scroll to position [355, 0]
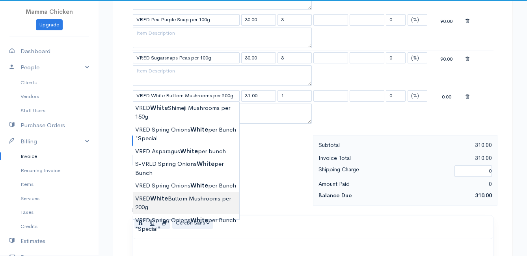
click at [189, 203] on body "Mamma Chicken Upgrade Dashboard People Clients Vendors Staff Users Purchase Ord…" at bounding box center [263, 61] width 527 height 833
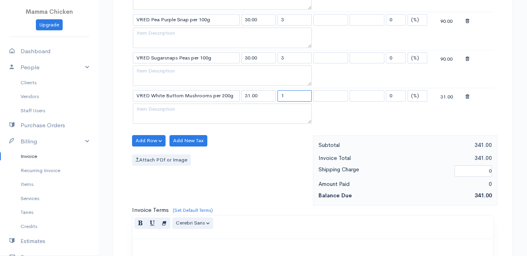
drag, startPoint x: 297, startPoint y: 94, endPoint x: 259, endPoint y: 96, distance: 37.9
click at [260, 96] on tr "VRED White Buttom Mushrooms per 200g 31.00 1 0 (%) Flat 31.00" at bounding box center [312, 95] width 361 height 15
click at [229, 172] on div "Add Row Add Item Row Add Time Row Add New Tax Attach PDf or Image" at bounding box center [220, 170] width 185 height 71
click at [151, 138] on button "Add Row" at bounding box center [148, 140] width 33 height 11
click at [146, 155] on link "Add Item Row" at bounding box center [163, 157] width 62 height 14
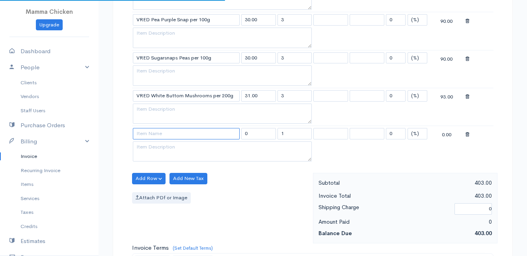
click at [146, 132] on input at bounding box center [186, 133] width 107 height 11
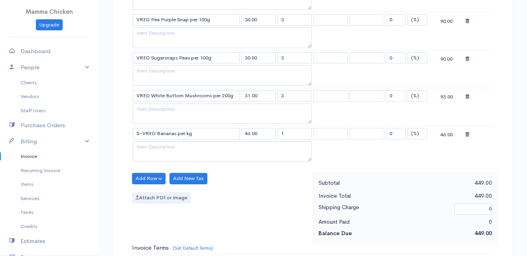
click at [172, 171] on body "Mamma Chicken Upgrade Dashboard People Clients Vendors Staff Users Purchase Ord…" at bounding box center [263, 80] width 527 height 871
drag, startPoint x: 290, startPoint y: 132, endPoint x: 279, endPoint y: 134, distance: 11.2
click at [279, 134] on input "1" at bounding box center [294, 133] width 35 height 11
click at [254, 185] on div "Add Row Add Item Row Add Time Row Add New Tax Attach PDf or Image" at bounding box center [220, 208] width 185 height 71
click at [149, 182] on button "Add Row" at bounding box center [148, 178] width 33 height 11
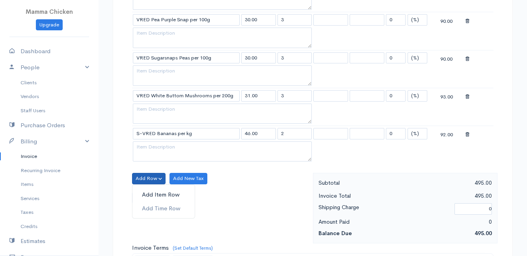
click at [145, 192] on link "Add Item Row" at bounding box center [163, 195] width 62 height 14
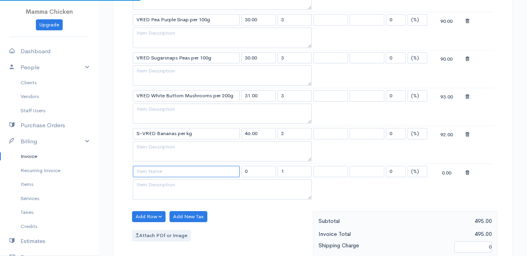
click at [145, 174] on input at bounding box center [186, 171] width 107 height 11
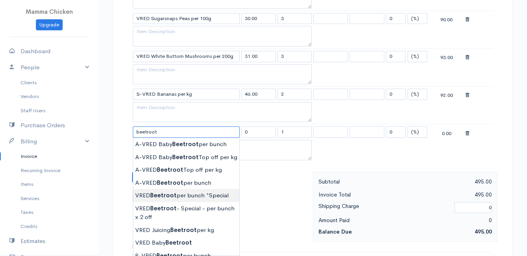
scroll to position [433, 0]
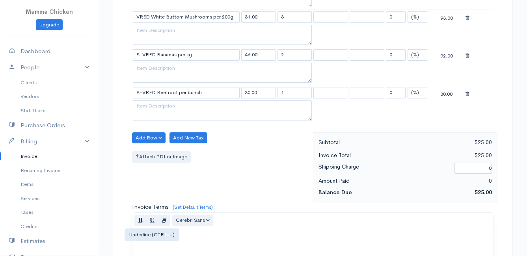
click at [156, 215] on body "Mamma Chicken Upgrade Dashboard People Clients Vendors Staff Users Purchase Ord…" at bounding box center [263, 21] width 527 height 908
drag, startPoint x: 290, startPoint y: 92, endPoint x: 269, endPoint y: 92, distance: 20.1
click at [271, 93] on tr "S-VRED Beetroot per bunch 30.00 1 0 (%) Flat 30.00" at bounding box center [312, 92] width 361 height 15
click at [259, 137] on div "Add Row Add Item Row Add Time Row Add New Tax Attach PDf or Image" at bounding box center [220, 167] width 185 height 71
click at [154, 134] on button "Add Row" at bounding box center [148, 137] width 33 height 11
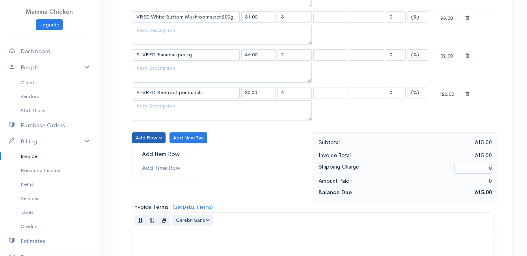
click at [156, 152] on link "Add Item Row" at bounding box center [163, 154] width 62 height 14
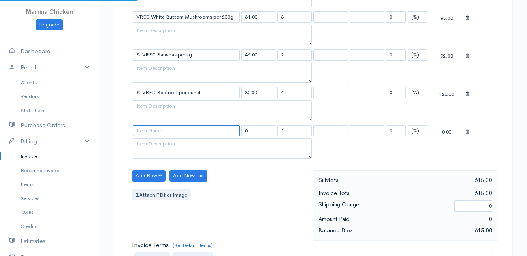
click at [152, 129] on input at bounding box center [186, 130] width 107 height 11
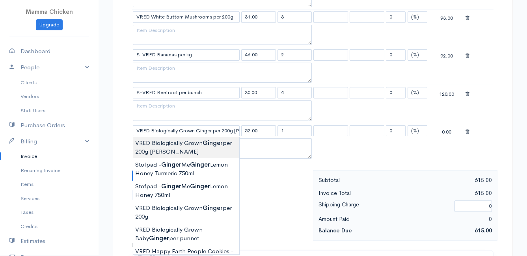
click at [203, 151] on body "Mamma Chicken Upgrade Dashboard People Clients Vendors Staff Users Purchase Ord…" at bounding box center [263, 40] width 527 height 946
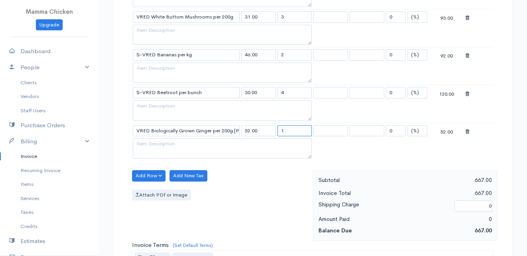
drag, startPoint x: 298, startPoint y: 133, endPoint x: 267, endPoint y: 133, distance: 31.5
click at [267, 133] on tr "VRED Biologically Grown Ginger per 200g [PERSON_NAME] 52.00 1 0 (%) Flat 52.00" at bounding box center [312, 130] width 361 height 15
click at [260, 184] on div "Add Row Add Item Row Add Time Row Add New Tax Attach PDf or Image" at bounding box center [220, 205] width 185 height 71
click at [154, 178] on button "Add Row" at bounding box center [148, 175] width 33 height 11
click at [152, 192] on link "Add Item Row" at bounding box center [163, 192] width 62 height 14
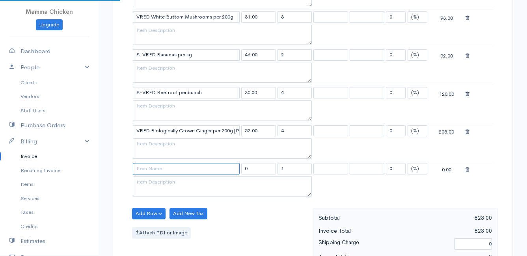
click at [148, 166] on input at bounding box center [186, 168] width 107 height 11
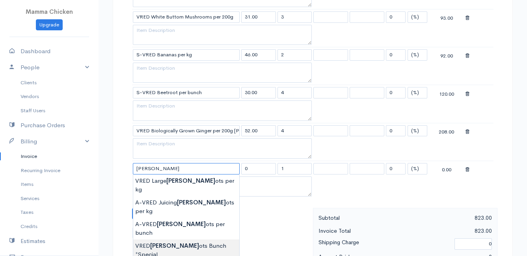
scroll to position [512, 0]
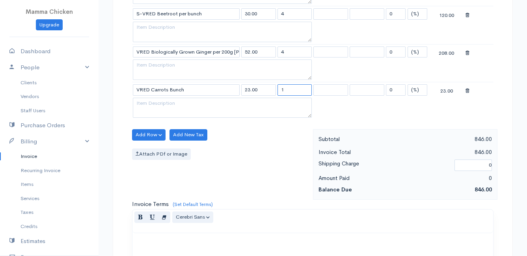
drag, startPoint x: 275, startPoint y: 88, endPoint x: 265, endPoint y: 89, distance: 10.3
click at [265, 89] on tr "VRED Carrots Bunch 23.00 1 0 (%) Flat 23.00" at bounding box center [312, 89] width 361 height 15
click at [251, 154] on div "Attach PDf or Image" at bounding box center [220, 154] width 177 height 11
click at [149, 136] on button "Add Row" at bounding box center [148, 134] width 33 height 11
click at [147, 149] on link "Add Item Row" at bounding box center [163, 151] width 62 height 14
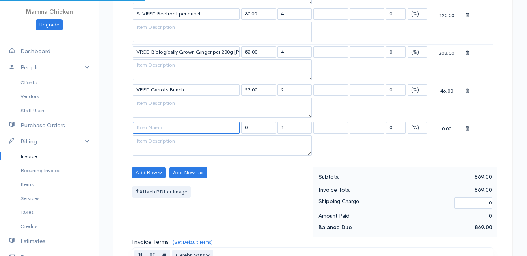
click at [148, 127] on input at bounding box center [186, 127] width 107 height 11
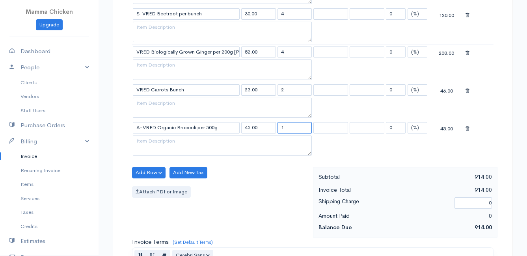
drag, startPoint x: 290, startPoint y: 128, endPoint x: 268, endPoint y: 126, distance: 22.2
click at [268, 126] on tr "A-VRED Organic Broccoli per 500g 45.00 1 0 (%) Flat 45.00" at bounding box center [312, 127] width 361 height 15
click at [263, 183] on div "Add Row Add Item Row Add Time Row Add New Tax Attach PDf or Image" at bounding box center [220, 202] width 185 height 71
click at [152, 171] on button "Add Row" at bounding box center [148, 172] width 33 height 11
click at [151, 186] on link "Add Item Row" at bounding box center [163, 189] width 62 height 14
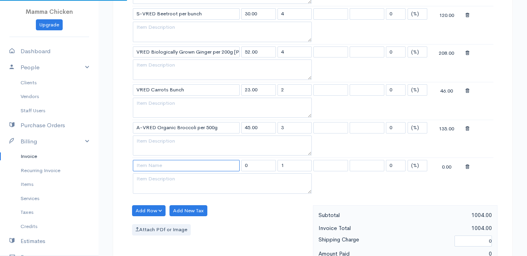
click at [148, 165] on input at bounding box center [186, 165] width 107 height 11
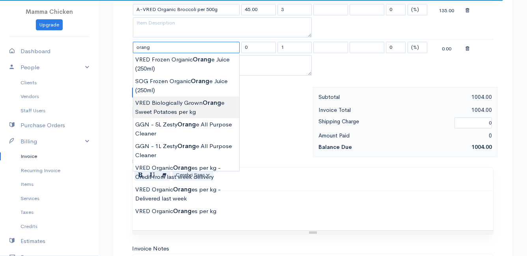
scroll to position [670, 0]
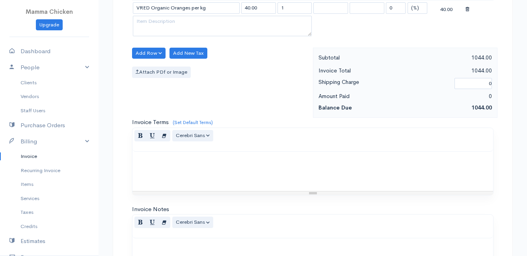
scroll to position [591, 0]
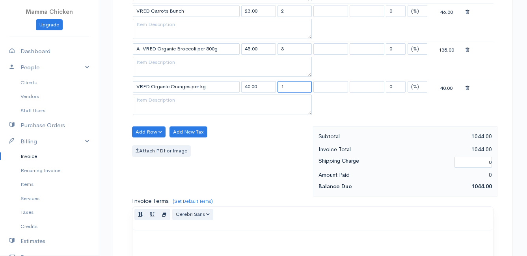
drag, startPoint x: 288, startPoint y: 87, endPoint x: 276, endPoint y: 87, distance: 11.8
click at [276, 87] on tr "VRED Organic Oranges per kg 40.00 1 0 (%) Flat 40.00" at bounding box center [312, 86] width 361 height 15
click at [278, 146] on div "Attach PDf or Image" at bounding box center [220, 150] width 177 height 11
click at [150, 130] on button "Add Row" at bounding box center [148, 131] width 33 height 11
click at [154, 147] on link "Add Item Row" at bounding box center [163, 148] width 62 height 14
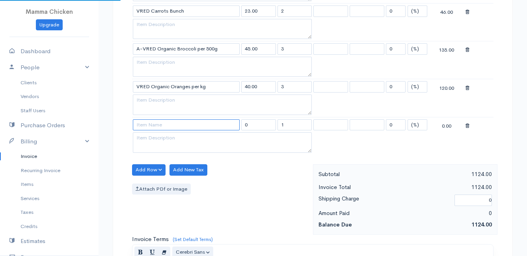
click at [152, 123] on input at bounding box center [186, 124] width 107 height 11
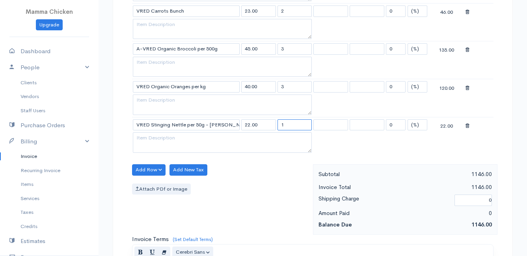
drag, startPoint x: 301, startPoint y: 122, endPoint x: 275, endPoint y: 126, distance: 25.9
click at [275, 126] on tr "VRED Stinging Nettle per 50g - [PERSON_NAME] 22.00 1 0 (%) Flat 22.00" at bounding box center [312, 124] width 361 height 15
click at [280, 170] on div "Add Row Add Item Row Add Time Row Add New Tax Attach PDf or Image" at bounding box center [220, 199] width 185 height 71
click at [147, 169] on button "Add Row" at bounding box center [148, 169] width 33 height 11
click at [147, 183] on link "Add Item Row" at bounding box center [163, 186] width 62 height 14
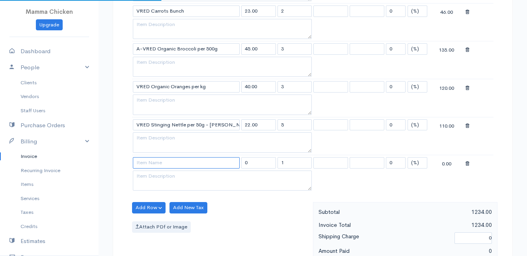
click at [145, 164] on input at bounding box center [186, 162] width 107 height 11
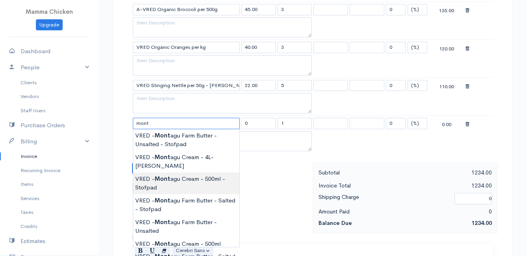
scroll to position [670, 0]
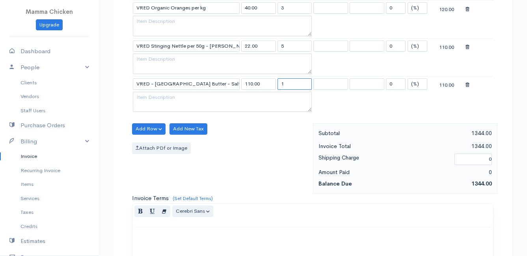
drag, startPoint x: 286, startPoint y: 83, endPoint x: 277, endPoint y: 83, distance: 9.5
click at [277, 83] on td "1" at bounding box center [295, 83] width 36 height 15
click at [271, 143] on div "Attach PDf or Image" at bounding box center [220, 148] width 177 height 11
click at [146, 127] on button "Add Row" at bounding box center [148, 128] width 33 height 11
click at [150, 143] on link "Add Item Row" at bounding box center [163, 145] width 62 height 14
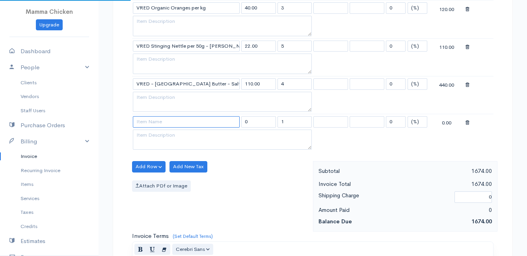
click at [147, 121] on input at bounding box center [186, 121] width 107 height 11
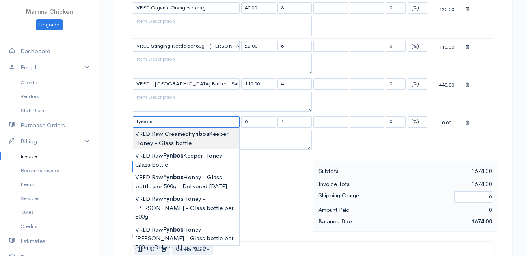
scroll to position [709, 0]
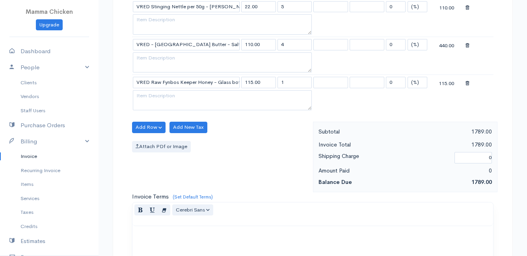
drag, startPoint x: 288, startPoint y: 80, endPoint x: 277, endPoint y: 82, distance: 10.9
click at [277, 82] on input "1" at bounding box center [294, 82] width 35 height 11
click at [257, 128] on div "Add Row Add Item Row Add Time Row Add New Tax Attach PDf or Image" at bounding box center [220, 157] width 185 height 71
click at [143, 127] on button "Add Row" at bounding box center [148, 127] width 33 height 11
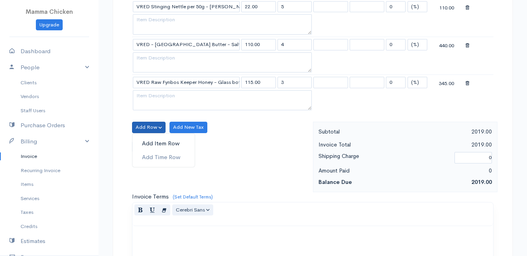
click at [148, 142] on link "Add Item Row" at bounding box center [163, 144] width 62 height 14
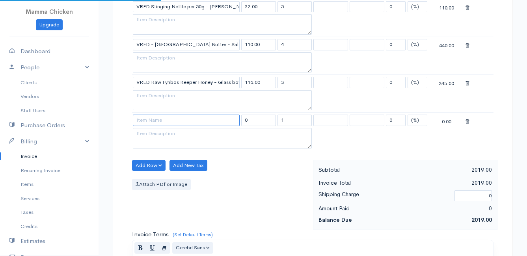
click at [147, 119] on input at bounding box center [186, 120] width 107 height 11
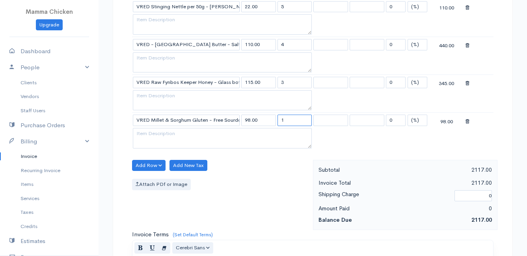
drag, startPoint x: 288, startPoint y: 122, endPoint x: 276, endPoint y: 122, distance: 12.2
click at [277, 122] on td "1" at bounding box center [295, 120] width 36 height 15
drag, startPoint x: 256, startPoint y: 188, endPoint x: 251, endPoint y: 186, distance: 5.0
click at [256, 188] on div "Attach PDf or Image" at bounding box center [220, 184] width 177 height 11
click at [149, 163] on button "Add Row" at bounding box center [148, 165] width 33 height 11
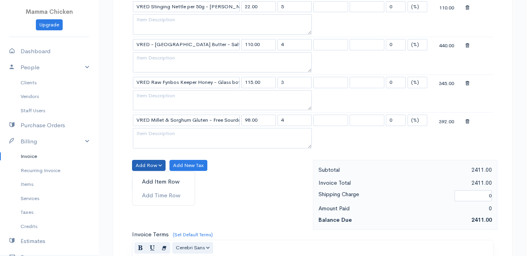
click at [145, 180] on link "Add Item Row" at bounding box center [163, 182] width 62 height 14
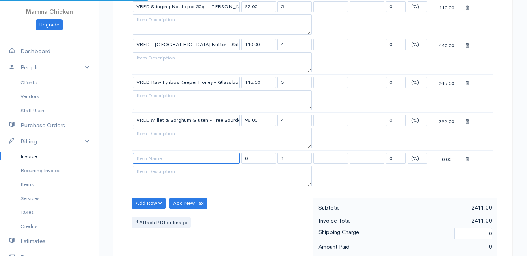
click at [143, 160] on input at bounding box center [186, 158] width 107 height 11
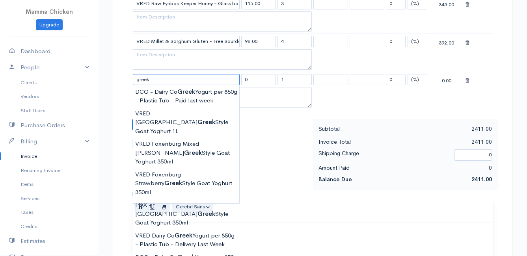
scroll to position [827, 0]
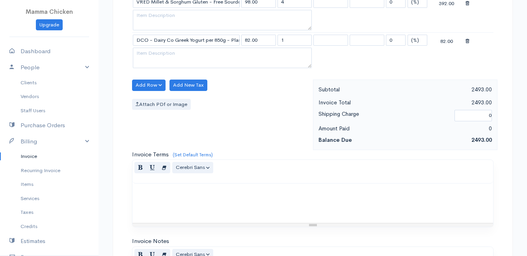
scroll to position [788, 0]
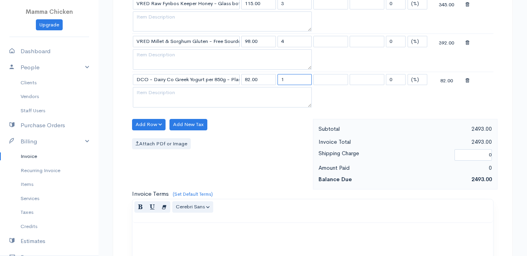
drag, startPoint x: 298, startPoint y: 77, endPoint x: 263, endPoint y: 80, distance: 35.2
click at [263, 80] on tr "DCO - Dairy Co Greek Yogurt per 850g - Plastic Tub 82.00 1 0 (%) Flat 82.00" at bounding box center [312, 79] width 361 height 15
click at [238, 137] on div "Add Row Add Item Row Add Time Row Add New Tax Attach PDf or Image" at bounding box center [220, 154] width 185 height 71
click at [144, 123] on button "Add Row" at bounding box center [148, 124] width 33 height 11
click at [148, 141] on link "Add Item Row" at bounding box center [163, 141] width 62 height 14
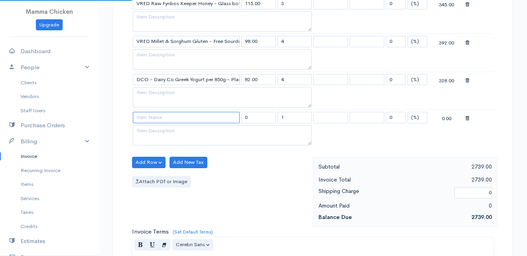
click at [147, 120] on input at bounding box center [186, 117] width 107 height 11
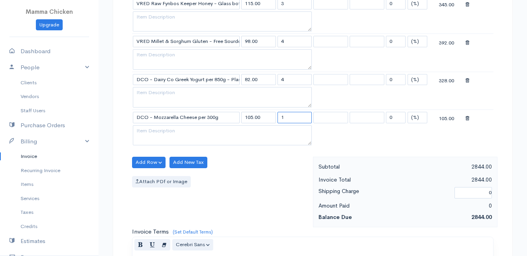
drag, startPoint x: 299, startPoint y: 115, endPoint x: 270, endPoint y: 118, distance: 28.9
click at [270, 118] on tr "DCO - Mozzarella Cheese per 300g 105.00 1 0 (%) Flat 105.00" at bounding box center [312, 117] width 361 height 15
click at [288, 171] on div "Add Row Add Item Row Add Time Row Add New Tax Attach PDf or Image" at bounding box center [220, 192] width 185 height 71
click at [148, 161] on button "Add Row" at bounding box center [148, 162] width 33 height 11
click at [147, 174] on link "Add Item Row" at bounding box center [163, 179] width 62 height 14
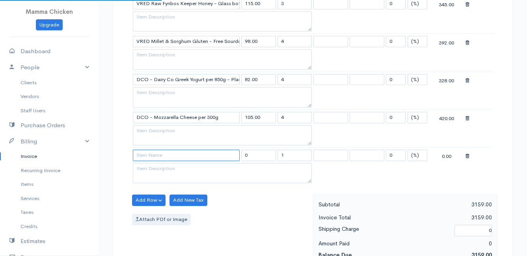
click at [144, 152] on input at bounding box center [186, 155] width 107 height 11
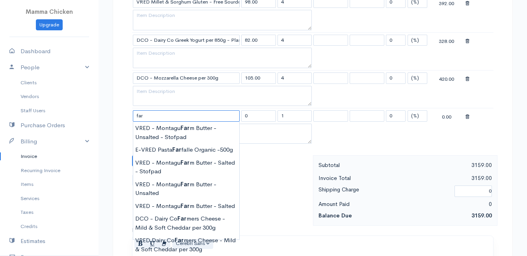
scroll to position [867, 0]
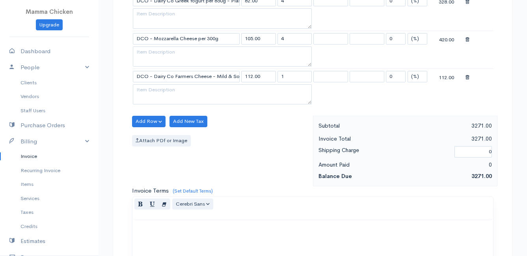
drag, startPoint x: 297, startPoint y: 76, endPoint x: 263, endPoint y: 77, distance: 34.3
click at [263, 77] on tr "DCO - Dairy Co Farmers Cheese - Mild & Soft Cheddar per 300g 112.00 1 0 (%) Fla…" at bounding box center [312, 76] width 361 height 15
click at [237, 154] on div "Add Row Add Item Row Add Time Row Add New Tax Attach PDf or Image" at bounding box center [220, 151] width 185 height 71
click at [151, 119] on button "Add Row" at bounding box center [148, 121] width 33 height 11
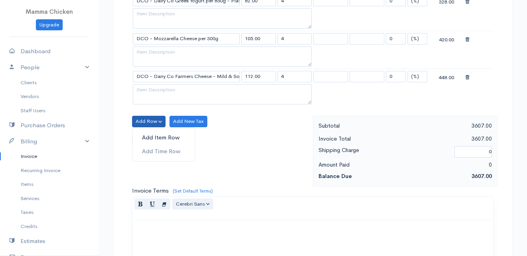
click at [155, 136] on link "Add Item Row" at bounding box center [163, 138] width 62 height 14
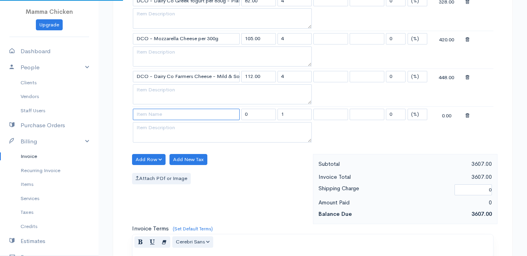
click at [154, 114] on input at bounding box center [186, 114] width 107 height 11
drag, startPoint x: 297, startPoint y: 112, endPoint x: 271, endPoint y: 116, distance: 26.2
click at [271, 116] on tr "E-VRED Pasta Penne Gluten Free Organic -340g 92.00 1 0 (%) Flat 92.00" at bounding box center [312, 114] width 361 height 15
click at [272, 174] on div "Attach PDf or Image" at bounding box center [220, 178] width 177 height 11
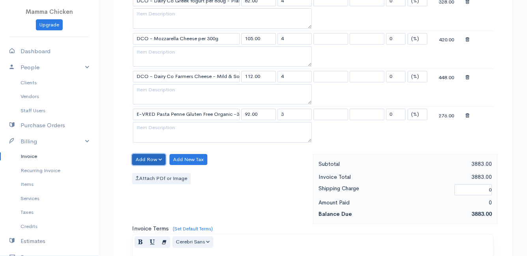
click at [147, 158] on button "Add Row" at bounding box center [148, 159] width 33 height 11
click at [149, 175] on link "Add Item Row" at bounding box center [163, 176] width 62 height 14
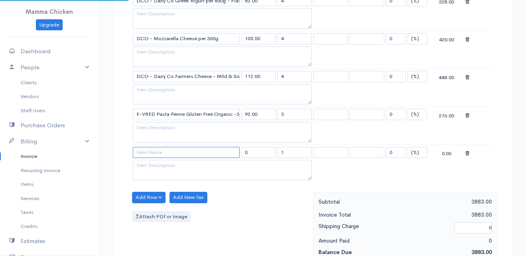
click at [148, 155] on input at bounding box center [186, 152] width 107 height 11
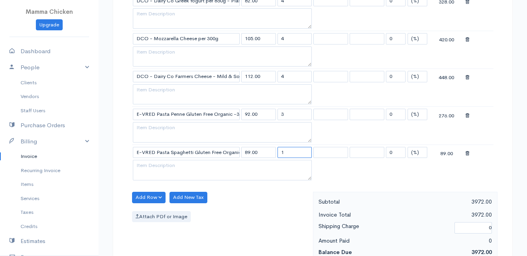
drag, startPoint x: 293, startPoint y: 150, endPoint x: 266, endPoint y: 152, distance: 27.2
click at [266, 152] on tr "E-VRED Pasta Spaghetti Gluten Free Organic -340g 89.00 1 0 (%) Flat 89.00" at bounding box center [312, 152] width 361 height 15
click at [234, 216] on div "Attach PDf or Image" at bounding box center [220, 216] width 177 height 11
click at [144, 198] on button "Add Row" at bounding box center [148, 197] width 33 height 11
click at [150, 211] on link "Add Item Row" at bounding box center [163, 214] width 62 height 14
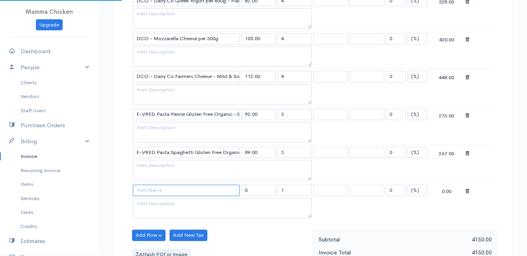
click at [143, 191] on input at bounding box center [186, 190] width 107 height 11
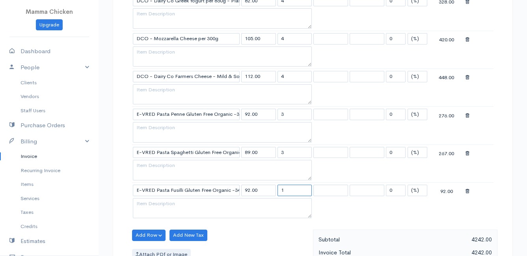
drag, startPoint x: 290, startPoint y: 190, endPoint x: 275, endPoint y: 192, distance: 15.1
click at [275, 192] on tr "E-VRED Pasta Fusilli Gluten Free Organic -340g 92.00 1 0 (%) Flat 92.00" at bounding box center [312, 189] width 361 height 15
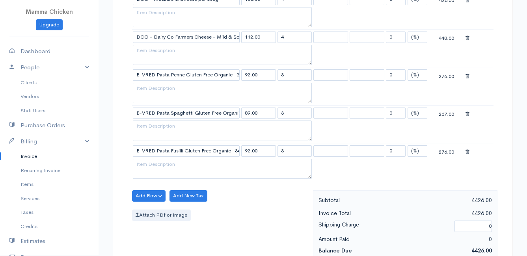
scroll to position [946, 0]
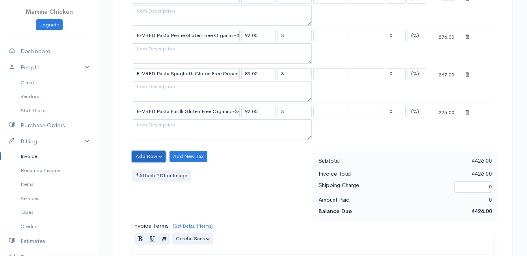
click at [145, 154] on button "Add Row" at bounding box center [148, 156] width 33 height 11
click at [147, 172] on link "Add Item Row" at bounding box center [163, 173] width 62 height 14
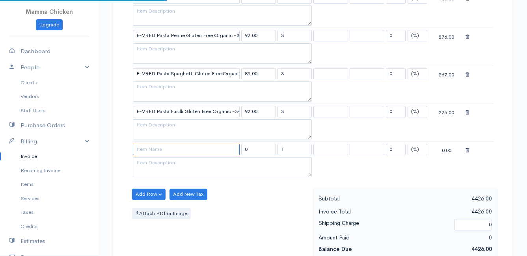
click at [147, 151] on input at bounding box center [186, 149] width 107 height 11
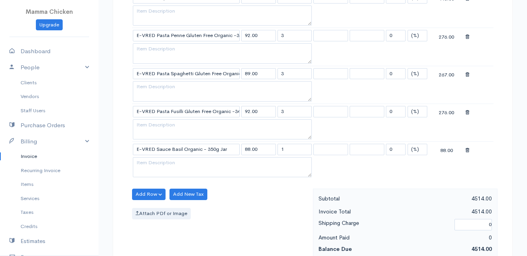
drag, startPoint x: 287, startPoint y: 148, endPoint x: 274, endPoint y: 150, distance: 12.8
click at [274, 150] on tr "E-VRED Sauce Basil Organic - 350g Jar 88.00 1 0 (%) Flat 88.00" at bounding box center [312, 149] width 361 height 15
click at [274, 150] on input "88.00" at bounding box center [258, 149] width 35 height 11
click at [466, 150] on icon at bounding box center [467, 151] width 4 height 6
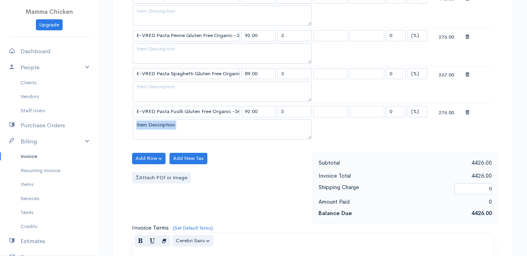
click at [255, 193] on div "Add Row Add Item Row Add Time Row Add New Tax Attach PDf or Image" at bounding box center [220, 188] width 185 height 71
click at [143, 156] on button "Add Row" at bounding box center [148, 158] width 33 height 11
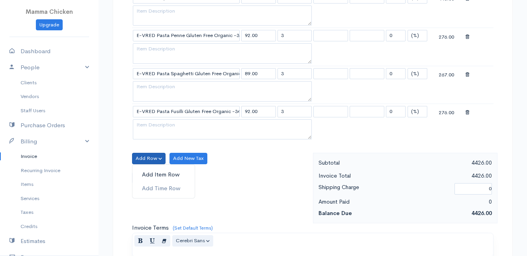
click at [146, 172] on link "Add Item Row" at bounding box center [163, 175] width 62 height 14
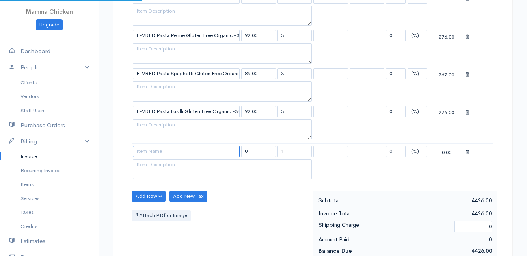
click at [148, 151] on input at bounding box center [186, 151] width 107 height 11
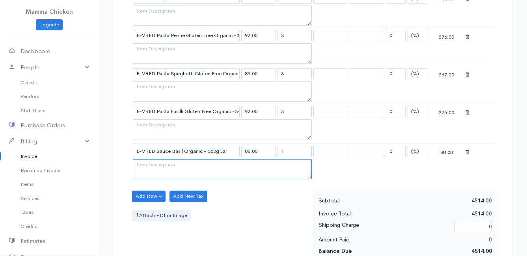
click at [188, 168] on textarea at bounding box center [222, 169] width 179 height 20
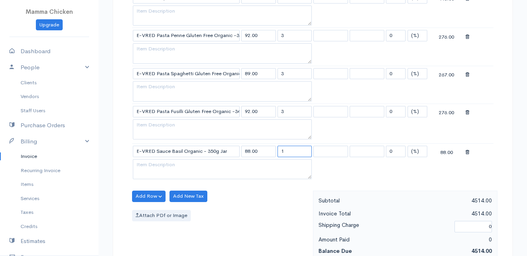
drag, startPoint x: 291, startPoint y: 151, endPoint x: 279, endPoint y: 153, distance: 11.6
click at [279, 153] on input "1" at bounding box center [294, 151] width 35 height 11
click at [278, 213] on div "Attach PDf or Image" at bounding box center [220, 215] width 177 height 11
click at [137, 194] on button "Add Row" at bounding box center [148, 196] width 33 height 11
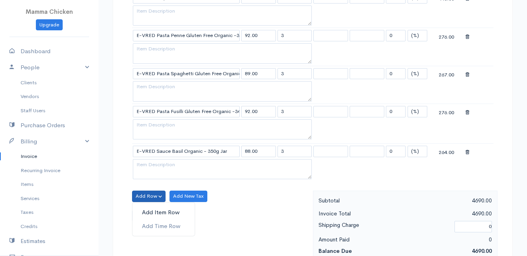
click at [147, 209] on link "Add Item Row" at bounding box center [163, 213] width 62 height 14
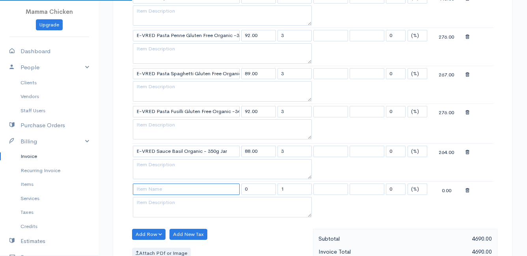
click at [143, 186] on input at bounding box center [186, 189] width 107 height 11
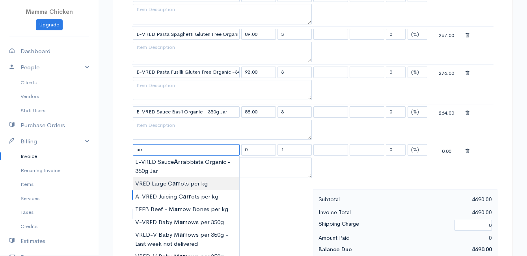
scroll to position [1024, 0]
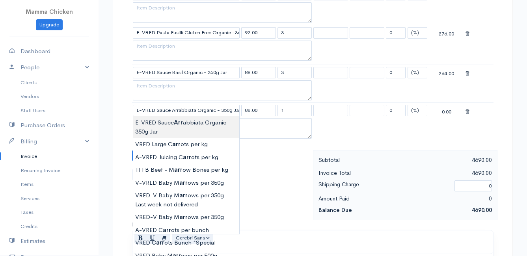
click at [184, 128] on textarea at bounding box center [222, 128] width 179 height 20
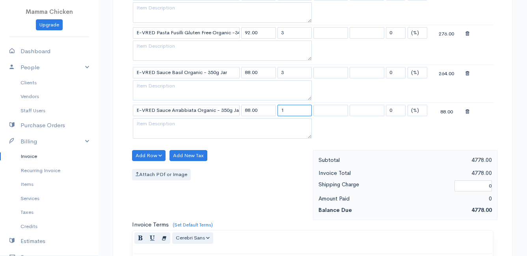
drag, startPoint x: 293, startPoint y: 108, endPoint x: 272, endPoint y: 110, distance: 21.0
click at [272, 110] on tr "E-VRED Sauce Arrabbiata Organic - 350g Jar 88.00 1 0 (%) Flat 88.00" at bounding box center [312, 110] width 361 height 15
click at [275, 171] on div "Attach PDf or Image" at bounding box center [220, 174] width 177 height 11
click at [150, 155] on button "Add Row" at bounding box center [148, 155] width 33 height 11
click at [151, 169] on link "Add Item Row" at bounding box center [163, 172] width 62 height 14
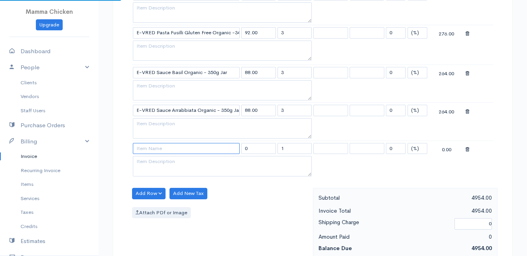
click at [149, 148] on input at bounding box center [186, 148] width 107 height 11
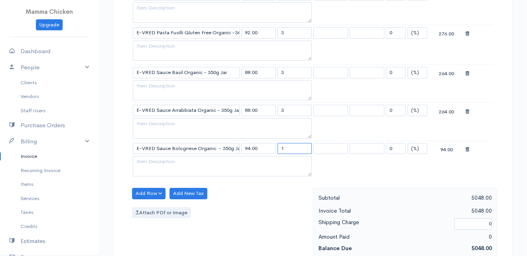
drag, startPoint x: 301, startPoint y: 149, endPoint x: 271, endPoint y: 149, distance: 29.6
click at [271, 149] on tr "E-VRED Sauce Bolognese Organic - 350g Jar 94.00 1 0 (%) Flat 94.00" at bounding box center [312, 148] width 361 height 15
click at [275, 201] on div "Add Row Add Item Row Add Time Row Add New Tax Attach PDf or Image" at bounding box center [220, 223] width 185 height 71
click at [151, 191] on button "Add Row" at bounding box center [148, 193] width 33 height 11
click at [155, 207] on link "Add Item Row" at bounding box center [163, 210] width 62 height 14
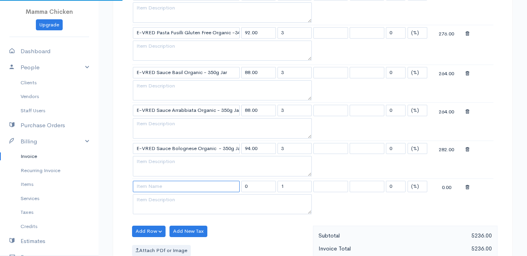
click at [151, 184] on input at bounding box center [186, 186] width 107 height 11
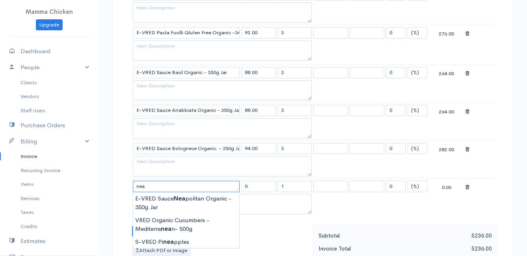
scroll to position [1064, 0]
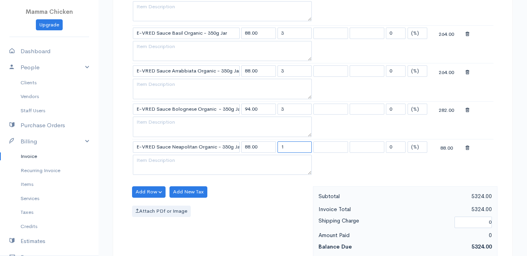
drag, startPoint x: 293, startPoint y: 148, endPoint x: 279, endPoint y: 147, distance: 13.8
click at [279, 147] on input "1" at bounding box center [294, 146] width 35 height 11
click at [278, 148] on input "1" at bounding box center [294, 146] width 35 height 11
click at [279, 198] on div "Add Row Add Item Row Add Time Row Add New Tax Attach PDf or Image" at bounding box center [220, 221] width 185 height 71
click at [152, 191] on button "Add Row" at bounding box center [148, 191] width 33 height 11
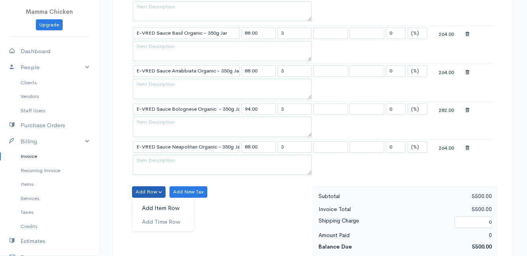
click at [152, 206] on link "Add Item Row" at bounding box center [163, 208] width 62 height 14
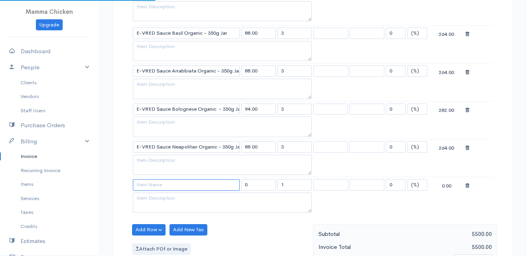
click at [146, 186] on input at bounding box center [186, 184] width 107 height 11
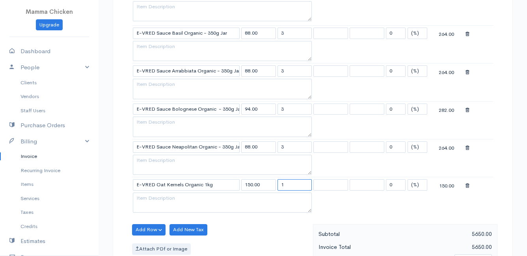
drag, startPoint x: 296, startPoint y: 184, endPoint x: 272, endPoint y: 184, distance: 24.4
click at [272, 184] on tr "E-VRED Oat Kernels Organic 1kg 150.00 1 0 (%) Flat 150.00" at bounding box center [312, 184] width 361 height 15
click at [277, 230] on div "Add Row Add Item Row Add Time Row Add New Tax Attach PDf or Image" at bounding box center [220, 259] width 185 height 71
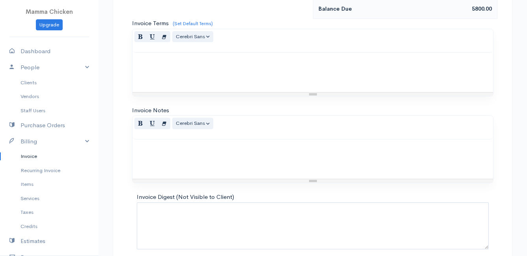
scroll to position [1375, 0]
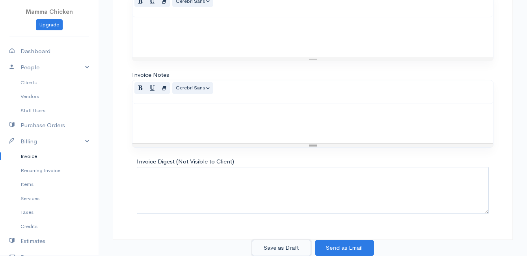
click at [284, 247] on button "Save as Draft" at bounding box center [281, 248] width 59 height 16
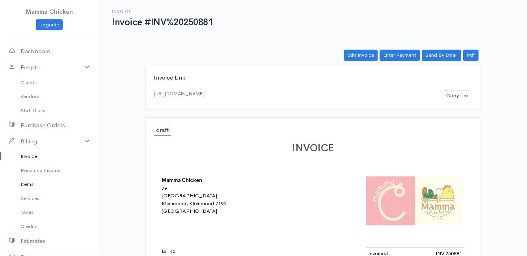
click at [32, 187] on link "Items" at bounding box center [49, 184] width 98 height 14
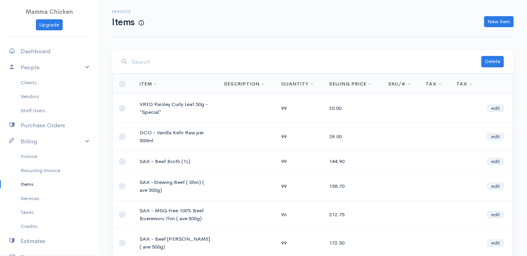
click at [158, 65] on input "search" at bounding box center [306, 62] width 349 height 16
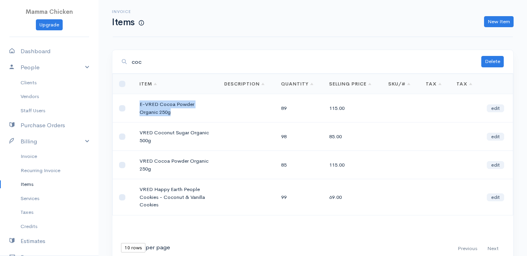
drag, startPoint x: 170, startPoint y: 113, endPoint x: 136, endPoint y: 104, distance: 34.9
click at [136, 104] on td "E-VRED Cocoa Powder Organic 250g" at bounding box center [175, 108] width 85 height 28
drag, startPoint x: 136, startPoint y: 104, endPoint x: 151, endPoint y: 105, distance: 15.4
copy td "E-VRED Cocoa Powder Organic 250g"
drag, startPoint x: 498, startPoint y: 19, endPoint x: 447, endPoint y: 33, distance: 52.7
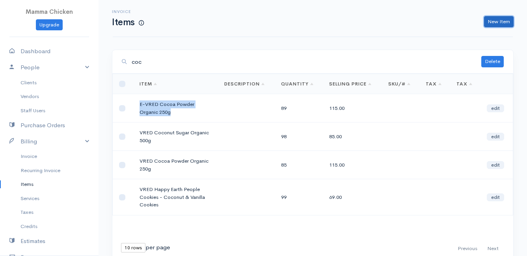
click at [498, 19] on link "New Item" at bounding box center [499, 21] width 30 height 11
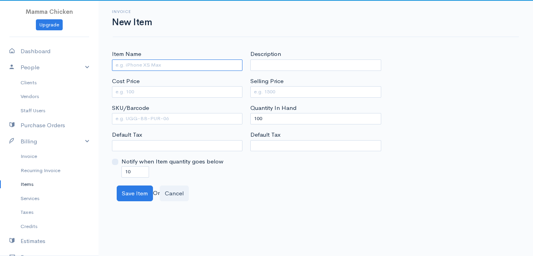
click at [125, 66] on input "Item Name" at bounding box center [177, 64] width 130 height 11
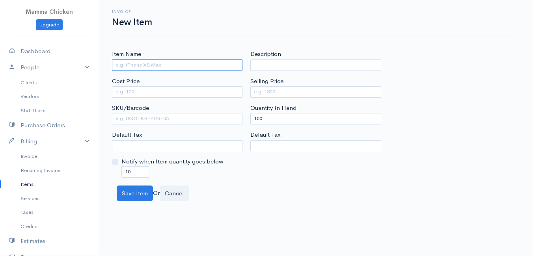
paste input "E-VRED Cocoa Powder Organic 250g"
click at [193, 65] on input "E-VRED Cocoa Powder Organic 250g" at bounding box center [177, 64] width 130 height 11
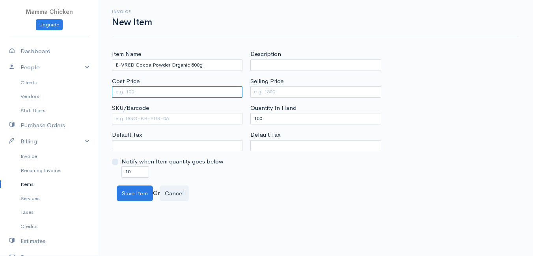
click at [186, 92] on input "Cost Price" at bounding box center [177, 91] width 130 height 11
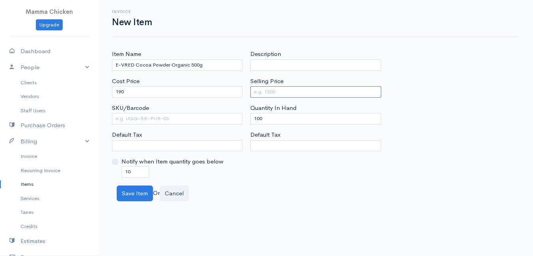
click at [286, 92] on input "Selling Price" at bounding box center [315, 91] width 130 height 11
click at [262, 184] on div "Item Name E-VRED Cocoa Powder Organic 500g Cost Price 190 SKU/Barcode Default T…" at bounding box center [315, 126] width 434 height 152
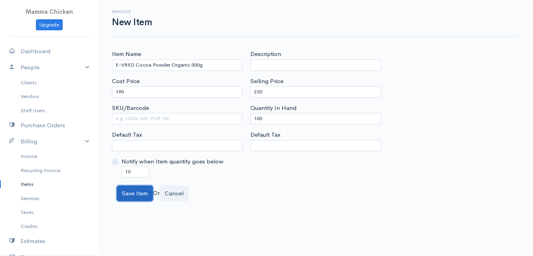
click at [126, 194] on button "Save Item" at bounding box center [135, 194] width 36 height 16
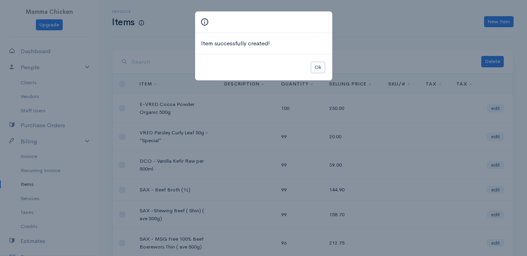
click at [314, 67] on button "Ok" at bounding box center [318, 67] width 14 height 11
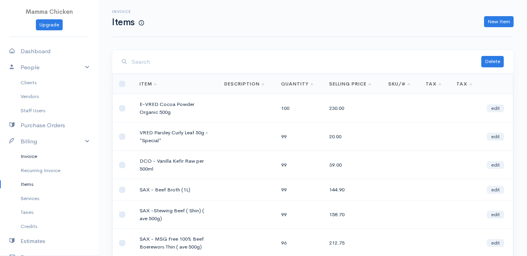
click at [26, 155] on link "Invoice" at bounding box center [49, 156] width 98 height 14
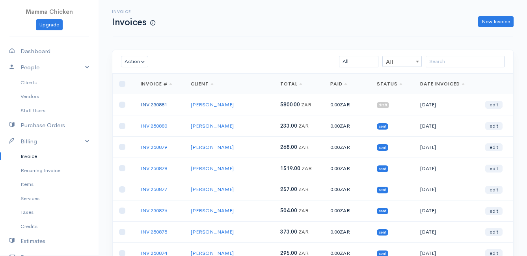
click at [153, 104] on link "INV 250881" at bounding box center [154, 104] width 26 height 7
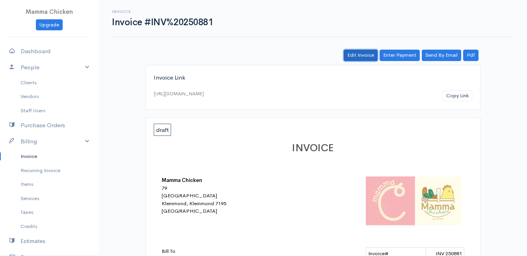
click at [356, 55] on link "Edit Invoice" at bounding box center [361, 55] width 34 height 11
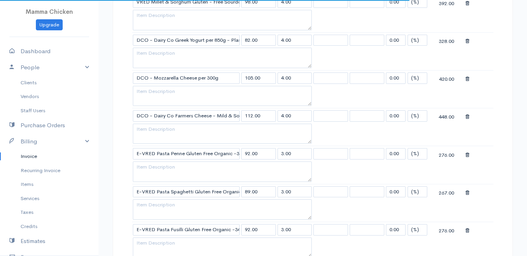
scroll to position [1103, 0]
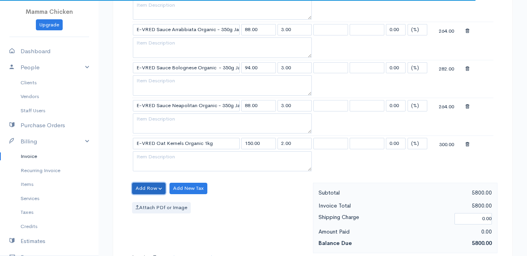
click at [147, 189] on button "Add Row" at bounding box center [148, 188] width 33 height 11
click at [149, 201] on link "Add Item Row" at bounding box center [163, 205] width 62 height 14
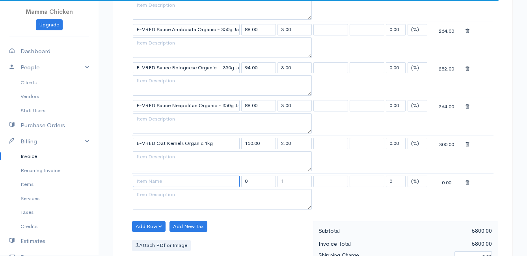
click at [153, 184] on input at bounding box center [186, 181] width 107 height 11
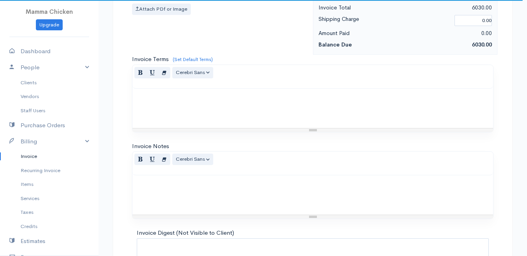
scroll to position [1411, 0]
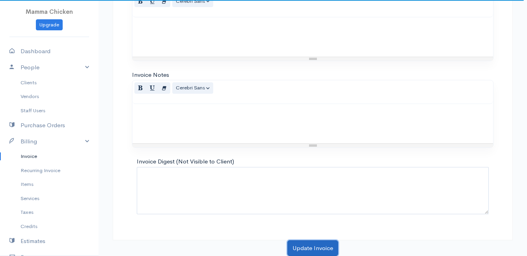
click at [298, 244] on button "Update Invoice" at bounding box center [312, 248] width 51 height 16
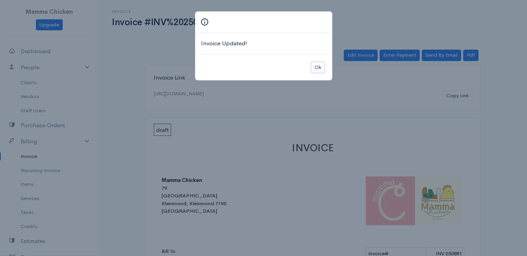
click at [315, 63] on button "Ok" at bounding box center [318, 67] width 14 height 11
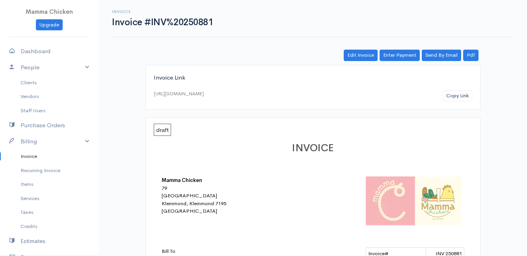
click at [24, 157] on link "Invoice" at bounding box center [49, 156] width 98 height 14
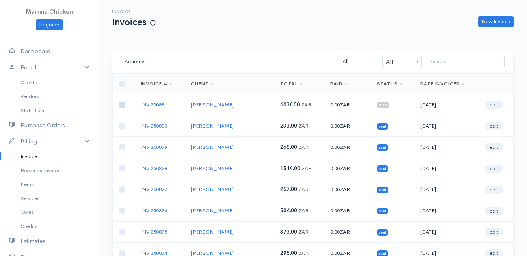
click at [123, 105] on input "checkbox" at bounding box center [122, 105] width 6 height 6
click at [135, 58] on button "Action" at bounding box center [134, 61] width 27 height 11
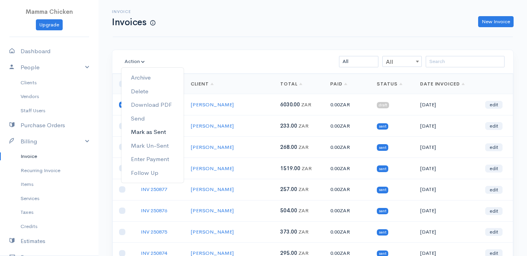
click at [156, 130] on link "Mark as Sent" at bounding box center [152, 132] width 62 height 14
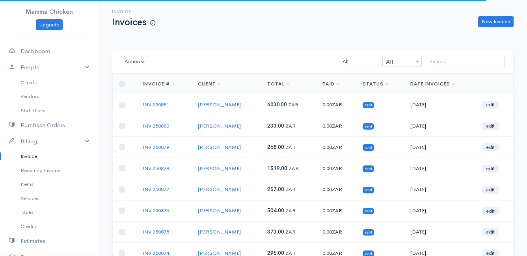
scroll to position [123, 0]
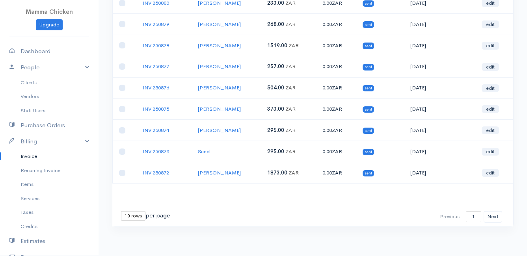
click at [138, 217] on select "10 rows 25 rows 50 rows" at bounding box center [133, 215] width 24 height 9
click at [121, 211] on select "10 rows 25 rows 50 rows" at bounding box center [133, 215] width 24 height 9
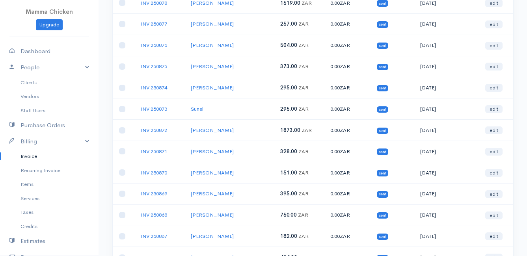
scroll to position [0, 0]
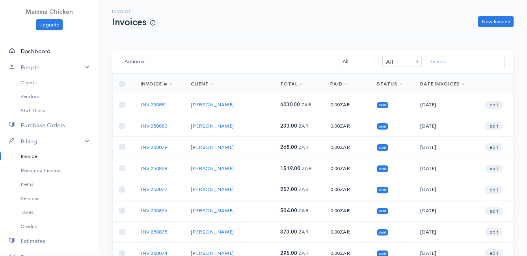
click at [51, 48] on link "Dashboard" at bounding box center [49, 51] width 98 height 16
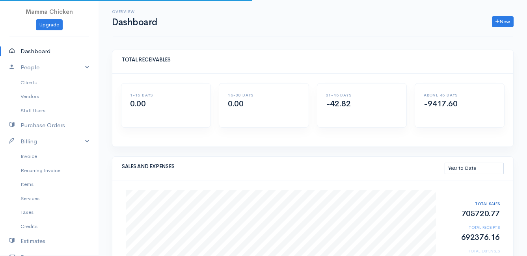
scroll to position [79, 0]
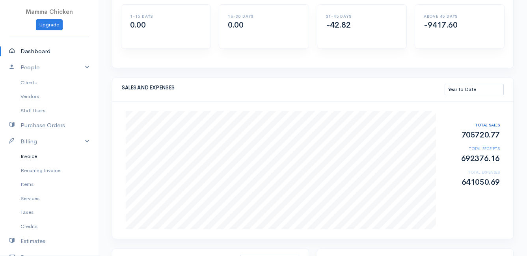
click at [40, 156] on link "Invoice" at bounding box center [49, 156] width 98 height 14
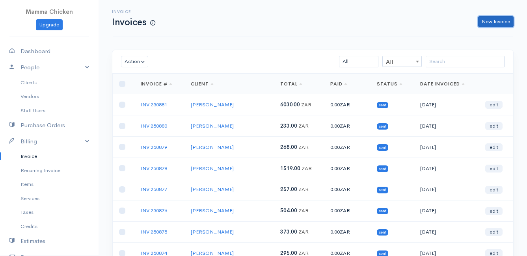
click at [494, 22] on link "New Invoice" at bounding box center [495, 21] width 35 height 11
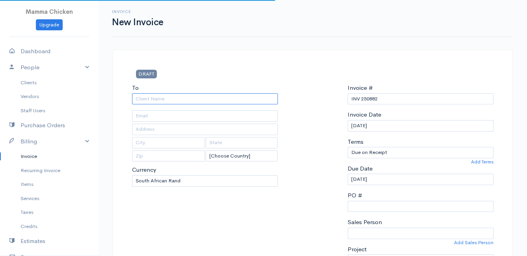
click at [178, 96] on input "To" at bounding box center [205, 98] width 146 height 11
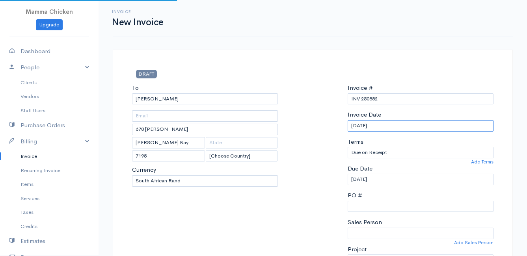
click at [390, 125] on input "[DATE]" at bounding box center [420, 125] width 146 height 11
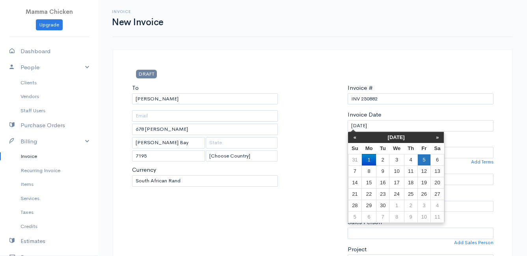
click at [423, 158] on td "5" at bounding box center [423, 159] width 13 height 11
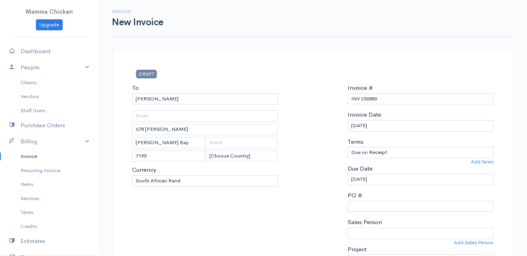
scroll to position [118, 0]
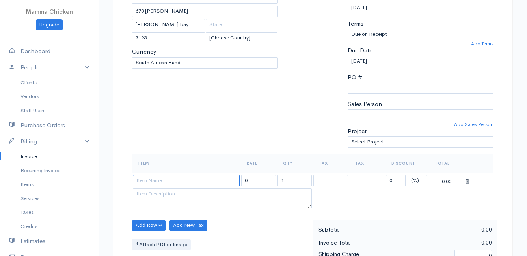
click at [158, 180] on input at bounding box center [186, 180] width 107 height 11
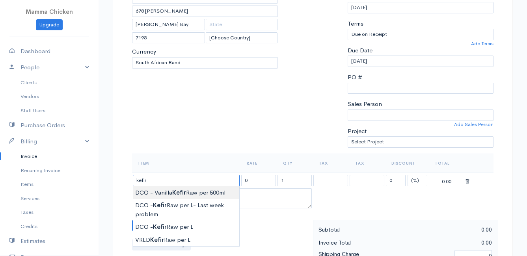
scroll to position [158, 0]
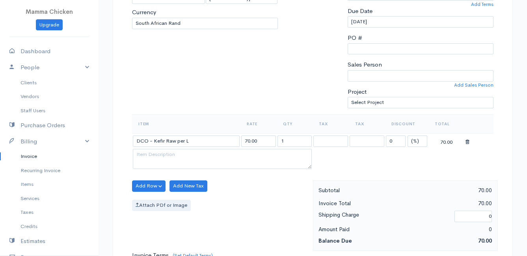
click at [174, 186] on body "Mamma Chicken Upgrade Dashboard People Clients Vendors Staff Users Purchase Ord…" at bounding box center [263, 182] width 527 height 681
drag, startPoint x: 293, startPoint y: 143, endPoint x: 275, endPoint y: 142, distance: 17.7
click at [275, 142] on tr "DCO - Kefir Raw per L 70.00 1 0 (%) Flat 70.00" at bounding box center [312, 140] width 361 height 15
click at [247, 193] on div "Add Row Add Item Row Add Time Row Add New Tax Attach PDf or Image" at bounding box center [220, 215] width 185 height 71
click at [145, 186] on button "Add Row" at bounding box center [148, 185] width 33 height 11
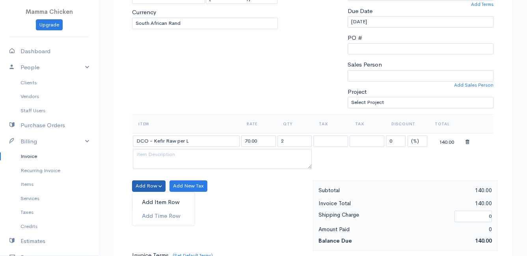
click at [154, 200] on link "Add Item Row" at bounding box center [163, 202] width 62 height 14
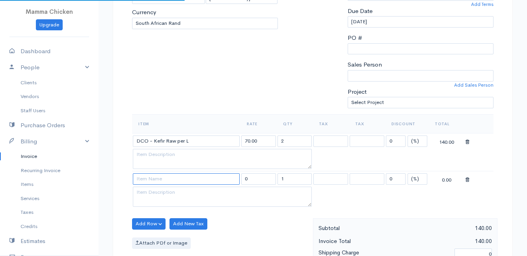
click at [154, 182] on input at bounding box center [186, 178] width 107 height 11
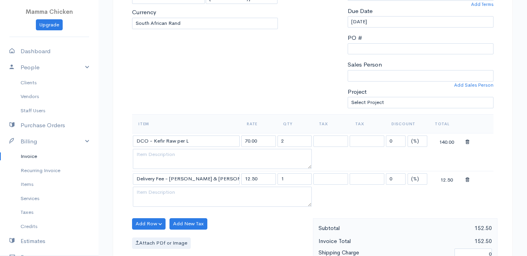
click at [154, 187] on body "Mamma Chicken Upgrade Dashboard People Clients Vendors Staff Users Purchase Ord…" at bounding box center [263, 201] width 527 height 719
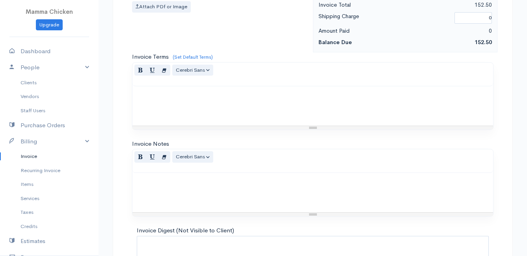
scroll to position [463, 0]
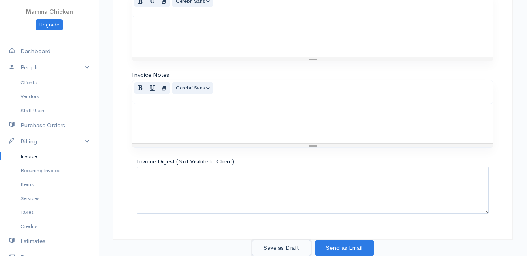
click at [291, 248] on button "Save as Draft" at bounding box center [281, 248] width 59 height 16
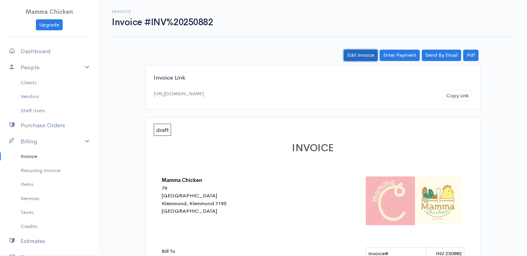
click at [361, 54] on link "Edit Invoice" at bounding box center [361, 55] width 34 height 11
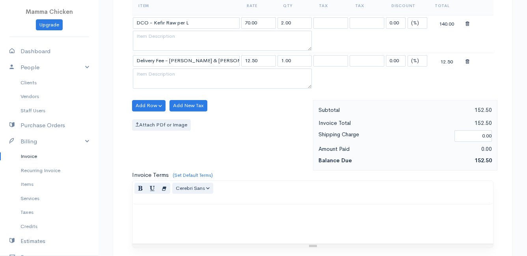
scroll to position [463, 0]
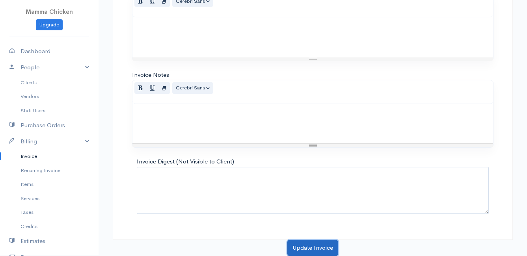
click at [313, 243] on button "Update Invoice" at bounding box center [312, 248] width 51 height 16
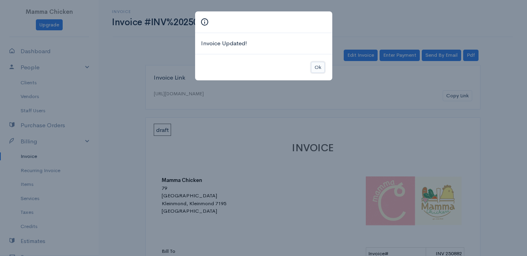
click at [316, 67] on button "Ok" at bounding box center [318, 67] width 14 height 11
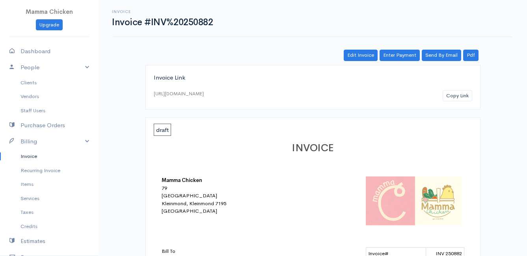
click at [28, 156] on link "Invoice" at bounding box center [49, 156] width 98 height 14
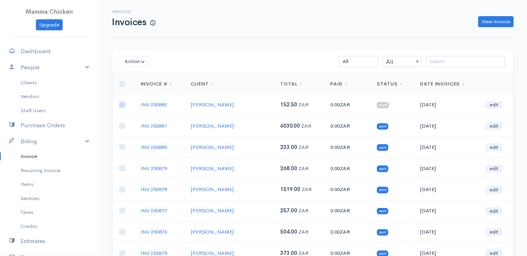
click at [123, 105] on input "checkbox" at bounding box center [122, 105] width 6 height 6
click at [134, 64] on button "Action" at bounding box center [134, 61] width 27 height 11
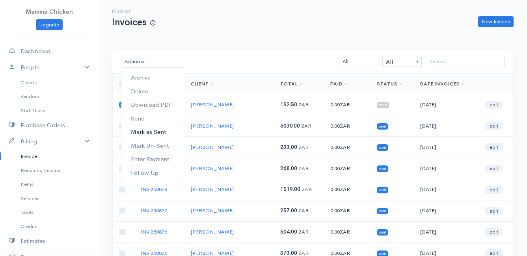
click at [150, 130] on link "Mark as Sent" at bounding box center [152, 132] width 62 height 14
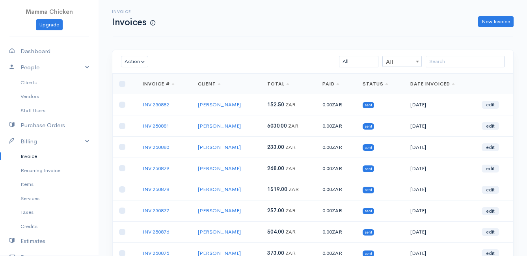
scroll to position [123, 0]
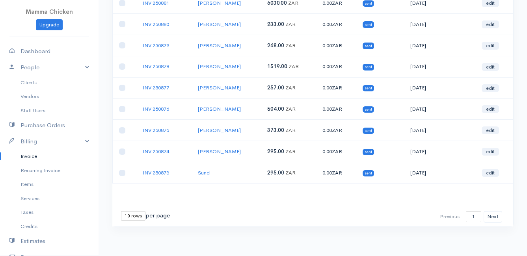
click at [137, 215] on select "10 rows 25 rows 50 rows" at bounding box center [133, 215] width 24 height 9
click at [121, 211] on select "10 rows 25 rows 50 rows" at bounding box center [133, 215] width 24 height 9
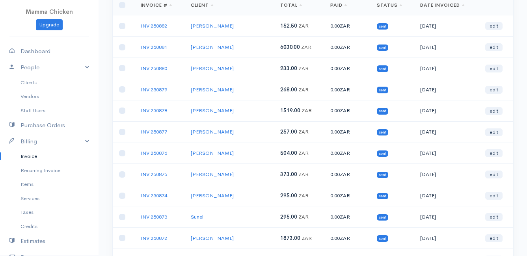
scroll to position [0, 0]
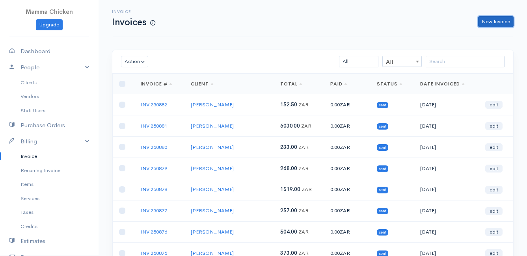
click at [488, 20] on link "New Invoice" at bounding box center [495, 21] width 35 height 11
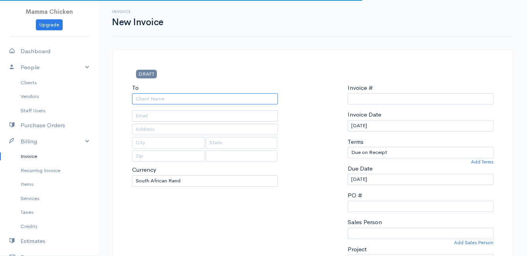
click at [177, 102] on input "To" at bounding box center [205, 98] width 146 height 11
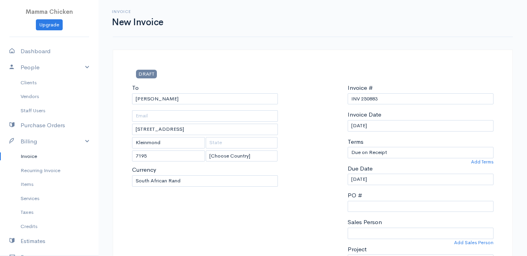
scroll to position [39, 0]
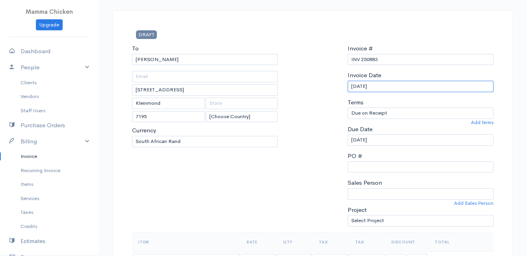
click at [408, 85] on input "[DATE]" at bounding box center [420, 86] width 146 height 11
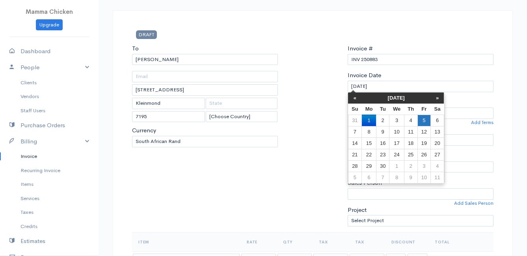
click at [422, 123] on td "5" at bounding box center [423, 120] width 13 height 11
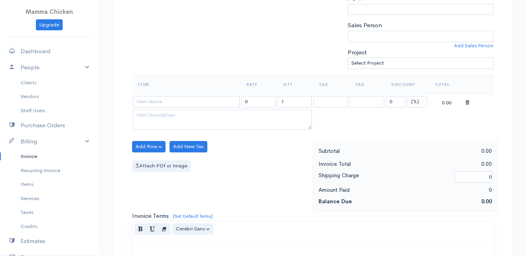
scroll to position [236, 0]
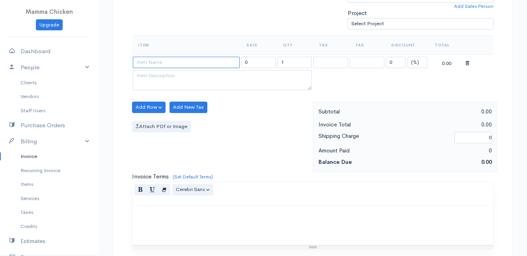
click at [160, 62] on input at bounding box center [186, 62] width 107 height 11
click at [173, 124] on body "Mamma Chicken Upgrade Dashboard People Clients Vendors Staff Users Purchase Ord…" at bounding box center [263, 104] width 527 height 681
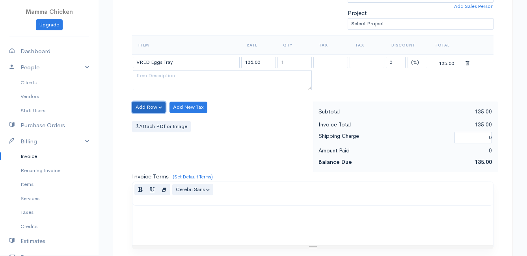
click at [155, 104] on button "Add Row" at bounding box center [148, 107] width 33 height 11
click at [155, 119] on link "Add Item Row" at bounding box center [163, 124] width 62 height 14
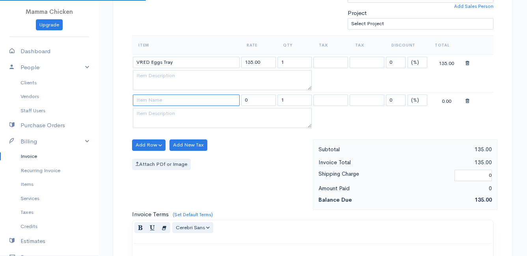
click at [154, 100] on input at bounding box center [186, 100] width 107 height 11
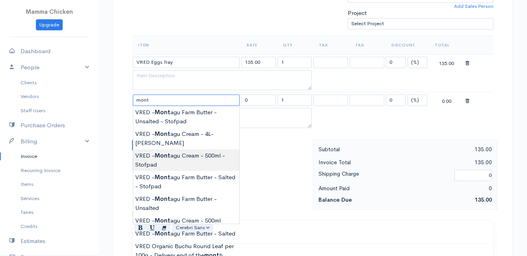
scroll to position [276, 0]
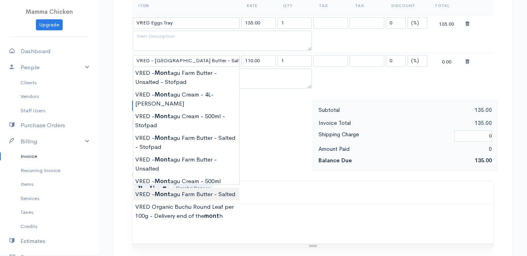
click at [196, 186] on body "Mamma Chicken Upgrade Dashboard People Clients Vendors Staff Users Purchase Ord…" at bounding box center [263, 83] width 527 height 719
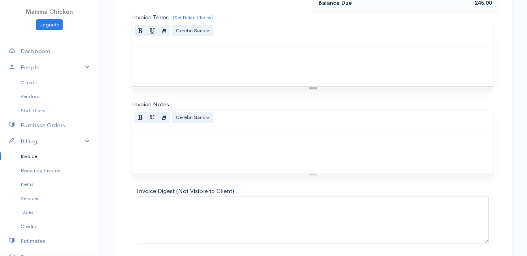
scroll to position [463, 0]
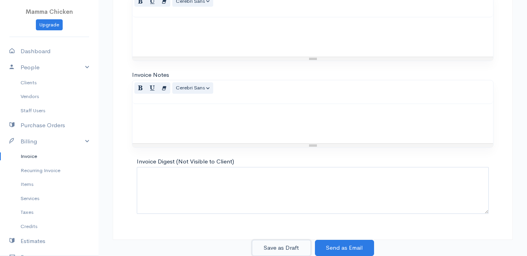
click at [271, 247] on button "Save as Draft" at bounding box center [281, 248] width 59 height 16
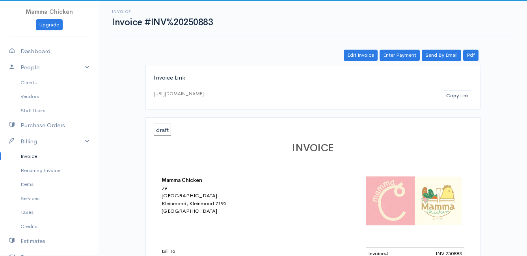
click at [32, 156] on link "Invoice" at bounding box center [49, 156] width 98 height 14
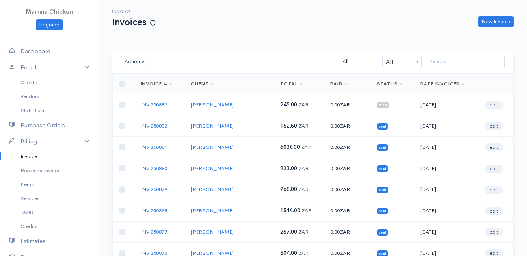
click at [118, 106] on td at bounding box center [124, 104] width 22 height 21
click at [124, 106] on input "checkbox" at bounding box center [122, 105] width 6 height 6
click at [133, 61] on button "Action" at bounding box center [134, 61] width 27 height 11
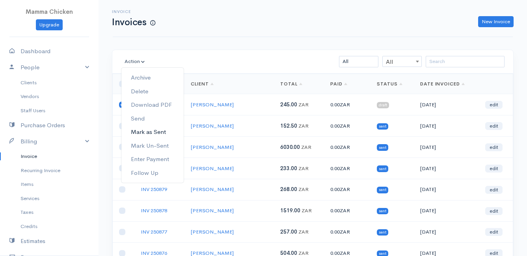
click at [151, 135] on link "Mark as Sent" at bounding box center [152, 132] width 62 height 14
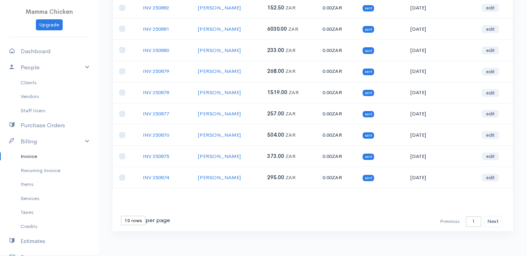
scroll to position [123, 0]
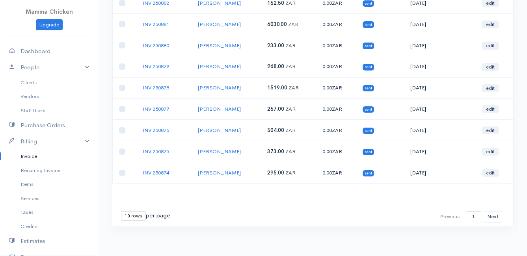
click at [132, 217] on select "10 rows 25 rows 50 rows" at bounding box center [133, 215] width 24 height 9
click at [121, 211] on select "10 rows 25 rows 50 rows" at bounding box center [133, 215] width 24 height 9
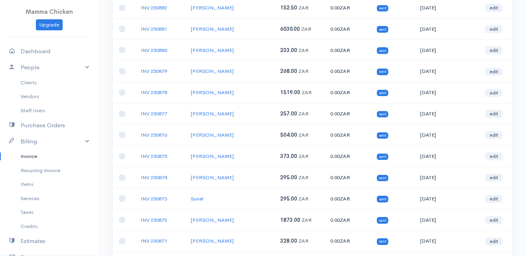
scroll to position [0, 0]
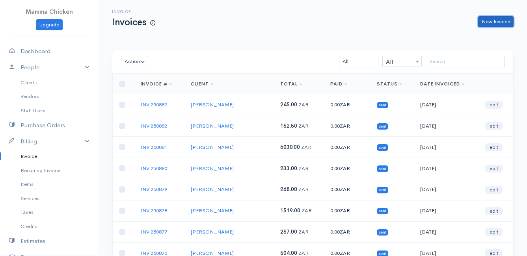
click at [496, 20] on link "New Invoice" at bounding box center [495, 21] width 35 height 11
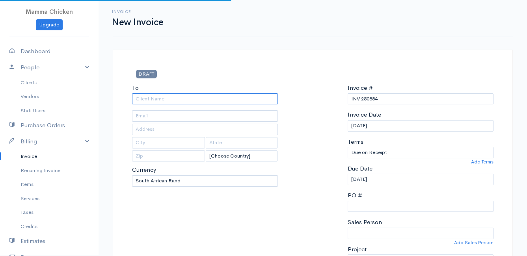
click at [209, 100] on input "To" at bounding box center [205, 98] width 146 height 11
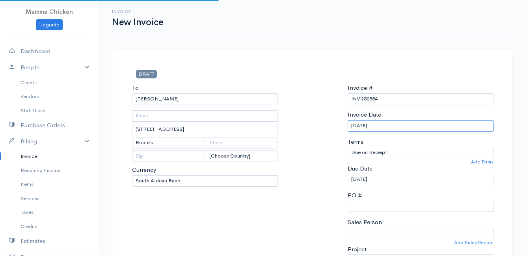
click at [396, 124] on input "[DATE]" at bounding box center [420, 125] width 146 height 11
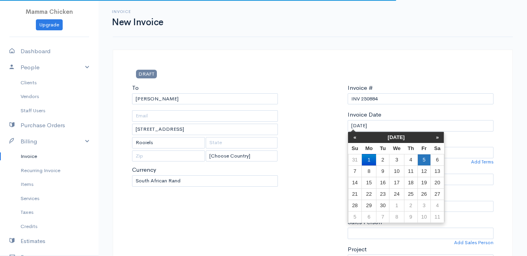
click at [422, 161] on td "5" at bounding box center [423, 159] width 13 height 11
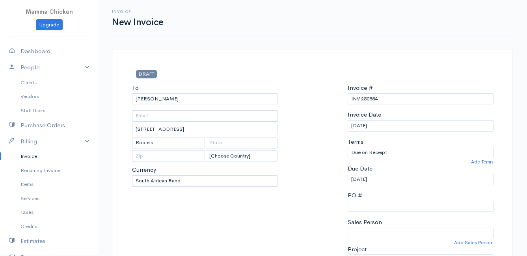
scroll to position [118, 0]
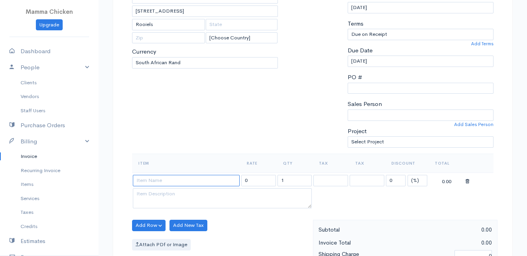
click at [193, 185] on input at bounding box center [186, 180] width 107 height 11
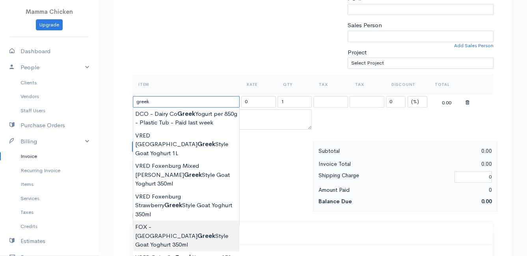
scroll to position [236, 0]
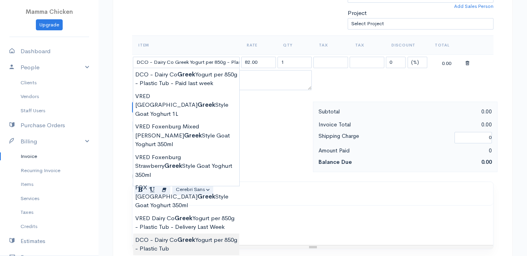
click at [176, 203] on body "Mamma Chicken Upgrade Dashboard People Clients Vendors Staff Users Purchase Ord…" at bounding box center [263, 104] width 527 height 681
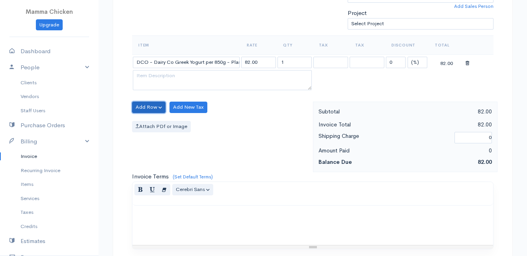
click at [148, 106] on button "Add Row" at bounding box center [148, 107] width 33 height 11
click at [147, 124] on link "Add Item Row" at bounding box center [163, 124] width 62 height 14
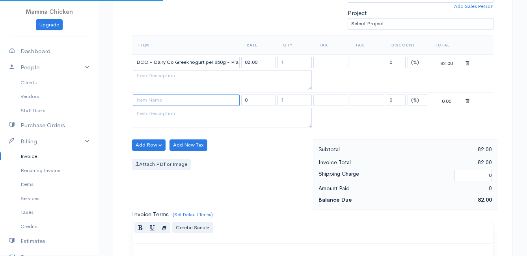
click at [147, 105] on input at bounding box center [186, 100] width 107 height 11
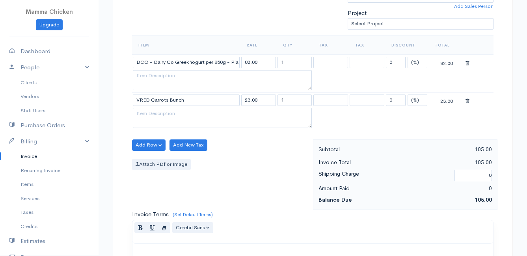
click at [169, 199] on body "Mamma Chicken Upgrade Dashboard People Clients Vendors Staff Users Purchase Ord…" at bounding box center [263, 123] width 527 height 719
click at [148, 141] on button "Add Row" at bounding box center [148, 144] width 33 height 11
click at [148, 157] on link "Add Item Row" at bounding box center [163, 161] width 62 height 14
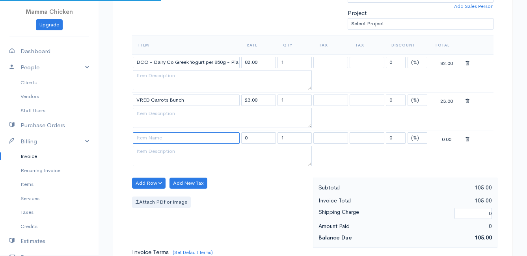
click at [149, 136] on input at bounding box center [186, 137] width 107 height 11
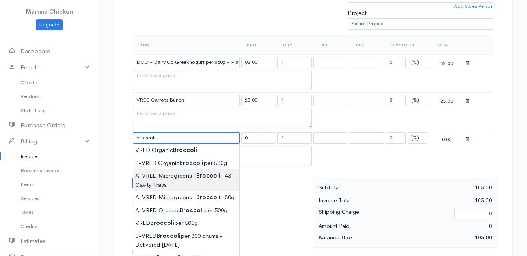
scroll to position [276, 0]
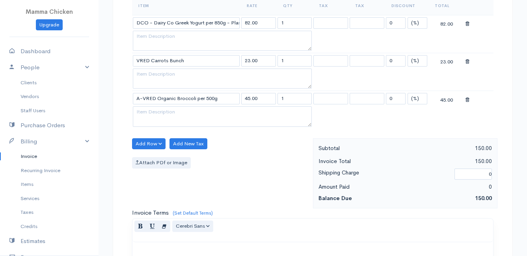
click at [200, 180] on body "Mamma Chicken Upgrade Dashboard People Clients Vendors Staff Users Purchase Ord…" at bounding box center [263, 102] width 527 height 757
click at [153, 143] on button "Add Row" at bounding box center [148, 143] width 33 height 11
click at [153, 162] on link "Add Item Row" at bounding box center [163, 160] width 62 height 14
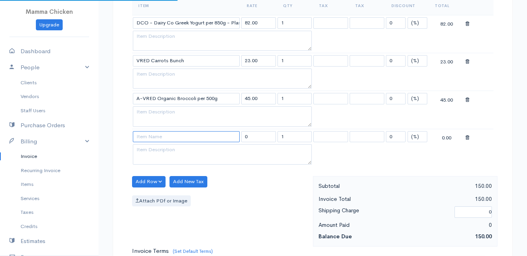
click at [151, 139] on input at bounding box center [186, 136] width 107 height 11
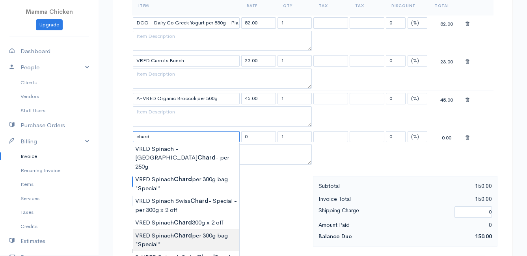
scroll to position [355, 0]
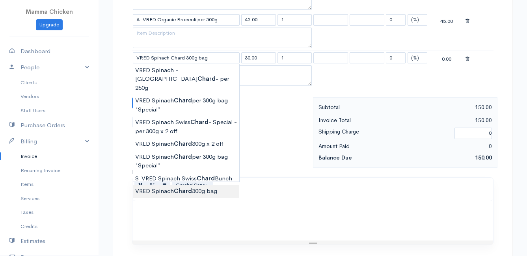
click at [185, 182] on body "Mamma Chicken Upgrade Dashboard People Clients Vendors Staff Users Purchase Ord…" at bounding box center [263, 42] width 527 height 795
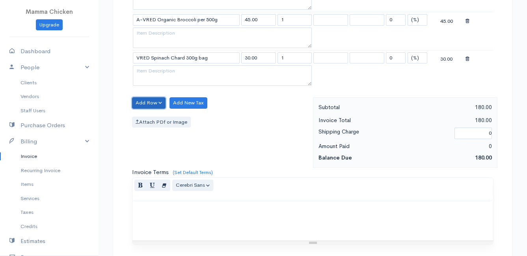
click at [148, 102] on button "Add Row" at bounding box center [148, 102] width 33 height 11
click at [151, 119] on link "Add Item Row" at bounding box center [163, 119] width 62 height 14
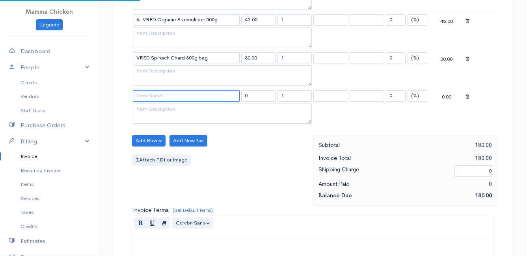
click at [148, 93] on input at bounding box center [186, 95] width 107 height 11
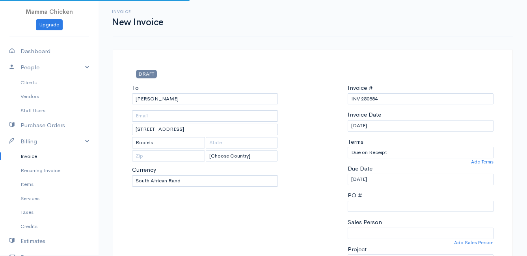
select select "[GEOGRAPHIC_DATA]"
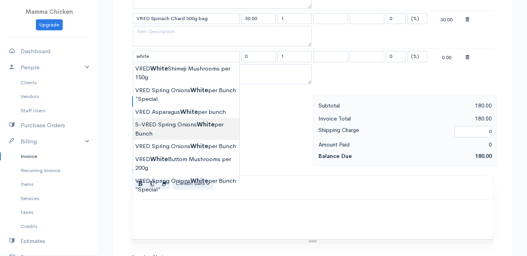
scroll to position [433, 0]
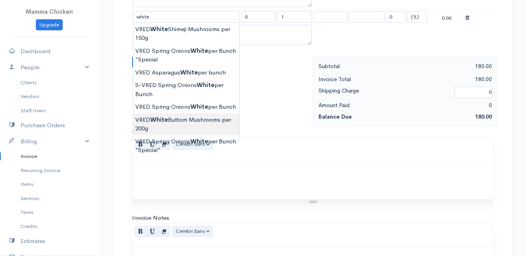
type input "VRED White Buttom Mushrooms per 200g"
type input "31.00"
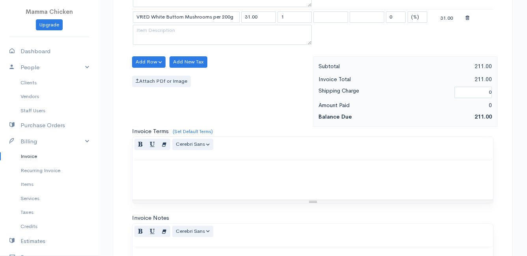
click at [143, 61] on button "Add Row" at bounding box center [148, 61] width 33 height 11
click at [147, 80] on link "Add Item Row" at bounding box center [163, 78] width 62 height 14
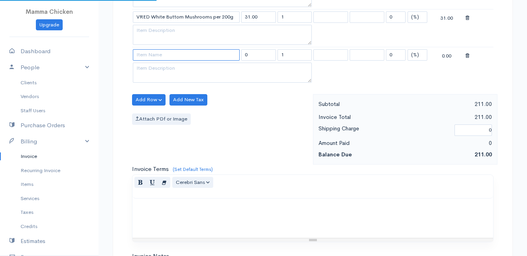
click at [149, 56] on input at bounding box center [186, 54] width 107 height 11
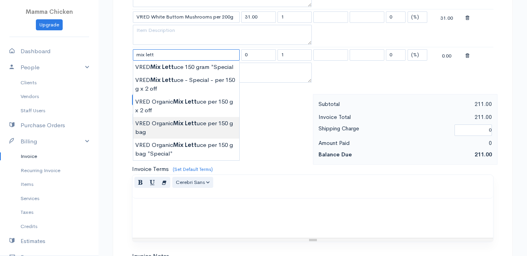
type input "VRED Organic Mix Lettuce per 150 g bag"
type input "21.00"
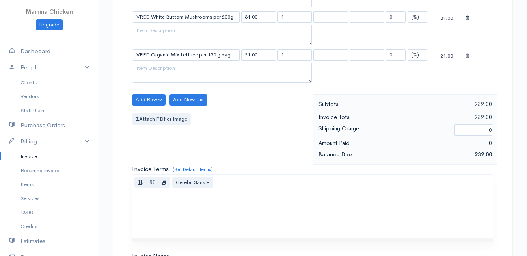
click at [173, 125] on body "Mamma Chicken Upgrade Dashboard People Clients Vendors Staff Users Purchase Ord…" at bounding box center [263, 2] width 527 height 871
click at [151, 100] on button "Add Row" at bounding box center [148, 99] width 33 height 11
click at [152, 115] on link "Add Item Row" at bounding box center [163, 116] width 62 height 14
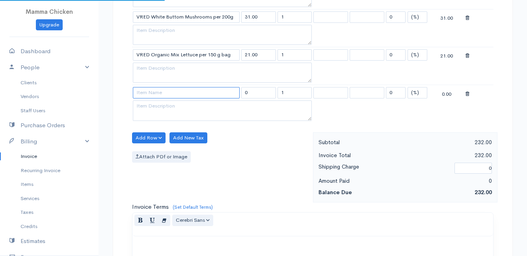
click at [152, 92] on input at bounding box center [186, 92] width 107 height 11
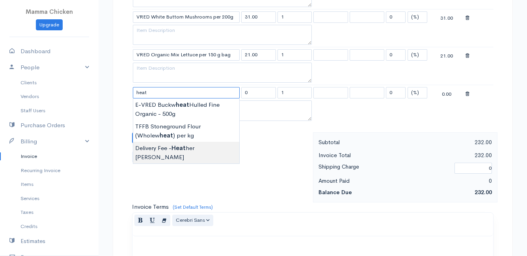
type input "Delivery Fee - Heather Hartwig"
type input "25.00"
click at [211, 147] on body "Mamma Chicken Upgrade Dashboard People Clients Vendors Staff Users Purchase Ord…" at bounding box center [263, 21] width 527 height 908
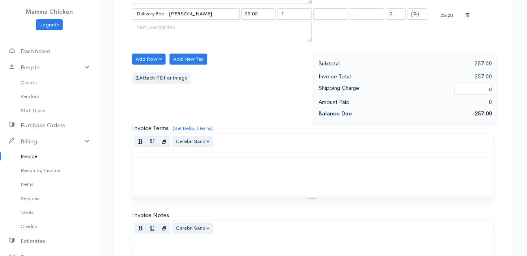
scroll to position [652, 0]
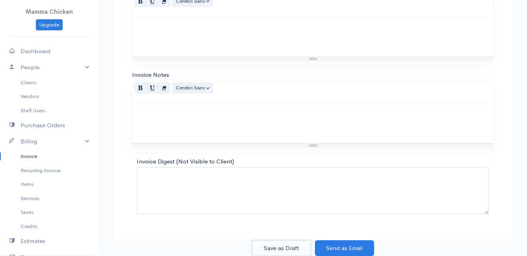
click at [281, 249] on button "Save as Draft" at bounding box center [281, 248] width 59 height 16
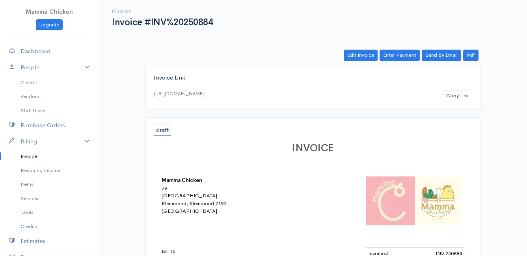
click at [33, 154] on link "Invoice" at bounding box center [49, 156] width 98 height 14
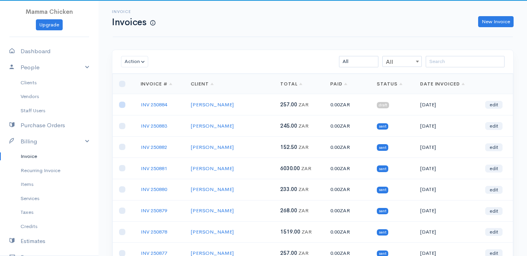
click at [123, 106] on input "checkbox" at bounding box center [122, 105] width 6 height 6
checkbox input "true"
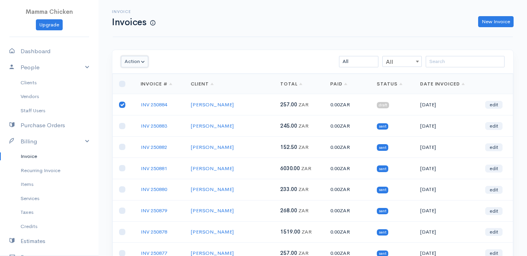
click at [139, 61] on button "Action" at bounding box center [134, 61] width 27 height 11
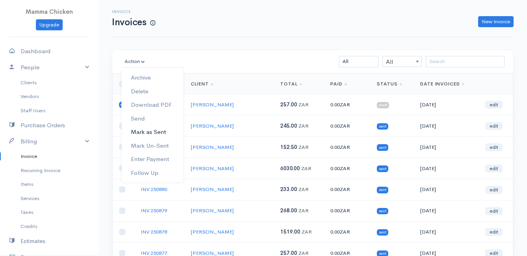
click at [160, 134] on link "Mark as Sent" at bounding box center [152, 132] width 62 height 14
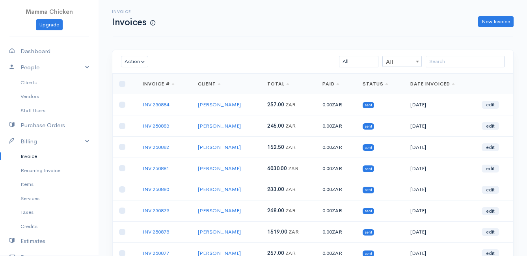
scroll to position [123, 0]
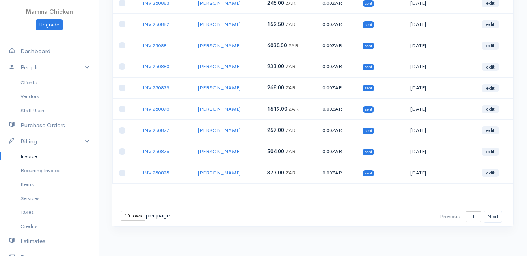
click at [138, 217] on select "10 rows 25 rows 50 rows" at bounding box center [133, 215] width 24 height 9
select select "25"
click at [121, 211] on select "10 rows 25 rows 50 rows" at bounding box center [133, 215] width 24 height 9
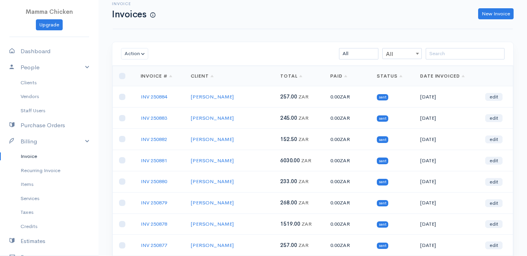
scroll to position [0, 0]
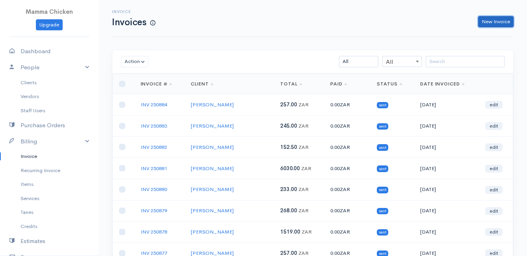
click at [502, 25] on link "New Invoice" at bounding box center [495, 21] width 35 height 11
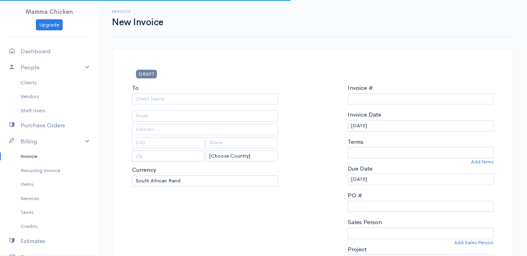
select select "[GEOGRAPHIC_DATA]"
select select "ZAR"
click at [191, 98] on input "To" at bounding box center [205, 98] width 146 height 11
type input "INV 250885"
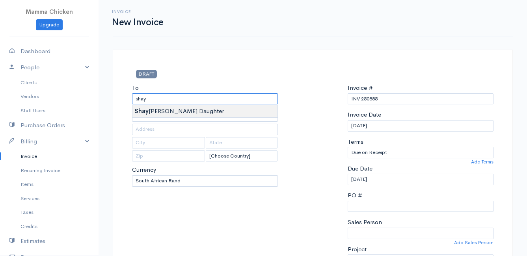
type input "[PERSON_NAME] Daughter"
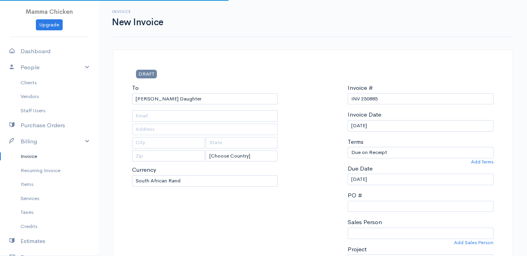
type input "1027 Buffels Road"
type input "[PERSON_NAME] Bay"
type input "7195"
click at [398, 128] on input "[DATE]" at bounding box center [420, 125] width 146 height 11
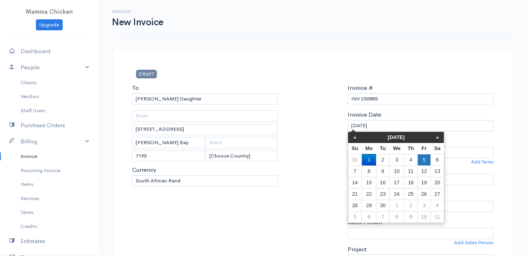
click at [426, 162] on td "5" at bounding box center [423, 159] width 13 height 11
type input "[DATE]"
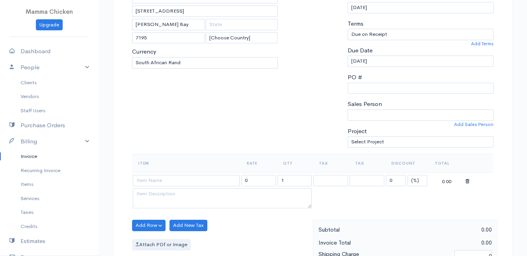
scroll to position [197, 0]
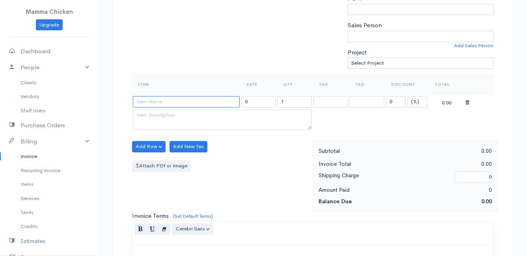
click at [173, 102] on input at bounding box center [186, 101] width 107 height 11
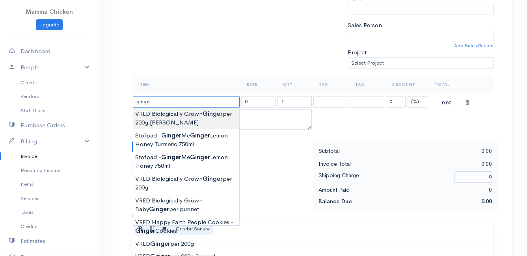
type input "VRED Biologically Grown Ginger per 200g [PERSON_NAME]"
type input "52.00"
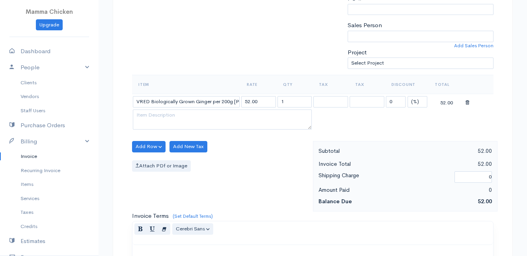
click at [191, 119] on body "Mamma Chicken Upgrade Dashboard People Clients Vendors Staff Users Purchase Ord…" at bounding box center [263, 143] width 527 height 681
drag, startPoint x: 292, startPoint y: 100, endPoint x: 275, endPoint y: 102, distance: 17.1
click at [275, 102] on tr "VRED Biologically Grown Ginger per 200g [PERSON_NAME] 52.00 1 0 (%) Flat 52.00" at bounding box center [312, 101] width 361 height 15
type input "2"
click at [254, 146] on div "Add Row Add Item Row Add Time Row Add New Tax Attach PDf or Image" at bounding box center [220, 176] width 185 height 71
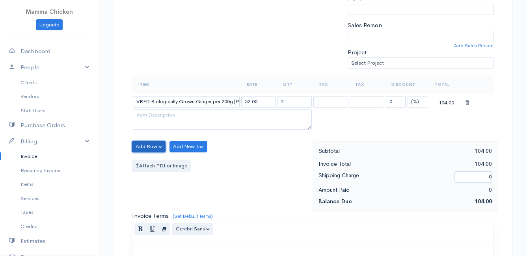
click at [142, 144] on button "Add Row" at bounding box center [148, 146] width 33 height 11
click at [144, 161] on link "Add Item Row" at bounding box center [163, 163] width 62 height 14
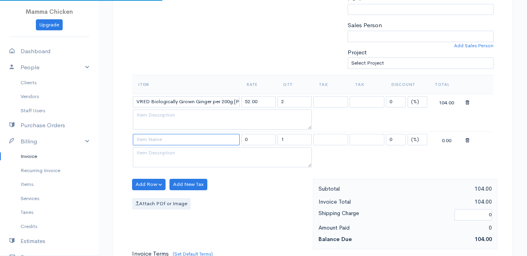
click at [143, 135] on input at bounding box center [186, 139] width 107 height 11
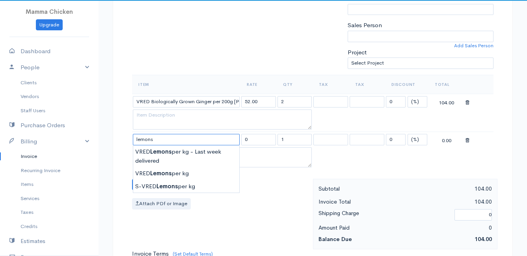
scroll to position [276, 0]
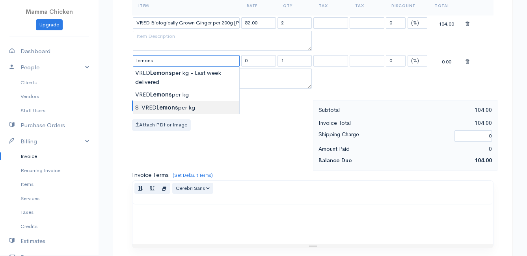
type input "S-VRED Lemons per kg"
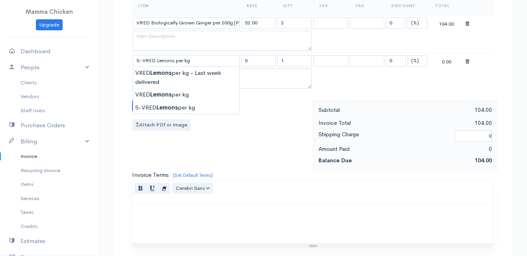
type input "32.00"
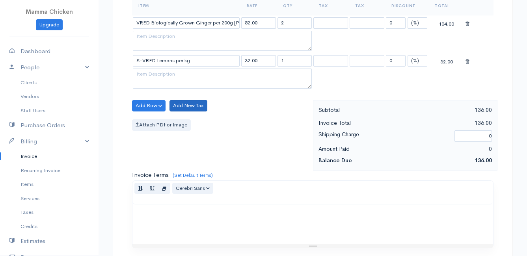
click at [176, 105] on body "Mamma Chicken Upgrade Dashboard People Clients Vendors Staff Users Purchase Ord…" at bounding box center [263, 83] width 527 height 719
click at [146, 103] on button "Add Row" at bounding box center [148, 105] width 33 height 11
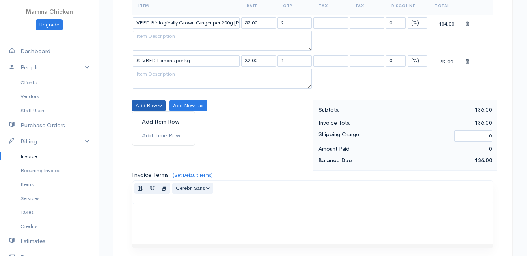
click at [149, 120] on link "Add Item Row" at bounding box center [163, 122] width 62 height 14
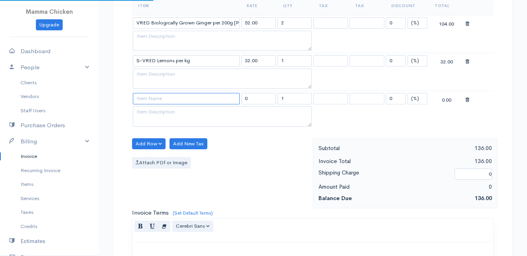
click at [150, 95] on input at bounding box center [186, 98] width 107 height 11
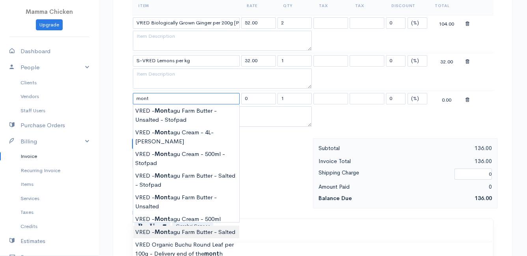
type input "VRED - [GEOGRAPHIC_DATA] Butter - Salted"
type input "110.00"
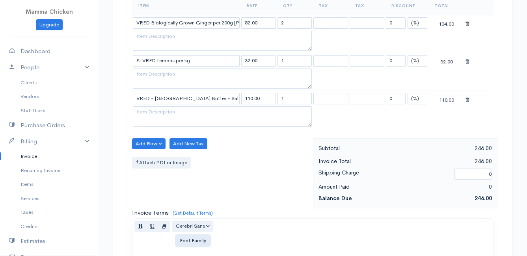
click at [211, 220] on body "Mamma Chicken Upgrade Dashboard People Clients Vendors Staff Users Purchase Ord…" at bounding box center [263, 102] width 527 height 757
drag, startPoint x: 286, startPoint y: 98, endPoint x: 269, endPoint y: 99, distance: 16.6
click at [269, 99] on tr "VRED - Montagu Farm Butter - Salted 110.00 1 0 (%) Flat 110.00" at bounding box center [312, 98] width 361 height 15
type input "4"
click at [256, 168] on div "Attach PDf or Image" at bounding box center [220, 162] width 177 height 11
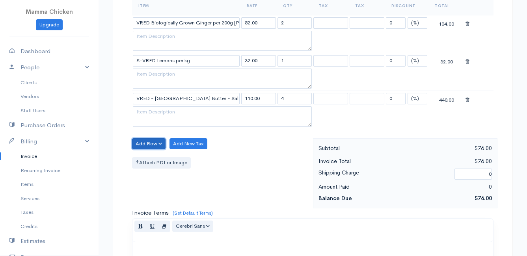
click at [145, 143] on button "Add Row" at bounding box center [148, 143] width 33 height 11
click at [145, 156] on link "Add Item Row" at bounding box center [163, 160] width 62 height 14
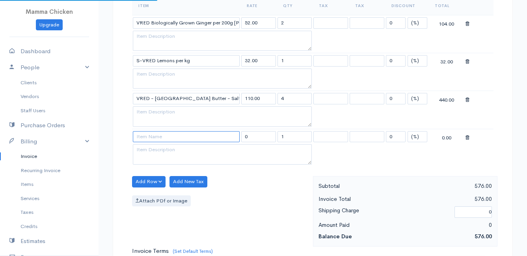
click at [148, 135] on input at bounding box center [186, 136] width 107 height 11
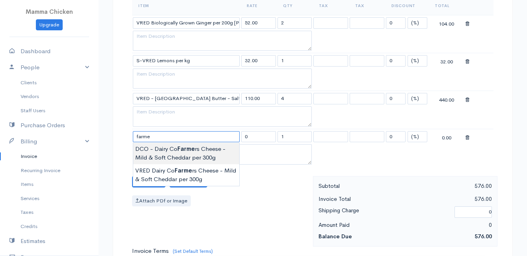
type input "DCO - Dairy Co Farmers Cheese - Mild & Soft Cheddar per 300g"
type input "112.00"
click at [172, 153] on body "Mamma Chicken Upgrade Dashboard People Clients Vendors Staff Users Purchase Ord…" at bounding box center [263, 121] width 527 height 795
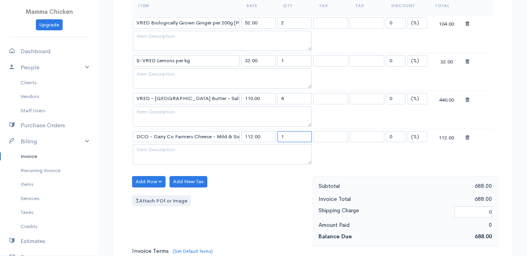
drag, startPoint x: 298, startPoint y: 136, endPoint x: 277, endPoint y: 139, distance: 21.5
click at [277, 139] on td "1" at bounding box center [295, 136] width 36 height 15
type input "2"
click at [260, 219] on div "Add Row Add Item Row Add Time Row Add New Tax Attach PDf or Image" at bounding box center [220, 211] width 185 height 71
click at [159, 180] on button "Add Row" at bounding box center [148, 181] width 33 height 11
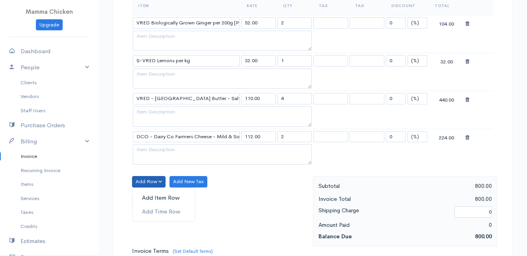
click at [155, 196] on link "Add Item Row" at bounding box center [163, 198] width 62 height 14
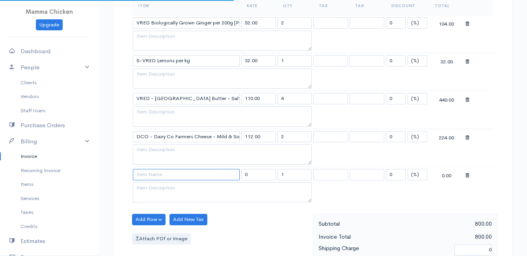
click at [156, 178] on input at bounding box center [186, 174] width 107 height 11
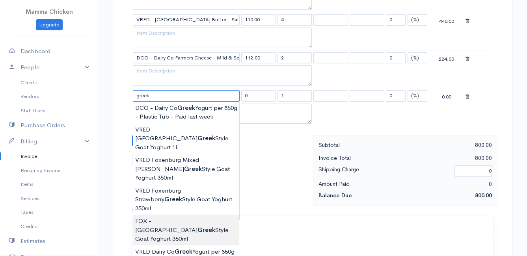
scroll to position [394, 0]
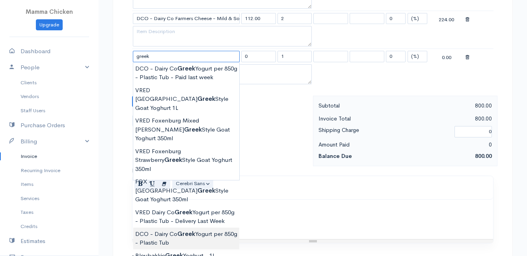
type input "DCO - Dairy Co Greek Yogurt per 850g - Plastic Tub"
type input "82.00"
click at [179, 203] on body "Mamma Chicken Upgrade Dashboard People Clients Vendors Staff Users Purchase Ord…" at bounding box center [263, 22] width 527 height 833
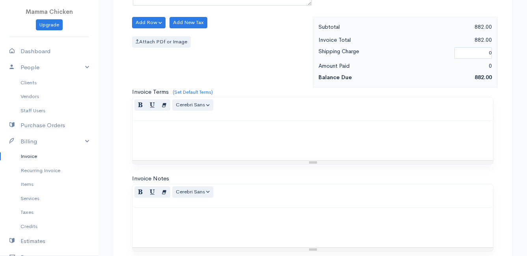
scroll to position [577, 0]
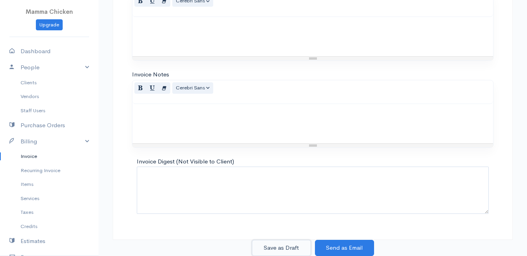
click at [280, 247] on button "Save as Draft" at bounding box center [281, 248] width 59 height 16
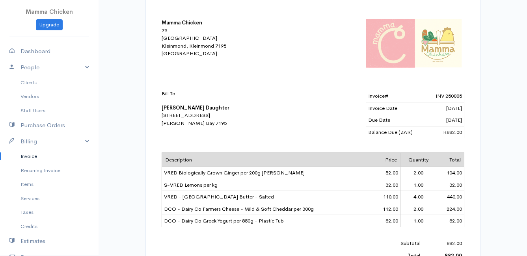
scroll to position [118, 0]
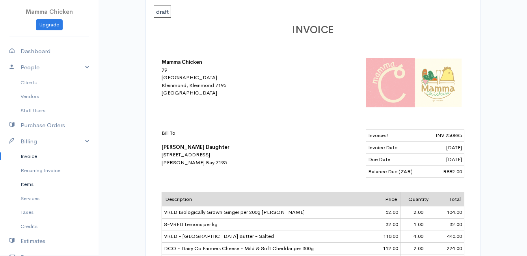
click at [29, 184] on link "Items" at bounding box center [49, 184] width 98 height 14
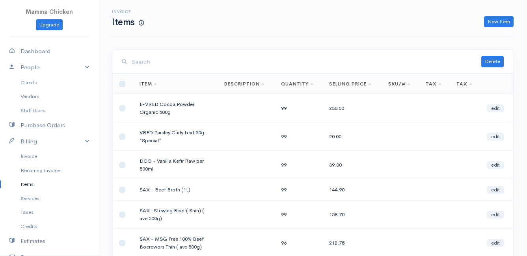
click at [175, 57] on input "search" at bounding box center [306, 62] width 349 height 16
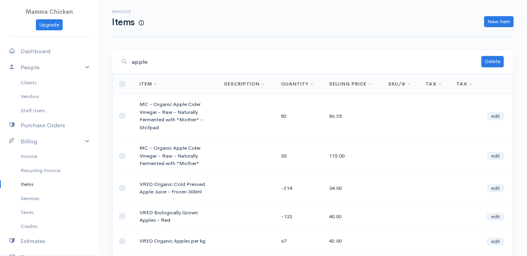
scroll to position [39, 0]
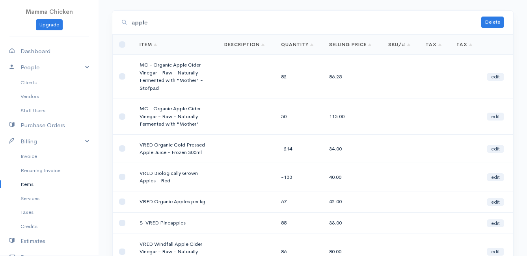
type input "apple"
drag, startPoint x: 142, startPoint y: 145, endPoint x: 167, endPoint y: 144, distance: 24.8
click at [167, 144] on td "VRED Organic Cold Pressed Apple Juice - Frozen 300ml" at bounding box center [175, 148] width 85 height 28
drag, startPoint x: 167, startPoint y: 144, endPoint x: 138, endPoint y: 144, distance: 28.8
click at [138, 144] on td "VRED Organic Cold Pressed Apple Juice - Frozen 300ml" at bounding box center [175, 148] width 85 height 28
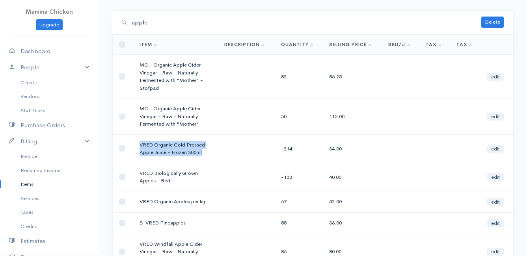
drag, startPoint x: 140, startPoint y: 143, endPoint x: 205, endPoint y: 154, distance: 66.3
click at [205, 154] on td "VRED Organic Cold Pressed Apple Juice - Frozen 300ml" at bounding box center [175, 148] width 85 height 28
drag, startPoint x: 205, startPoint y: 154, endPoint x: 185, endPoint y: 145, distance: 22.2
copy td "VRED Organic Cold Pressed Apple Juice - Frozen 300ml"
click at [490, 23] on button "Delete" at bounding box center [492, 22] width 22 height 11
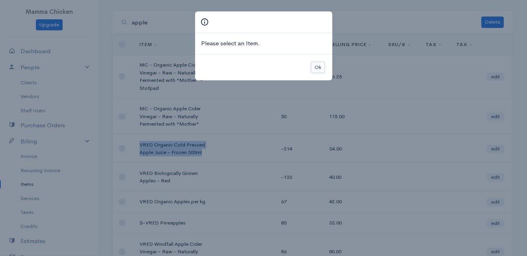
click at [321, 68] on button "Ok" at bounding box center [318, 67] width 14 height 11
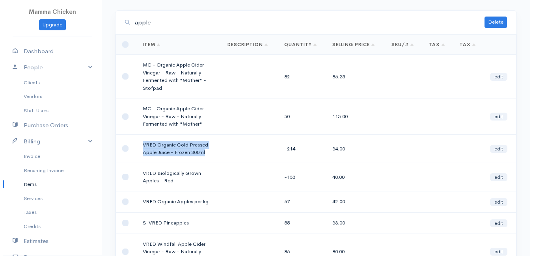
scroll to position [0, 0]
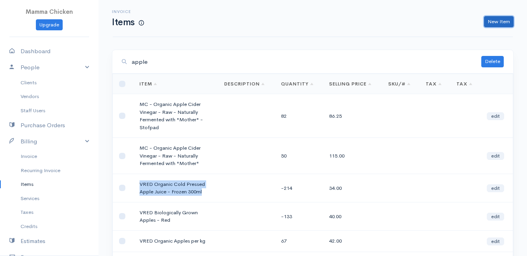
click at [496, 17] on link "New Item" at bounding box center [499, 21] width 30 height 11
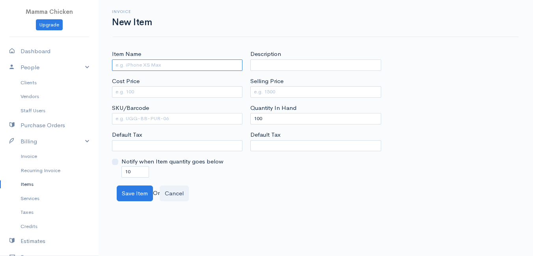
paste input "VRED Organic Cold Pressed Apple Juice - Frozen 300ml"
click at [119, 65] on input "VRED Organic Cold Pressed Apple Juice - Frozen 300ml" at bounding box center [177, 64] width 130 height 11
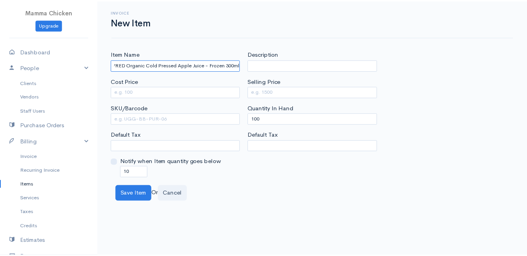
scroll to position [0, 0]
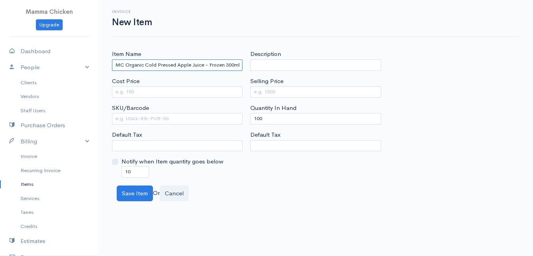
click at [240, 64] on input "MC Organic Cold Pressed Apple Juice - Frozen 300ml" at bounding box center [177, 64] width 130 height 11
type input "MC Organic Cold Pressed Apple Juice - Frozen 1L"
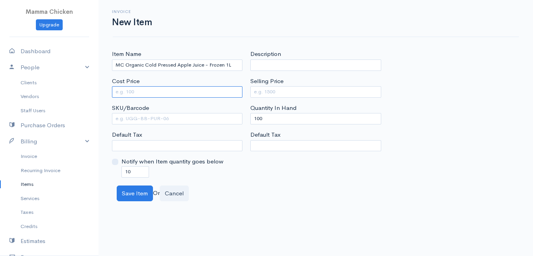
click at [225, 91] on input "Cost Price" at bounding box center [177, 91] width 130 height 11
type input "65"
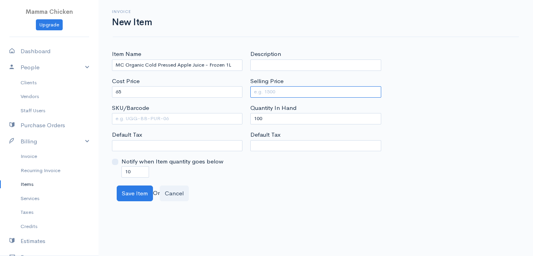
click at [296, 92] on input "Selling Price" at bounding box center [315, 91] width 130 height 11
type input "90"
click at [448, 67] on div "Item Name MC Organic Cold Pressed Apple Juice - Frozen 1L Cost Price 65 SKU/Bar…" at bounding box center [315, 114] width 415 height 128
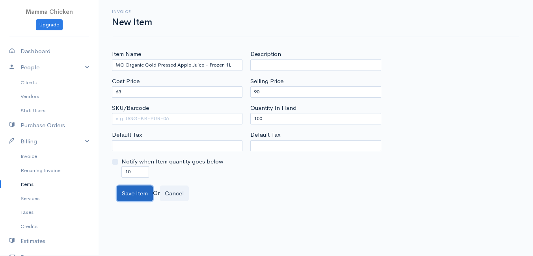
click at [128, 197] on button "Save Item" at bounding box center [135, 194] width 36 height 16
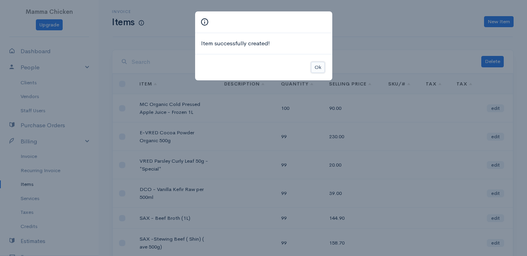
click at [319, 69] on button "Ok" at bounding box center [318, 67] width 14 height 11
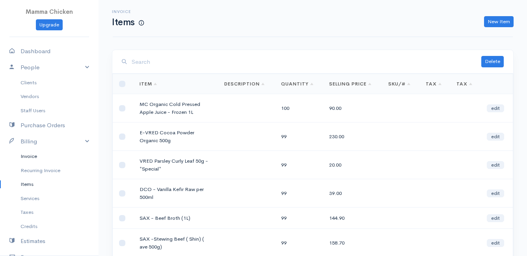
click at [33, 156] on link "Invoice" at bounding box center [49, 156] width 98 height 14
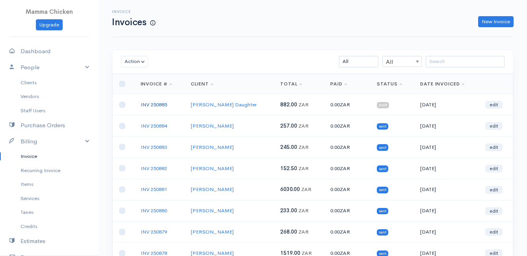
click at [155, 103] on link "INV 250885" at bounding box center [154, 104] width 26 height 7
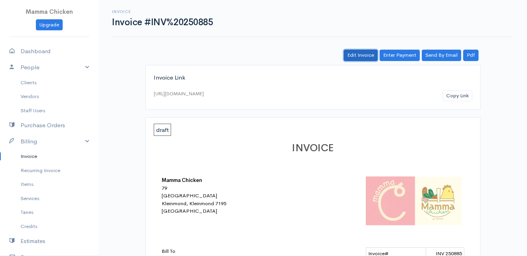
click at [363, 56] on link "Edit Invoice" at bounding box center [361, 55] width 34 height 11
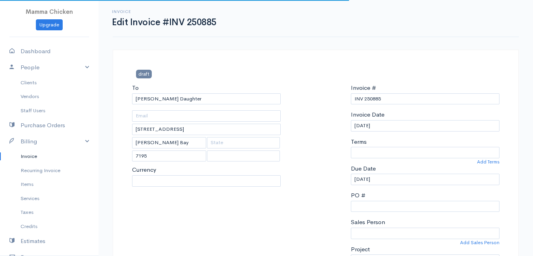
select select "0"
select select
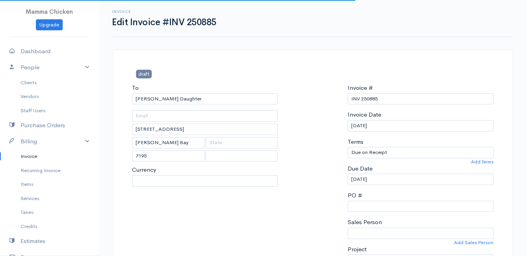
select select "[GEOGRAPHIC_DATA]"
select select "ZAR"
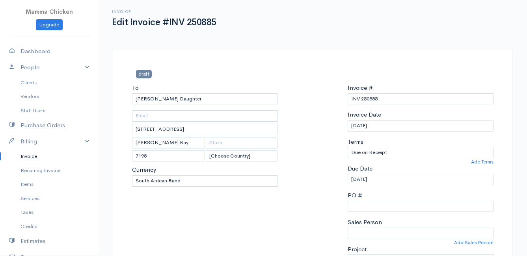
scroll to position [315, 0]
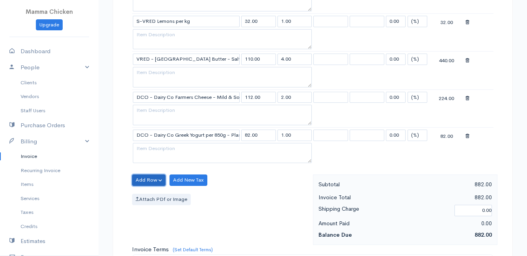
click at [152, 178] on button "Add Row" at bounding box center [148, 180] width 33 height 11
click at [152, 197] on link "Add Item Row" at bounding box center [163, 196] width 62 height 14
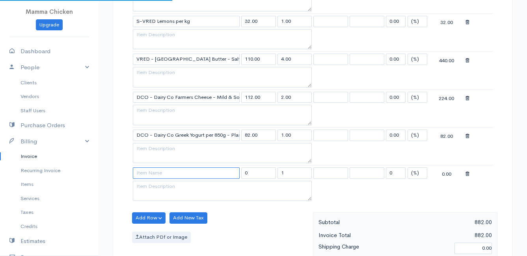
click at [160, 173] on input at bounding box center [186, 172] width 107 height 11
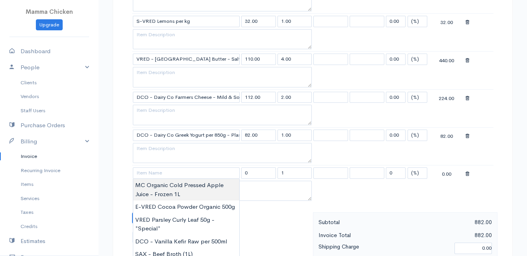
type input "MC Organic Cold Pressed Apple Juice - Frozen 1L"
type input "90.00"
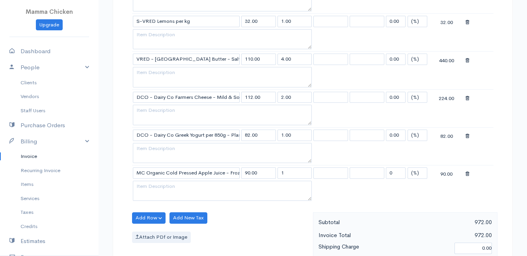
click at [163, 189] on body "Mamma Chicken Upgrade Dashboard People Clients Vendors Staff Users Purchase Ord…" at bounding box center [263, 120] width 527 height 871
drag, startPoint x: 288, startPoint y: 172, endPoint x: 283, endPoint y: 172, distance: 5.1
click at [283, 172] on input "1" at bounding box center [294, 172] width 35 height 11
type input "2"
click at [362, 199] on table "Item Rate Qty Tax Tax Discount Total VRED Biologically Grown Ginger per 200g La…" at bounding box center [312, 80] width 361 height 247
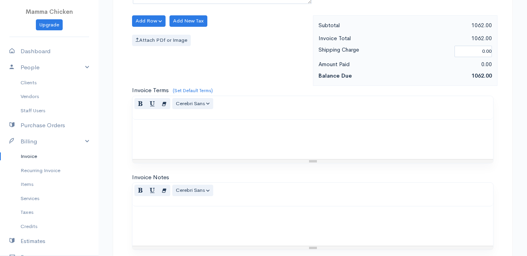
scroll to position [615, 0]
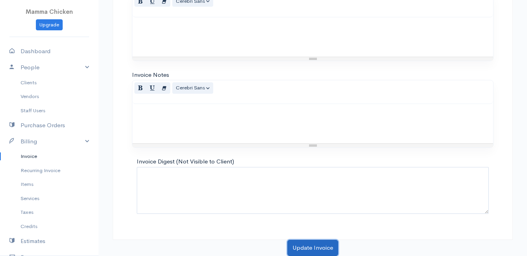
click at [312, 249] on button "Update Invoice" at bounding box center [312, 248] width 51 height 16
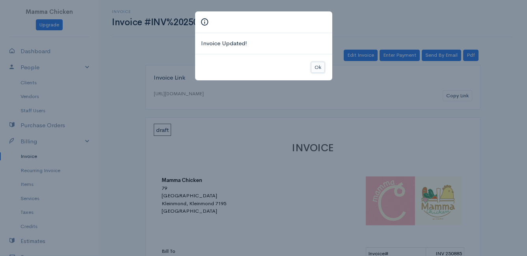
click at [315, 70] on button "Ok" at bounding box center [318, 67] width 14 height 11
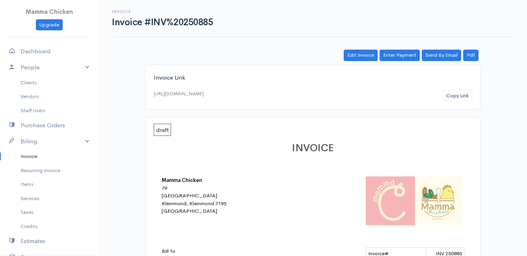
click at [32, 156] on link "Invoice" at bounding box center [49, 156] width 98 height 14
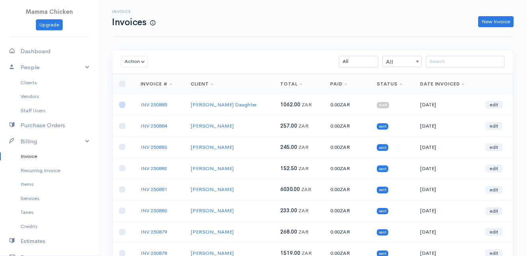
click at [123, 105] on input "checkbox" at bounding box center [122, 105] width 6 height 6
checkbox input "true"
click at [138, 57] on button "Action" at bounding box center [134, 61] width 27 height 11
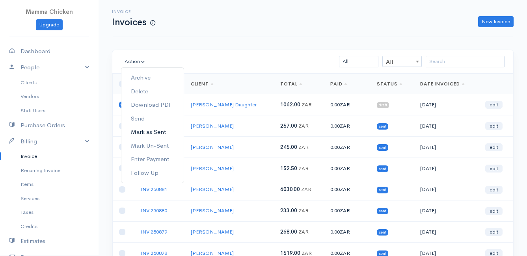
click at [159, 132] on link "Mark as Sent" at bounding box center [152, 132] width 62 height 14
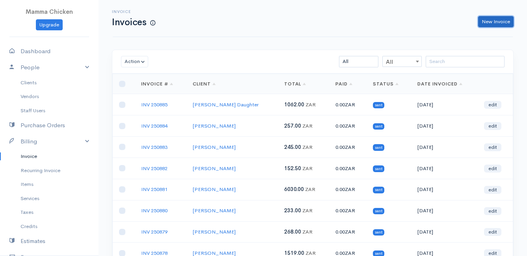
click at [491, 25] on link "New Invoice" at bounding box center [495, 21] width 35 height 11
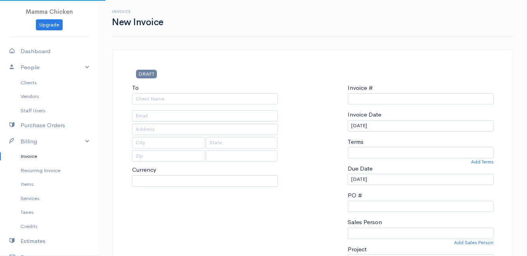
type input "INV 250886"
select select "[GEOGRAPHIC_DATA]"
select select "ZAR"
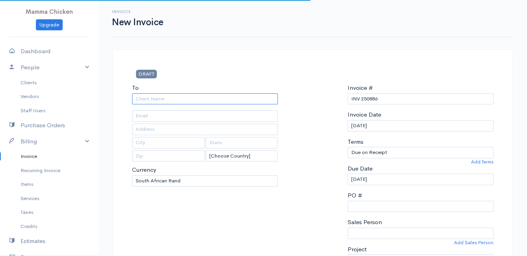
click at [175, 97] on input "To" at bounding box center [205, 98] width 146 height 11
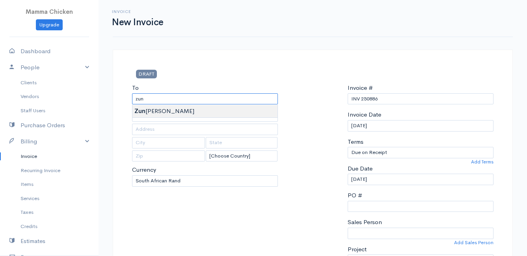
type input "[PERSON_NAME]"
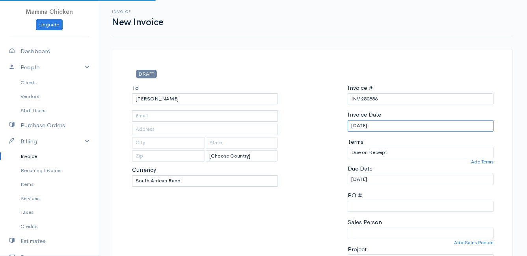
type input "47 Penguin Road"
type input "[PERSON_NAME] Bay"
type input "7195"
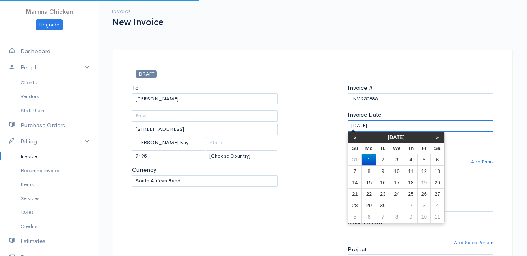
click at [410, 124] on input "[DATE]" at bounding box center [420, 125] width 146 height 11
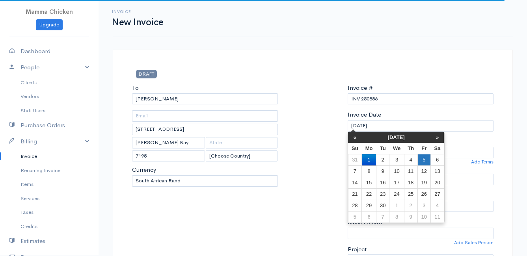
click at [422, 160] on td "5" at bounding box center [423, 159] width 13 height 11
type input "[DATE]"
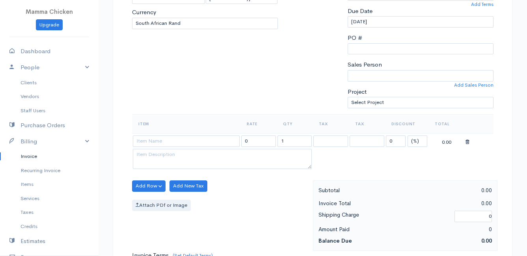
scroll to position [236, 0]
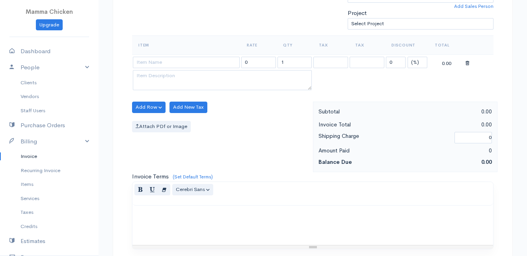
click at [153, 69] on td at bounding box center [186, 61] width 108 height 15
click at [152, 67] on input at bounding box center [186, 62] width 107 height 11
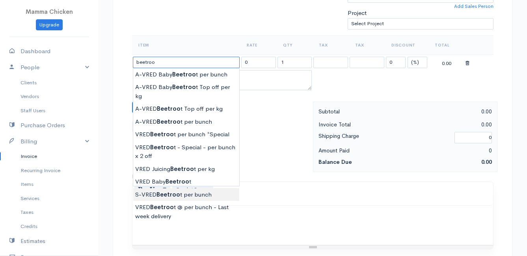
scroll to position [276, 0]
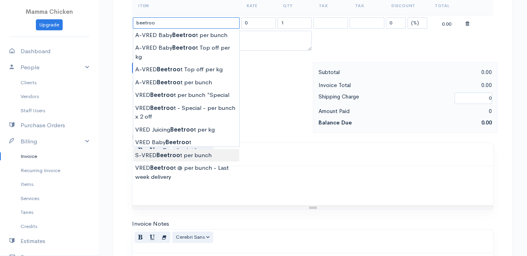
type input "S-VRED Beetroot per bunch"
type input "30.00"
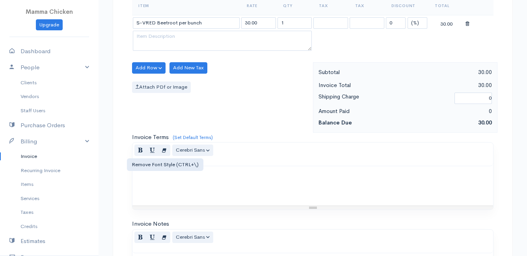
click at [159, 145] on body "Mamma Chicken Upgrade Dashboard People Clients Vendors Staff Users Purchase Ord…" at bounding box center [263, 64] width 527 height 681
click at [144, 67] on button "Add Row" at bounding box center [148, 67] width 33 height 11
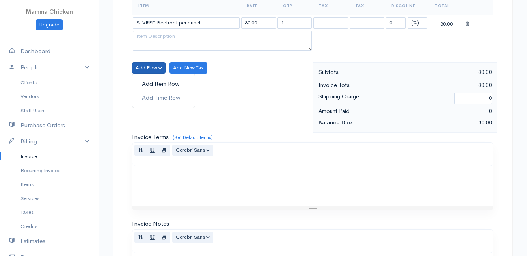
click at [147, 80] on link "Add Item Row" at bounding box center [163, 84] width 62 height 14
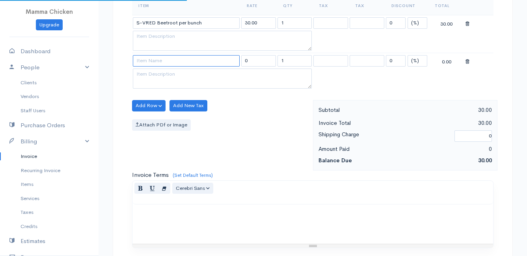
click at [149, 63] on input at bounding box center [186, 60] width 107 height 11
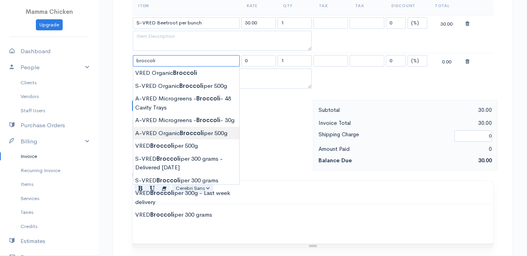
type input "A-VRED Organic Broccoli per 500g"
type input "45.00"
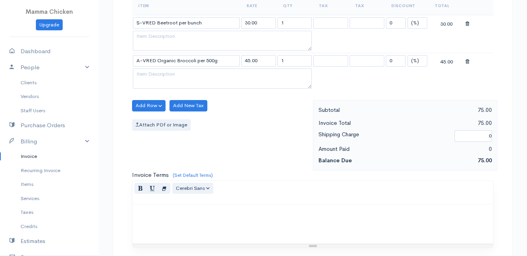
click at [170, 142] on body "Mamma Chicken Upgrade Dashboard People Clients Vendors Staff Users Purchase Ord…" at bounding box center [263, 83] width 527 height 719
click at [145, 106] on button "Add Row" at bounding box center [148, 105] width 33 height 11
click at [145, 121] on link "Add Item Row" at bounding box center [163, 122] width 62 height 14
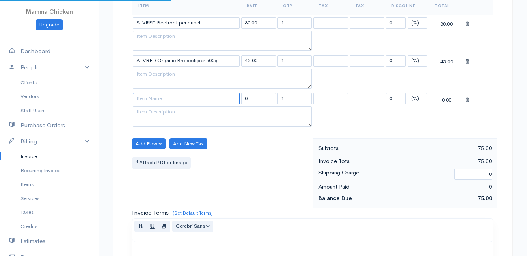
click at [143, 102] on input at bounding box center [186, 98] width 107 height 11
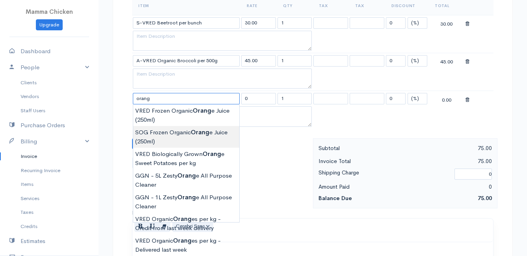
scroll to position [355, 0]
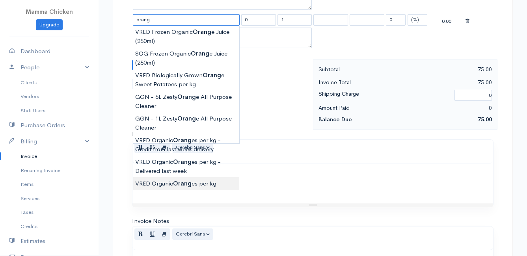
type input "VRED Organic Oranges per kg"
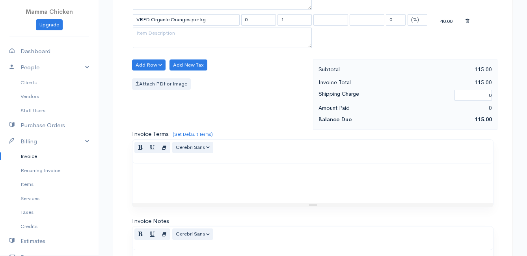
type input "40.00"
click at [182, 180] on body "Mamma Chicken Upgrade Dashboard People Clients Vendors Staff Users Purchase Ord…" at bounding box center [263, 23] width 527 height 757
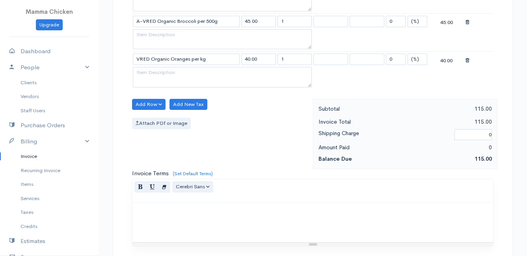
scroll to position [276, 0]
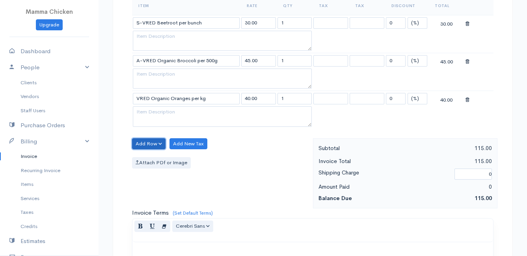
click at [152, 141] on button "Add Row" at bounding box center [148, 143] width 33 height 11
click at [152, 159] on link "Add Item Row" at bounding box center [163, 160] width 62 height 14
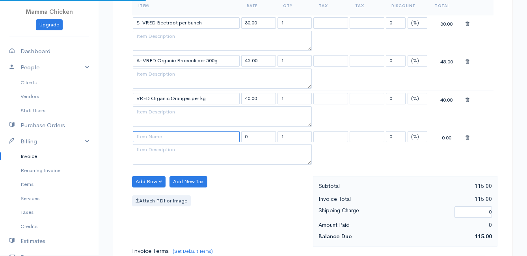
click at [146, 132] on input at bounding box center [186, 136] width 107 height 11
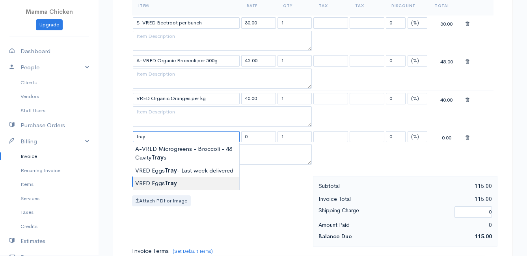
type input "VRED Eggs Tray"
type input "135.00"
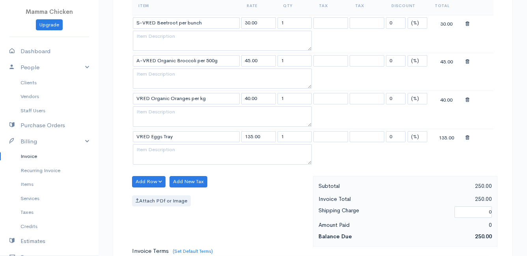
click at [187, 182] on body "Mamma Chicken Upgrade Dashboard People Clients Vendors Staff Users Purchase Ord…" at bounding box center [263, 121] width 527 height 795
click at [142, 180] on button "Add Row" at bounding box center [148, 181] width 33 height 11
click at [146, 195] on link "Add Item Row" at bounding box center [163, 198] width 62 height 14
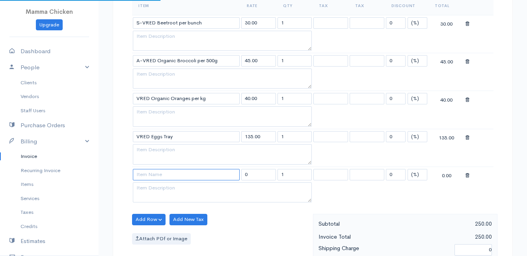
click at [145, 174] on input at bounding box center [186, 174] width 107 height 11
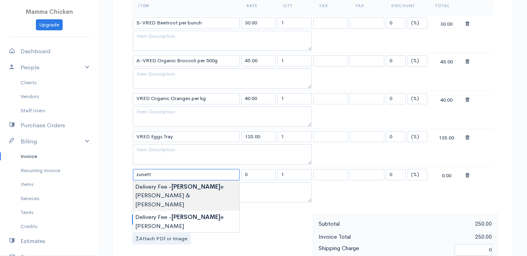
type input "Delivery Fee - [PERSON_NAME] & [PERSON_NAME]"
type input "12.50"
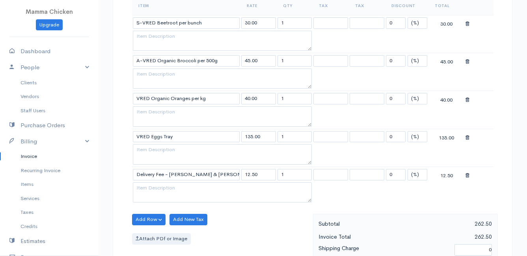
click at [193, 190] on body "Mamma Chicken Upgrade Dashboard People Clients Vendors Staff Users Purchase Ord…" at bounding box center [263, 140] width 527 height 833
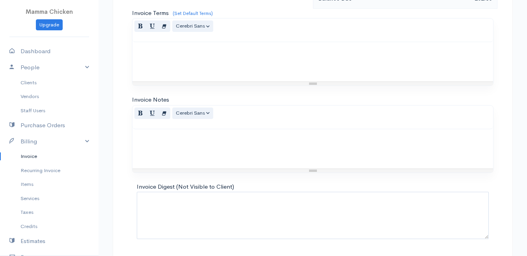
scroll to position [577, 0]
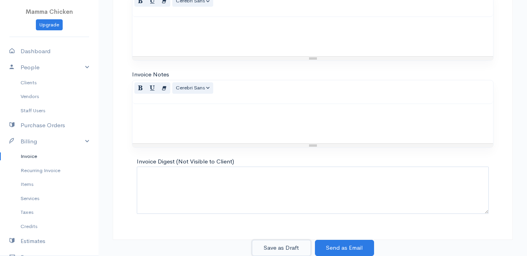
click at [269, 244] on button "Save as Draft" at bounding box center [281, 248] width 59 height 16
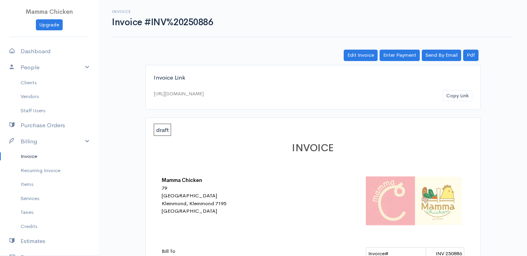
click at [26, 157] on link "Invoice" at bounding box center [49, 156] width 98 height 14
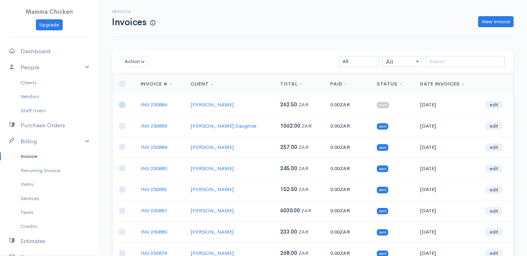
click at [122, 105] on input "checkbox" at bounding box center [122, 105] width 6 height 6
checkbox input "true"
click at [136, 63] on button "Action" at bounding box center [134, 61] width 27 height 11
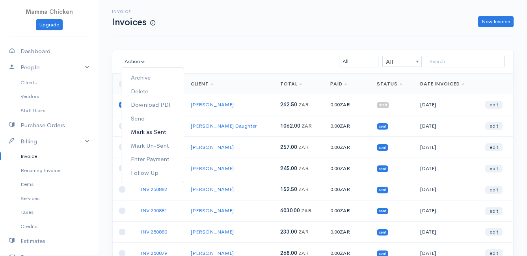
click at [162, 135] on link "Mark as Sent" at bounding box center [152, 132] width 62 height 14
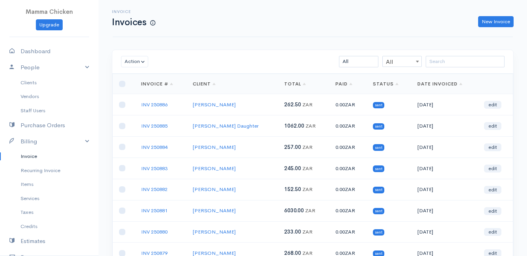
scroll to position [123, 0]
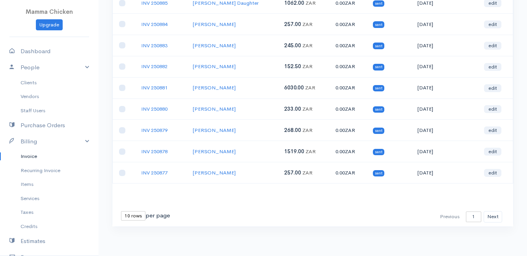
click at [135, 214] on select "10 rows 25 rows 50 rows" at bounding box center [133, 215] width 24 height 9
select select "25"
click at [121, 211] on select "10 rows 25 rows 50 rows" at bounding box center [133, 215] width 24 height 9
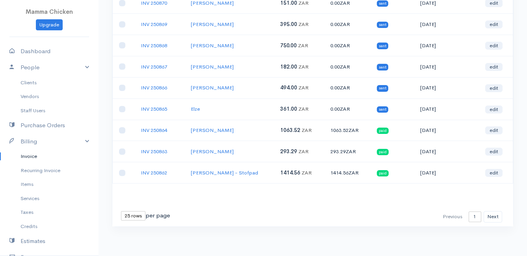
scroll to position [0, 0]
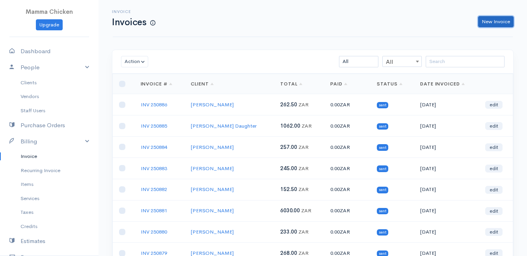
click at [491, 19] on link "New Invoice" at bounding box center [495, 21] width 35 height 11
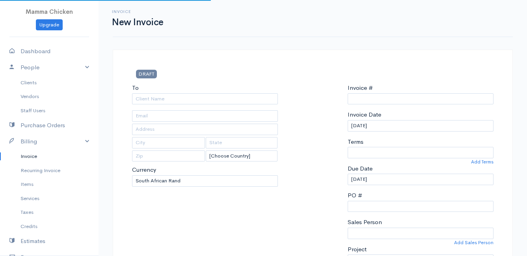
select select "[GEOGRAPHIC_DATA]"
select select "ZAR"
type input "INV 250887"
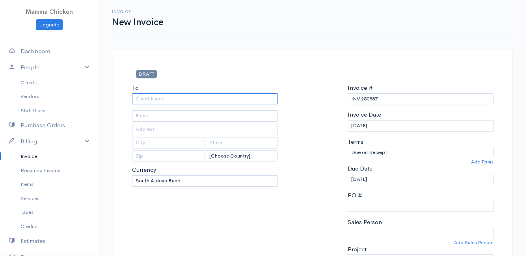
click at [149, 100] on input "To" at bounding box center [205, 98] width 146 height 11
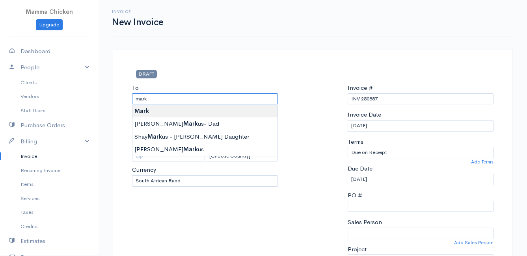
type input "Mark"
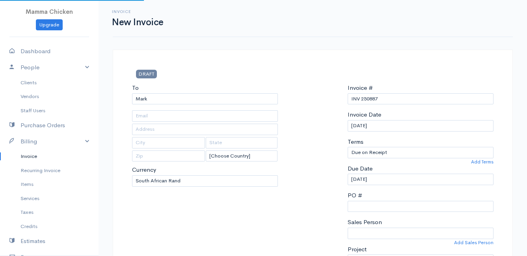
type input "1701 Hilda Crescent, Pringlebay"
type input "Pringlebay"
type input "7195"
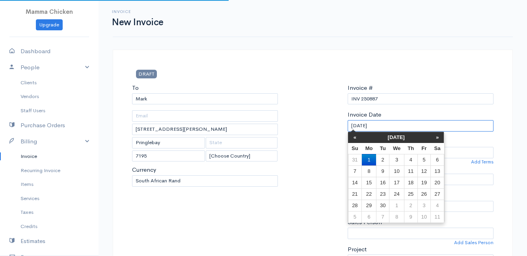
click at [398, 124] on input "[DATE]" at bounding box center [420, 125] width 146 height 11
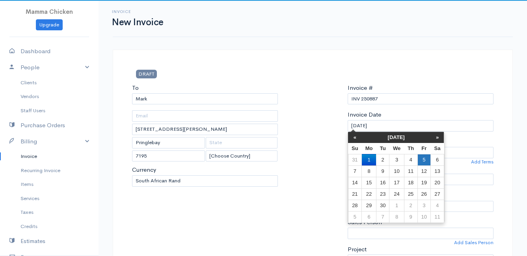
click at [424, 162] on td "5" at bounding box center [423, 159] width 13 height 11
type input "[DATE]"
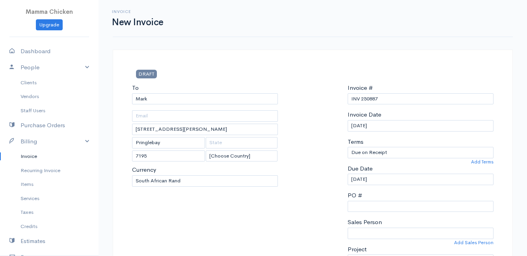
scroll to position [197, 0]
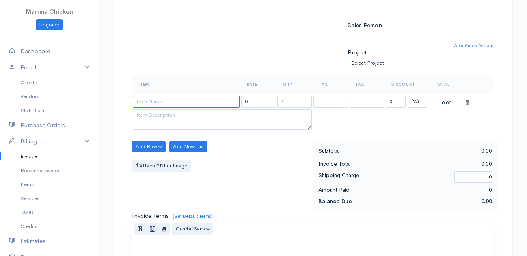
click at [156, 97] on input at bounding box center [186, 101] width 107 height 11
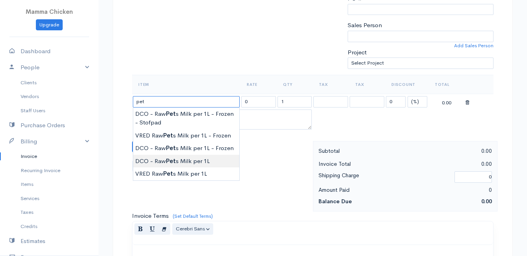
type input "DCO - Raw Pets Milk per 1L"
type input "42.00"
click at [166, 162] on body "Mamma Chicken Upgrade Dashboard People Clients Vendors Staff Users Purchase Ord…" at bounding box center [263, 143] width 527 height 681
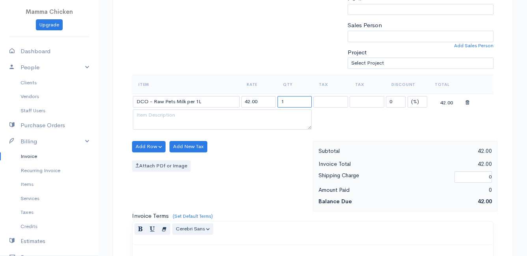
drag, startPoint x: 298, startPoint y: 102, endPoint x: 269, endPoint y: 102, distance: 29.2
click at [269, 102] on tr "DCO - Raw Pets Milk per 1L 42.00 1 0 (%) Flat 42.00" at bounding box center [312, 101] width 361 height 15
type input "2"
click at [232, 164] on div "Attach PDf or Image" at bounding box center [220, 165] width 177 height 11
click at [148, 144] on button "Add Row" at bounding box center [148, 146] width 33 height 11
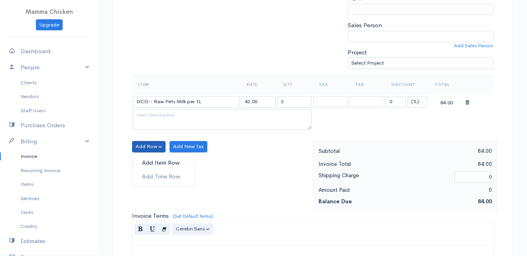
click at [148, 161] on link "Add Item Row" at bounding box center [163, 163] width 62 height 14
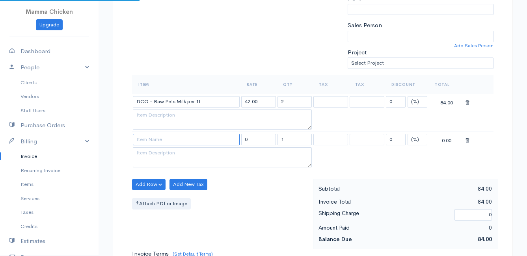
click at [144, 141] on input at bounding box center [186, 139] width 107 height 11
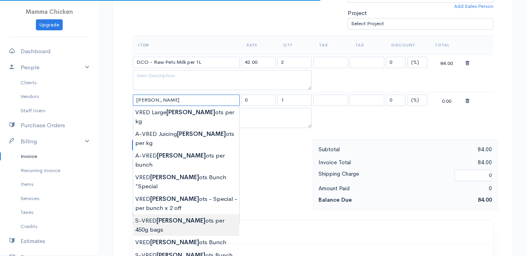
scroll to position [276, 0]
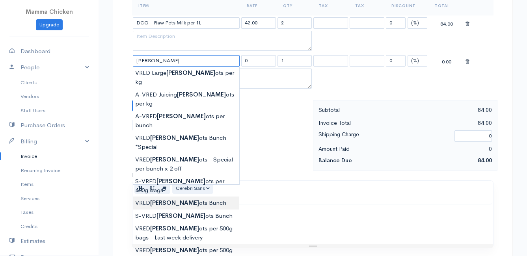
type input "VRED Carrots Bunch"
type input "23.00"
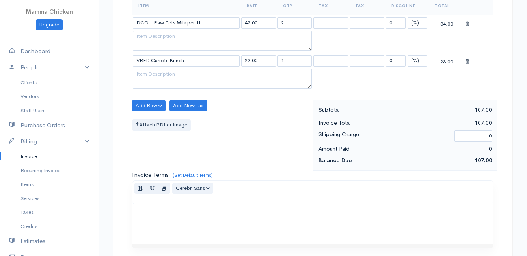
click at [195, 156] on body "Mamma Chicken Upgrade Dashboard People Clients Vendors Staff Users Purchase Ord…" at bounding box center [263, 83] width 527 height 719
click at [152, 106] on button "Add Row" at bounding box center [148, 105] width 33 height 11
click at [157, 123] on link "Add Item Row" at bounding box center [163, 122] width 62 height 14
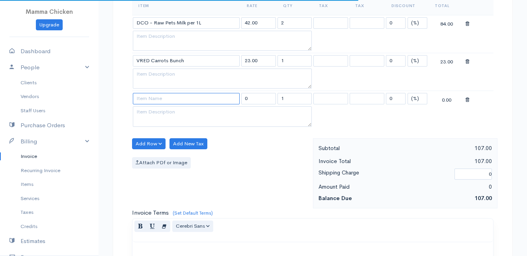
click at [160, 99] on input at bounding box center [186, 98] width 107 height 11
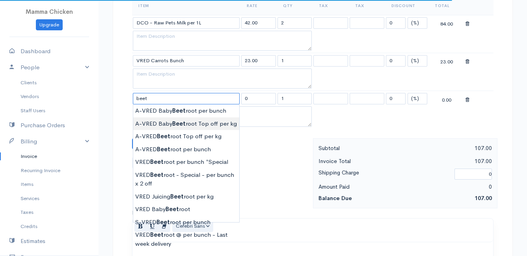
scroll to position [315, 0]
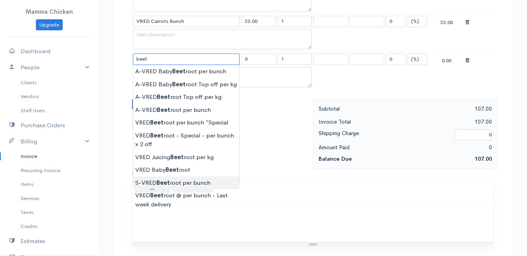
type input "S-VRED Beetroot per bunch"
type input "30.00"
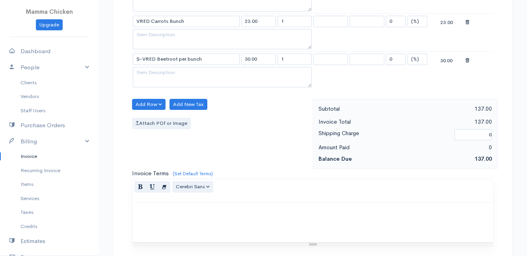
click at [161, 180] on body "Mamma Chicken Upgrade Dashboard People Clients Vendors Staff Users Purchase Ord…" at bounding box center [263, 63] width 527 height 757
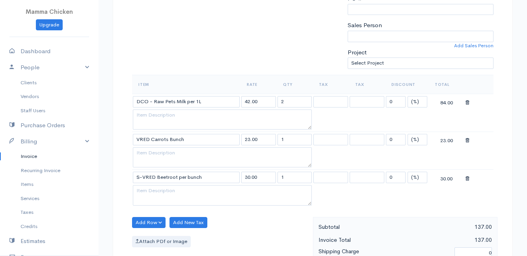
scroll to position [236, 0]
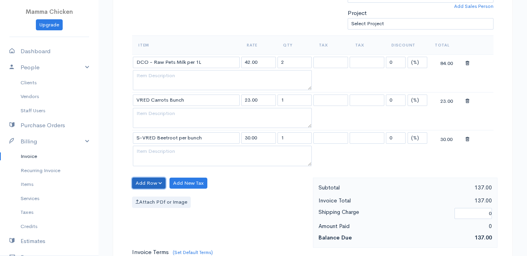
click at [148, 182] on button "Add Row" at bounding box center [148, 183] width 33 height 11
click at [150, 199] on link "Add Item Row" at bounding box center [163, 200] width 62 height 14
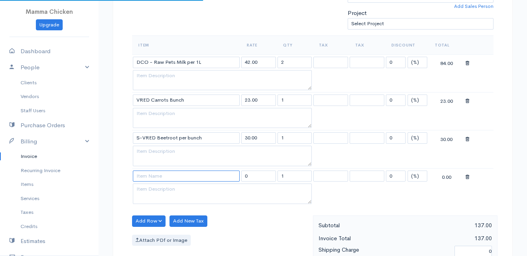
click at [145, 176] on input at bounding box center [186, 176] width 107 height 11
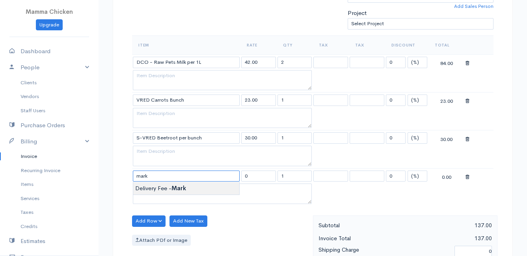
type input "Delivery Fee - Mark"
type input "25.00"
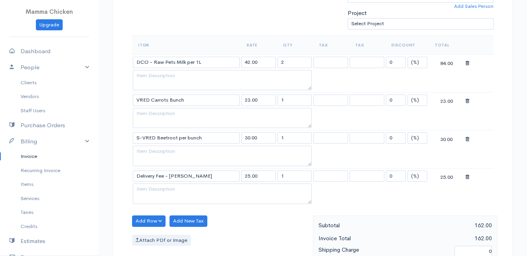
click at [148, 189] on body "Mamma Chicken Upgrade Dashboard People Clients Vendors Staff Users Purchase Ord…" at bounding box center [263, 161] width 527 height 795
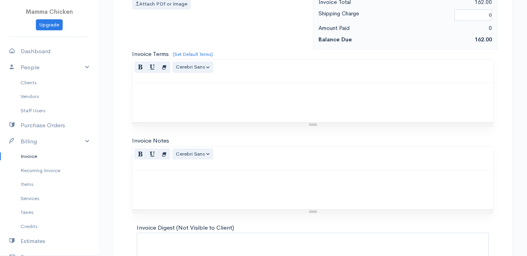
scroll to position [539, 0]
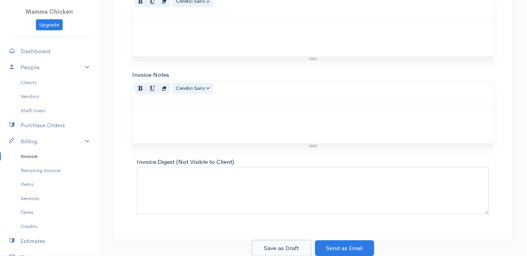
click at [282, 245] on button "Save as Draft" at bounding box center [281, 248] width 59 height 16
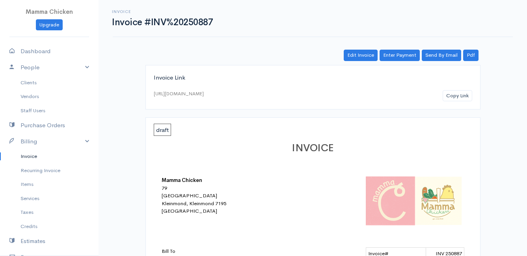
click at [32, 156] on link "Invoice" at bounding box center [49, 156] width 98 height 14
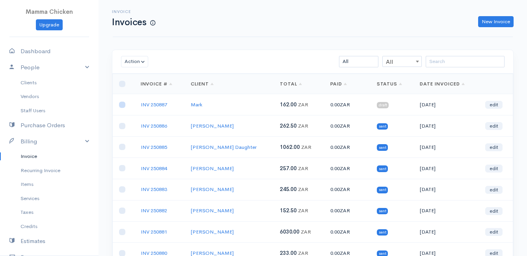
click at [122, 102] on input "checkbox" at bounding box center [122, 105] width 6 height 6
checkbox input "true"
click at [127, 60] on button "Action" at bounding box center [134, 61] width 27 height 11
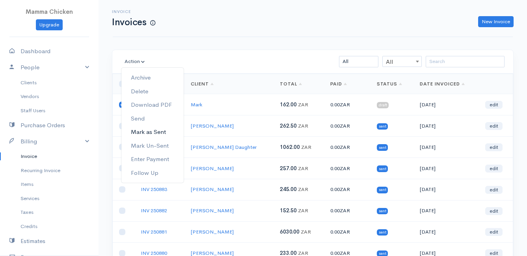
click at [137, 128] on link "Mark as Sent" at bounding box center [152, 132] width 62 height 14
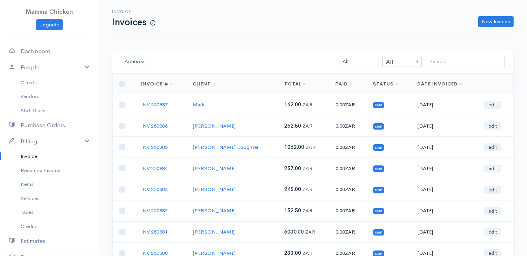
scroll to position [123, 0]
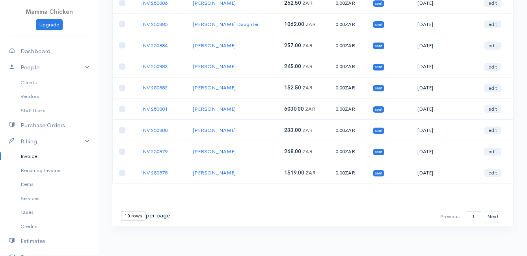
click at [142, 214] on select "10 rows 25 rows 50 rows" at bounding box center [133, 215] width 24 height 9
select select "25"
click at [121, 211] on select "10 rows 25 rows 50 rows" at bounding box center [133, 215] width 24 height 9
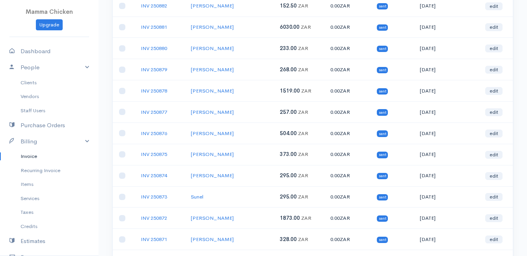
scroll to position [0, 0]
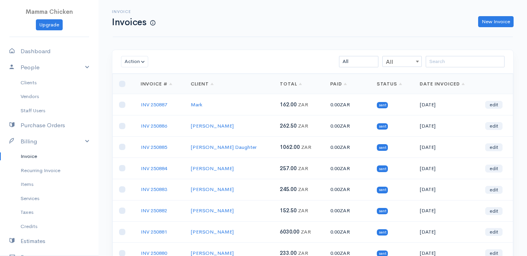
click at [26, 155] on link "Invoice" at bounding box center [49, 156] width 98 height 14
click at [39, 51] on link "Dashboard" at bounding box center [49, 51] width 98 height 16
select select "thistoyear"
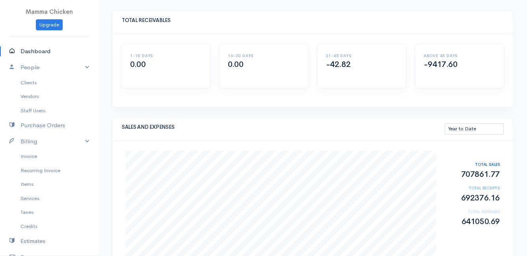
scroll to position [79, 0]
